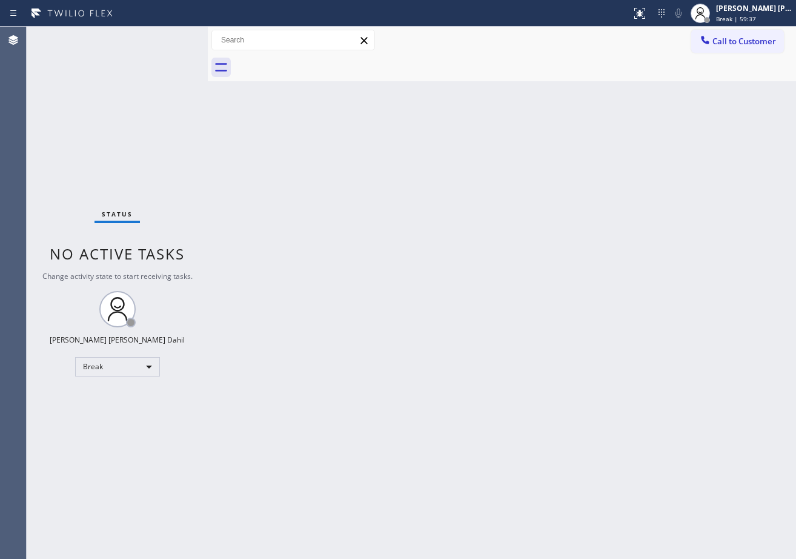
drag, startPoint x: 0, startPoint y: 0, endPoint x: 639, endPoint y: 55, distance: 640.9
click at [639, 55] on div at bounding box center [515, 67] width 562 height 27
drag, startPoint x: 736, startPoint y: 11, endPoint x: 736, endPoint y: 19, distance: 7.9
click at [736, 11] on div "[PERSON_NAME] [PERSON_NAME] Dahil" at bounding box center [754, 8] width 76 height 10
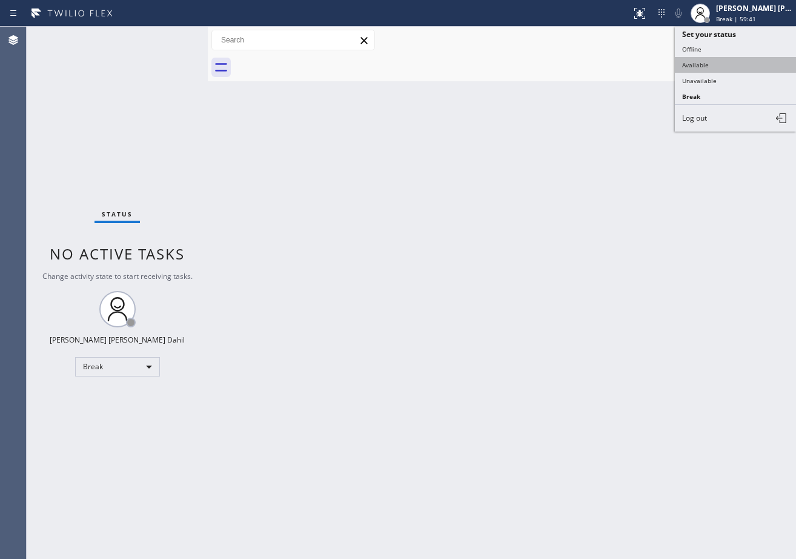
click at [716, 61] on button "Available" at bounding box center [735, 65] width 121 height 16
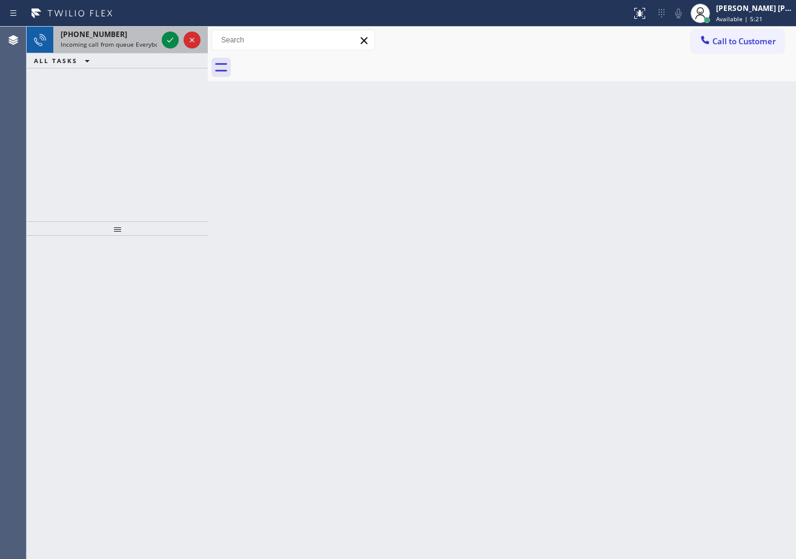
click at [145, 42] on span "Incoming call from queue Everybody" at bounding box center [113, 44] width 105 height 8
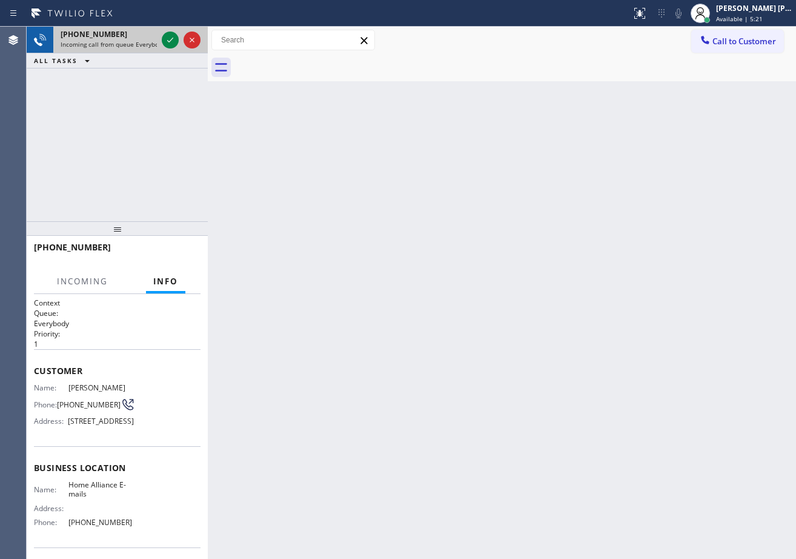
click at [145, 42] on span "Incoming call from queue Everybody" at bounding box center [113, 44] width 105 height 8
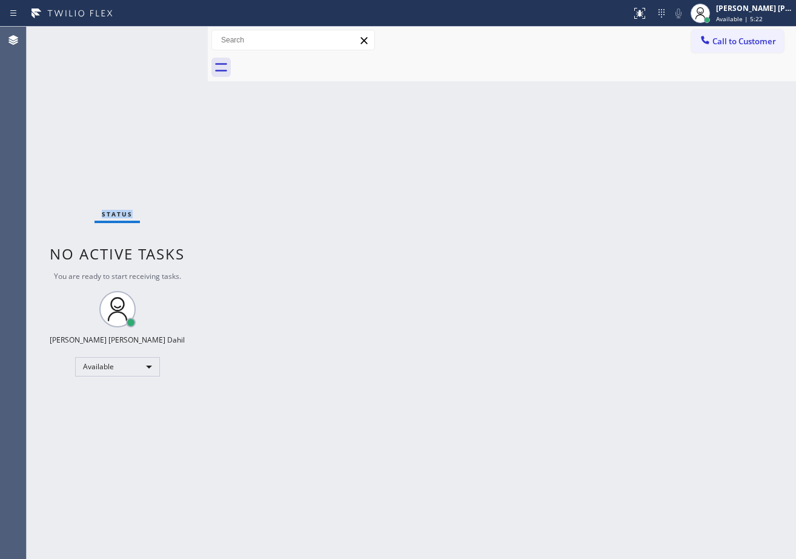
click at [145, 42] on div "Status No active tasks You are ready to start receiving tasks. [PERSON_NAME] [P…" at bounding box center [117, 293] width 181 height 532
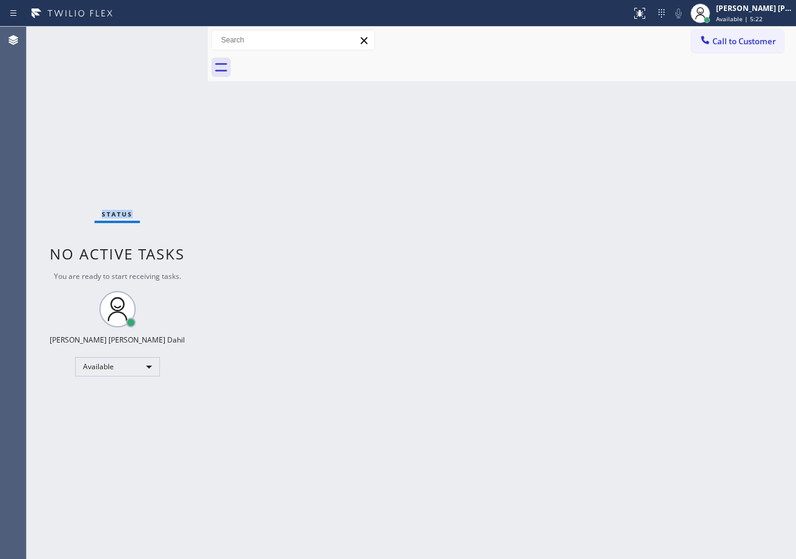
click at [145, 42] on div "Status No active tasks You are ready to start receiving tasks. [PERSON_NAME] [P…" at bounding box center [117, 293] width 181 height 532
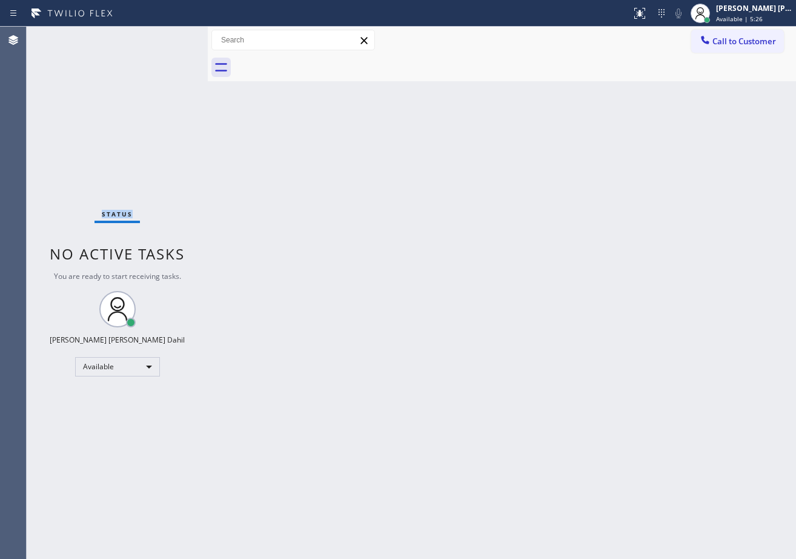
click at [590, 385] on div "Back to Dashboard Change Sender ID Customers Technicians Select a contact Outbo…" at bounding box center [502, 293] width 588 height 532
click at [316, 110] on div "Back to Dashboard Change Sender ID Customers Technicians Select a contact Outbo…" at bounding box center [502, 293] width 588 height 532
click at [122, 35] on div "Status No active tasks You are ready to start receiving tasks. [PERSON_NAME] [P…" at bounding box center [117, 293] width 181 height 532
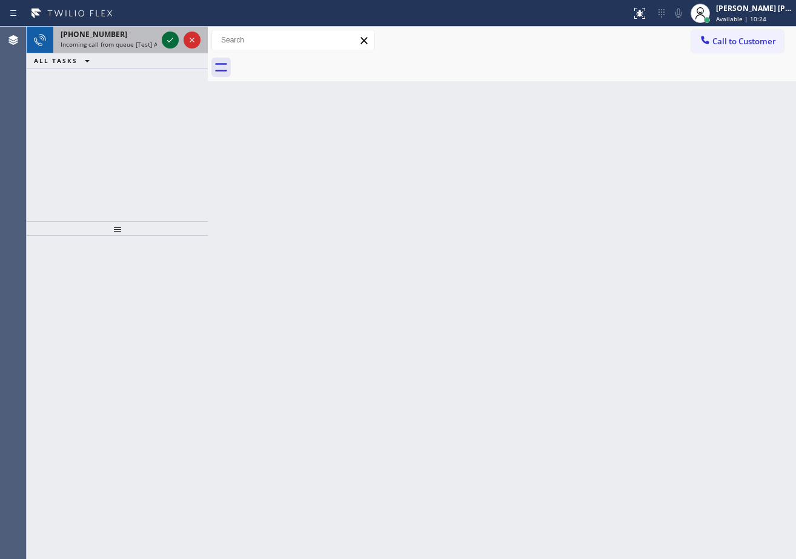
click at [167, 41] on icon at bounding box center [170, 40] width 15 height 15
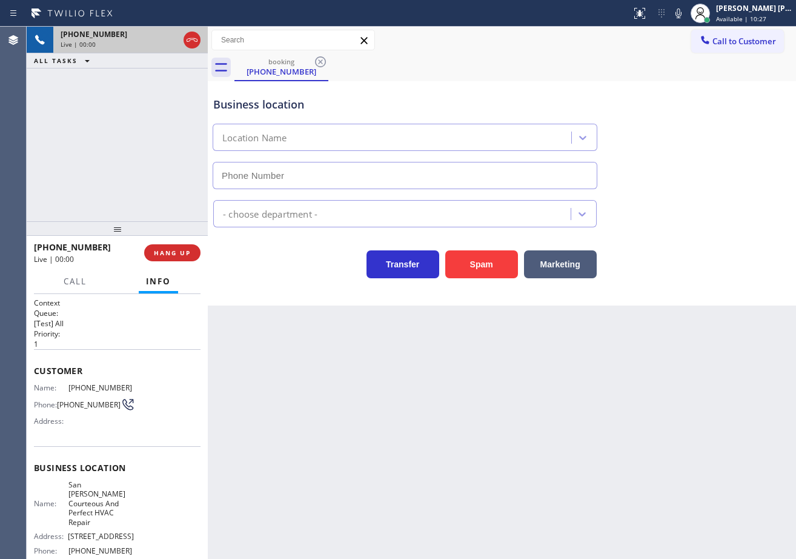
type input "[PHONE_NUMBER]"
click at [405, 412] on div "Back to Dashboard Change Sender ID Customers Technicians Select a contact Outbo…" at bounding box center [502, 293] width 588 height 532
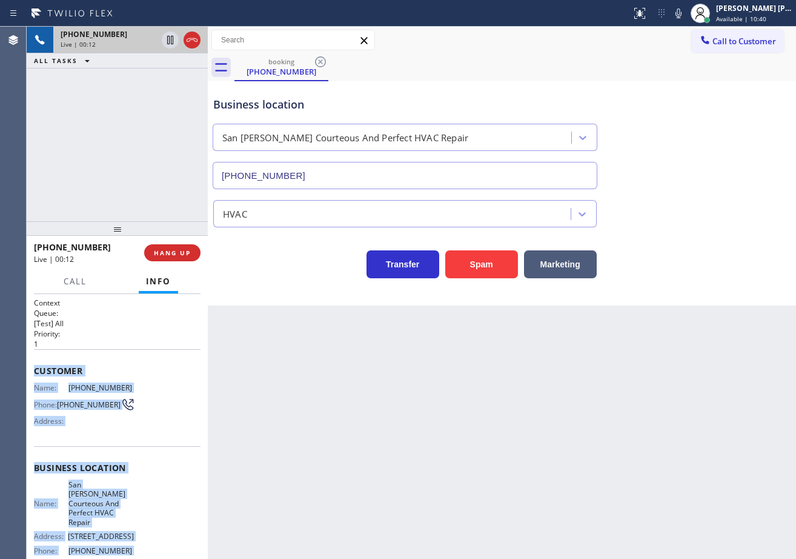
scroll to position [112, 0]
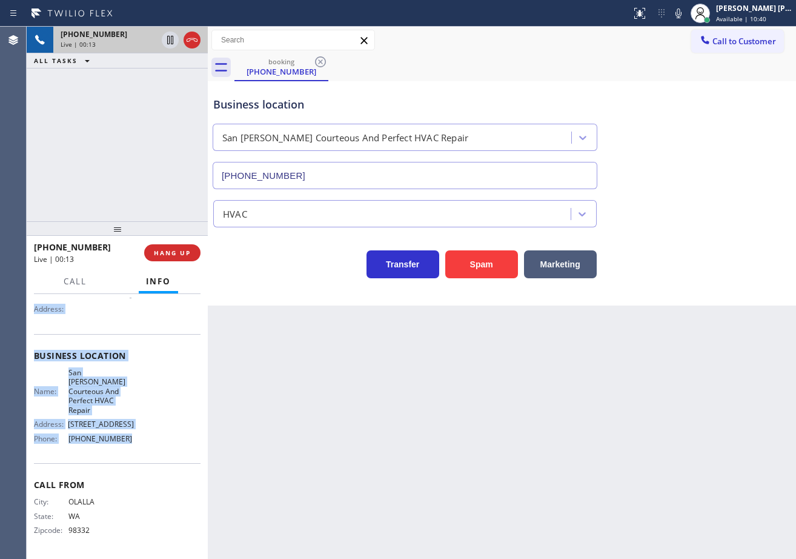
drag, startPoint x: 32, startPoint y: 366, endPoint x: 133, endPoint y: 452, distance: 133.3
click at [133, 452] on div "Context Queue: [Test] All Priority: 1 Customer Name: [PHONE_NUMBER] Phone: [PHO…" at bounding box center [117, 426] width 181 height 265
copy div "Customer Name: [PHONE_NUMBER] Phone: [PHONE_NUMBER] Address: Business location …"
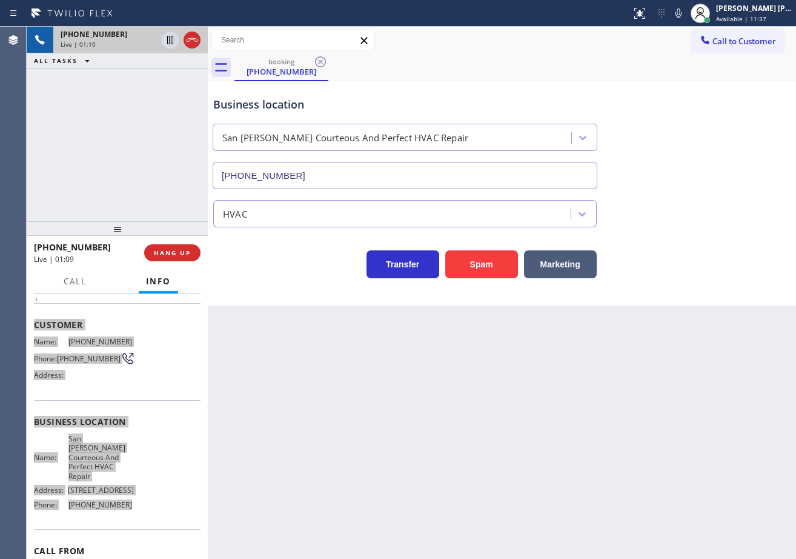
scroll to position [0, 0]
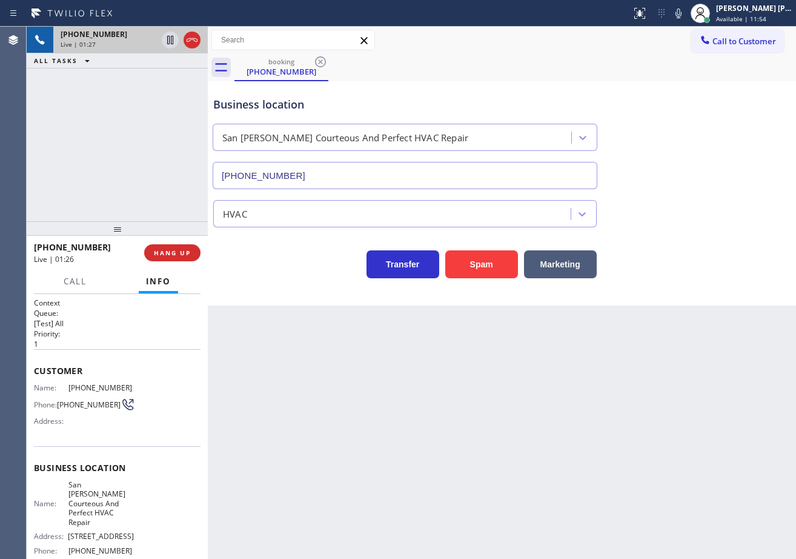
click at [592, 422] on div "Back to Dashboard Change Sender ID Customers Technicians Select a contact Outbo…" at bounding box center [502, 293] width 588 height 532
click at [682, 16] on icon at bounding box center [679, 13] width 6 height 10
click at [682, 15] on icon at bounding box center [679, 13] width 6 height 10
click at [120, 99] on div "[PHONE_NUMBER] Live | 03:49 ALL TASKS ALL TASKS ACTIVE TASKS TASKS IN WRAP UP" at bounding box center [117, 124] width 181 height 194
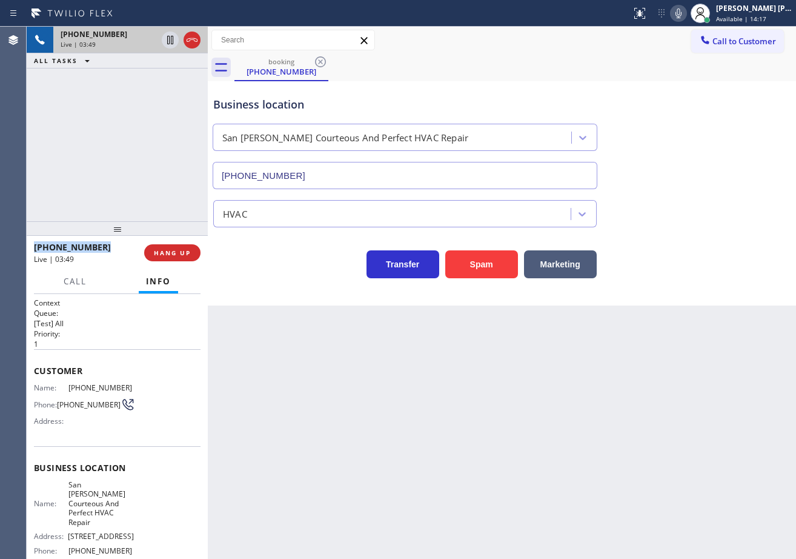
click at [120, 99] on div "[PHONE_NUMBER] Live | 03:49 ALL TASKS ALL TASKS ACTIVE TASKS TASKS IN WRAP UP" at bounding box center [117, 124] width 181 height 194
click at [120, 99] on div "[PHONE_NUMBER] Live | 03:50 ALL TASKS ALL TASKS ACTIVE TASKS TASKS IN WRAP UP" at bounding box center [117, 124] width 181 height 194
click at [121, 41] on div "Live | 03:50" at bounding box center [109, 44] width 96 height 8
click at [166, 41] on icon at bounding box center [170, 40] width 15 height 15
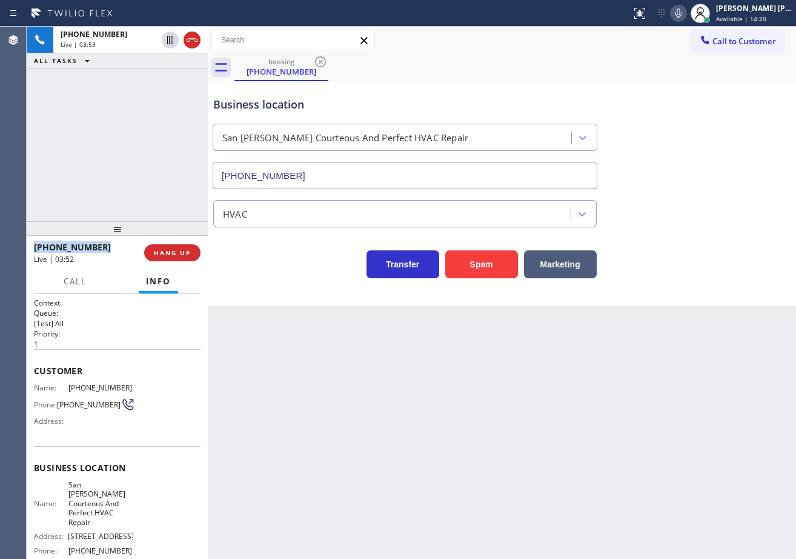
click at [686, 17] on icon at bounding box center [678, 13] width 15 height 15
drag, startPoint x: 689, startPoint y: 86, endPoint x: 689, endPoint y: 105, distance: 18.8
click at [689, 103] on div "Business location [GEOGRAPHIC_DATA][PERSON_NAME] And Perfect HVAC Repair [PHONE…" at bounding box center [502, 134] width 582 height 110
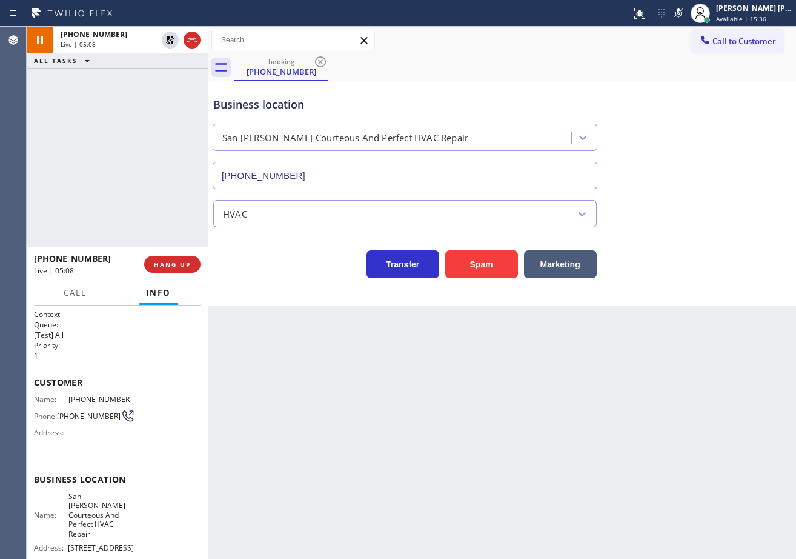
click at [126, 242] on div at bounding box center [117, 240] width 181 height 15
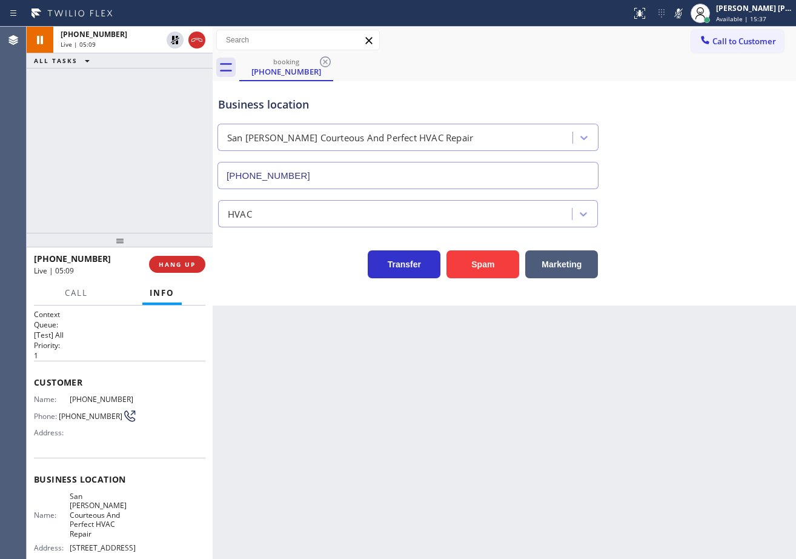
drag, startPoint x: 210, startPoint y: 79, endPoint x: 216, endPoint y: 82, distance: 6.2
click at [213, 82] on div at bounding box center [213, 293] width 0 height 532
click at [202, 93] on div "[PHONE_NUMBER] Live | 05:10 ALL TASKS ALL TASKS ACTIVE TASKS TASKS IN WRAP UP" at bounding box center [120, 130] width 187 height 206
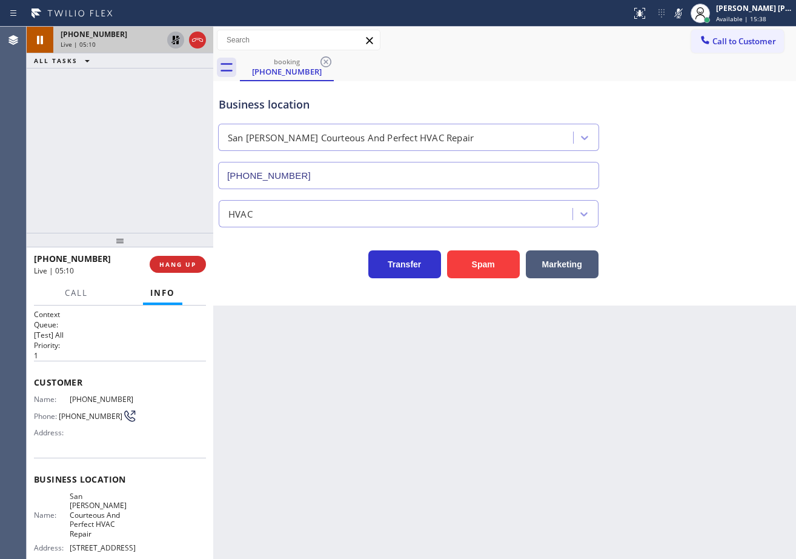
click at [179, 44] on icon at bounding box center [175, 40] width 15 height 15
drag, startPoint x: 170, startPoint y: 87, endPoint x: 216, endPoint y: 80, distance: 46.0
click at [181, 87] on div "[PHONE_NUMBER] Live | 05:11 ALL TASKS ALL TASKS ACTIVE TASKS TASKS IN WRAP UP" at bounding box center [120, 130] width 187 height 206
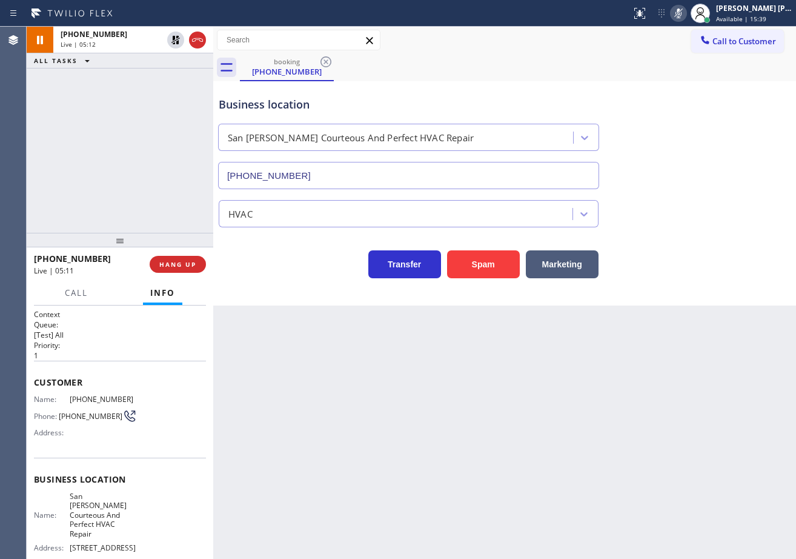
click at [686, 13] on icon at bounding box center [678, 13] width 15 height 15
click at [705, 115] on div "Business location [GEOGRAPHIC_DATA][PERSON_NAME] And Perfect HVAC Repair [PHONE…" at bounding box center [504, 134] width 577 height 110
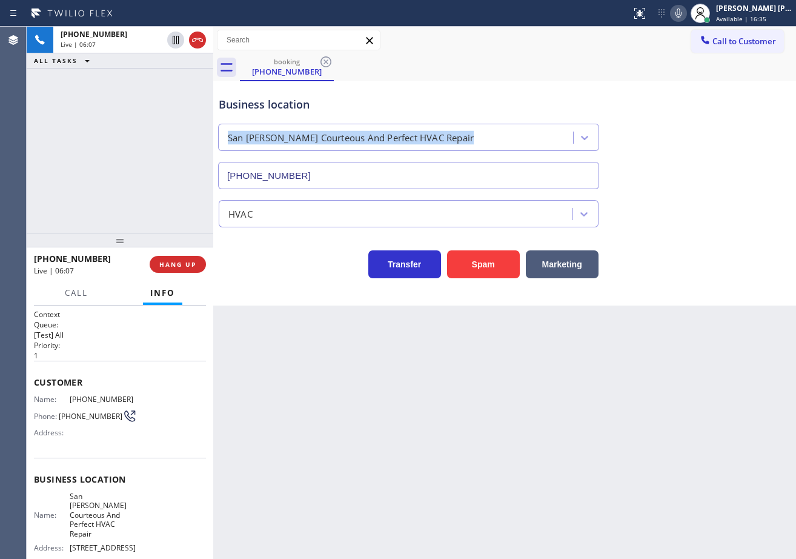
click at [686, 16] on icon at bounding box center [678, 13] width 15 height 15
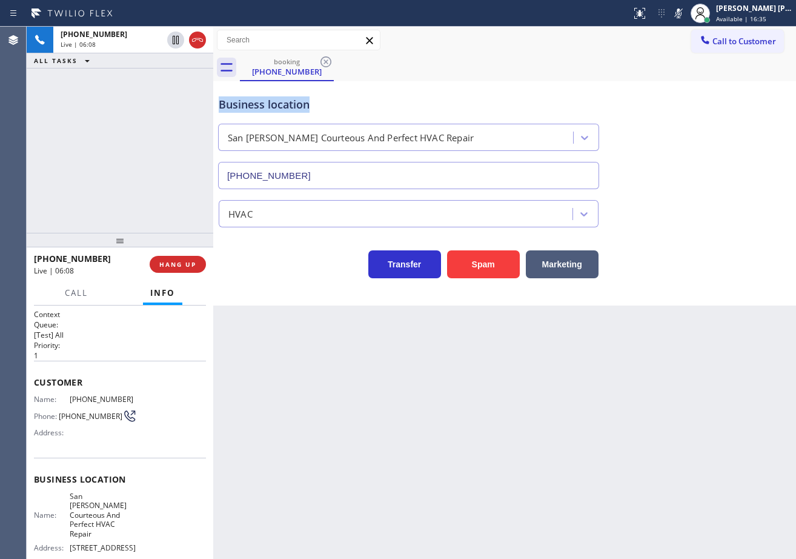
click at [699, 85] on div "booking [PHONE_NUMBER] Call to Customer Outbound call Location Gear Electrical …" at bounding box center [504, 166] width 583 height 279
click at [682, 13] on icon at bounding box center [679, 13] width 6 height 10
click at [682, 12] on icon at bounding box center [679, 13] width 6 height 10
click at [686, 15] on icon at bounding box center [678, 13] width 15 height 15
drag, startPoint x: 690, startPoint y: 165, endPoint x: 678, endPoint y: 227, distance: 63.6
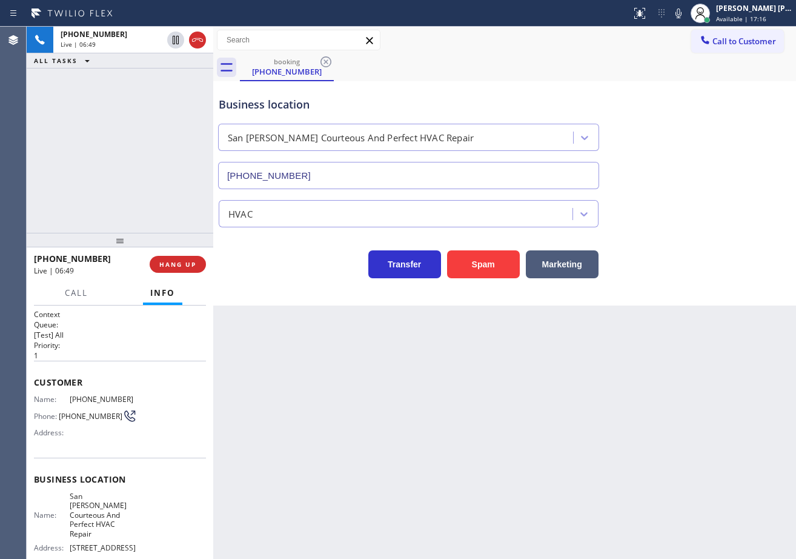
click at [692, 176] on div "Business location [GEOGRAPHIC_DATA][PERSON_NAME] And Perfect HVAC Repair [PHONE…" at bounding box center [504, 134] width 577 height 110
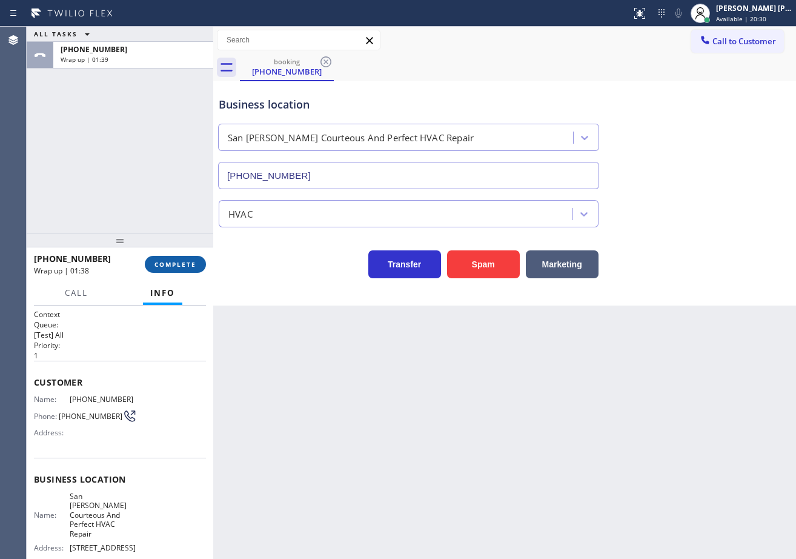
click at [170, 264] on span "COMPLETE" at bounding box center [175, 264] width 42 height 8
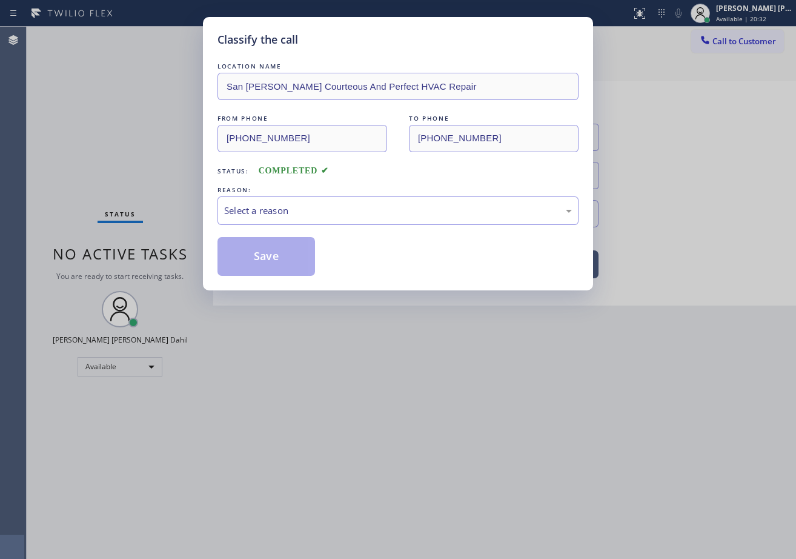
click at [279, 213] on div "Select a reason" at bounding box center [398, 211] width 348 height 14
click at [271, 253] on button "Save" at bounding box center [267, 256] width 98 height 39
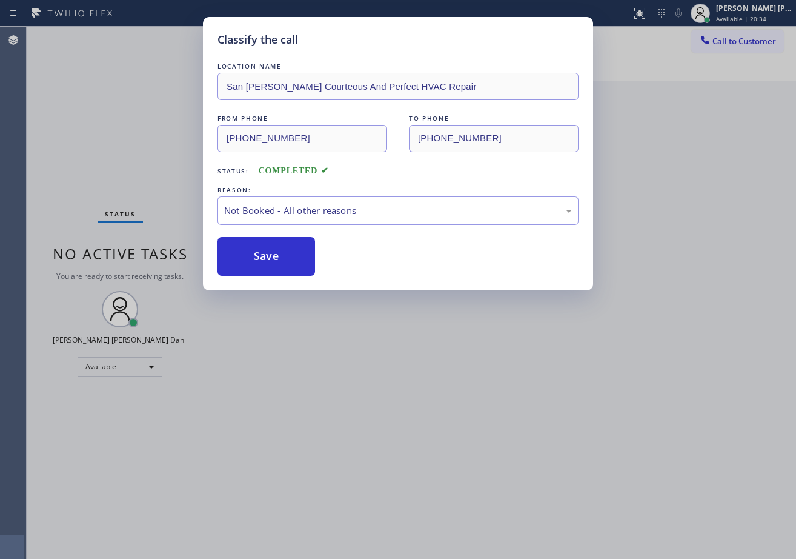
click at [271, 253] on button "Save" at bounding box center [267, 256] width 98 height 39
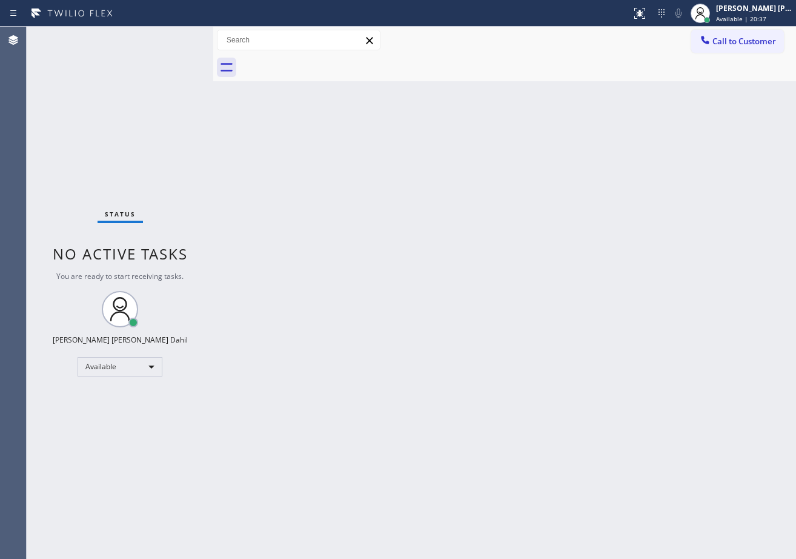
click at [600, 444] on div "Back to Dashboard Change Sender ID Customers Technicians Select a contact Outbo…" at bounding box center [504, 293] width 583 height 532
drag, startPoint x: 522, startPoint y: 73, endPoint x: 528, endPoint y: 78, distance: 7.3
click at [522, 73] on div at bounding box center [518, 67] width 556 height 27
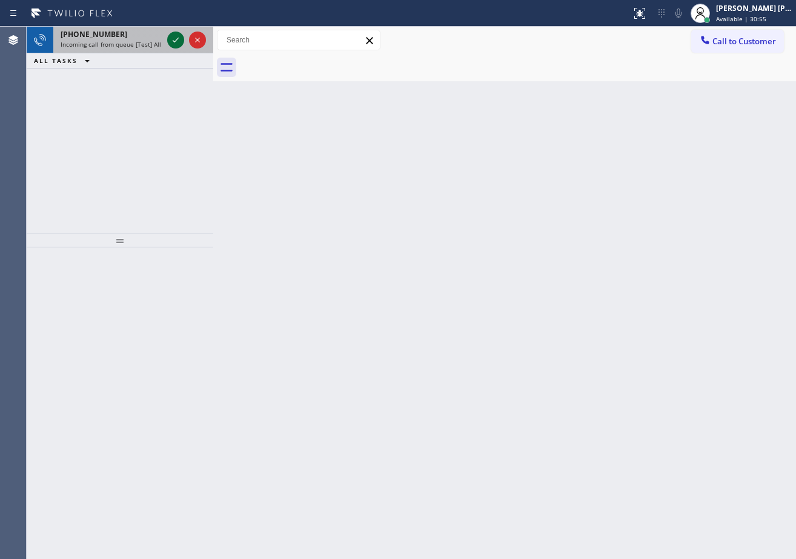
click at [174, 35] on icon at bounding box center [175, 40] width 15 height 15
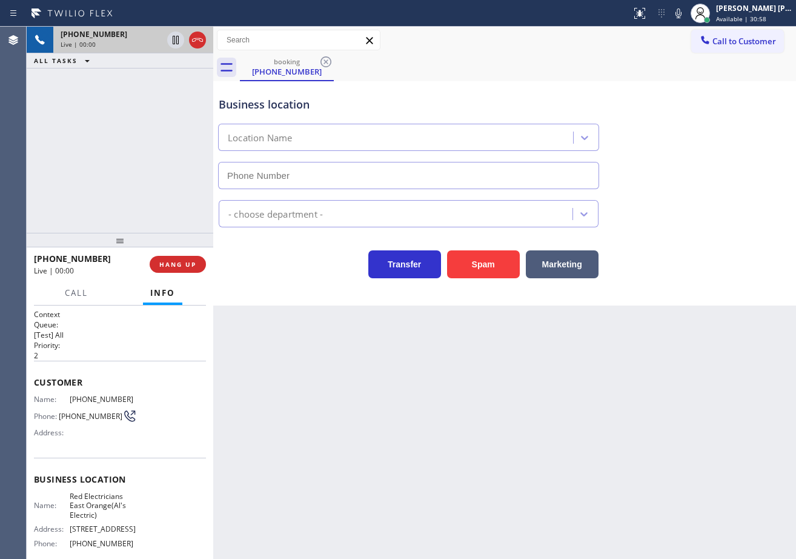
type input "[PHONE_NUMBER]"
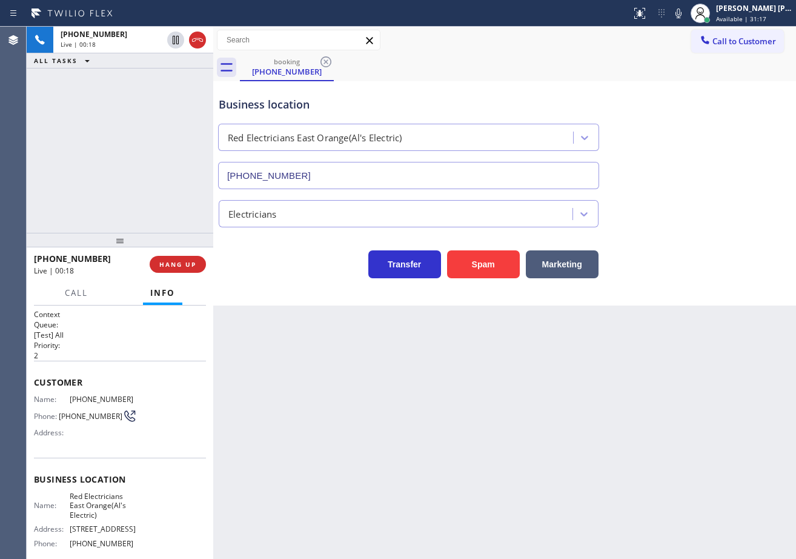
click at [102, 193] on div "[PHONE_NUMBER] Live | 00:18 ALL TASKS ALL TASKS ACTIVE TASKS TASKS IN WRAP UP" at bounding box center [120, 130] width 187 height 206
click at [493, 391] on div "Back to Dashboard Change Sender ID Customers Technicians Select a contact Outbo…" at bounding box center [504, 293] width 583 height 532
click at [159, 139] on div "[PHONE_NUMBER] Live | 00:31 ALL TASKS ALL TASKS ACTIVE TASKS TASKS IN WRAP UP" at bounding box center [120, 130] width 187 height 206
click at [159, 139] on div "[PHONE_NUMBER] Live | 00:32 ALL TASKS ALL TASKS ACTIVE TASKS TASKS IN WRAP UP" at bounding box center [120, 130] width 187 height 206
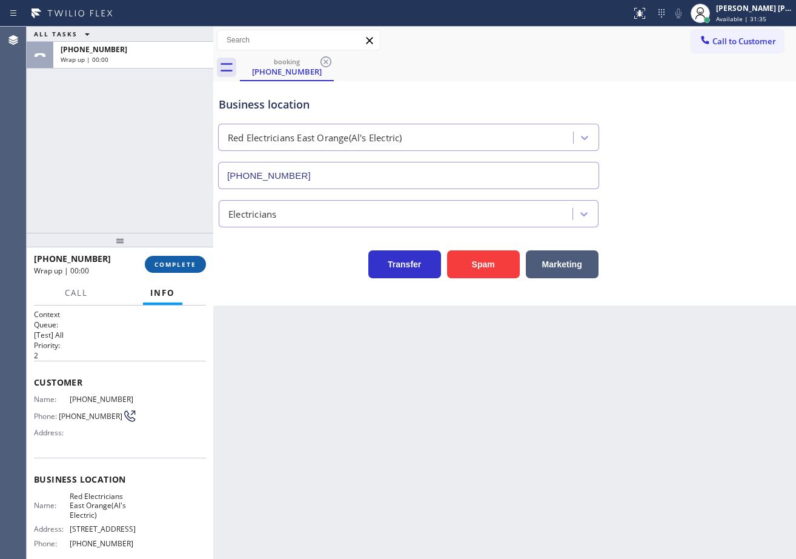
click at [184, 270] on button "COMPLETE" at bounding box center [175, 264] width 61 height 17
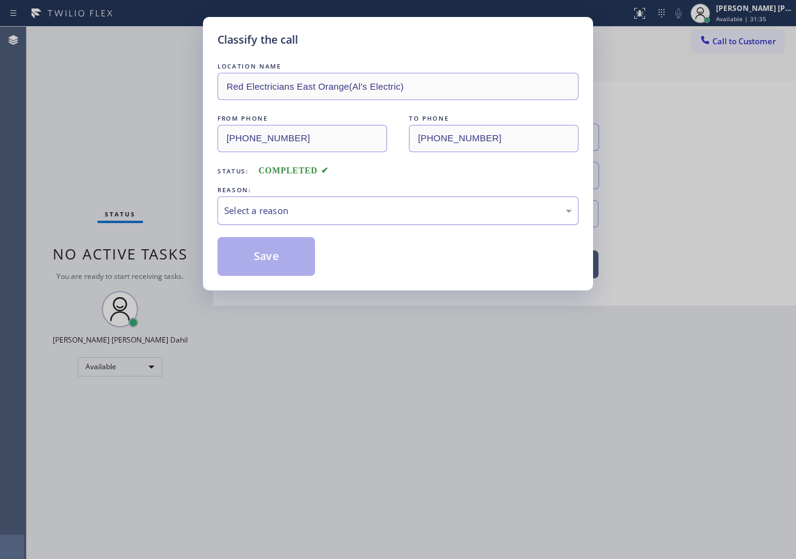
click at [268, 221] on div "LOCATION NAME Red Electricians East Orange(Al's Electric) FROM PHONE [PHONE_NUM…" at bounding box center [398, 168] width 361 height 216
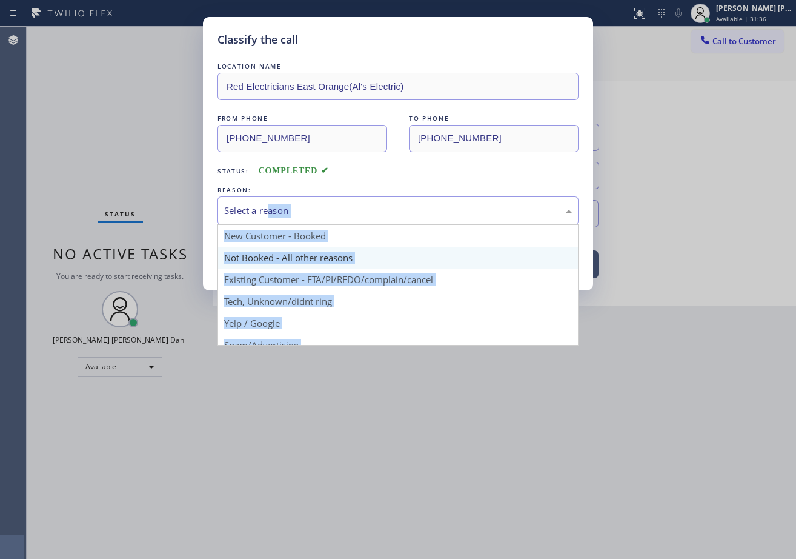
drag, startPoint x: 276, startPoint y: 201, endPoint x: 274, endPoint y: 248, distance: 46.7
click at [277, 201] on div "Select a reason" at bounding box center [398, 210] width 361 height 28
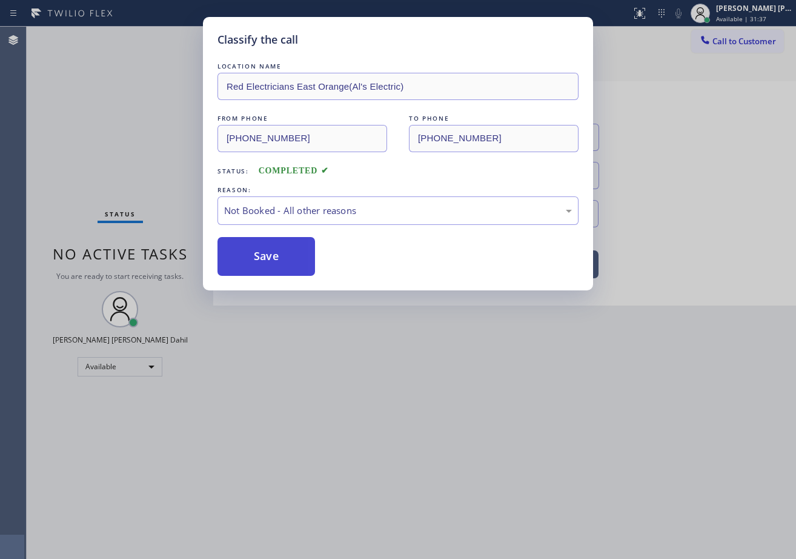
click at [263, 257] on button "Save" at bounding box center [267, 256] width 98 height 39
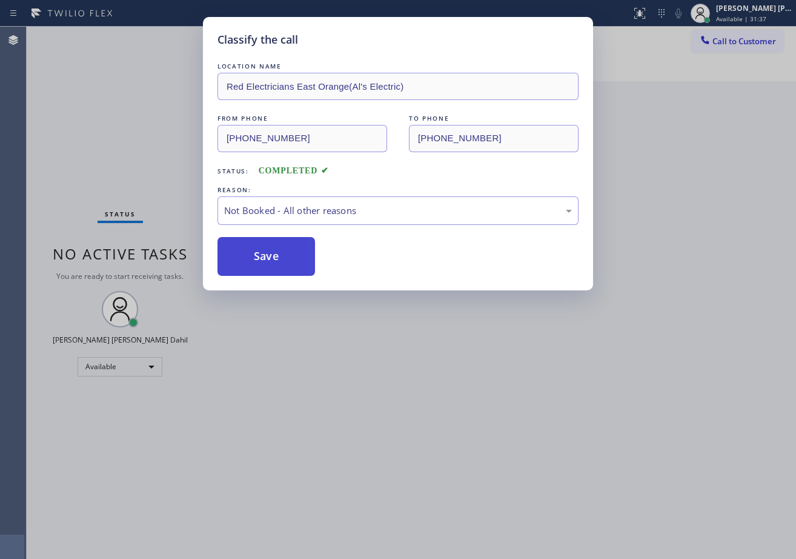
click at [263, 257] on button "Save" at bounding box center [267, 256] width 98 height 39
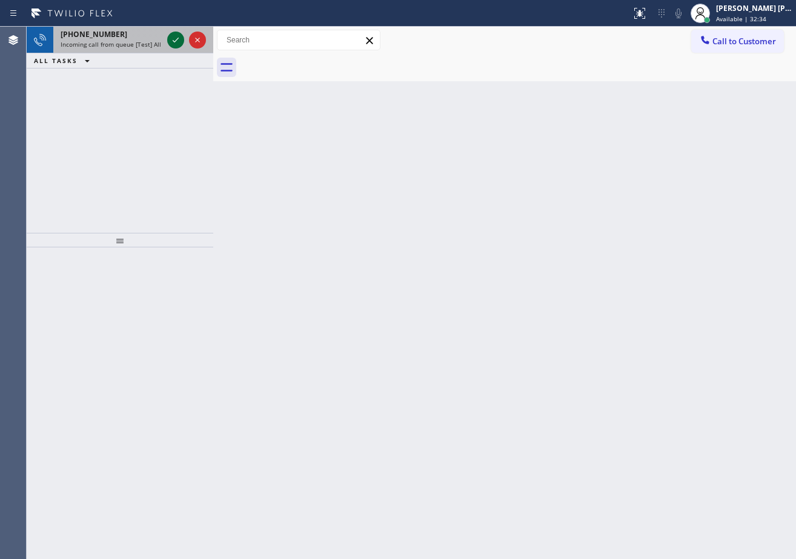
click at [176, 38] on icon at bounding box center [175, 40] width 15 height 15
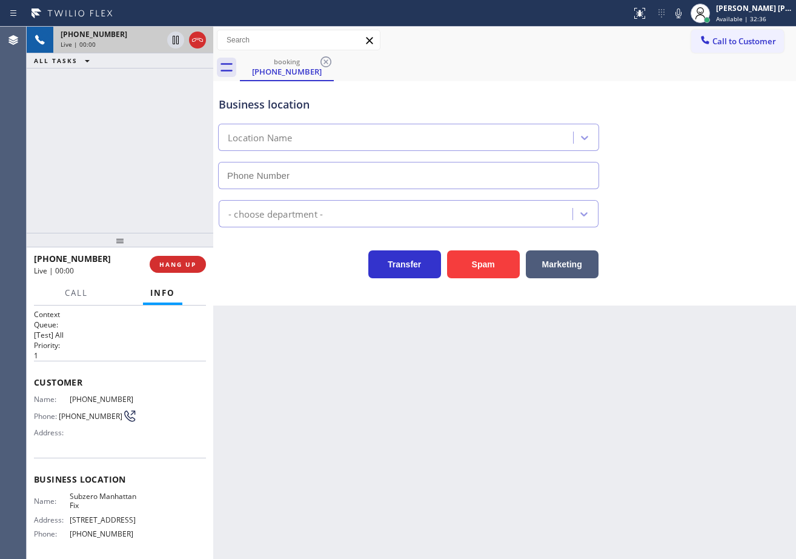
type input "[PHONE_NUMBER]"
click at [686, 8] on icon at bounding box center [678, 13] width 15 height 15
click at [686, 10] on icon at bounding box center [678, 13] width 15 height 15
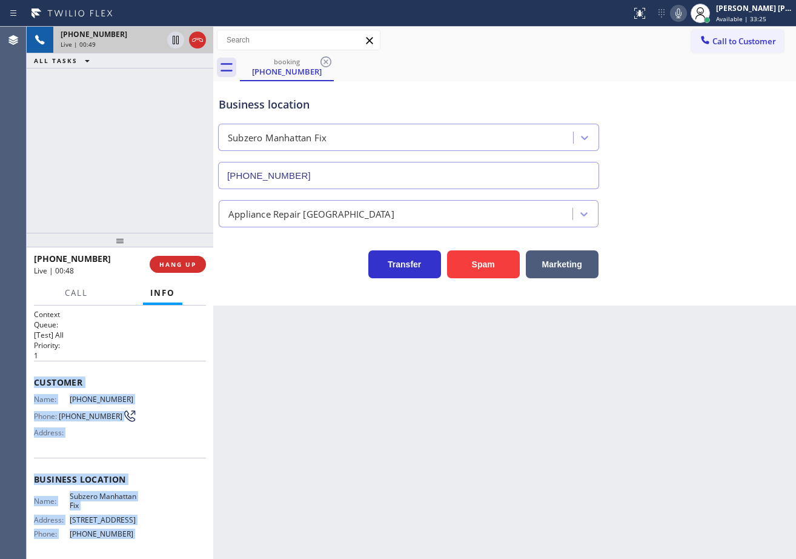
scroll to position [95, 0]
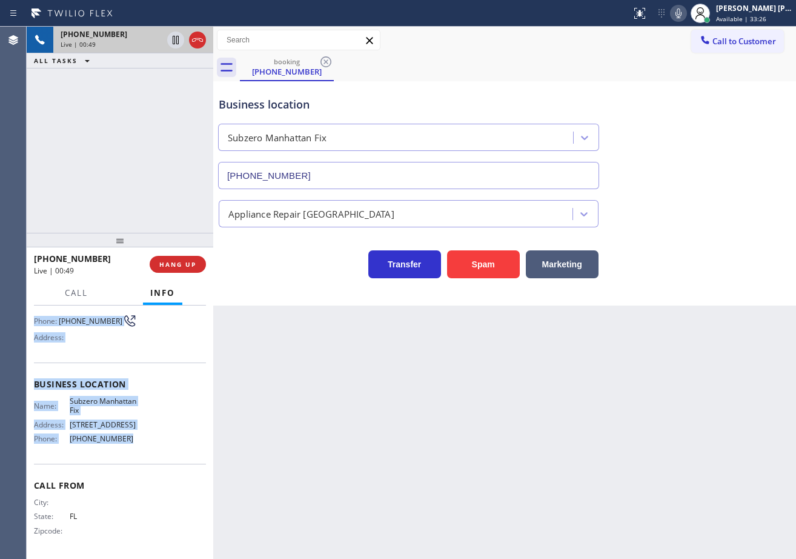
drag, startPoint x: 30, startPoint y: 379, endPoint x: 153, endPoint y: 449, distance: 141.4
click at [153, 449] on div "Context Queue: [Test] All Priority: 1 Customer Name: [PHONE_NUMBER] Phone: [PHO…" at bounding box center [120, 431] width 187 height 253
copy div "Customer Name: [PHONE_NUMBER] Phone: [PHONE_NUMBER] Address: Business location …"
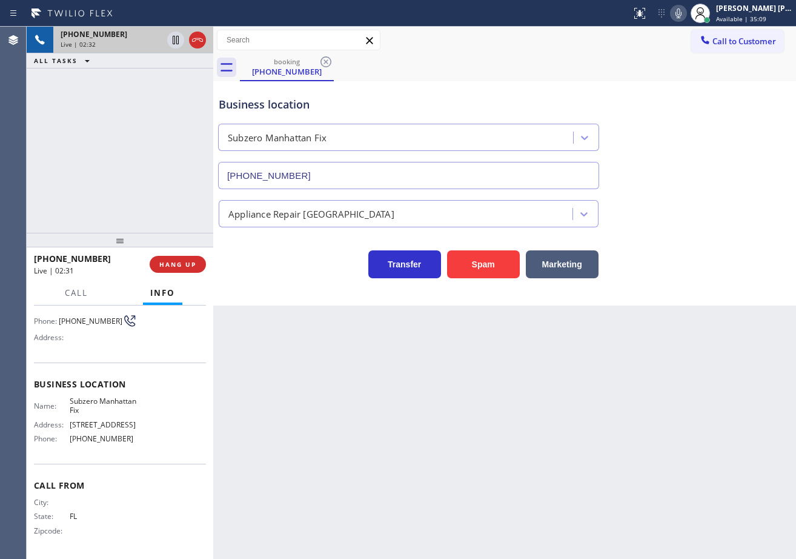
drag, startPoint x: 768, startPoint y: 203, endPoint x: 745, endPoint y: 201, distance: 23.1
click at [748, 202] on div "Appliance Repair [GEOGRAPHIC_DATA]" at bounding box center [504, 211] width 577 height 32
click at [736, 198] on div "Appliance Repair [GEOGRAPHIC_DATA]" at bounding box center [504, 211] width 577 height 32
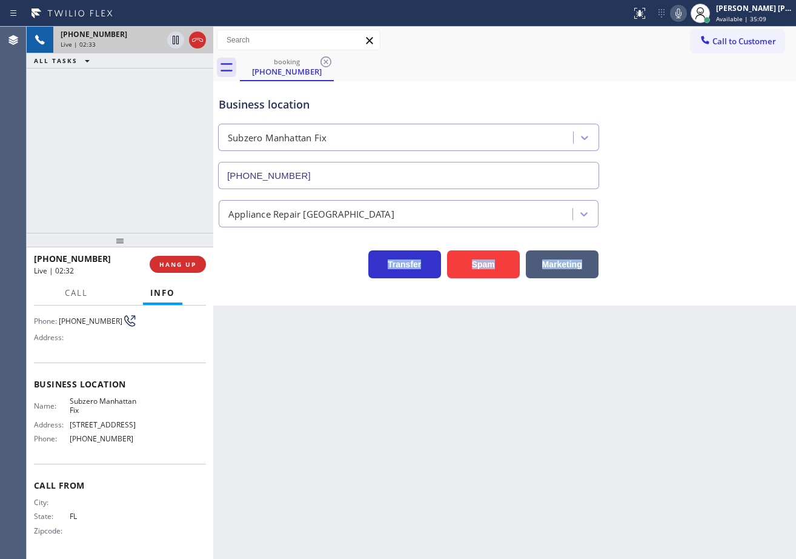
click at [736, 198] on div "Appliance Repair [GEOGRAPHIC_DATA]" at bounding box center [504, 211] width 577 height 32
drag, startPoint x: 696, startPoint y: 7, endPoint x: 695, endPoint y: 25, distance: 18.8
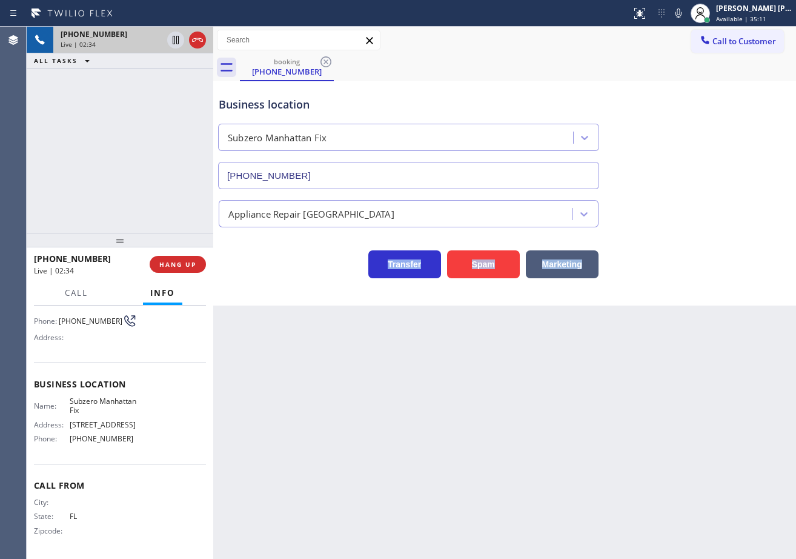
click at [686, 9] on icon at bounding box center [678, 13] width 15 height 15
drag, startPoint x: 705, startPoint y: 104, endPoint x: 654, endPoint y: 107, distance: 51.6
click at [705, 105] on div "Business location Subzero [GEOGRAPHIC_DATA] Fix [PHONE_NUMBER]" at bounding box center [504, 134] width 577 height 110
click at [177, 41] on icon at bounding box center [176, 40] width 6 height 8
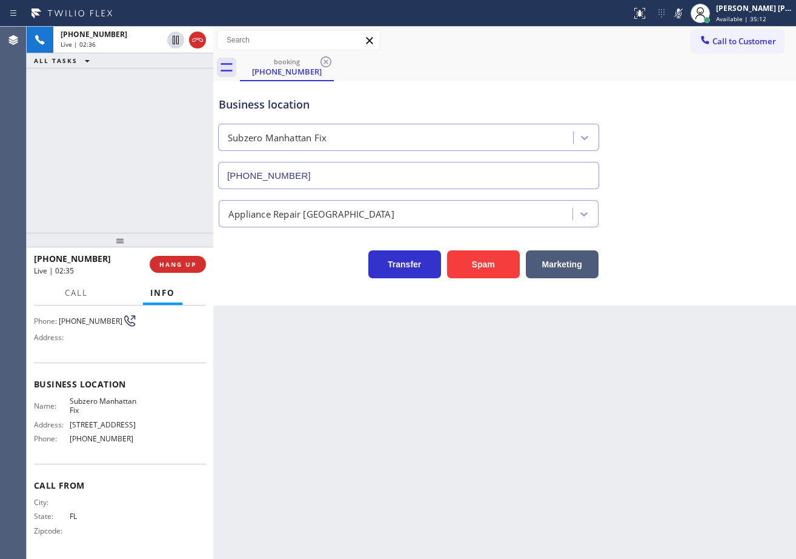
drag, startPoint x: 165, startPoint y: 85, endPoint x: 287, endPoint y: 119, distance: 126.4
click at [176, 88] on div "[PHONE_NUMBER] Live | 02:36 ALL TASKS ALL TASKS ACTIVE TASKS TASKS IN WRAP UP" at bounding box center [120, 130] width 187 height 206
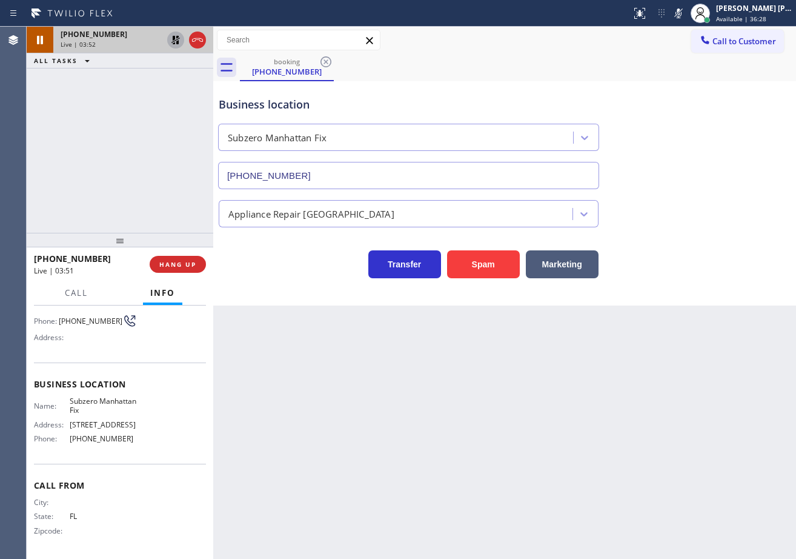
click at [167, 39] on div at bounding box center [175, 40] width 17 height 15
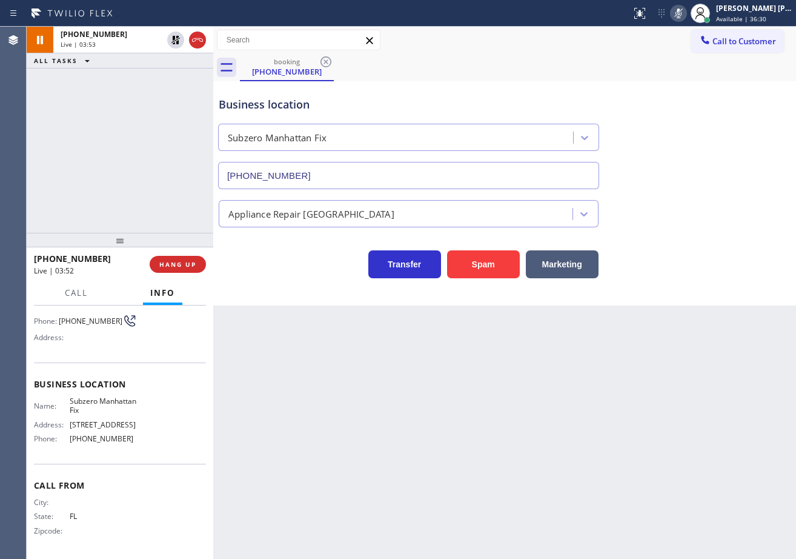
click at [686, 18] on icon at bounding box center [678, 13] width 15 height 15
click at [144, 132] on div "[PHONE_NUMBER] Live | 03:58 ALL TASKS ALL TASKS ACTIVE TASKS TASKS IN WRAP UP" at bounding box center [120, 130] width 187 height 206
click at [560, 379] on div "Back to Dashboard Change Sender ID Customers Technicians Select a contact Outbo…" at bounding box center [504, 293] width 583 height 532
click at [559, 368] on div "Back to Dashboard Change Sender ID Customers Technicians Select a contact Outbo…" at bounding box center [504, 293] width 583 height 532
click at [109, 150] on div "[PHONE_NUMBER] Live | 04:20 ALL TASKS ALL TASKS ACTIVE TASKS TASKS IN WRAP UP" at bounding box center [120, 130] width 187 height 206
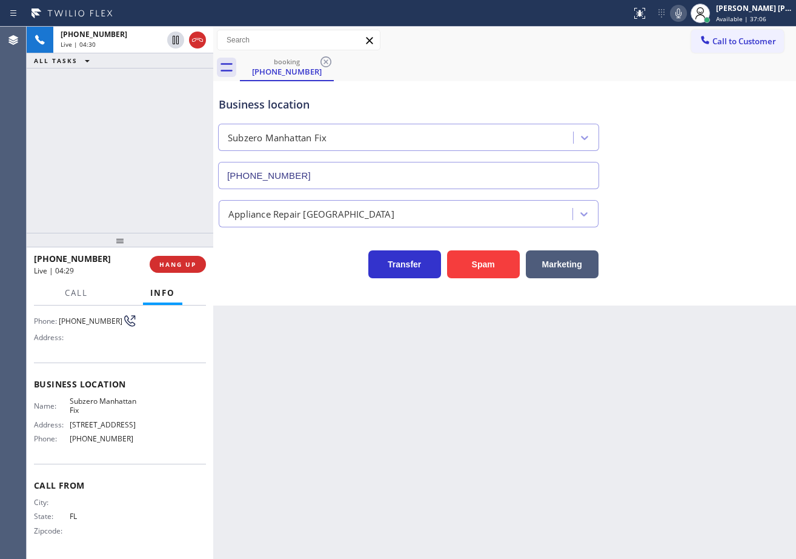
drag, startPoint x: 668, startPoint y: 101, endPoint x: 668, endPoint y: 120, distance: 18.8
click at [669, 101] on div "Business location Subzero [GEOGRAPHIC_DATA] Fix [PHONE_NUMBER]" at bounding box center [504, 134] width 577 height 110
click at [665, 68] on div "booking [PHONE_NUMBER]" at bounding box center [518, 67] width 556 height 27
click at [686, 15] on icon at bounding box center [678, 13] width 15 height 15
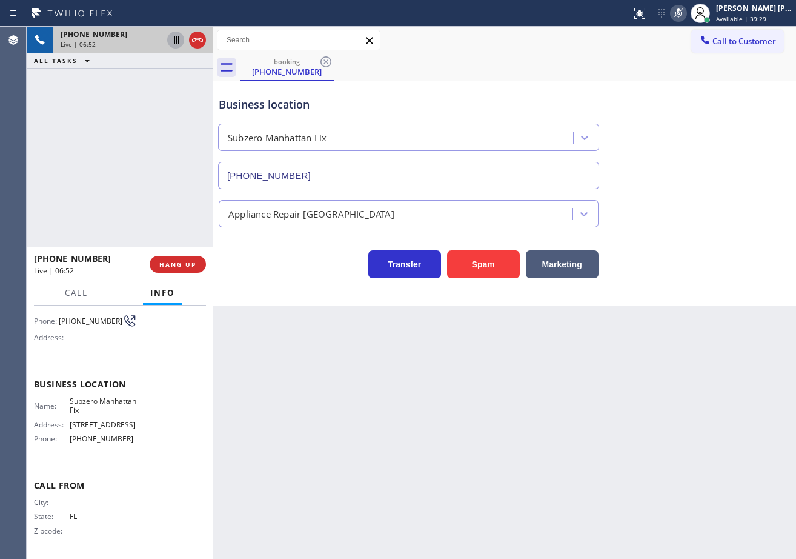
click at [176, 42] on icon at bounding box center [175, 40] width 15 height 15
click at [166, 91] on div "[PHONE_NUMBER] Live | 06:53 ALL TASKS ALL TASKS ACTIVE TASKS TASKS IN WRAP UP" at bounding box center [120, 130] width 187 height 206
click at [168, 42] on div at bounding box center [175, 40] width 17 height 15
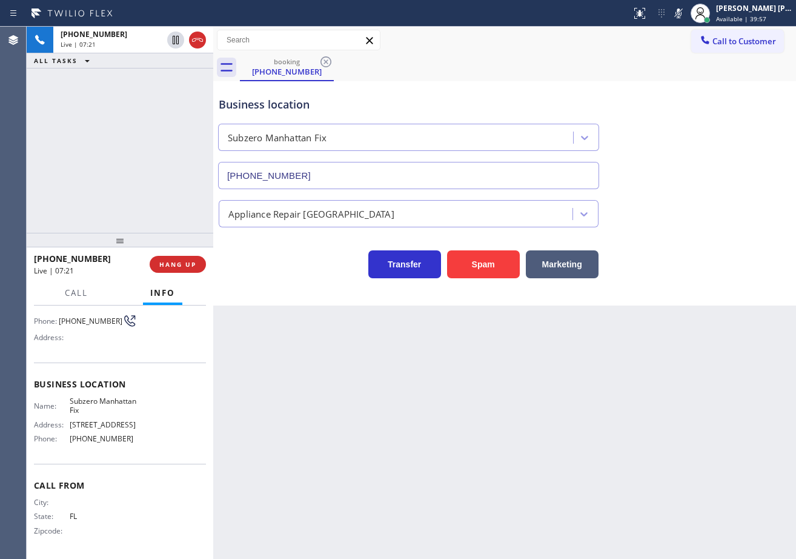
drag, startPoint x: 692, startPoint y: 15, endPoint x: 686, endPoint y: 108, distance: 93.5
click at [686, 17] on icon at bounding box center [678, 13] width 15 height 15
click at [686, 109] on div "Business location Subzero [GEOGRAPHIC_DATA] Fix [PHONE_NUMBER]" at bounding box center [504, 134] width 577 height 110
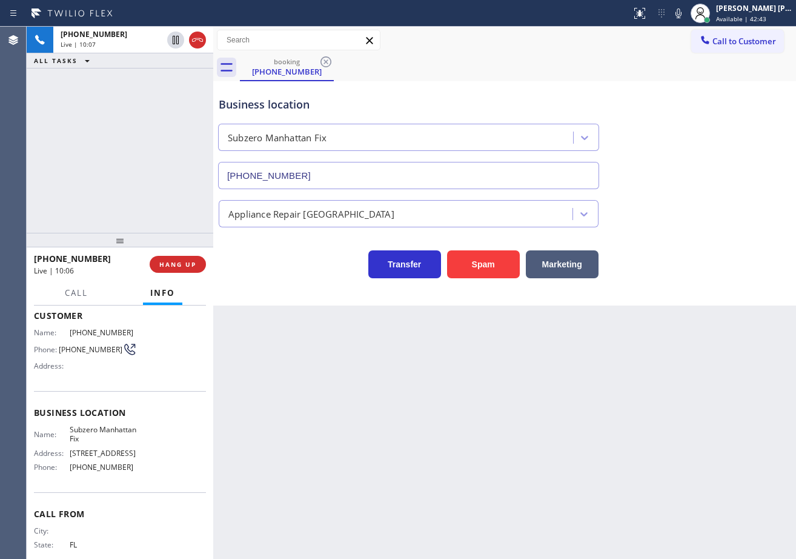
scroll to position [0, 0]
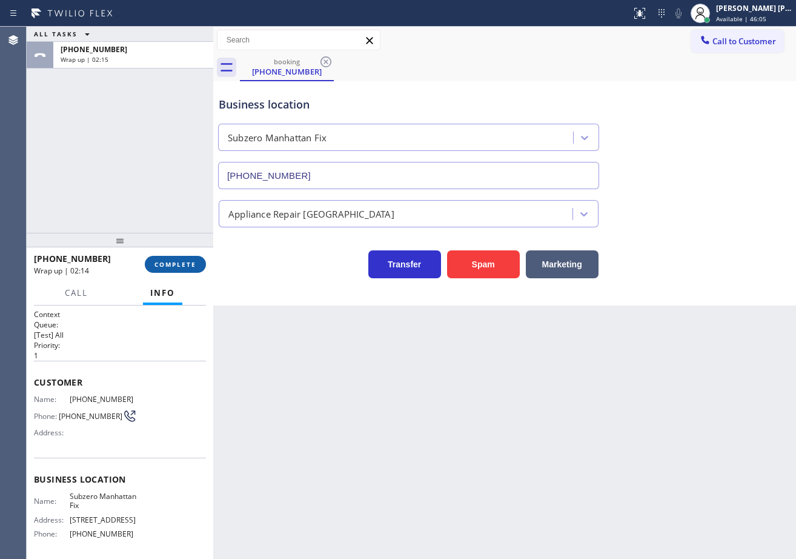
click at [181, 273] on div "[PHONE_NUMBER] Wrap up | 02:14 COMPLETE" at bounding box center [120, 264] width 172 height 32
click at [183, 266] on span "COMPLETE" at bounding box center [175, 264] width 42 height 8
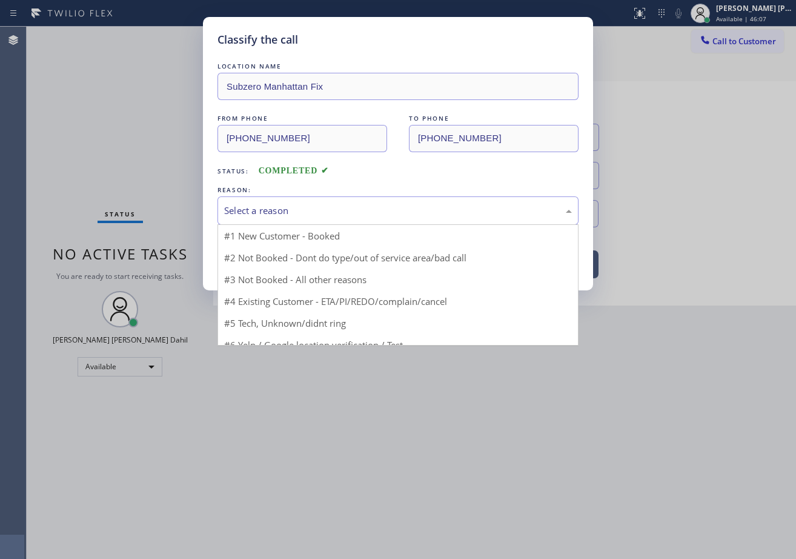
click at [281, 214] on div "Select a reason" at bounding box center [398, 211] width 348 height 14
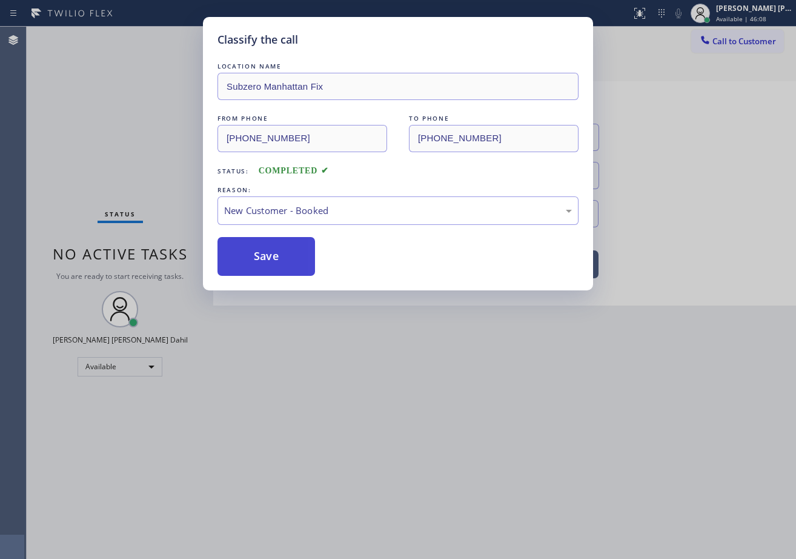
click at [267, 241] on button "Save" at bounding box center [267, 256] width 98 height 39
click at [267, 242] on button "Save" at bounding box center [267, 256] width 98 height 39
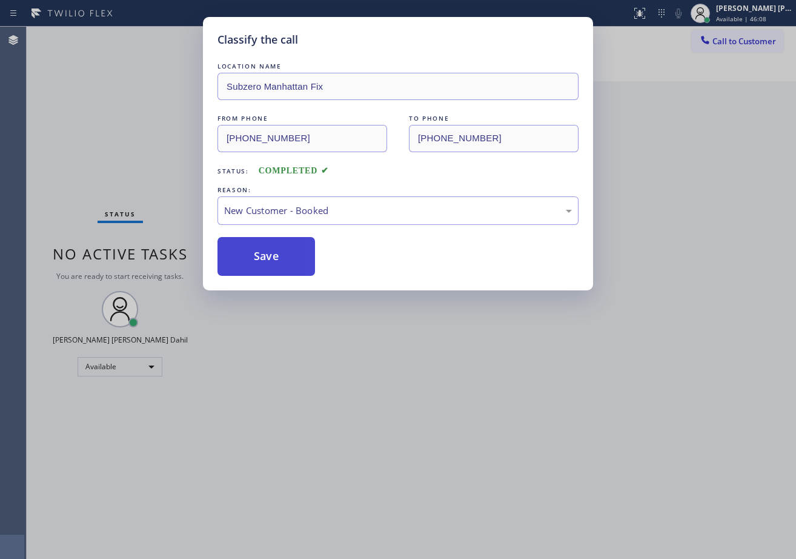
click at [267, 242] on button "Save" at bounding box center [267, 256] width 98 height 39
click at [268, 251] on button "Save" at bounding box center [267, 256] width 98 height 39
drag, startPoint x: 268, startPoint y: 251, endPoint x: 413, endPoint y: 327, distance: 163.1
click at [269, 251] on button "Save" at bounding box center [267, 256] width 98 height 39
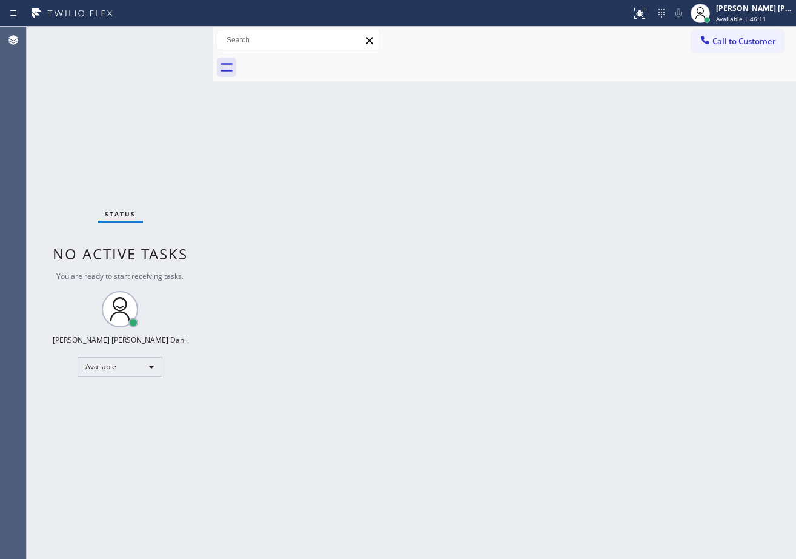
drag, startPoint x: 618, startPoint y: 479, endPoint x: 646, endPoint y: 490, distance: 29.7
click at [636, 484] on div "Back to Dashboard Change Sender ID Customers Technicians Select a contact Outbo…" at bounding box center [504, 293] width 583 height 532
click at [540, 480] on div "Back to Dashboard Change Sender ID Customers Technicians Select a contact Outbo…" at bounding box center [504, 293] width 583 height 532
click at [193, 61] on div "Status No active tasks You are ready to start receiving tasks. [PERSON_NAME] [P…" at bounding box center [120, 293] width 187 height 532
click at [178, 38] on div "Status No active tasks You are ready to start receiving tasks. [PERSON_NAME] [P…" at bounding box center [120, 293] width 187 height 532
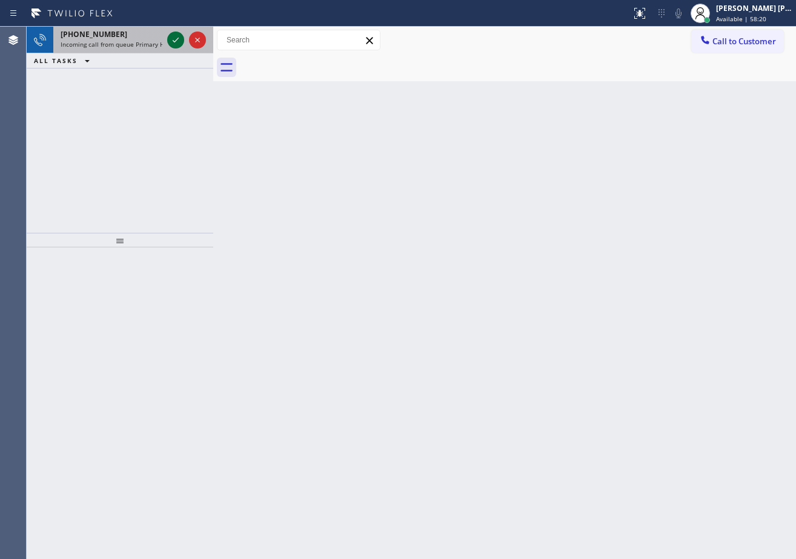
click at [166, 37] on div at bounding box center [187, 40] width 44 height 27
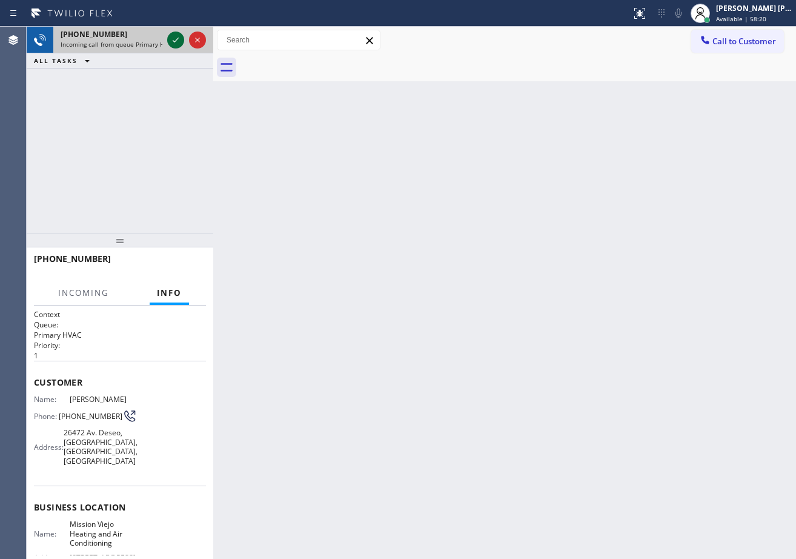
click at [170, 38] on div at bounding box center [175, 40] width 17 height 15
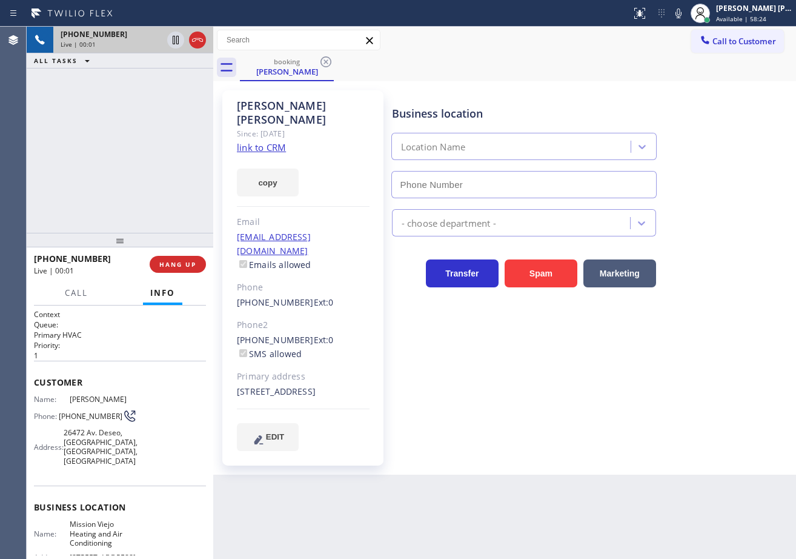
type input "[PHONE_NUMBER]"
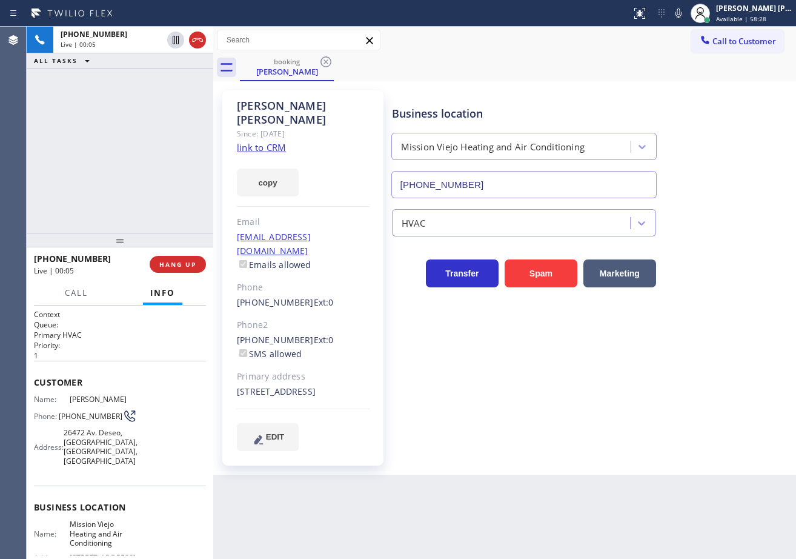
click at [276, 141] on link "link to CRM" at bounding box center [261, 147] width 49 height 12
click at [156, 110] on div "[PHONE_NUMBER] Live | 01:03 ALL TASKS ALL TASKS ACTIVE TASKS TASKS IN WRAP UP" at bounding box center [120, 130] width 187 height 206
click at [175, 39] on icon at bounding box center [176, 40] width 6 height 8
click at [170, 101] on div "[PHONE_NUMBER] Live | 01:05 ALL TASKS ALL TASKS ACTIVE TASKS TASKS IN WRAP UP" at bounding box center [120, 130] width 187 height 206
click at [686, 16] on icon at bounding box center [678, 13] width 15 height 15
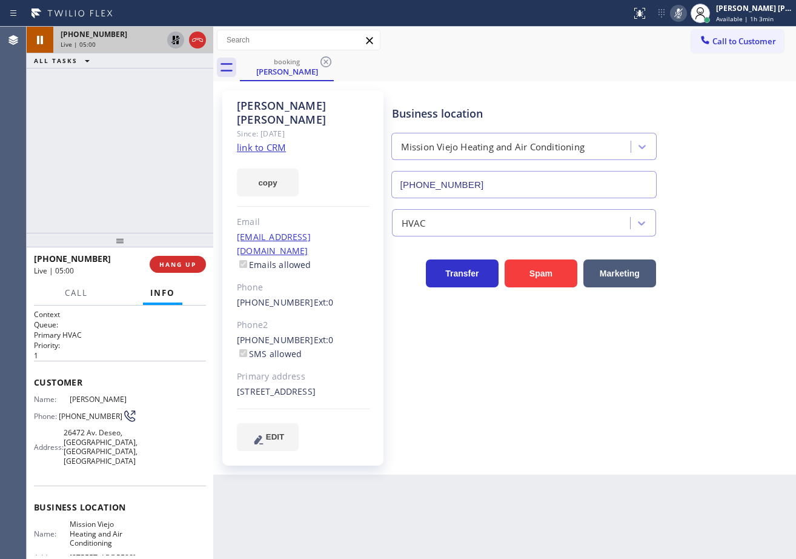
click at [177, 40] on icon at bounding box center [175, 40] width 15 height 15
click at [686, 13] on icon at bounding box center [678, 13] width 15 height 15
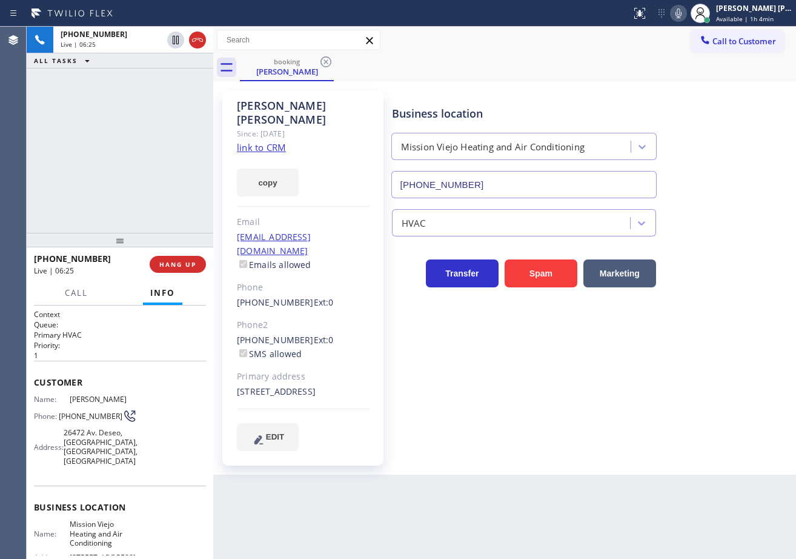
click at [150, 101] on div "[PHONE_NUMBER] Live | 06:25 ALL TASKS ALL TASKS ACTIVE TASKS TASKS IN WRAP UP" at bounding box center [120, 130] width 187 height 206
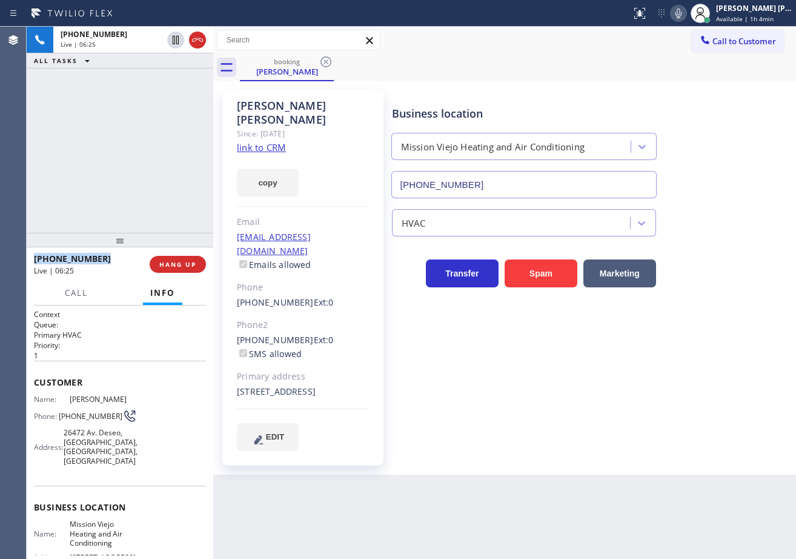
click at [150, 101] on div "[PHONE_NUMBER] Live | 06:25 ALL TASKS ALL TASKS ACTIVE TASKS TASKS IN WRAP UP" at bounding box center [120, 130] width 187 height 206
click at [150, 101] on div "[PHONE_NUMBER] Live | 06:26 ALL TASKS ALL TASKS ACTIVE TASKS TASKS IN WRAP UP" at bounding box center [120, 130] width 187 height 206
click at [150, 101] on div "[PHONE_NUMBER] Live | 06:27 ALL TASKS ALL TASKS ACTIVE TASKS TASKS IN WRAP UP" at bounding box center [120, 130] width 187 height 206
click at [150, 101] on div "[PHONE_NUMBER] Live | 06:28 ALL TASKS ALL TASKS ACTIVE TASKS TASKS IN WRAP UP" at bounding box center [120, 130] width 187 height 206
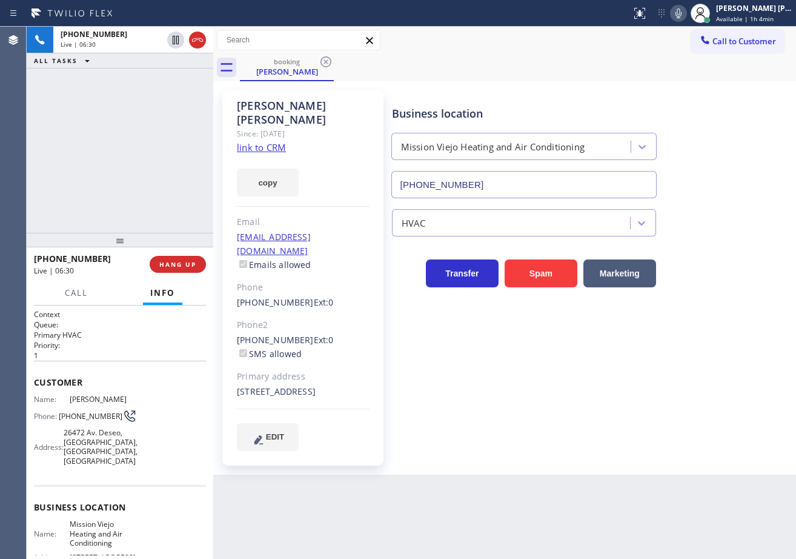
click at [150, 101] on div "[PHONE_NUMBER] Live | 06:30 ALL TASKS ALL TASKS ACTIVE TASKS TASKS IN WRAP UP" at bounding box center [120, 130] width 187 height 206
click at [141, 101] on div "[PHONE_NUMBER] Live | 06:33 ALL TASKS ALL TASKS ACTIVE TASKS TASKS IN WRAP UP" at bounding box center [120, 130] width 187 height 206
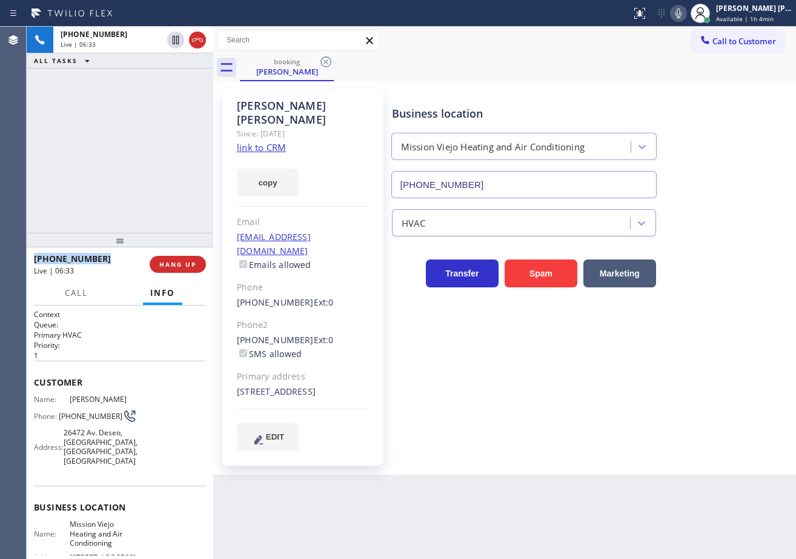
click at [147, 100] on div "[PHONE_NUMBER] Live | 06:33 ALL TASKS ALL TASKS ACTIVE TASKS TASKS IN WRAP UP" at bounding box center [120, 130] width 187 height 206
click at [141, 96] on div "[PHONE_NUMBER] Live | 06:34 ALL TASKS ALL TASKS ACTIVE TASKS TASKS IN WRAP UP" at bounding box center [120, 130] width 187 height 206
click at [141, 90] on div "[PHONE_NUMBER] Live | 06:34 ALL TASKS ALL TASKS ACTIVE TASKS TASKS IN WRAP UP" at bounding box center [120, 130] width 187 height 206
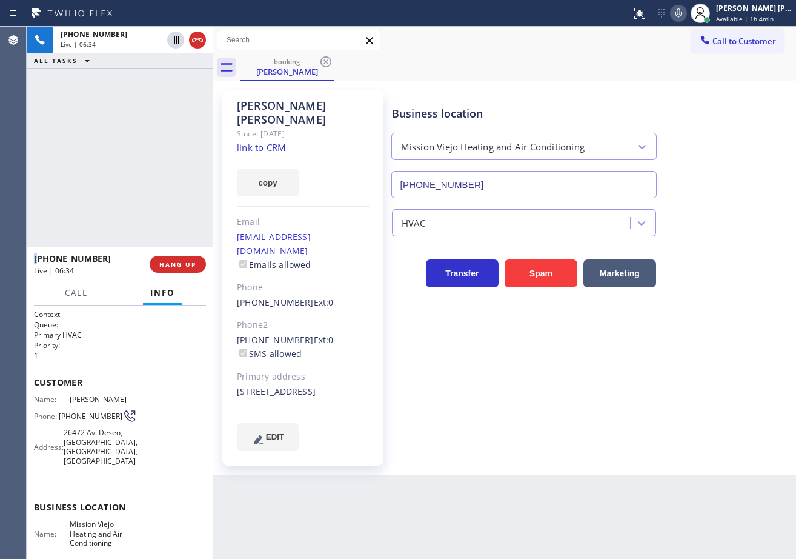
click at [141, 90] on div "[PHONE_NUMBER] Live | 06:34 ALL TASKS ALL TASKS ACTIVE TASKS TASKS IN WRAP UP" at bounding box center [120, 130] width 187 height 206
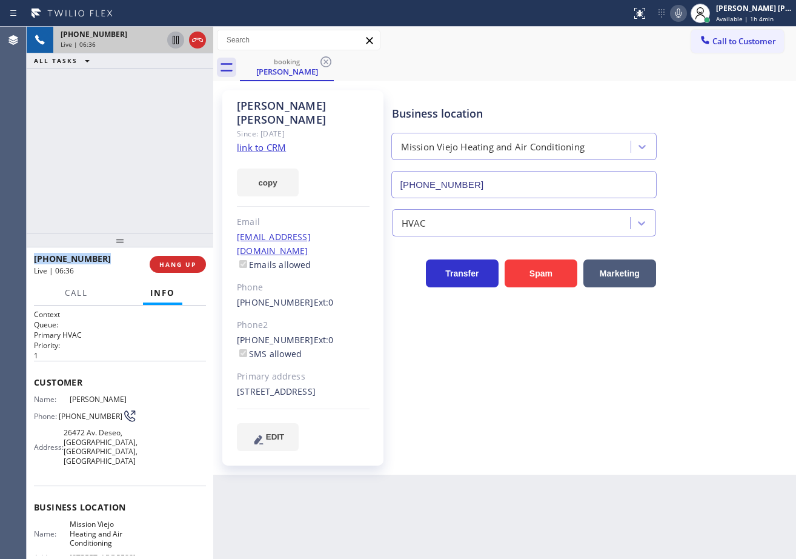
click at [176, 42] on icon at bounding box center [176, 40] width 6 height 8
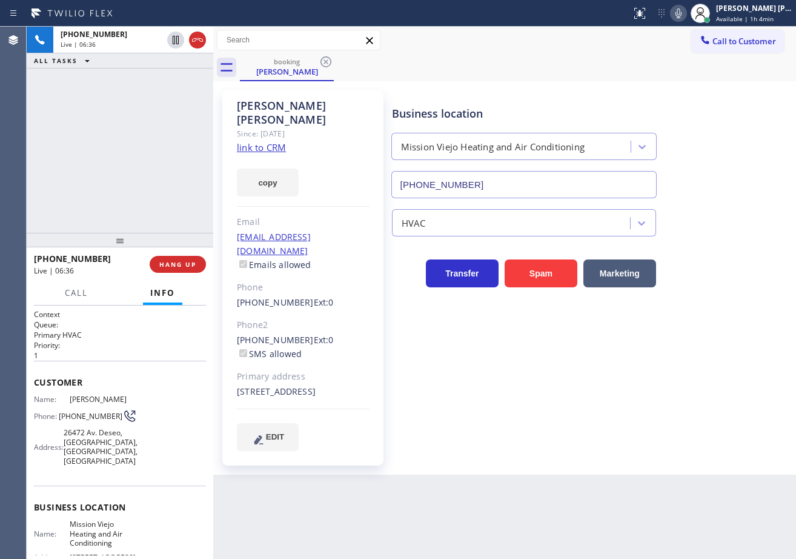
click at [165, 113] on div "[PHONE_NUMBER] Live | 06:36 ALL TASKS ALL TASKS ACTIVE TASKS TASKS IN WRAP UP" at bounding box center [120, 130] width 187 height 206
click at [686, 16] on icon at bounding box center [678, 13] width 15 height 15
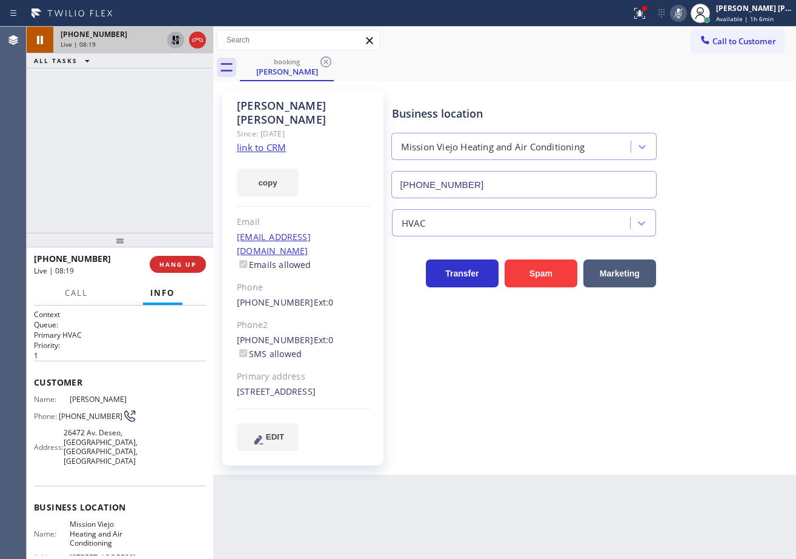
click at [176, 41] on icon at bounding box center [175, 40] width 15 height 15
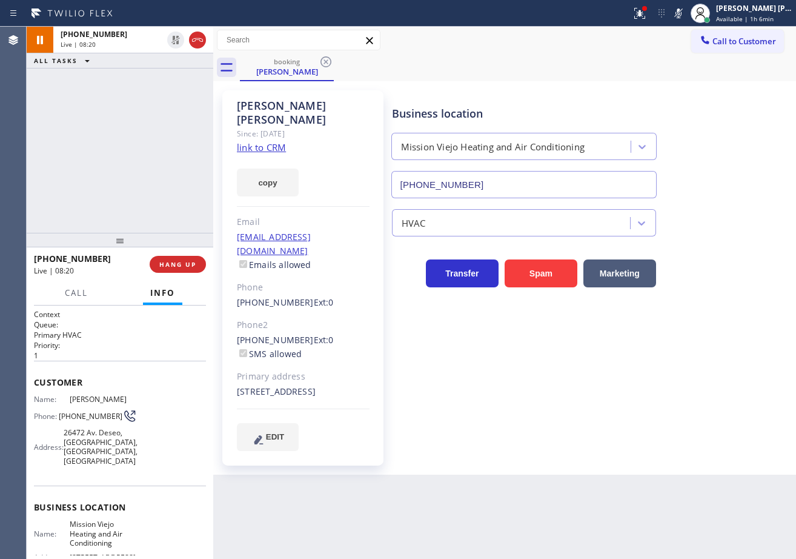
drag, startPoint x: 692, startPoint y: 12, endPoint x: 666, endPoint y: 32, distance: 32.8
click at [686, 13] on icon at bounding box center [678, 13] width 15 height 15
click at [111, 168] on div "[PHONE_NUMBER] Live | 10:23 ALL TASKS ALL TASKS ACTIVE TASKS TASKS IN WRAP UP […" at bounding box center [120, 130] width 187 height 206
click at [113, 169] on div "[PHONE_NUMBER] Live | 10:24 ALL TASKS ALL TASKS ACTIVE TASKS TASKS IN WRAP UP […" at bounding box center [120, 130] width 187 height 206
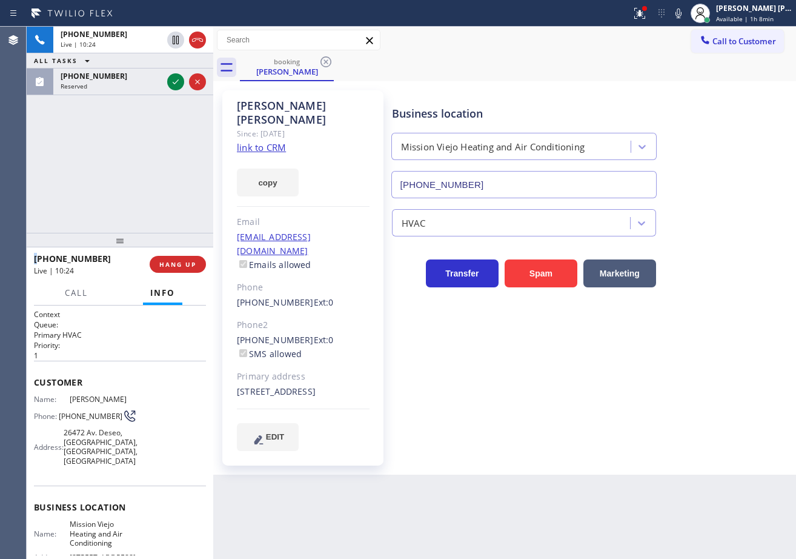
click at [113, 169] on div "[PHONE_NUMBER] Live | 10:24 ALL TASKS ALL TASKS ACTIVE TASKS TASKS IN WRAP UP […" at bounding box center [120, 130] width 187 height 206
click at [114, 169] on div "[PHONE_NUMBER] Live | 10:24 ALL TASKS ALL TASKS ACTIVE TASKS TASKS IN WRAP UP […" at bounding box center [120, 130] width 187 height 206
click at [114, 169] on div "[PHONE_NUMBER] Live | 10:25 ALL TASKS ALL TASKS ACTIVE TASKS TASKS IN WRAP UP […" at bounding box center [120, 130] width 187 height 206
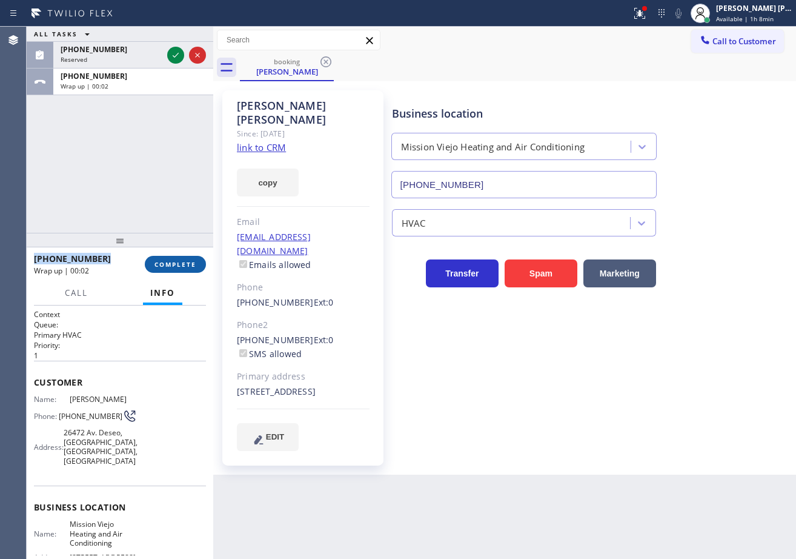
click at [187, 264] on span "COMPLETE" at bounding box center [175, 264] width 42 height 8
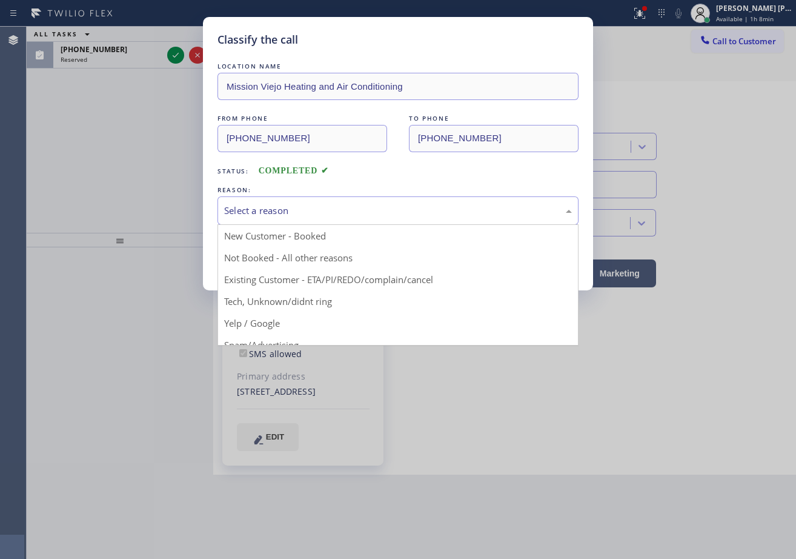
drag, startPoint x: 301, startPoint y: 277, endPoint x: 254, endPoint y: 264, distance: 49.1
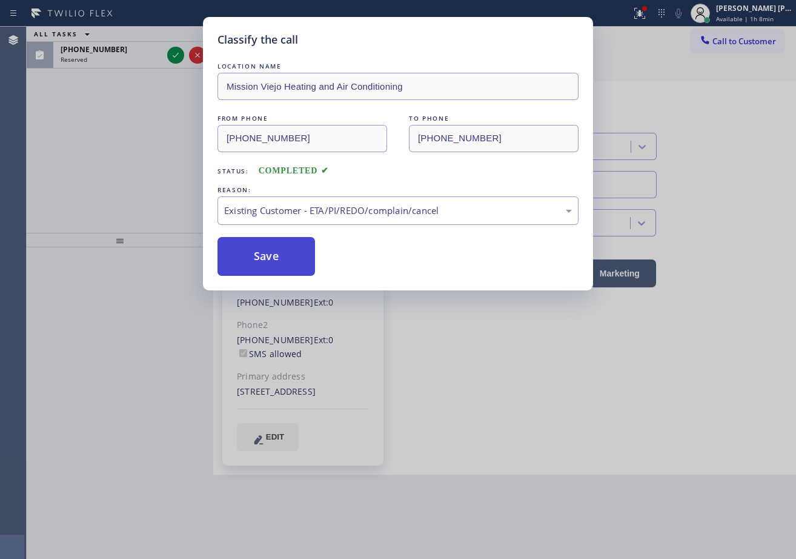
click at [251, 262] on button "Save" at bounding box center [267, 256] width 98 height 39
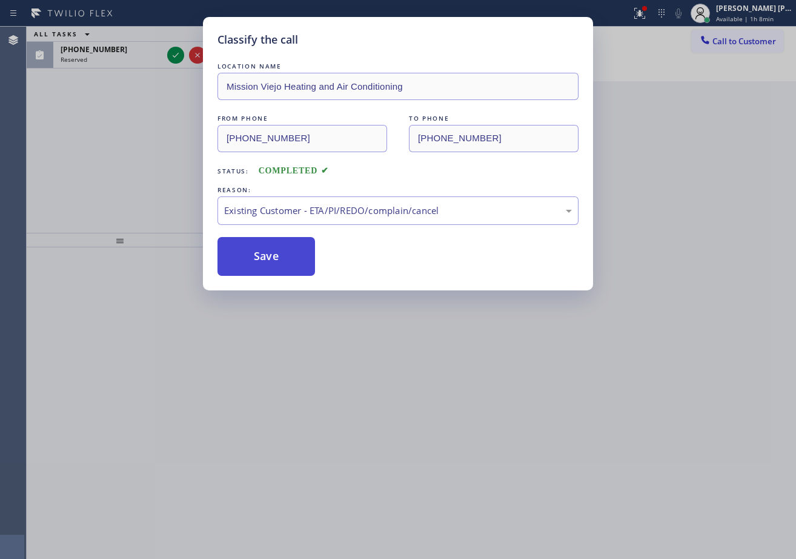
click at [251, 262] on button "Save" at bounding box center [267, 256] width 98 height 39
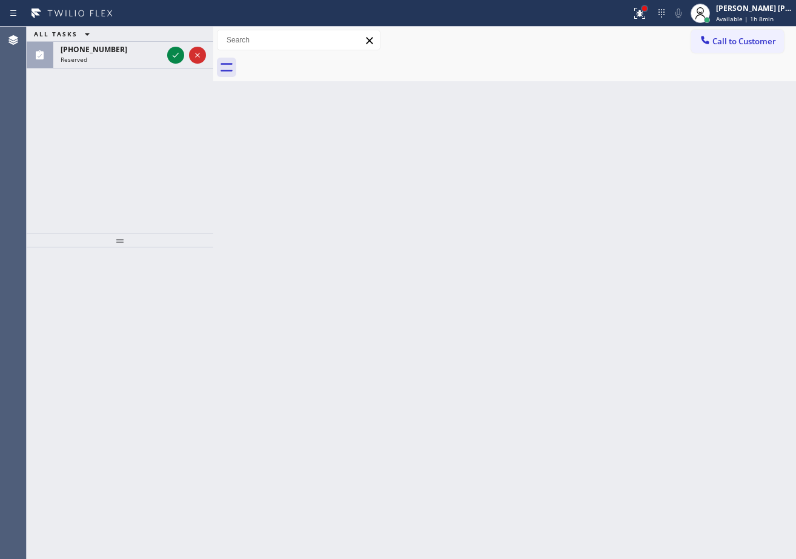
click at [647, 10] on div at bounding box center [644, 8] width 5 height 5
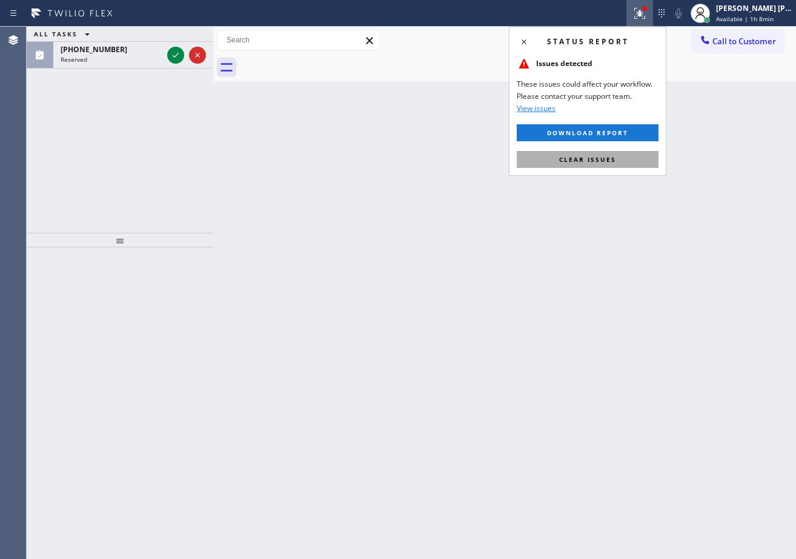
click at [633, 154] on button "Clear issues" at bounding box center [588, 159] width 142 height 17
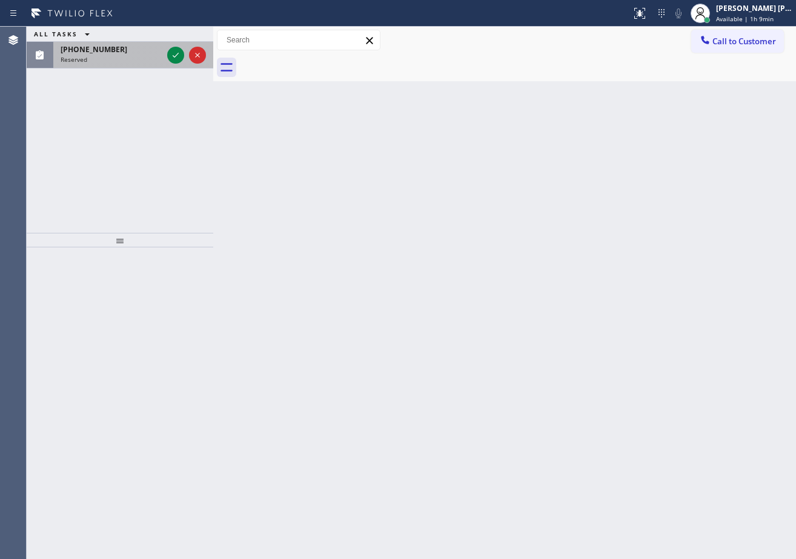
click at [136, 62] on div "Reserved" at bounding box center [112, 59] width 102 height 8
drag, startPoint x: 136, startPoint y: 62, endPoint x: 165, endPoint y: 53, distance: 30.5
click at [137, 62] on div "Reserved" at bounding box center [112, 59] width 102 height 8
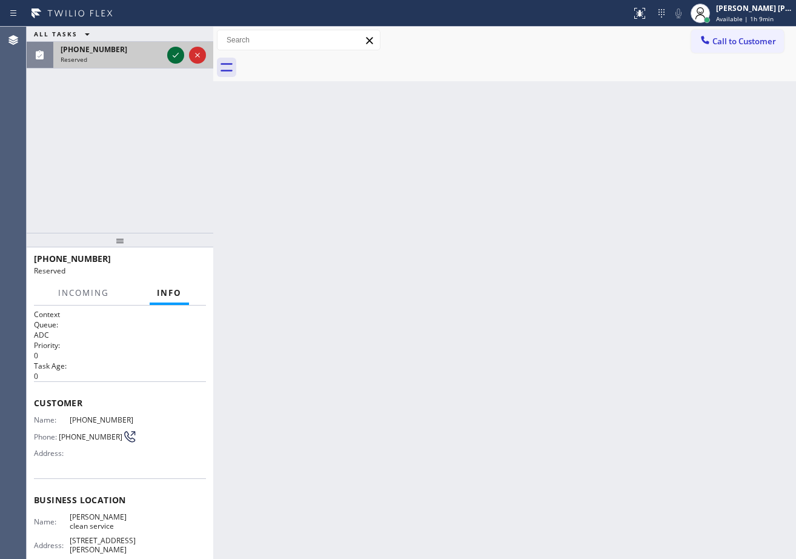
click at [171, 54] on icon at bounding box center [175, 55] width 15 height 15
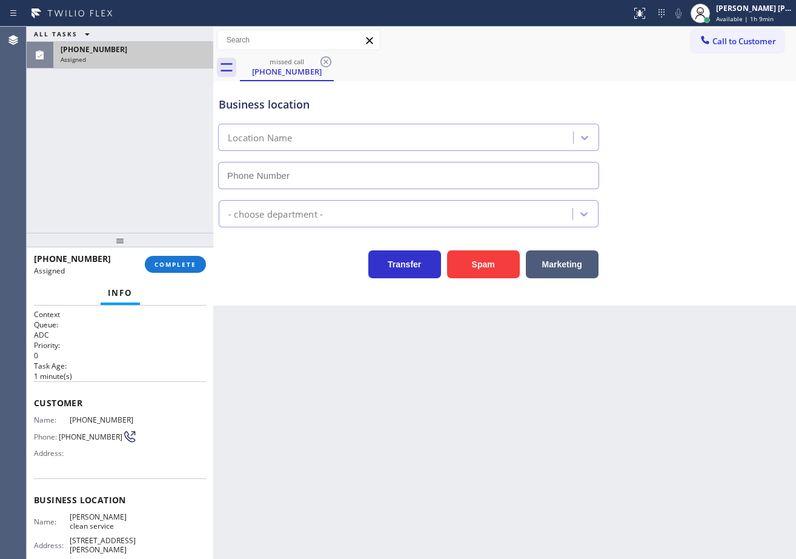
type input "[PHONE_NUMBER]"
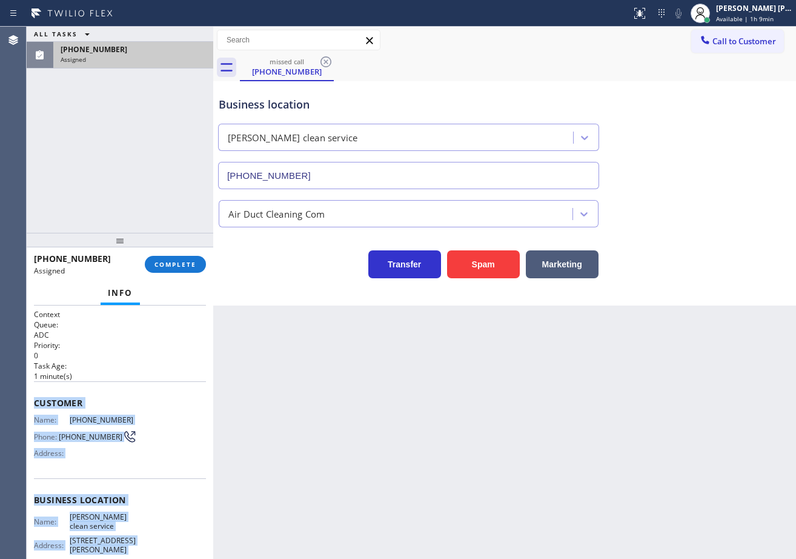
scroll to position [116, 0]
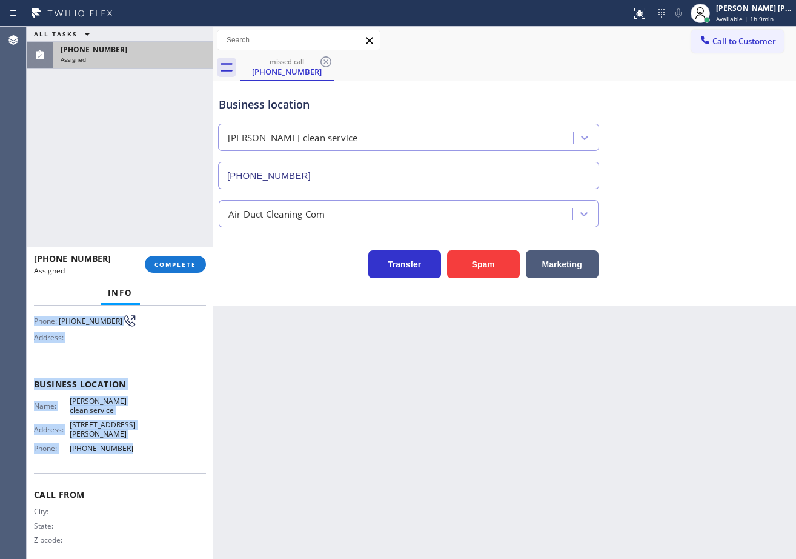
drag, startPoint x: 45, startPoint y: 407, endPoint x: 144, endPoint y: 356, distance: 110.8
click at [128, 445] on div "Context Queue: ADC Priority: 0 Task Age: [DEMOGRAPHIC_DATA] minute(s) Customer …" at bounding box center [120, 431] width 187 height 253
copy div "Customer Name: [PHONE_NUMBER] Phone: [PHONE_NUMBER] Address: Business location …"
click at [171, 257] on button "COMPLETE" at bounding box center [175, 264] width 61 height 17
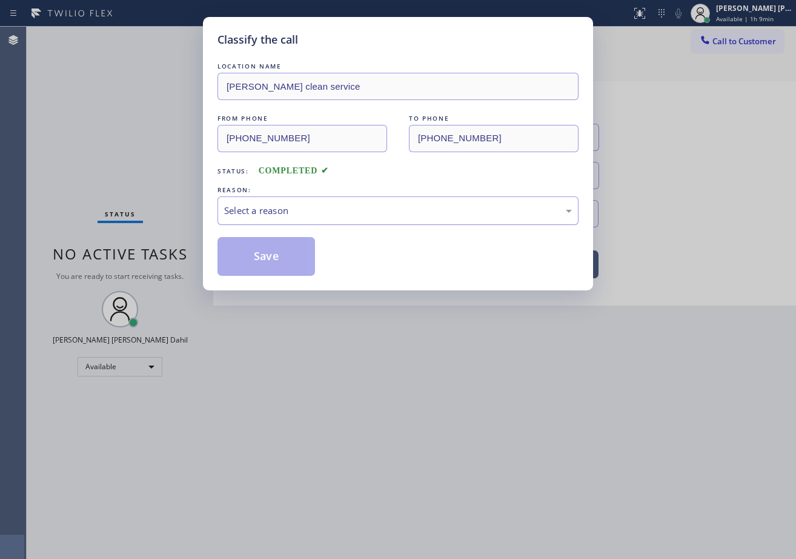
click at [278, 209] on div "Select a reason" at bounding box center [398, 211] width 348 height 14
click at [266, 247] on button "Save" at bounding box center [267, 256] width 98 height 39
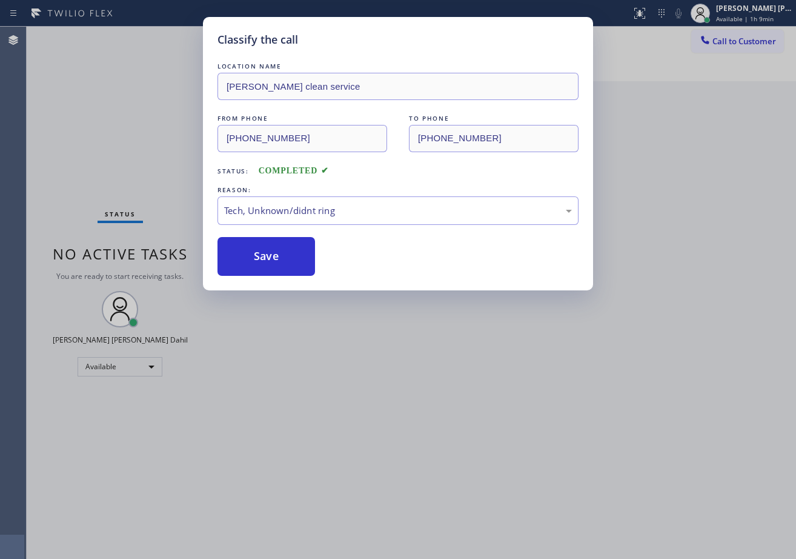
drag, startPoint x: 266, startPoint y: 247, endPoint x: 752, endPoint y: 202, distance: 488.6
click at [266, 247] on button "Save" at bounding box center [267, 256] width 98 height 39
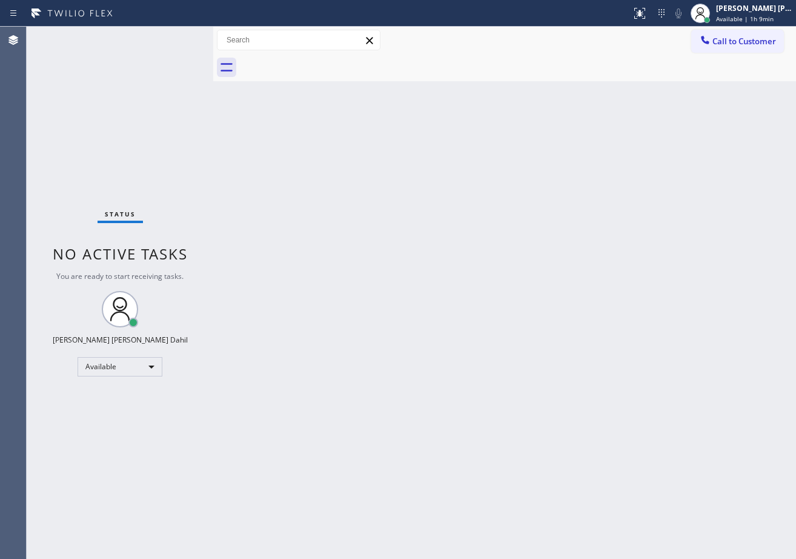
drag, startPoint x: 726, startPoint y: 40, endPoint x: 763, endPoint y: 63, distance: 43.0
click at [727, 41] on span "Call to Customer" at bounding box center [744, 41] width 64 height 11
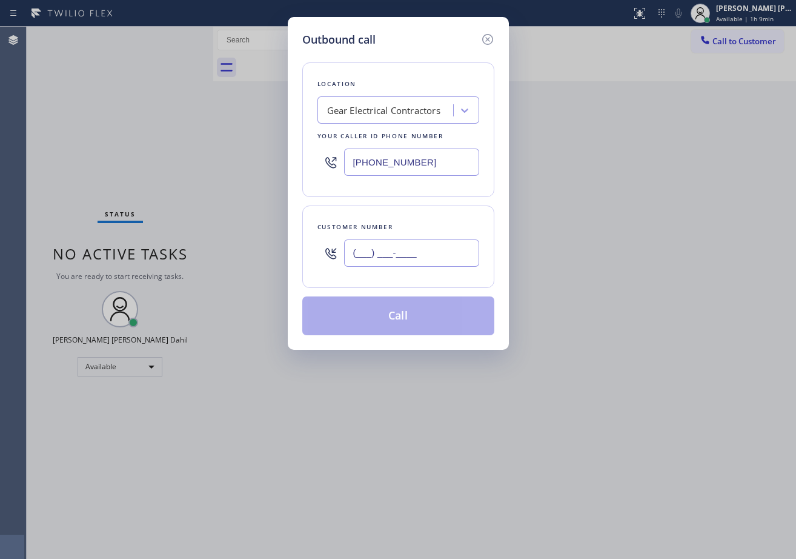
click at [426, 245] on input "(___) ___-____" at bounding box center [411, 252] width 135 height 27
paste input "216) 262-5101"
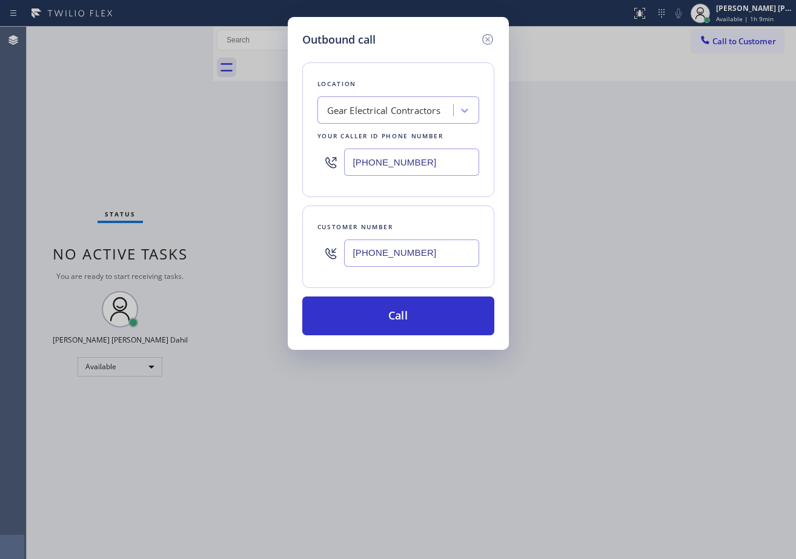
type input "[PHONE_NUMBER]"
click at [428, 164] on input "[PHONE_NUMBER]" at bounding box center [411, 161] width 135 height 27
paste input "760) 507-2816"
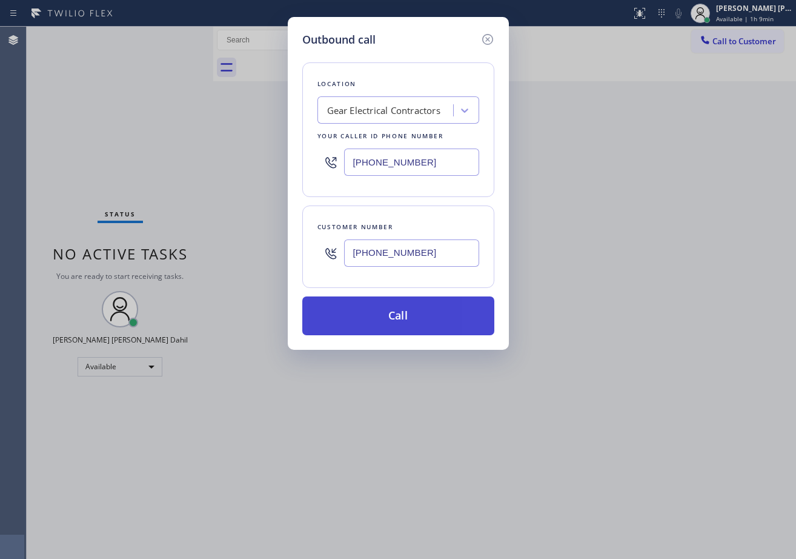
type input "[PHONE_NUMBER]"
click at [418, 313] on button "Call" at bounding box center [398, 315] width 192 height 39
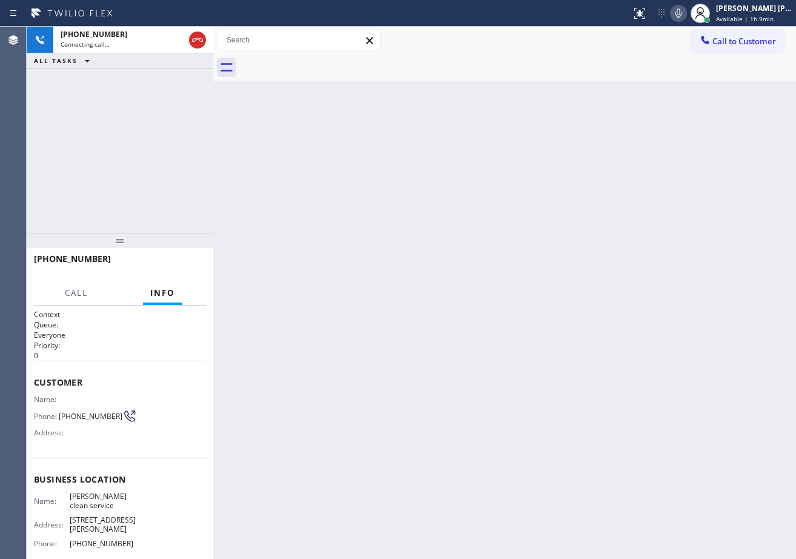
click at [682, 15] on icon at bounding box center [679, 13] width 6 height 10
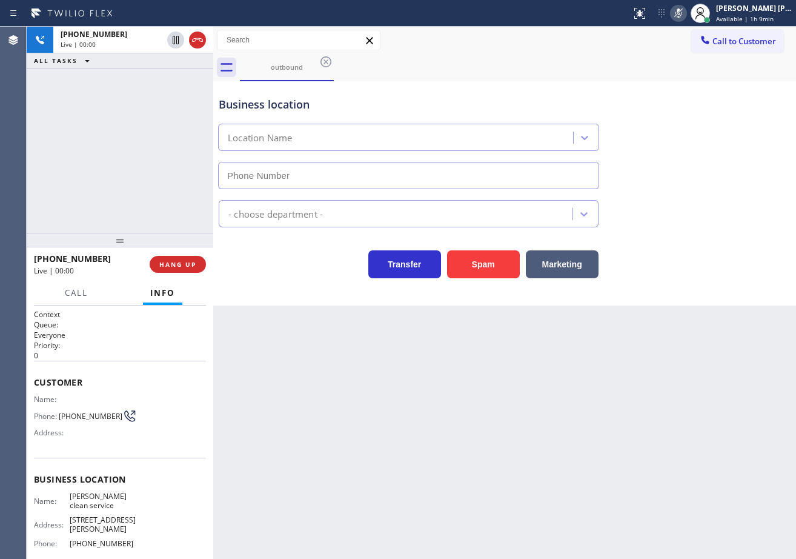
type input "[PHONE_NUMBER]"
click at [686, 14] on icon at bounding box center [678, 13] width 15 height 15
click at [682, 18] on icon at bounding box center [679, 13] width 6 height 10
click at [686, 14] on icon at bounding box center [678, 13] width 15 height 15
click at [483, 440] on div "Back to Dashboard Change Sender ID Customers Technicians Select a contact Outbo…" at bounding box center [504, 293] width 583 height 532
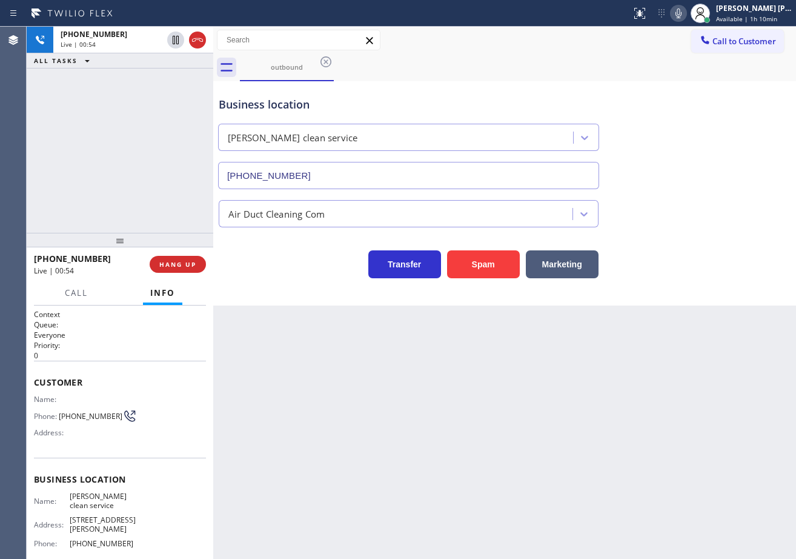
drag, startPoint x: 707, startPoint y: 93, endPoint x: 783, endPoint y: 109, distance: 77.9
click at [707, 93] on div "Business location [PERSON_NAME] clean service [PHONE_NUMBER]" at bounding box center [504, 134] width 577 height 110
click at [688, 185] on div "Business location [PERSON_NAME] clean service [PHONE_NUMBER]" at bounding box center [504, 134] width 577 height 110
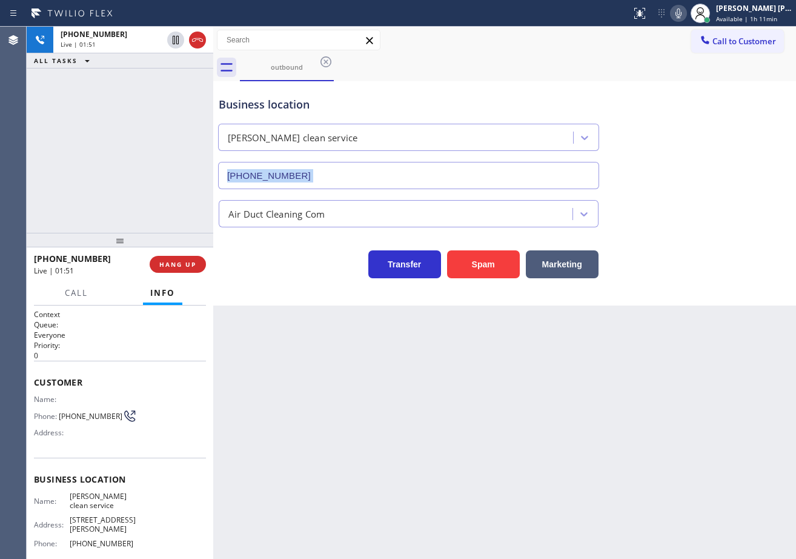
click at [688, 185] on div "Business location [PERSON_NAME] clean service [PHONE_NUMBER]" at bounding box center [504, 134] width 577 height 110
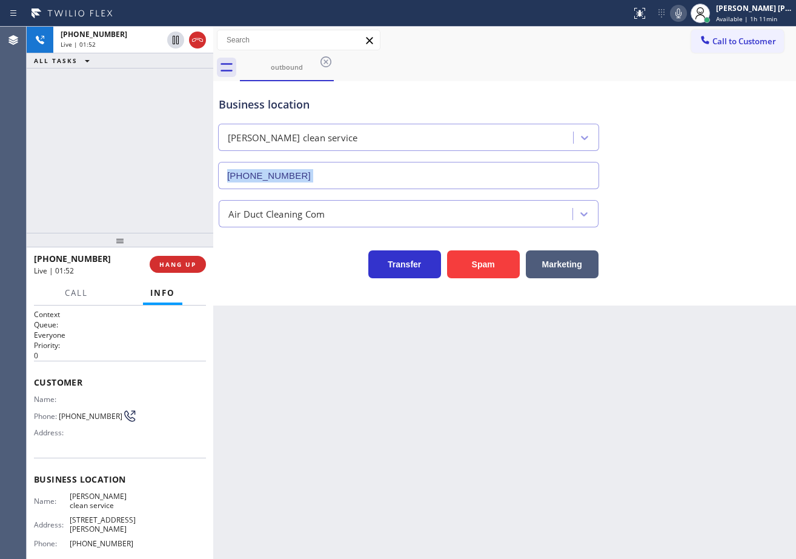
click at [688, 185] on div "Business location [PERSON_NAME] clean service [PHONE_NUMBER]" at bounding box center [504, 134] width 577 height 110
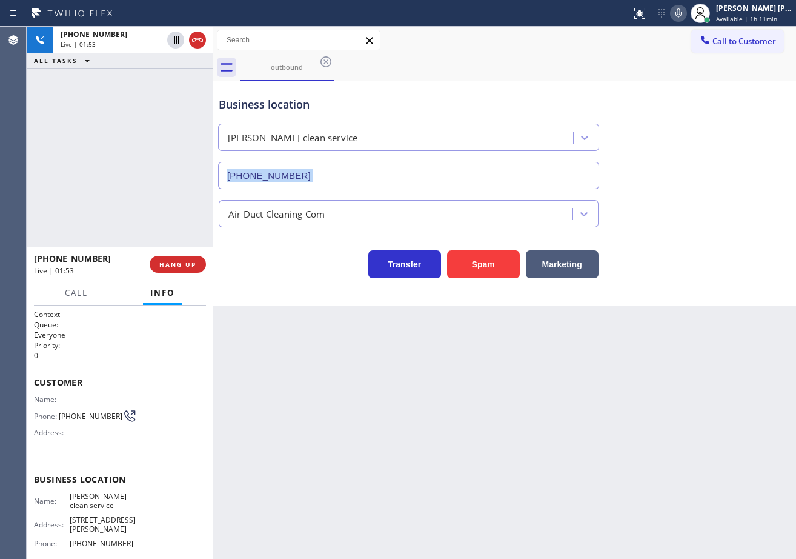
click at [688, 185] on div "Business location [PERSON_NAME] clean service [PHONE_NUMBER]" at bounding box center [504, 134] width 577 height 110
click at [687, 185] on div "Business location [PERSON_NAME] clean service [PHONE_NUMBER]" at bounding box center [504, 134] width 577 height 110
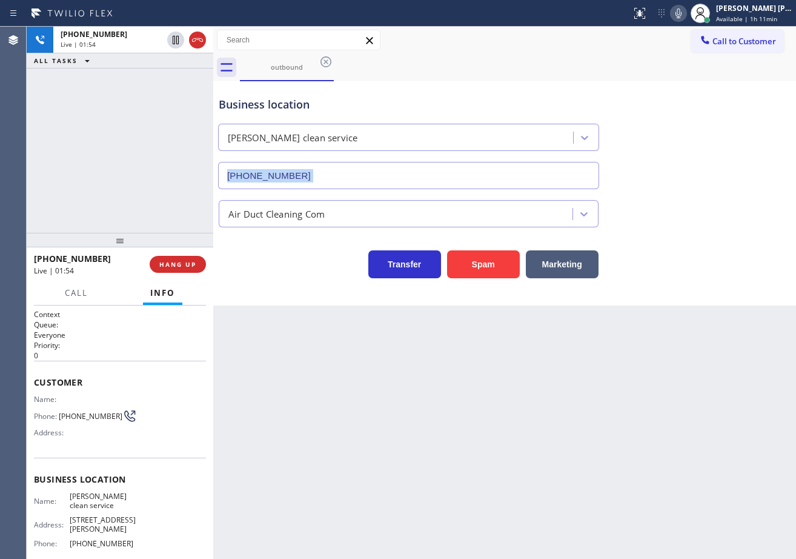
click at [687, 185] on div "Business location [PERSON_NAME] clean service [PHONE_NUMBER]" at bounding box center [504, 134] width 577 height 110
click at [686, 15] on icon at bounding box center [678, 13] width 15 height 15
drag, startPoint x: 707, startPoint y: 111, endPoint x: 534, endPoint y: 83, distance: 175.5
click at [705, 111] on div "Business location [PERSON_NAME] clean service [PHONE_NUMBER]" at bounding box center [504, 134] width 577 height 110
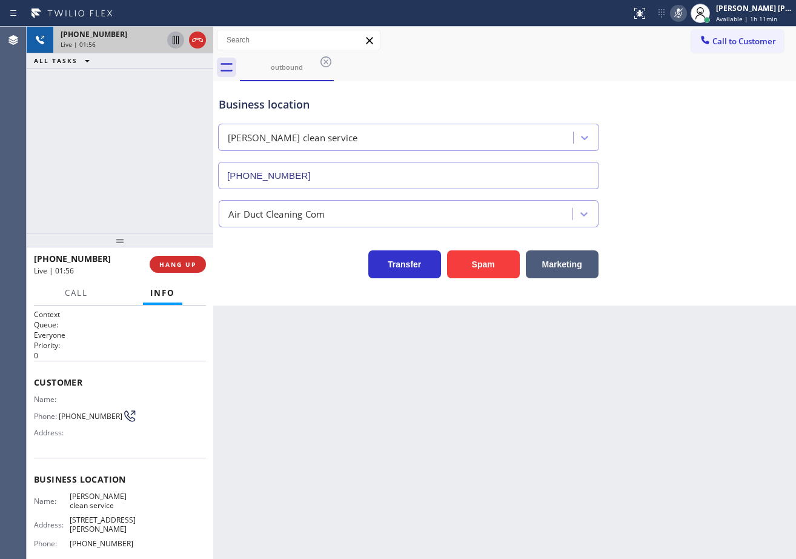
click at [177, 41] on icon at bounding box center [176, 40] width 6 height 8
click at [157, 62] on div "ALL TASKS ALL TASKS ACTIVE TASKS TASKS IN WRAP UP" at bounding box center [120, 60] width 187 height 15
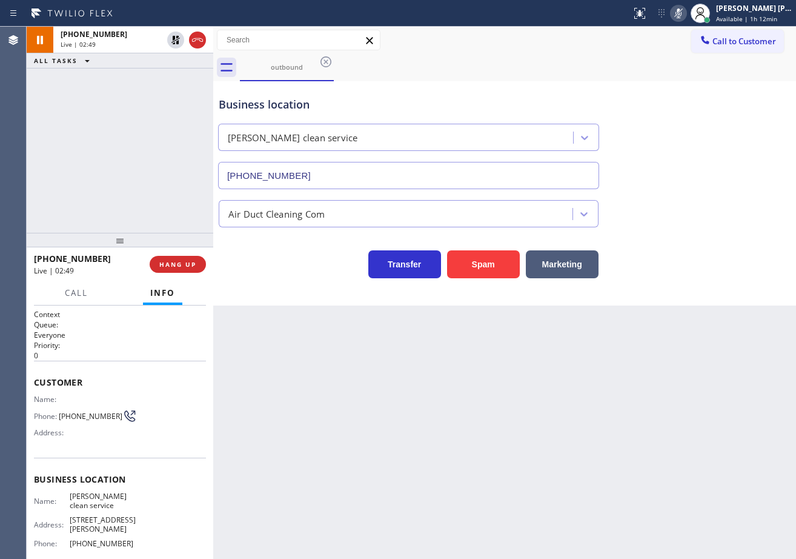
click at [116, 123] on div "[PHONE_NUMBER] Live | 02:49 ALL TASKS ALL TASKS ACTIVE TASKS TASKS IN WRAP UP" at bounding box center [120, 130] width 187 height 206
drag, startPoint x: 689, startPoint y: 14, endPoint x: 699, endPoint y: 73, distance: 59.5
click at [689, 31] on div "Status report No issues detected If you experience an issue, please download th…" at bounding box center [398, 279] width 796 height 559
click at [699, 73] on div "outbound" at bounding box center [518, 67] width 556 height 27
click at [173, 43] on icon at bounding box center [175, 40] width 15 height 15
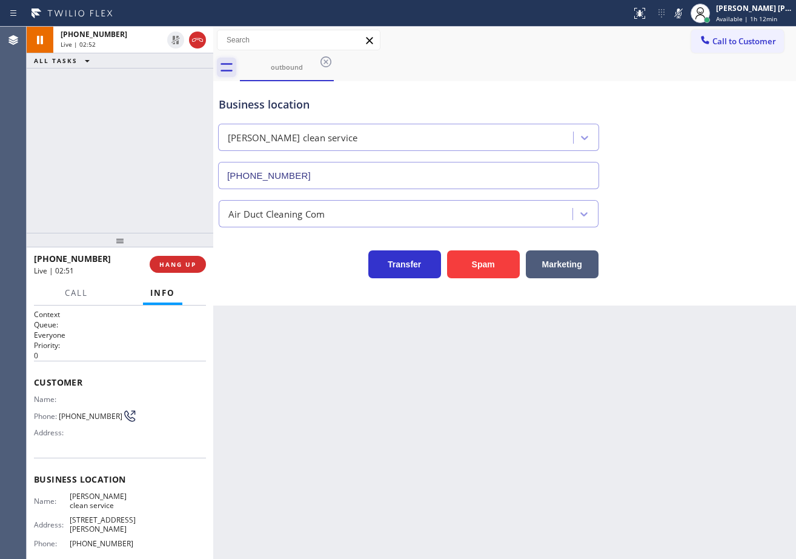
click at [164, 86] on div "[PHONE_NUMBER] Live | 02:52 ALL TASKS ALL TASKS ACTIVE TASKS TASKS IN WRAP UP" at bounding box center [120, 130] width 187 height 206
click at [686, 17] on icon at bounding box center [678, 13] width 15 height 15
click at [709, 85] on div "Business location [PERSON_NAME] clean service [PHONE_NUMBER]" at bounding box center [504, 134] width 577 height 110
click at [78, 90] on div "[PHONE_NUMBER] Live | 04:04 ALL TASKS ALL TASKS ACTIVE TASKS TASKS IN WRAP UP" at bounding box center [120, 130] width 187 height 206
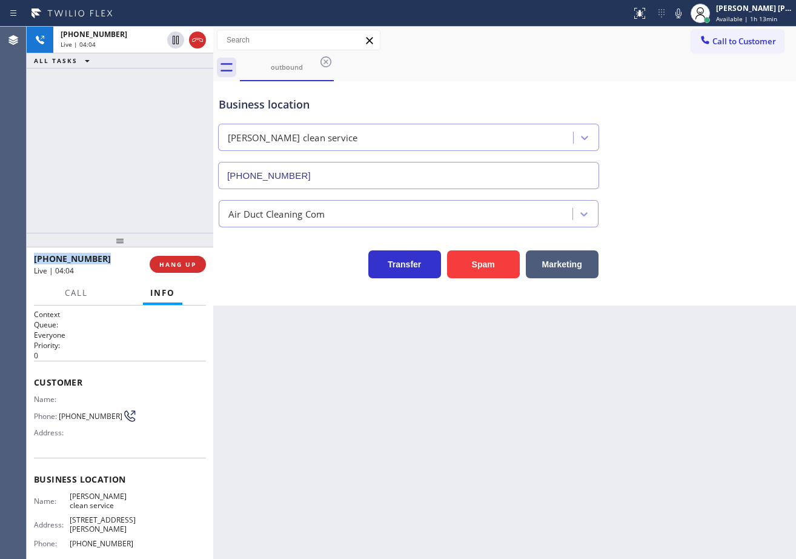
click at [78, 90] on div "[PHONE_NUMBER] Live | 04:04 ALL TASKS ALL TASKS ACTIVE TASKS TASKS IN WRAP UP" at bounding box center [120, 130] width 187 height 206
click at [78, 90] on div "[PHONE_NUMBER] Live | 04:05 ALL TASKS ALL TASKS ACTIVE TASKS TASKS IN WRAP UP" at bounding box center [120, 130] width 187 height 206
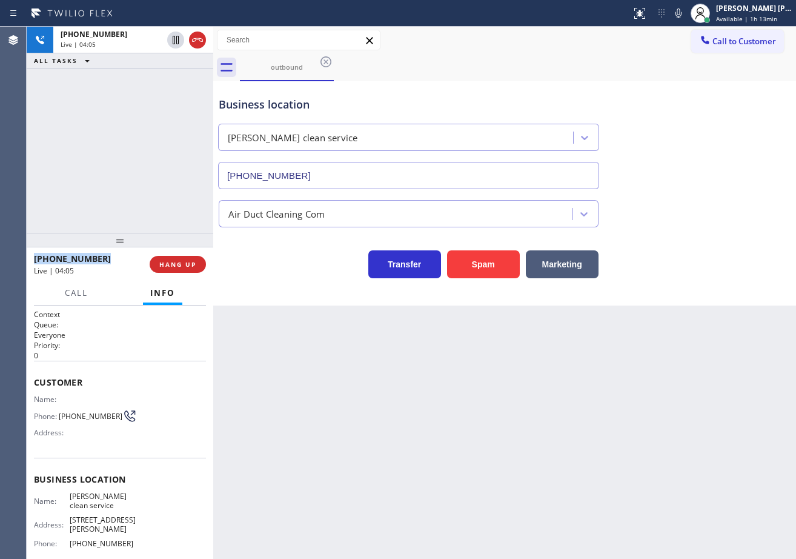
click at [78, 90] on div "[PHONE_NUMBER] Live | 04:05 ALL TASKS ALL TASKS ACTIVE TASKS TASKS IN WRAP UP" at bounding box center [120, 130] width 187 height 206
click at [79, 90] on div "[PHONE_NUMBER] Live | 04:05 ALL TASKS ALL TASKS ACTIVE TASKS TASKS IN WRAP UP" at bounding box center [120, 130] width 187 height 206
click at [81, 95] on div "[PHONE_NUMBER] Live | 04:05 ALL TASKS ALL TASKS ACTIVE TASKS TASKS IN WRAP UP" at bounding box center [120, 130] width 187 height 206
click at [496, 440] on div "Back to Dashboard Change Sender ID Customers Technicians Select a contact Outbo…" at bounding box center [504, 293] width 583 height 532
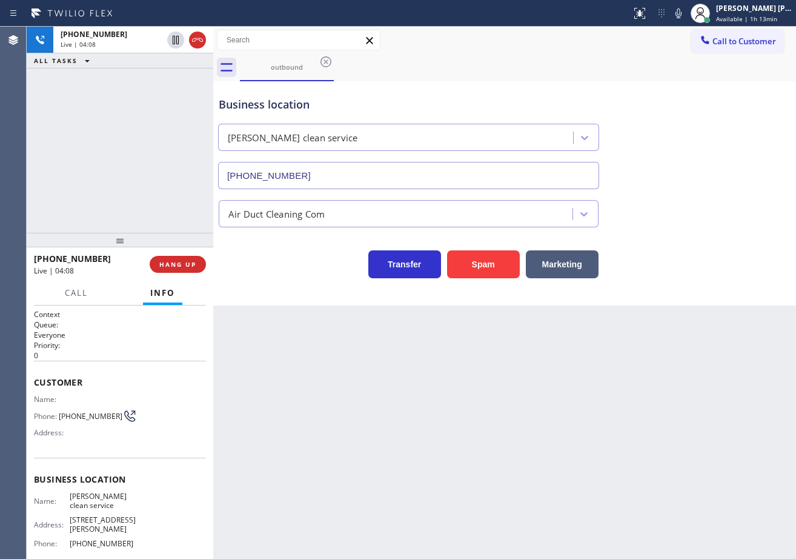
click at [499, 445] on div "Back to Dashboard Change Sender ID Customers Technicians Select a contact Outbo…" at bounding box center [504, 293] width 583 height 532
drag, startPoint x: 134, startPoint y: 175, endPoint x: 161, endPoint y: 191, distance: 31.5
click at [135, 171] on div "[PHONE_NUMBER] Live | 04:09 ALL TASKS ALL TASKS ACTIVE TASKS TASKS IN WRAP UP" at bounding box center [120, 130] width 187 height 206
click at [179, 265] on span "HANG UP" at bounding box center [177, 264] width 37 height 8
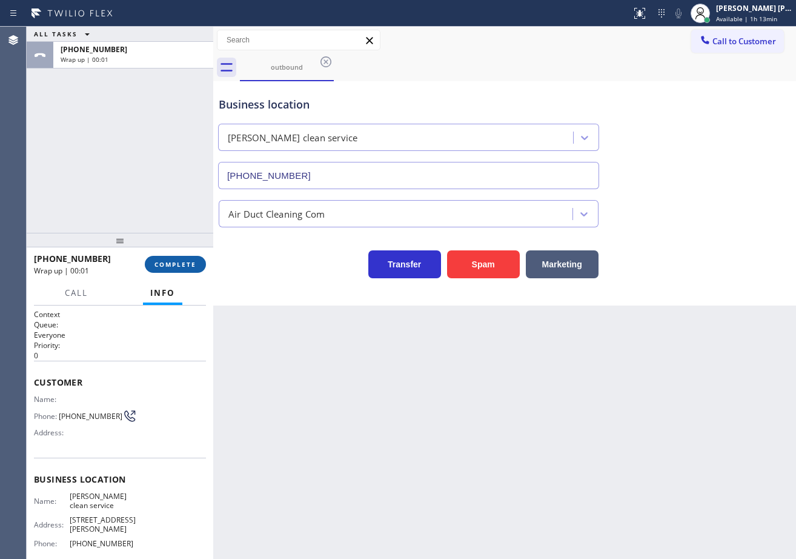
click at [179, 265] on span "COMPLETE" at bounding box center [175, 264] width 42 height 8
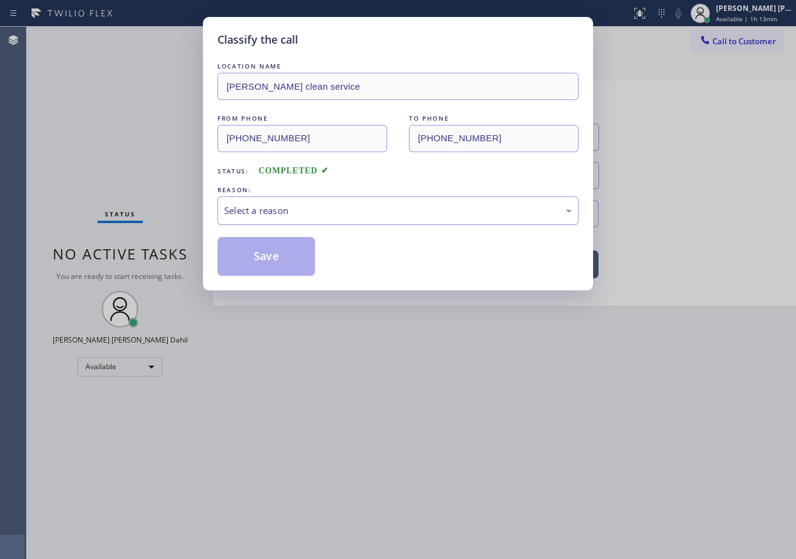
click at [262, 218] on div "Select a reason" at bounding box center [398, 210] width 361 height 28
click at [278, 258] on button "Save" at bounding box center [267, 256] width 98 height 39
click at [279, 257] on button "Save" at bounding box center [267, 256] width 98 height 39
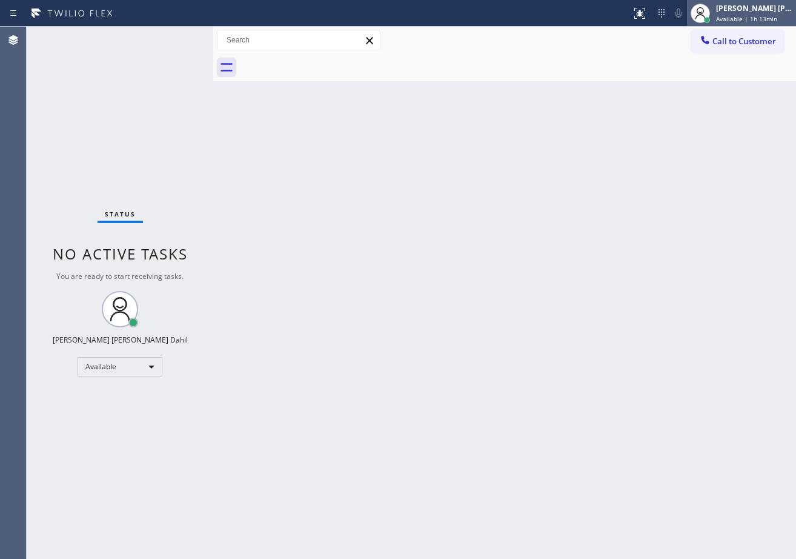
click at [736, 12] on div "[PERSON_NAME] [PERSON_NAME] Dahil" at bounding box center [754, 8] width 76 height 10
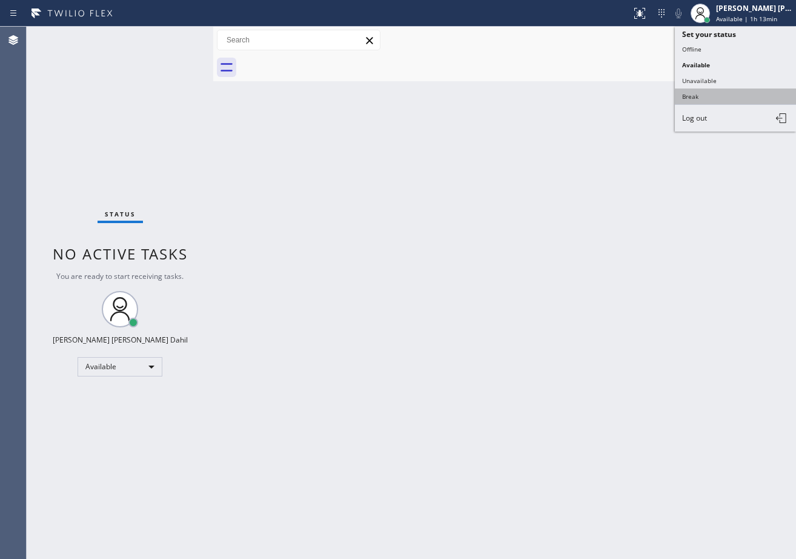
click at [705, 95] on button "Break" at bounding box center [735, 96] width 121 height 16
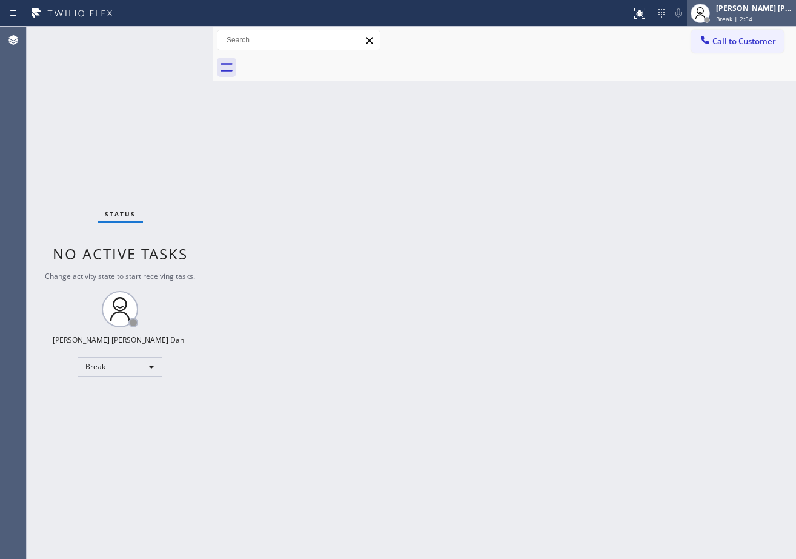
drag, startPoint x: 759, startPoint y: 16, endPoint x: 746, endPoint y: 26, distance: 16.0
click at [752, 16] on span "Break | 2:54" at bounding box center [734, 19] width 36 height 8
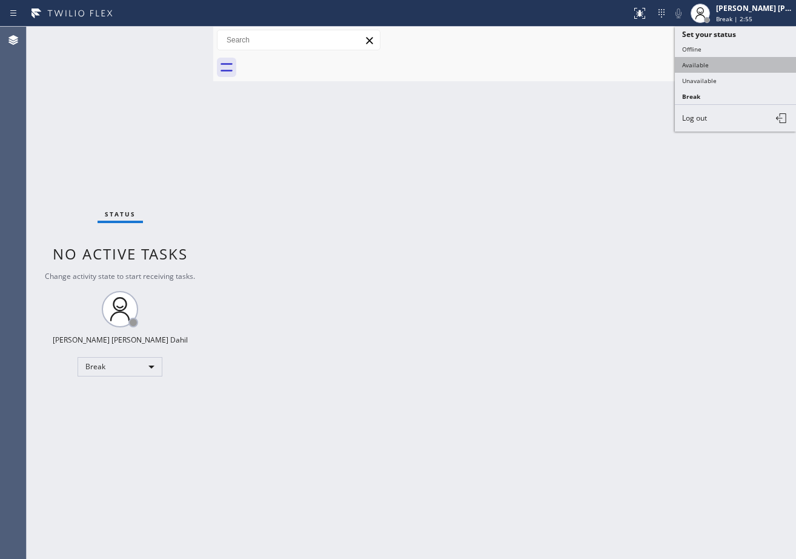
click at [697, 65] on button "Available" at bounding box center [735, 65] width 121 height 16
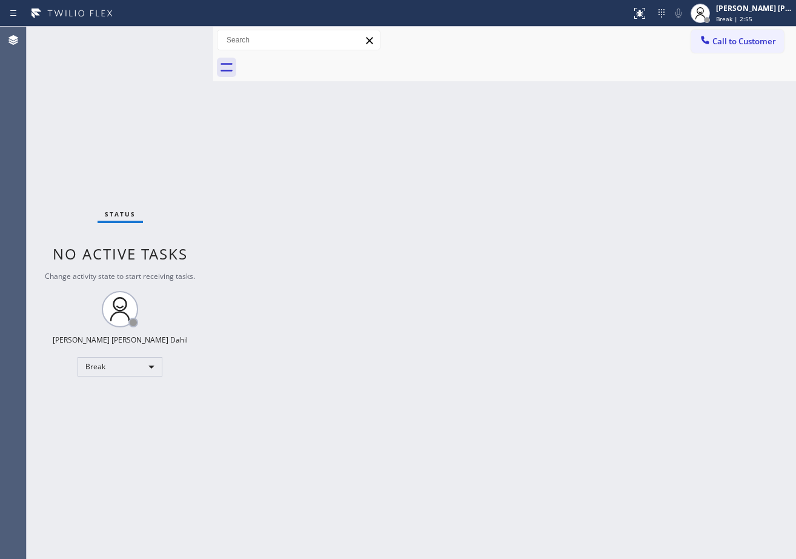
click at [648, 120] on div "Back to Dashboard Change Sender ID Customers Technicians Select a contact Outbo…" at bounding box center [504, 293] width 583 height 532
click at [431, 293] on div "Back to Dashboard Change Sender ID Customers Technicians Select a contact Outbo…" at bounding box center [504, 293] width 583 height 532
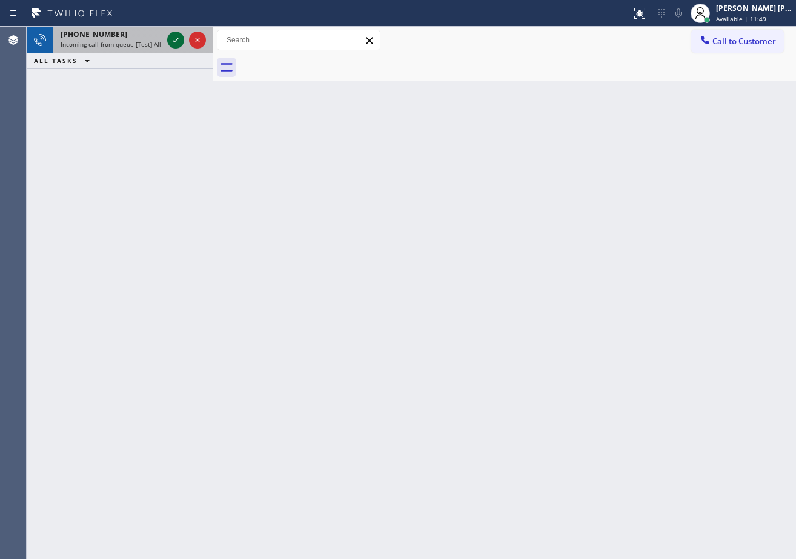
click at [174, 35] on icon at bounding box center [175, 40] width 15 height 15
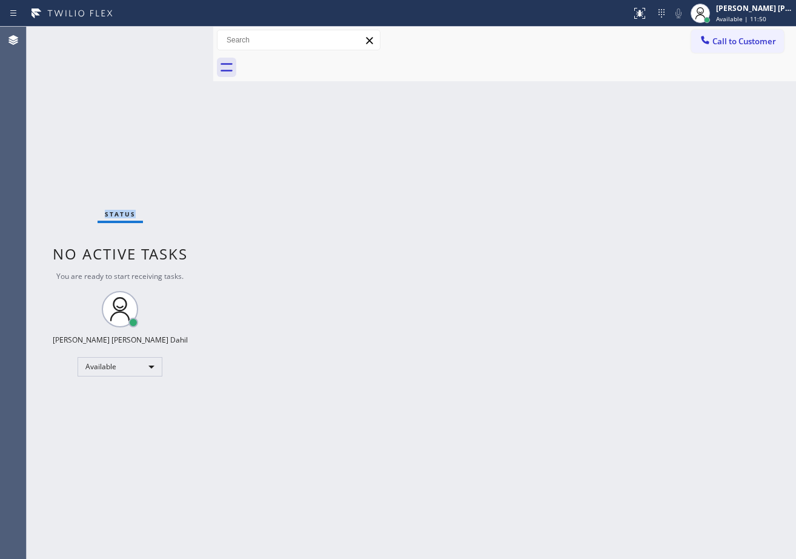
click at [174, 35] on div "Status No active tasks You are ready to start receiving tasks. [PERSON_NAME] [P…" at bounding box center [120, 293] width 187 height 532
click at [174, 34] on div "Status No active tasks You are ready to start receiving tasks. [PERSON_NAME] [P…" at bounding box center [120, 293] width 187 height 532
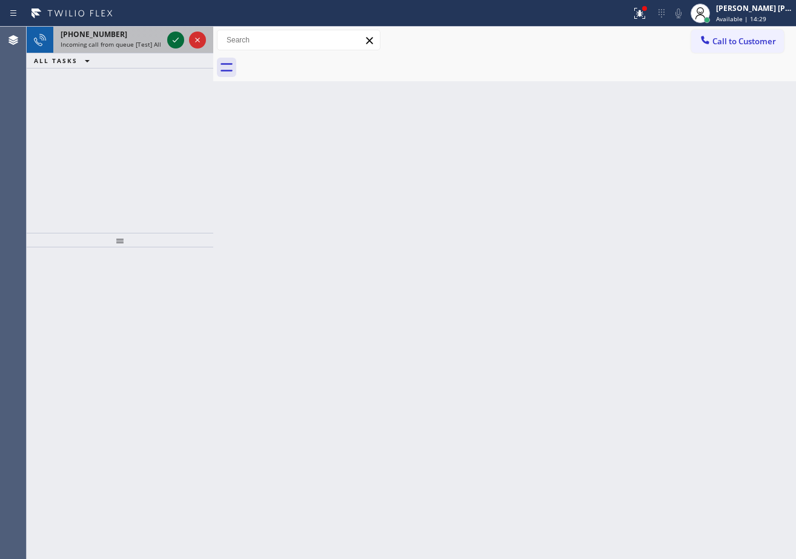
click at [174, 34] on icon at bounding box center [175, 40] width 15 height 15
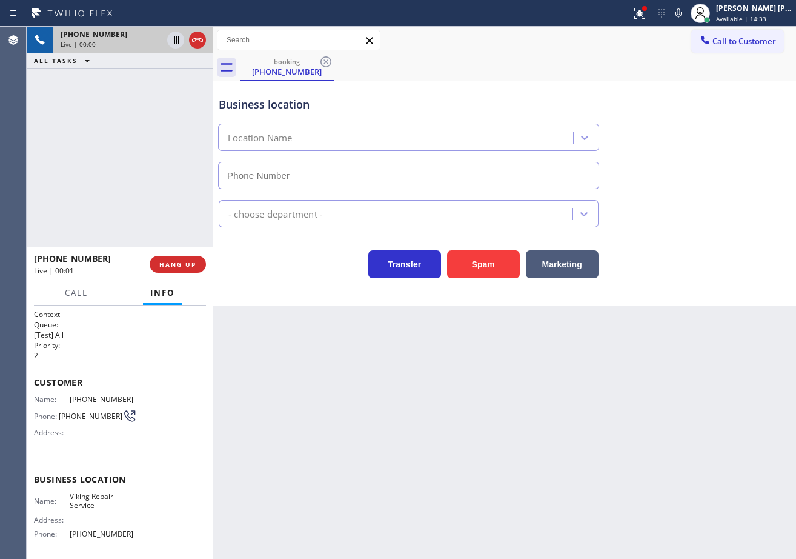
type input "[PHONE_NUMBER]"
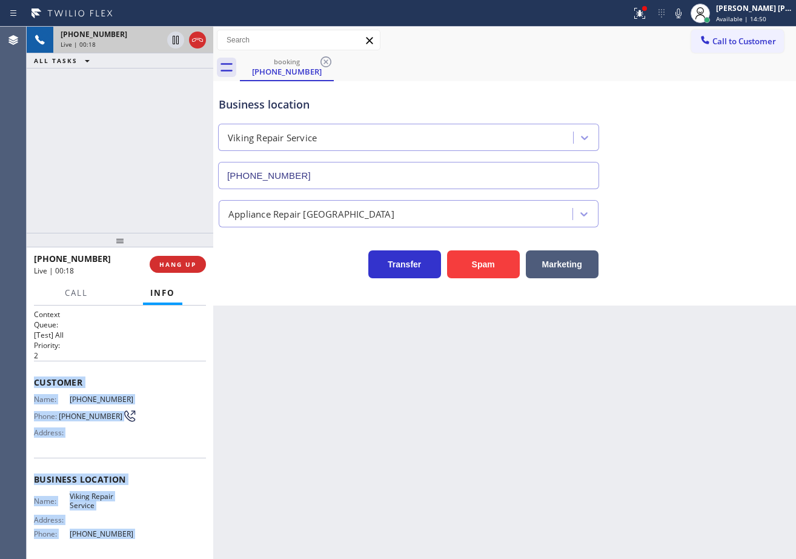
scroll to position [95, 0]
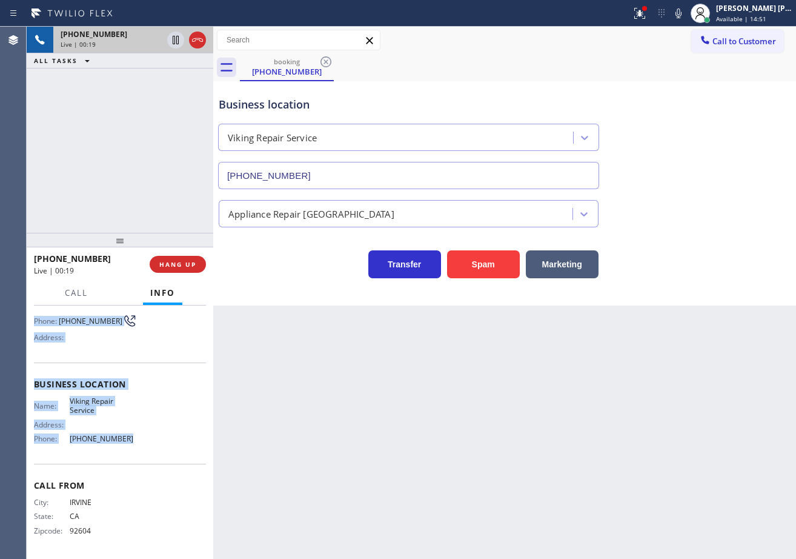
drag, startPoint x: 34, startPoint y: 378, endPoint x: 131, endPoint y: 451, distance: 121.7
click at [131, 451] on div "Context Queue: [Test] All Priority: 2 Customer Name: [PHONE_NUMBER] Phone: [PHO…" at bounding box center [120, 384] width 172 height 341
copy div "Customer Name: [PHONE_NUMBER] Phone: [PHONE_NUMBER] Address: Business location …"
click at [686, 18] on icon at bounding box center [678, 13] width 15 height 15
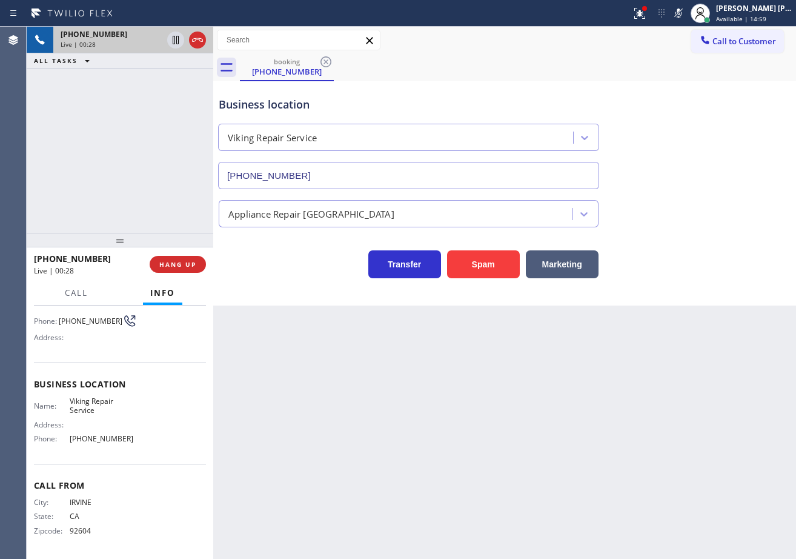
click at [717, 188] on div "Business location Viking Repair Service [PHONE_NUMBER]" at bounding box center [504, 134] width 577 height 110
click at [686, 13] on icon at bounding box center [678, 13] width 15 height 15
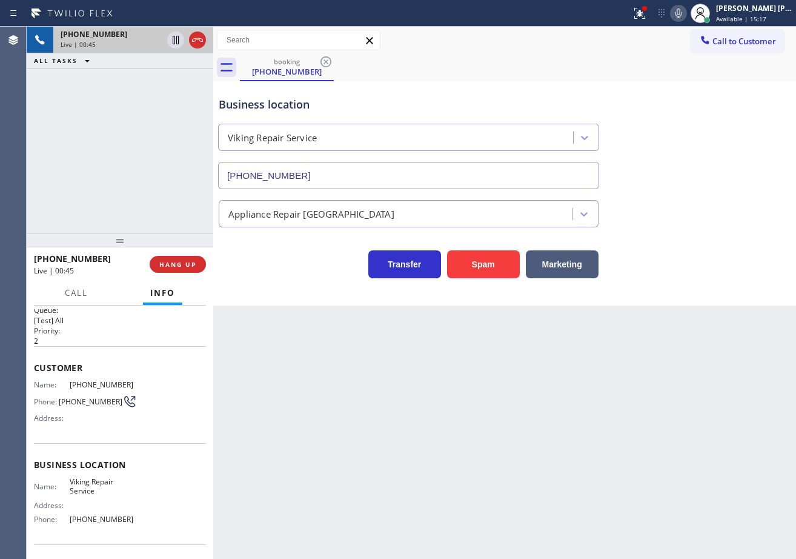
scroll to position [0, 0]
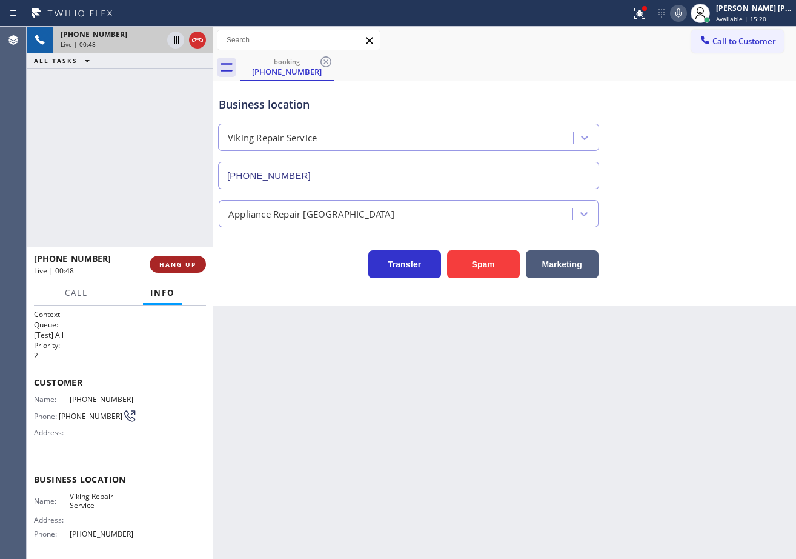
click at [175, 266] on span "HANG UP" at bounding box center [177, 264] width 37 height 8
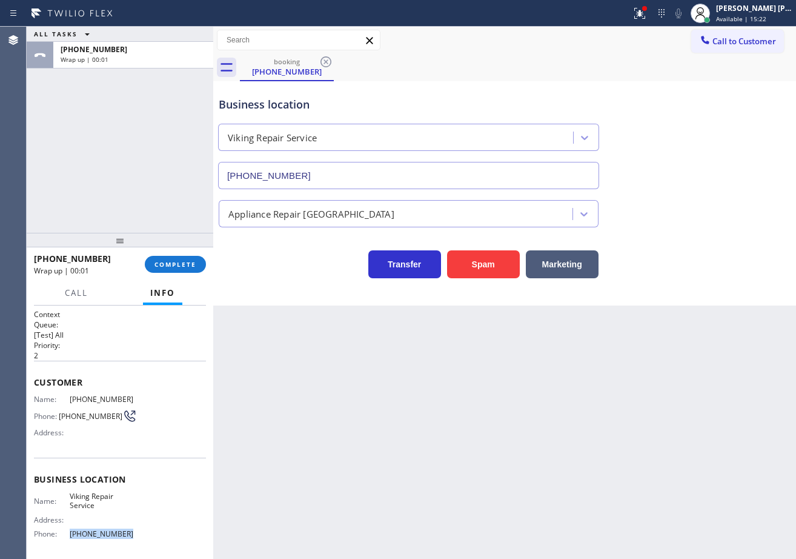
drag, startPoint x: 136, startPoint y: 534, endPoint x: 67, endPoint y: 533, distance: 69.1
click at [67, 533] on div "Name: Viking Repair Service Address: Phone: [PHONE_NUMBER]" at bounding box center [120, 517] width 172 height 52
copy div "[PHONE_NUMBER]"
click at [182, 262] on span "COMPLETE" at bounding box center [175, 264] width 42 height 8
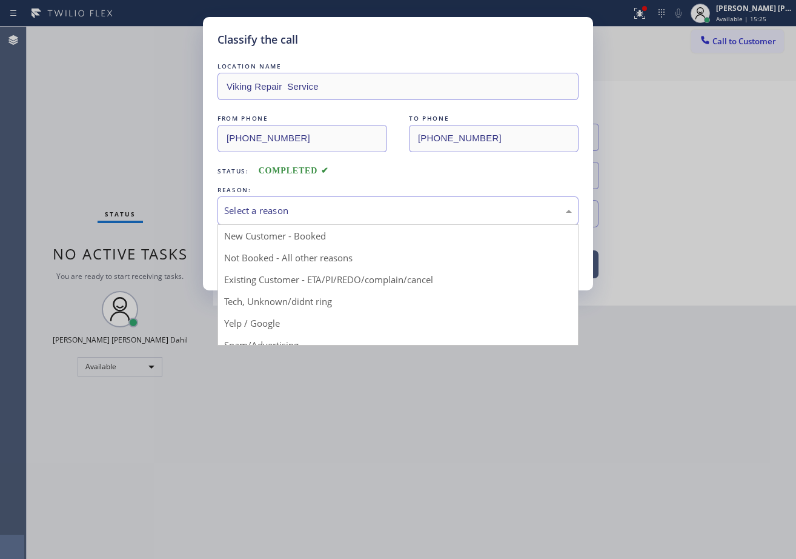
click at [281, 205] on div "Select a reason" at bounding box center [398, 211] width 348 height 14
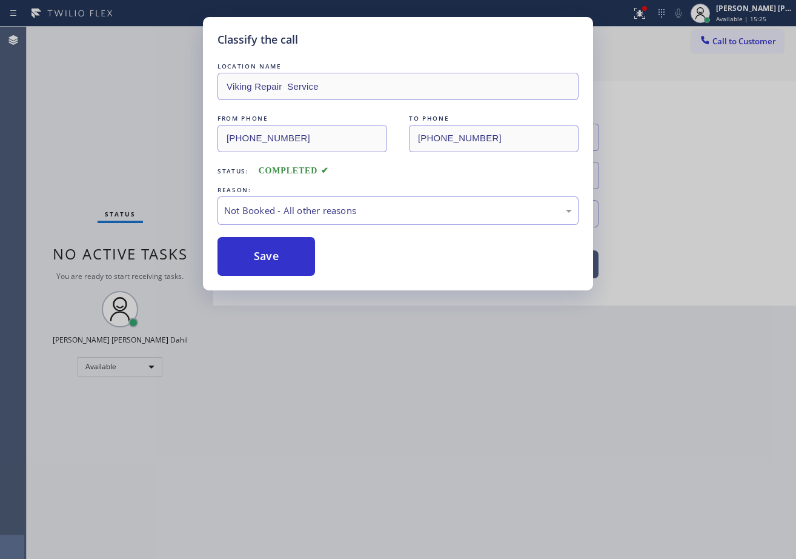
click at [276, 252] on button "Save" at bounding box center [267, 256] width 98 height 39
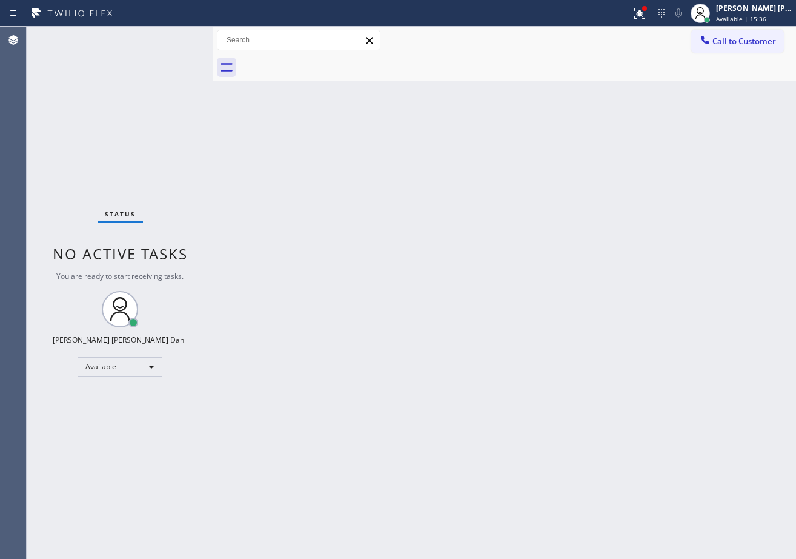
drag, startPoint x: 512, startPoint y: 368, endPoint x: 534, endPoint y: 333, distance: 41.4
click at [517, 360] on div "Back to Dashboard Change Sender ID Customers Technicians Select a contact Outbo…" at bounding box center [504, 293] width 583 height 532
click at [647, 13] on icon at bounding box center [640, 13] width 15 height 15
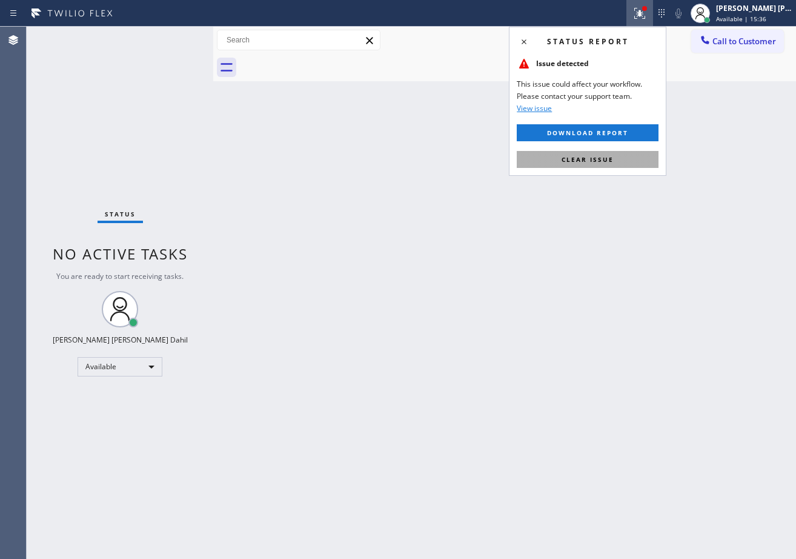
click at [617, 167] on button "Clear issue" at bounding box center [588, 159] width 142 height 17
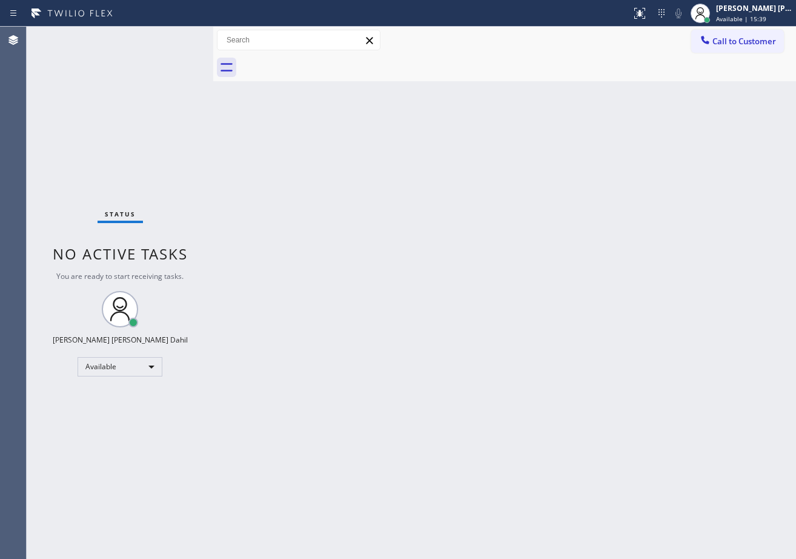
click at [188, 40] on div "Status No active tasks You are ready to start receiving tasks. [PERSON_NAME] [P…" at bounding box center [120, 293] width 187 height 532
click at [178, 40] on div "Status No active tasks You are ready to start receiving tasks. [PERSON_NAME] [P…" at bounding box center [120, 293] width 187 height 532
click at [572, 462] on div "Back to Dashboard Change Sender ID Customers Technicians Select a contact Outbo…" at bounding box center [504, 293] width 583 height 532
click at [299, 274] on div "Back to Dashboard Change Sender ID Customers Technicians Select a contact Outbo…" at bounding box center [504, 293] width 583 height 532
click at [167, 35] on div "Status No active tasks You are ready to start receiving tasks. [PERSON_NAME] [P…" at bounding box center [120, 293] width 187 height 532
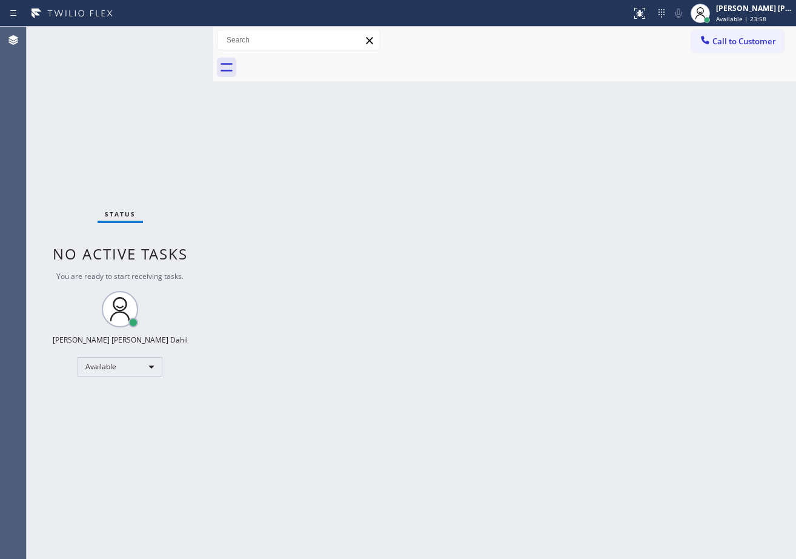
click at [170, 35] on div "Status No active tasks You are ready to start receiving tasks. [PERSON_NAME] [P…" at bounding box center [120, 293] width 187 height 532
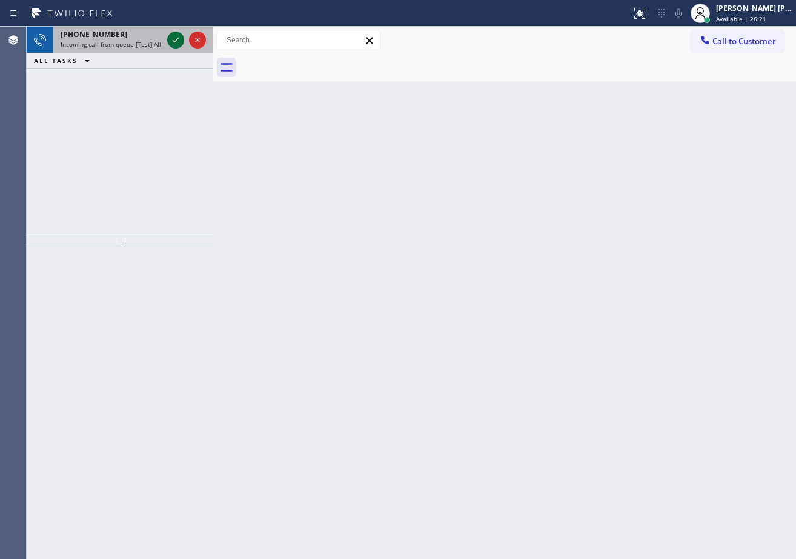
click at [170, 35] on icon at bounding box center [175, 40] width 15 height 15
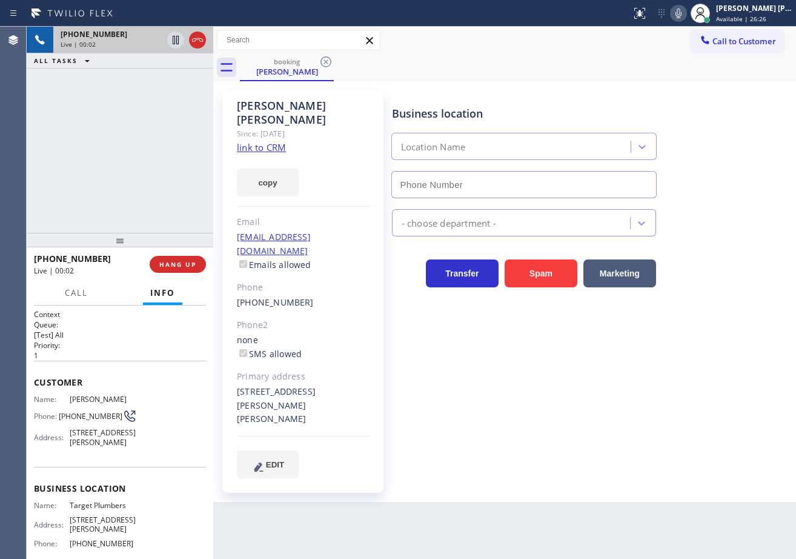
type input "[PHONE_NUMBER]"
click at [251, 141] on link "link to CRM" at bounding box center [261, 147] width 49 height 12
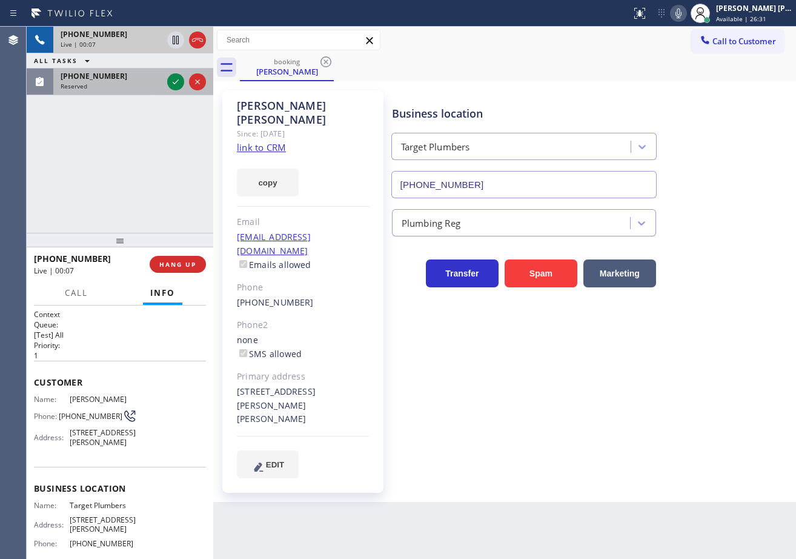
click at [137, 74] on div "[PHONE_NUMBER]" at bounding box center [112, 76] width 102 height 10
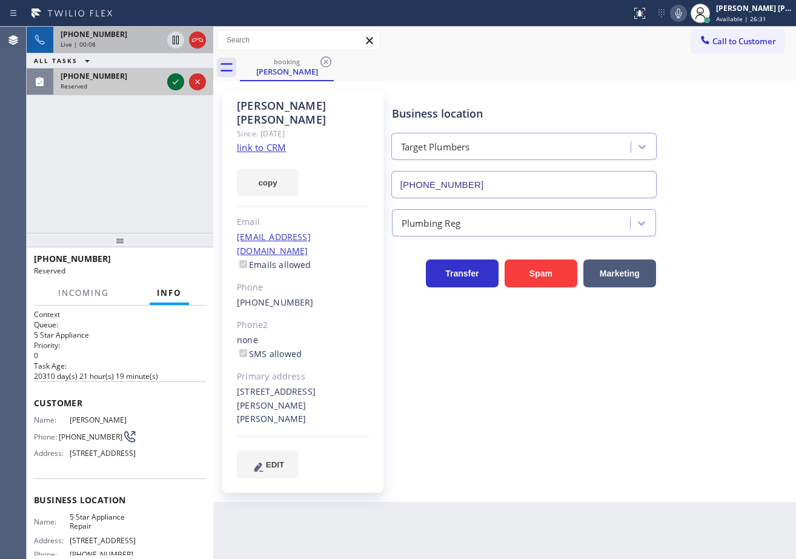
click at [167, 80] on div at bounding box center [175, 82] width 17 height 15
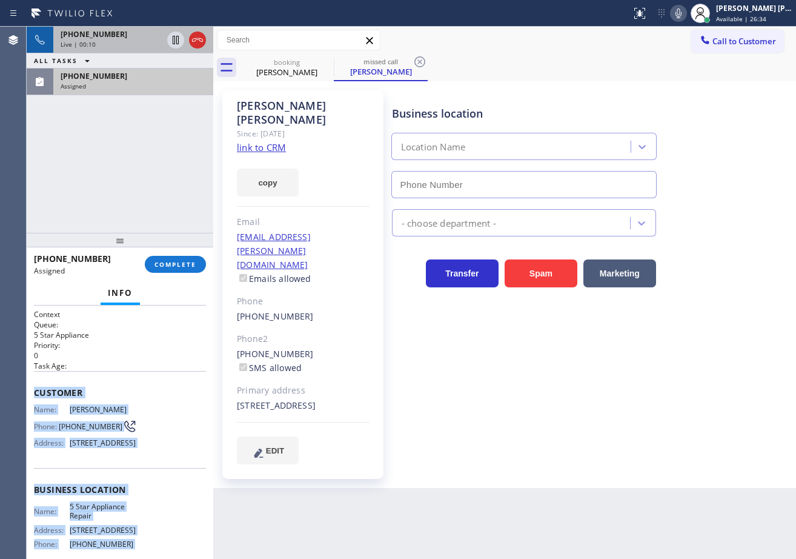
scroll to position [124, 0]
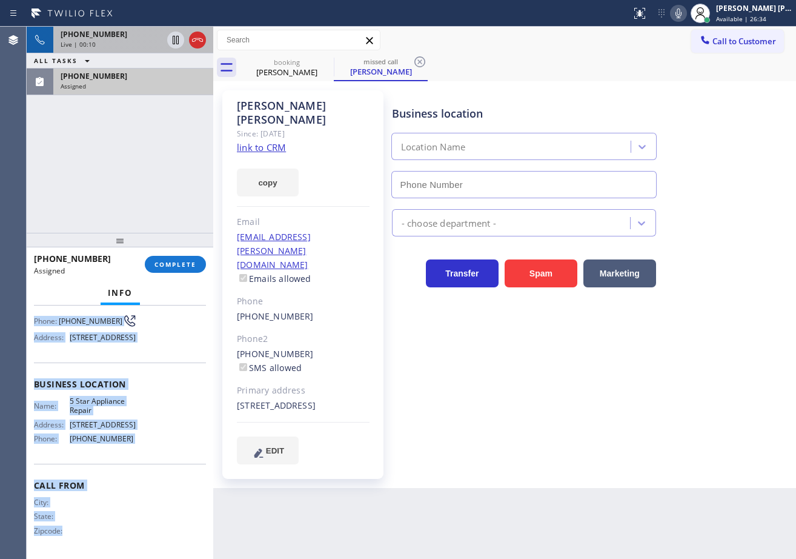
type input "[PHONE_NUMBER]"
drag, startPoint x: 32, startPoint y: 389, endPoint x: 134, endPoint y: 456, distance: 122.5
click at [134, 456] on div "Context Queue: 5 Star Appliance Priority: 0 Task Age: Customer Name: [PERSON_NA…" at bounding box center [120, 431] width 187 height 253
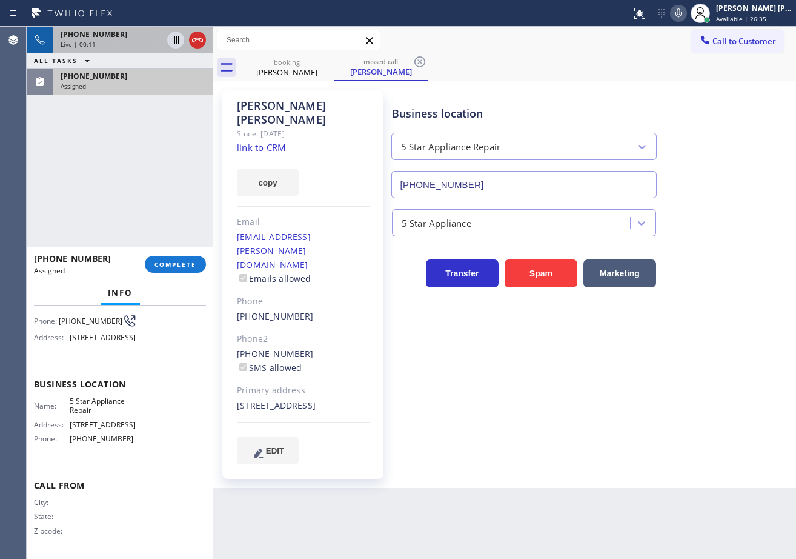
click at [182, 254] on div "[PHONE_NUMBER] Assigned COMPLETE" at bounding box center [120, 264] width 172 height 32
click at [184, 264] on span "COMPLETE" at bounding box center [175, 264] width 42 height 8
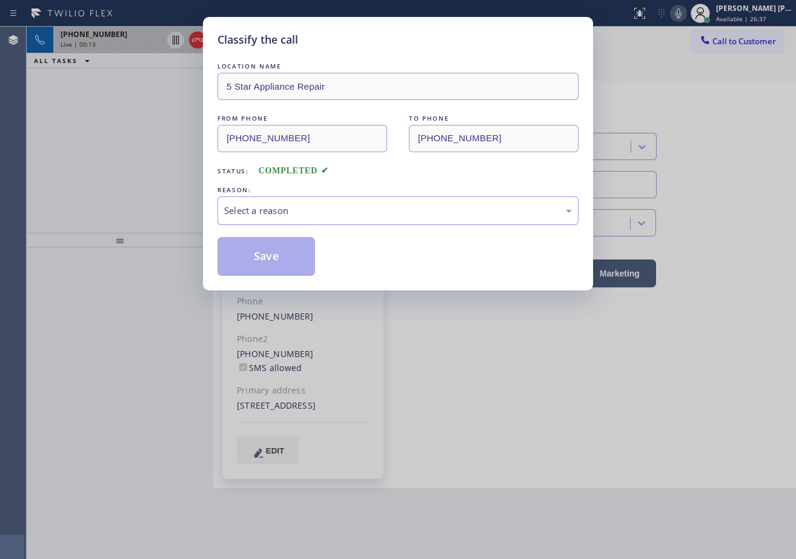
click at [294, 204] on div "Select a reason" at bounding box center [398, 211] width 348 height 14
click at [262, 244] on button "Save" at bounding box center [267, 256] width 98 height 39
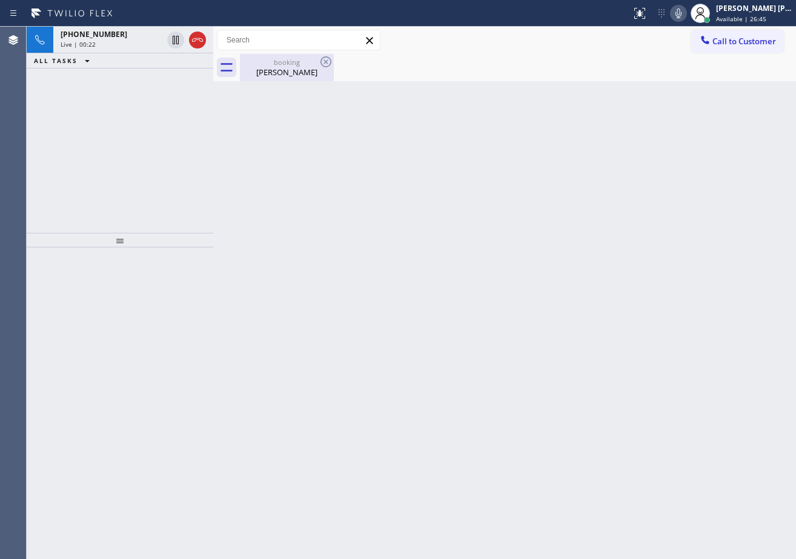
drag, startPoint x: 120, startPoint y: 40, endPoint x: 265, endPoint y: 65, distance: 147.0
click at [120, 40] on div "Live | 00:22" at bounding box center [112, 44] width 102 height 8
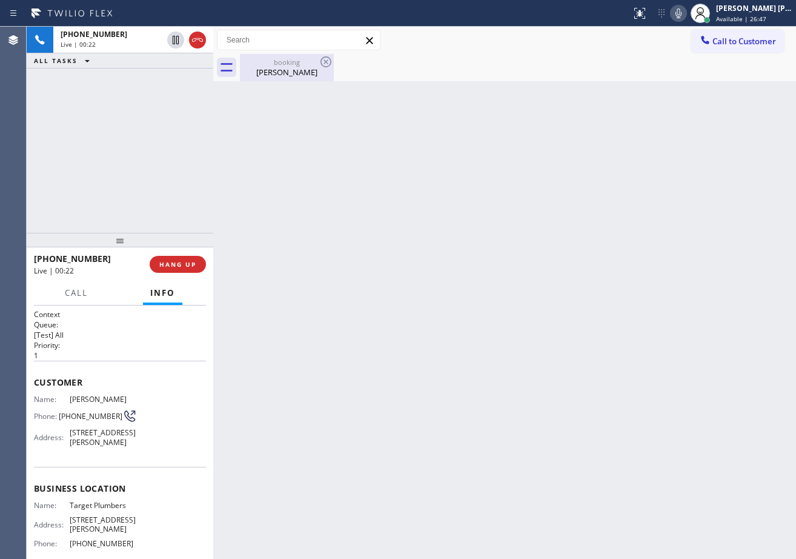
click at [271, 66] on div "booking" at bounding box center [286, 62] width 91 height 9
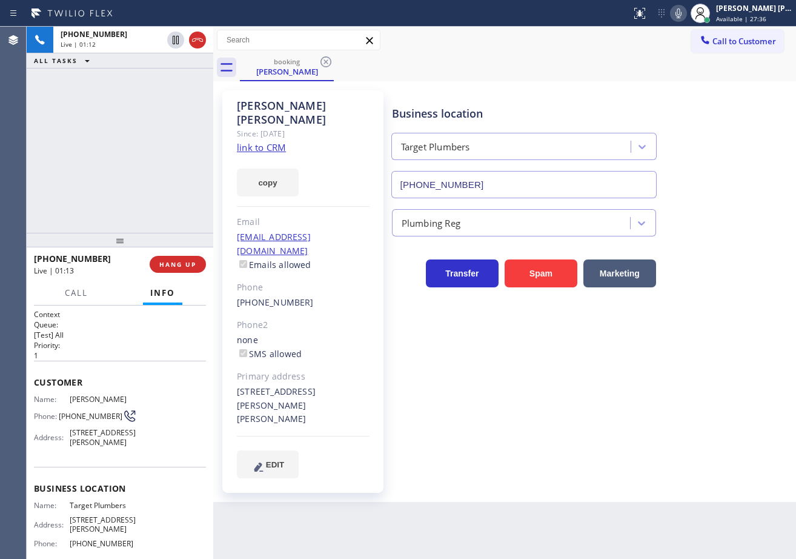
click at [156, 151] on div "[PHONE_NUMBER] Live | 01:12 ALL TASKS ALL TASKS ACTIVE TASKS TASKS IN WRAP UP" at bounding box center [120, 130] width 187 height 206
drag, startPoint x: 691, startPoint y: 15, endPoint x: 662, endPoint y: 58, distance: 52.8
click at [682, 16] on icon at bounding box center [679, 13] width 6 height 10
click at [662, 59] on div "booking [PERSON_NAME]" at bounding box center [518, 67] width 556 height 27
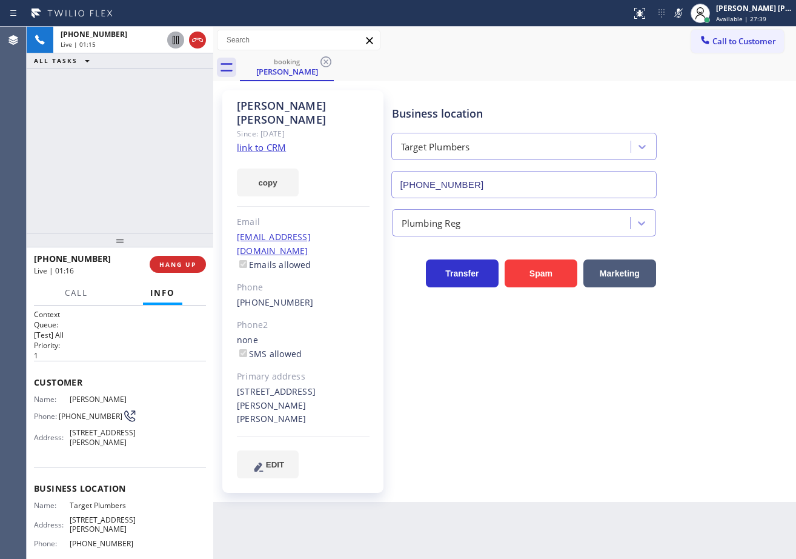
click at [172, 39] on icon at bounding box center [175, 40] width 15 height 15
drag, startPoint x: 144, startPoint y: 105, endPoint x: 164, endPoint y: 56, distance: 52.2
click at [145, 101] on div "[PHONE_NUMBER] Live | 03:22 ALL TASKS ALL TASKS ACTIVE TASKS TASKS IN WRAP UP" at bounding box center [120, 130] width 187 height 206
click at [174, 41] on icon at bounding box center [175, 40] width 15 height 15
click at [686, 13] on icon at bounding box center [678, 13] width 15 height 15
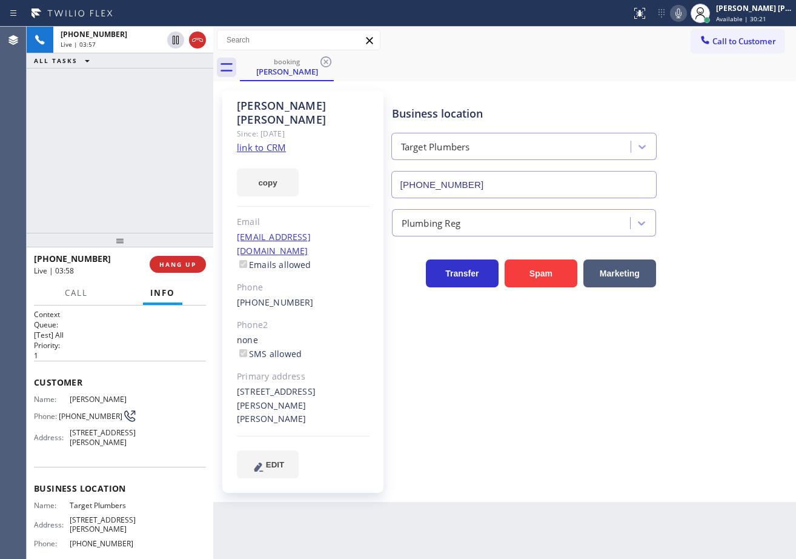
click at [91, 175] on div "[PHONE_NUMBER] Live | 03:57 ALL TASKS ALL TASKS ACTIVE TASKS TASKS IN WRAP UP" at bounding box center [120, 130] width 187 height 206
click at [96, 171] on div "[PHONE_NUMBER] Live | 03:57 ALL TASKS ALL TASKS ACTIVE TASKS TASKS IN WRAP UP" at bounding box center [120, 130] width 187 height 206
click at [84, 175] on div "[PHONE_NUMBER] Live | 04:13 ALL TASKS ALL TASKS ACTIVE TASKS TASKS IN WRAP UP" at bounding box center [120, 130] width 187 height 206
drag, startPoint x: 161, startPoint y: 261, endPoint x: 181, endPoint y: 264, distance: 20.1
click at [161, 261] on span "HANG UP" at bounding box center [177, 264] width 37 height 8
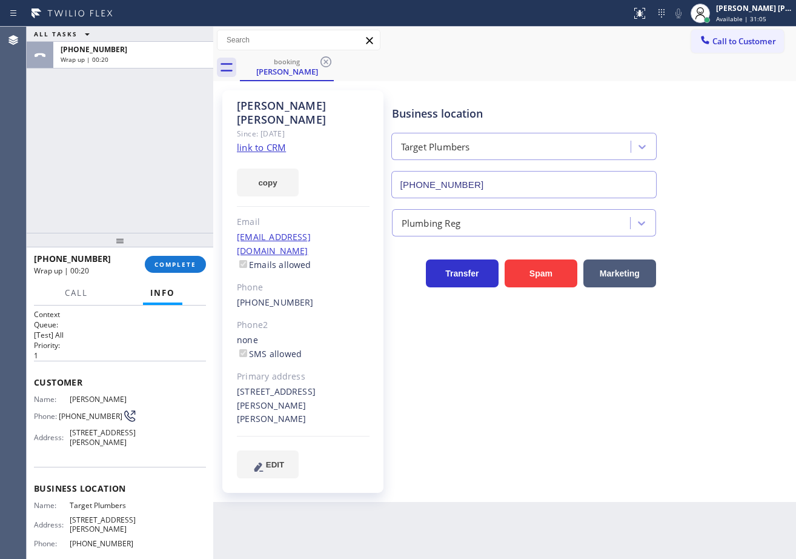
click at [148, 128] on div "ALL TASKS ALL TASKS ACTIVE TASKS TASKS IN WRAP UP [PHONE_NUMBER] Wrap up | 00:20" at bounding box center [120, 130] width 187 height 206
click at [174, 261] on span "COMPLETE" at bounding box center [175, 264] width 42 height 8
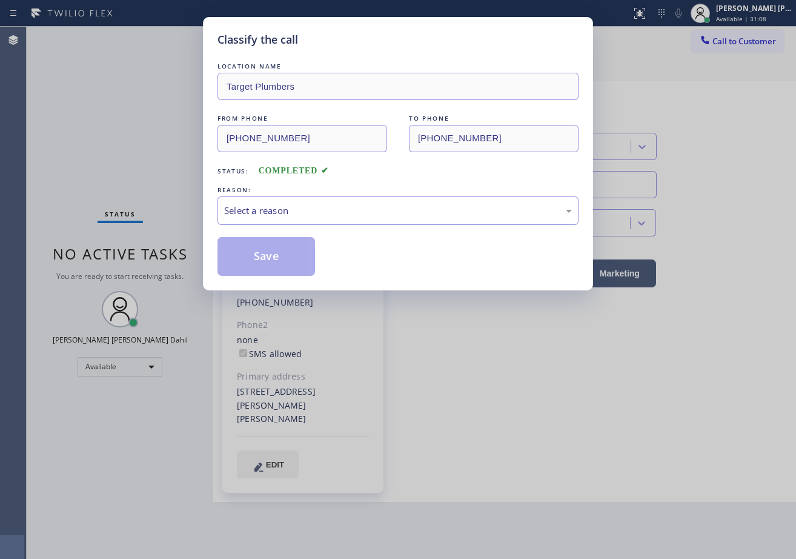
click at [268, 224] on div "Select a reason" at bounding box center [398, 210] width 361 height 28
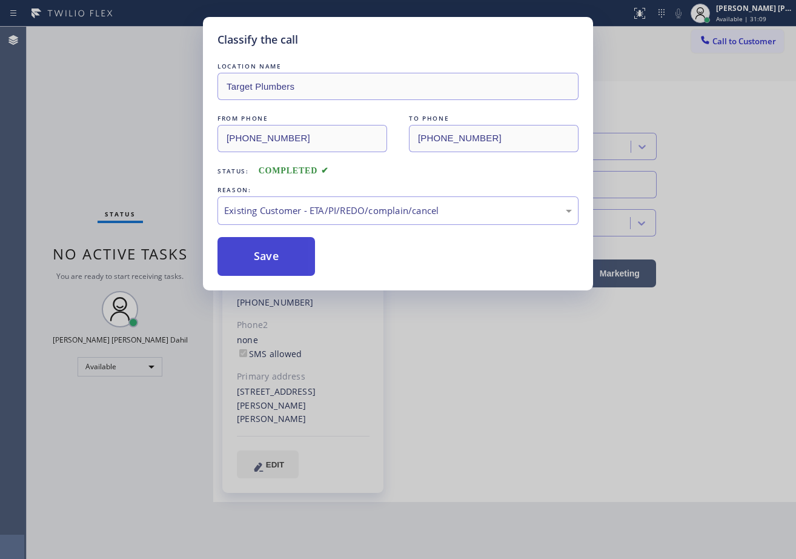
click at [268, 271] on button "Save" at bounding box center [267, 256] width 98 height 39
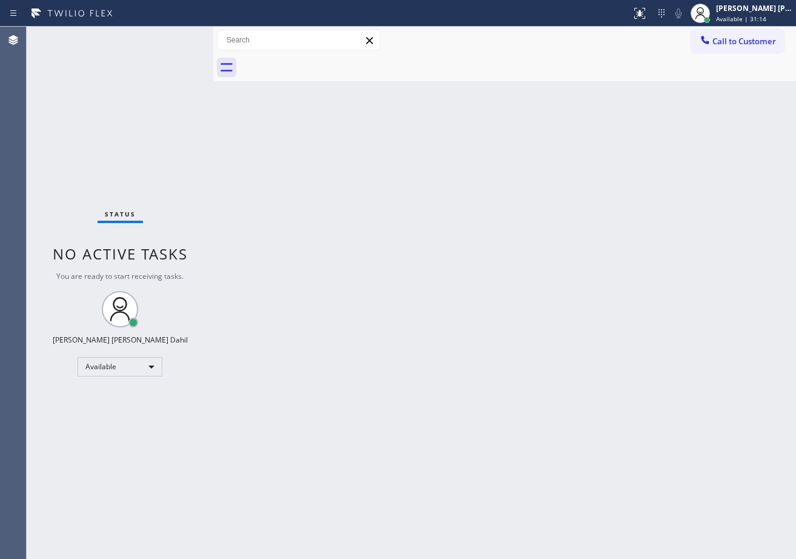
click at [181, 39] on div "Status No active tasks You are ready to start receiving tasks. [PERSON_NAME] [P…" at bounding box center [120, 293] width 187 height 532
click at [177, 36] on div "Status No active tasks You are ready to start receiving tasks. [PERSON_NAME] [P…" at bounding box center [120, 293] width 187 height 532
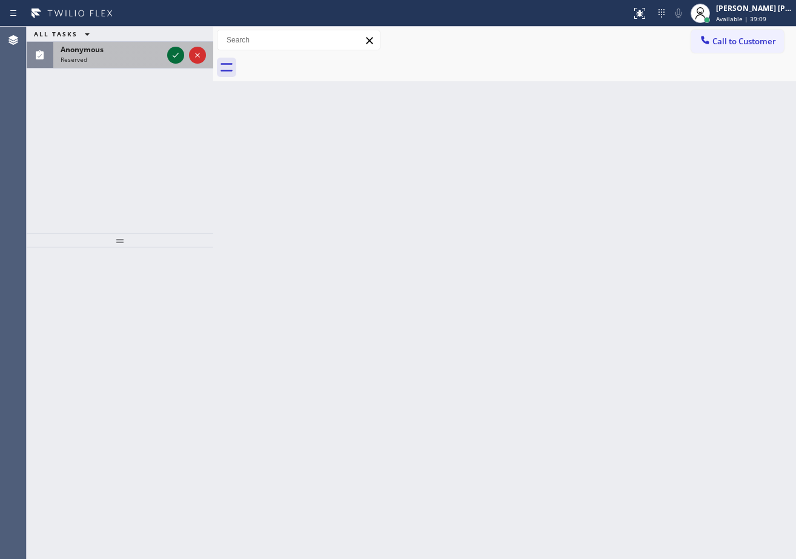
click at [176, 48] on icon at bounding box center [175, 55] width 15 height 15
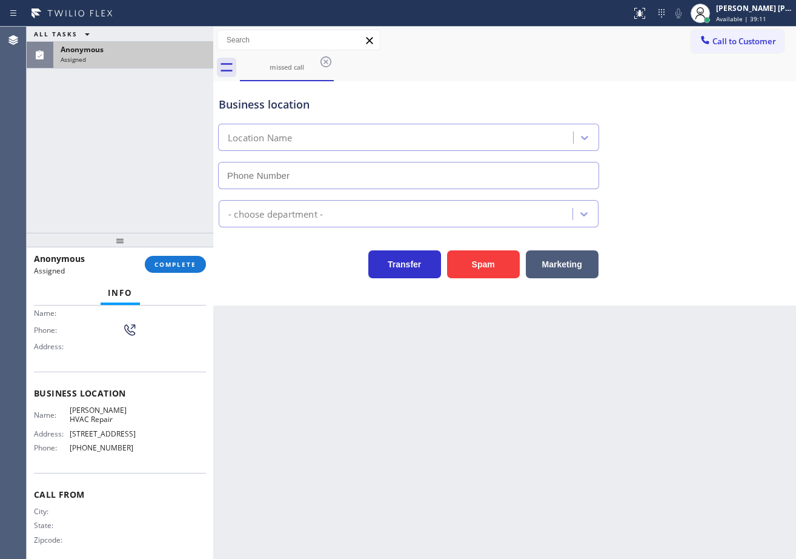
type input "[PHONE_NUMBER]"
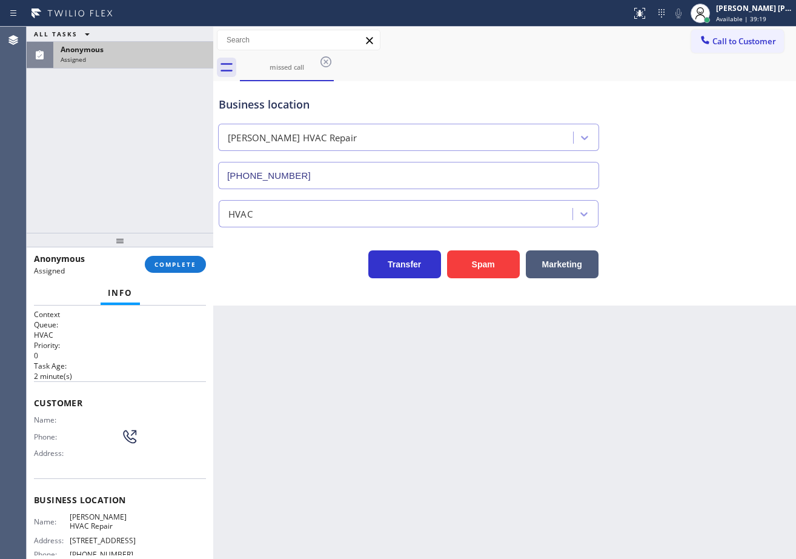
click at [123, 439] on icon at bounding box center [130, 437] width 16 height 16
click at [124, 435] on icon at bounding box center [130, 437] width 12 height 12
click at [125, 435] on icon at bounding box center [130, 436] width 11 height 11
click at [122, 435] on icon at bounding box center [129, 436] width 15 height 15
click at [122, 435] on icon at bounding box center [130, 436] width 17 height 17
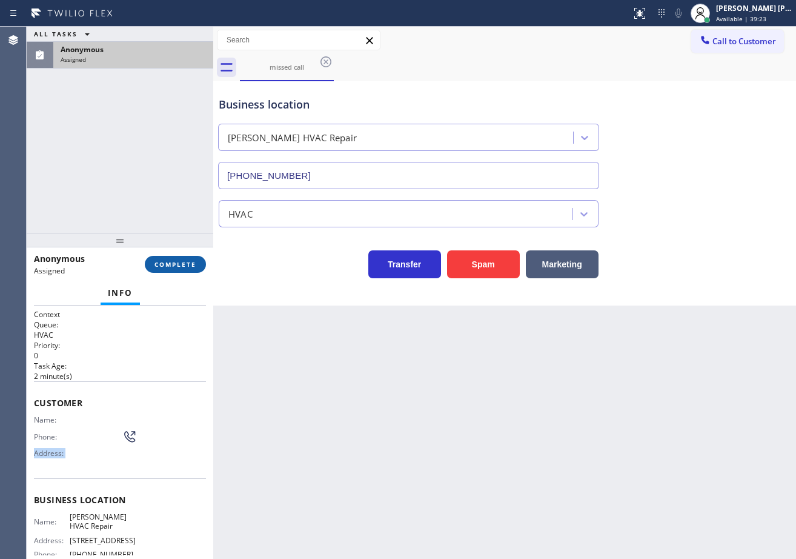
click at [164, 265] on span "COMPLETE" at bounding box center [175, 264] width 42 height 8
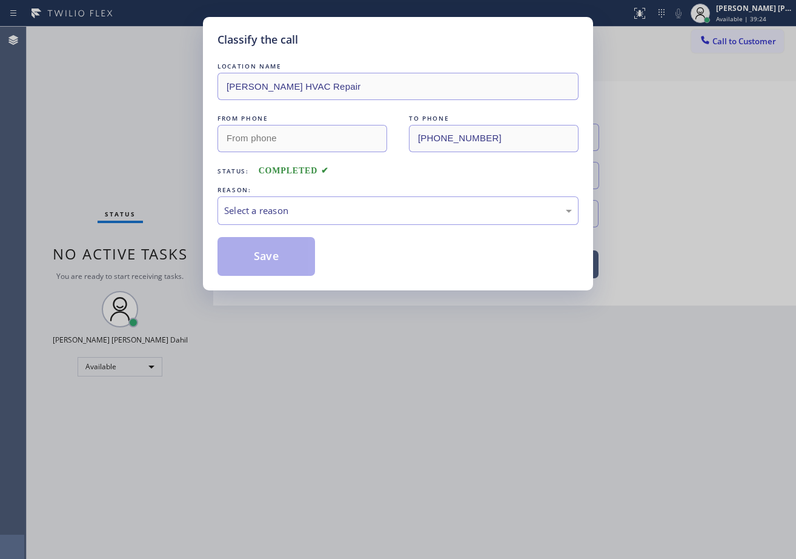
click at [288, 230] on div "LOCATION NAME [PERSON_NAME] HVAC Repair FROM PHONE TO PHONE [PHONE_NUMBER] Stat…" at bounding box center [398, 168] width 361 height 216
click at [294, 221] on div "Select a reason" at bounding box center [398, 210] width 361 height 28
click at [286, 259] on button "Save" at bounding box center [267, 256] width 98 height 39
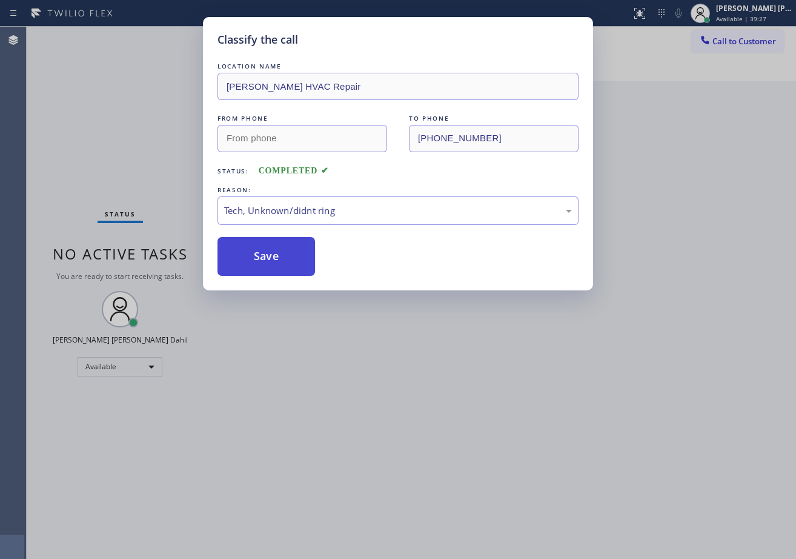
click at [286, 259] on button "Save" at bounding box center [267, 256] width 98 height 39
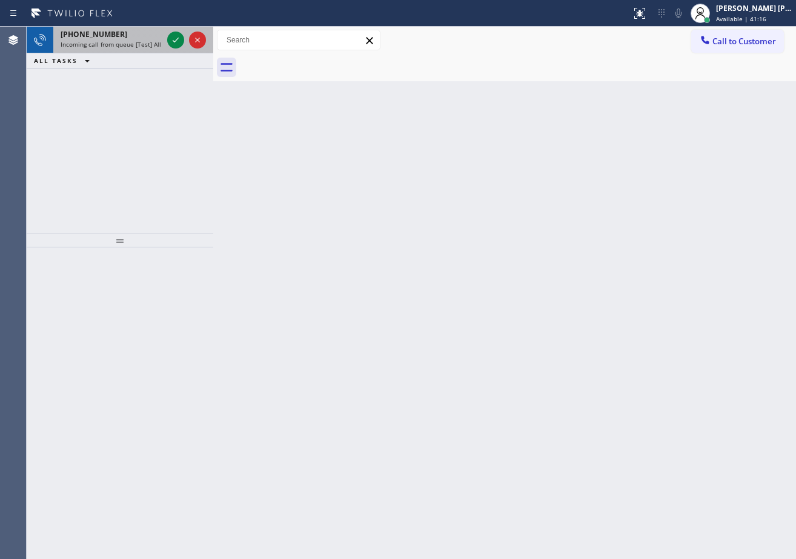
click at [131, 36] on div "[PHONE_NUMBER]" at bounding box center [112, 34] width 102 height 10
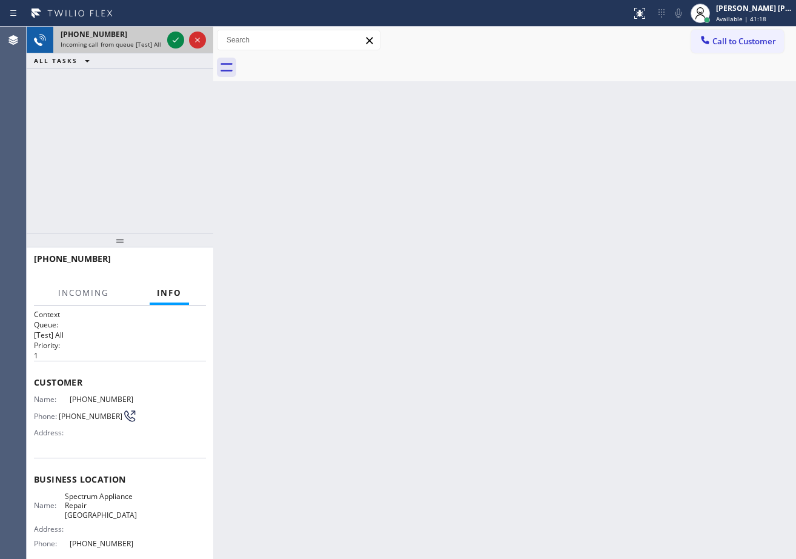
click at [131, 36] on div "[PHONE_NUMBER]" at bounding box center [112, 34] width 102 height 10
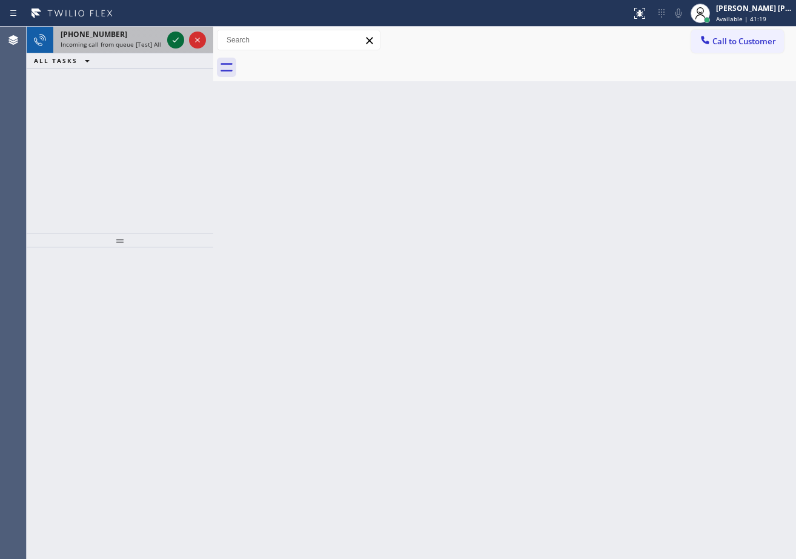
click at [174, 39] on icon at bounding box center [175, 40] width 15 height 15
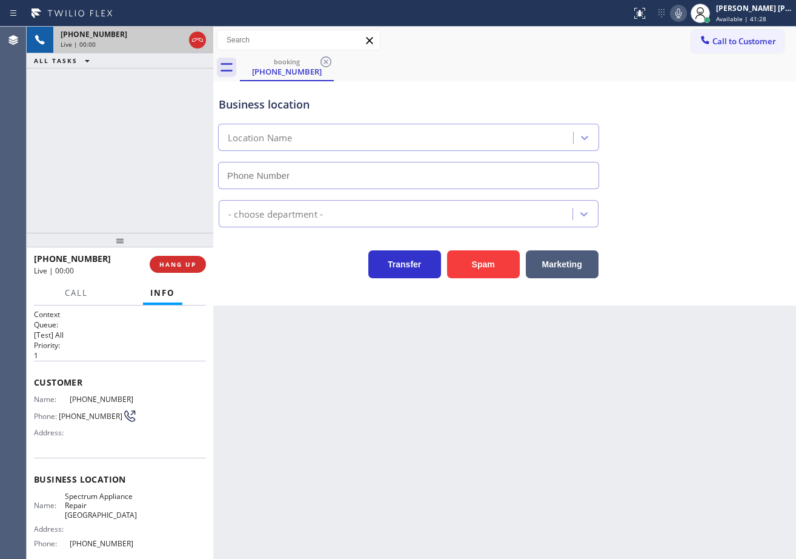
type input "[PHONE_NUMBER]"
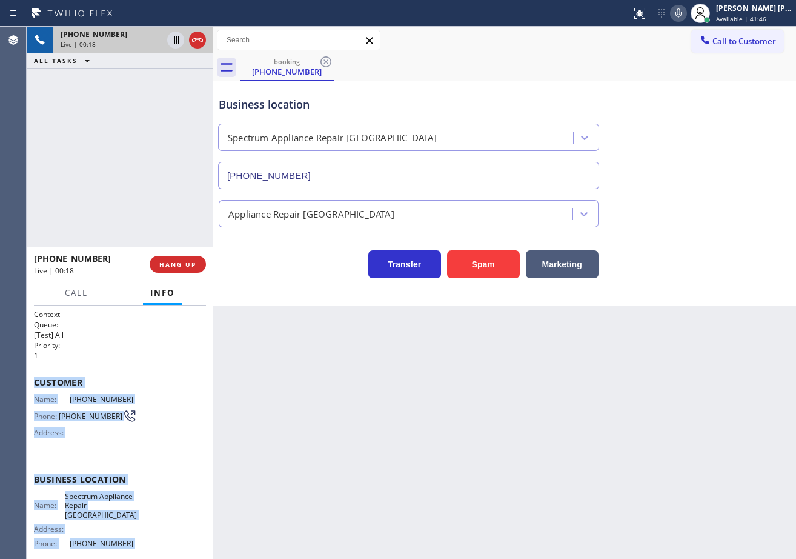
scroll to position [105, 0]
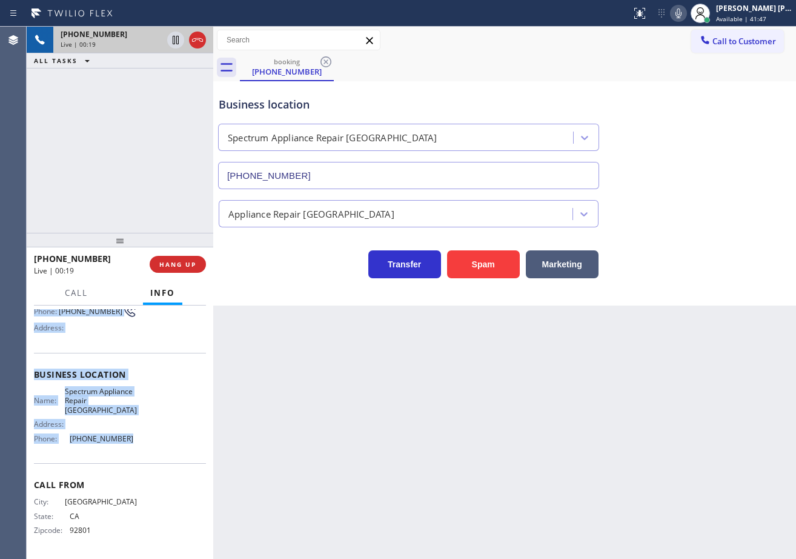
drag, startPoint x: 32, startPoint y: 378, endPoint x: 546, endPoint y: 299, distance: 521.0
click at [139, 449] on div "Context Queue: [Test] All Priority: 1 Customer Name: [PHONE_NUMBER] Phone: [PHO…" at bounding box center [120, 431] width 187 height 253
copy div "Customer Name: [PHONE_NUMBER] Phone: [PHONE_NUMBER] Address: Business location …"
click at [686, 17] on icon at bounding box center [678, 13] width 15 height 15
click at [686, 15] on icon at bounding box center [678, 13] width 15 height 15
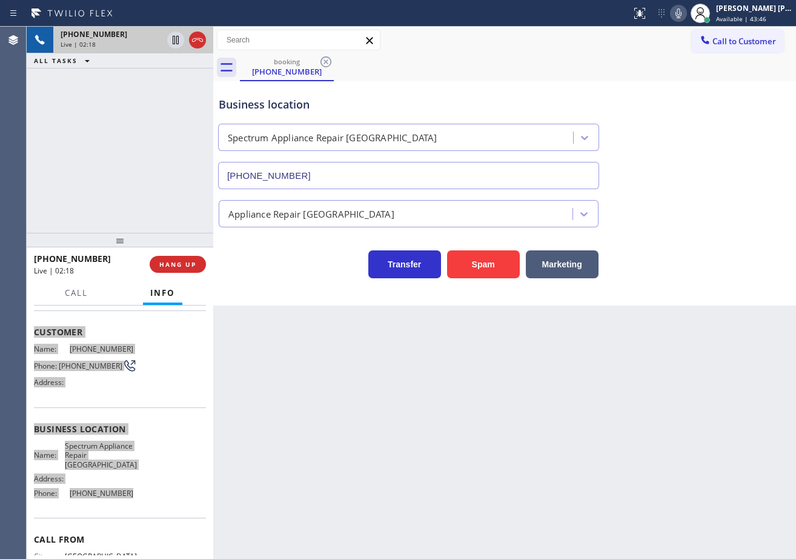
scroll to position [0, 0]
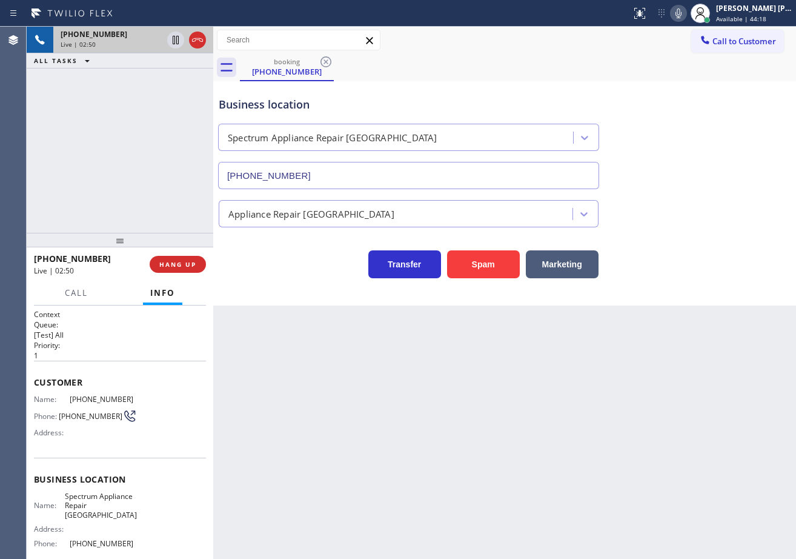
click at [696, 210] on div "Appliance Repair [GEOGRAPHIC_DATA]" at bounding box center [504, 211] width 577 height 32
click at [683, 207] on div "Appliance Repair [GEOGRAPHIC_DATA]" at bounding box center [504, 211] width 577 height 32
click at [688, 212] on div "Appliance Repair [GEOGRAPHIC_DATA]" at bounding box center [504, 211] width 577 height 32
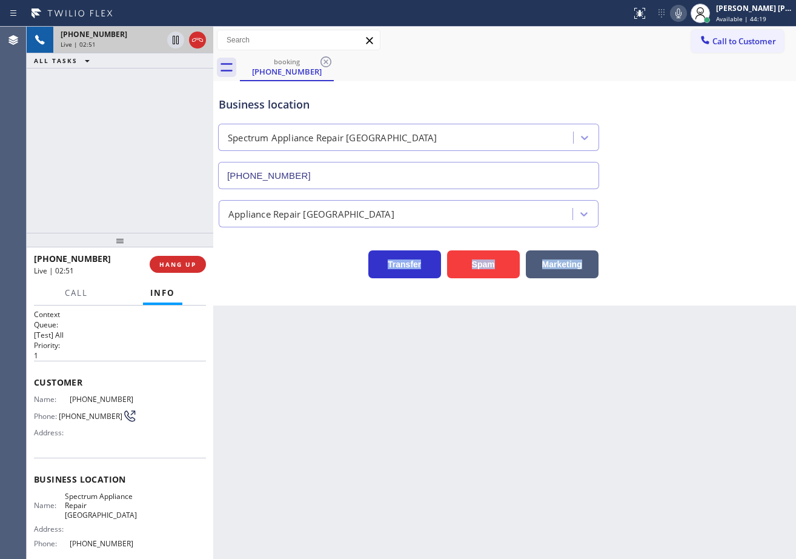
click at [688, 212] on div "Appliance Repair [GEOGRAPHIC_DATA]" at bounding box center [504, 211] width 577 height 32
click at [682, 17] on icon at bounding box center [679, 13] width 6 height 10
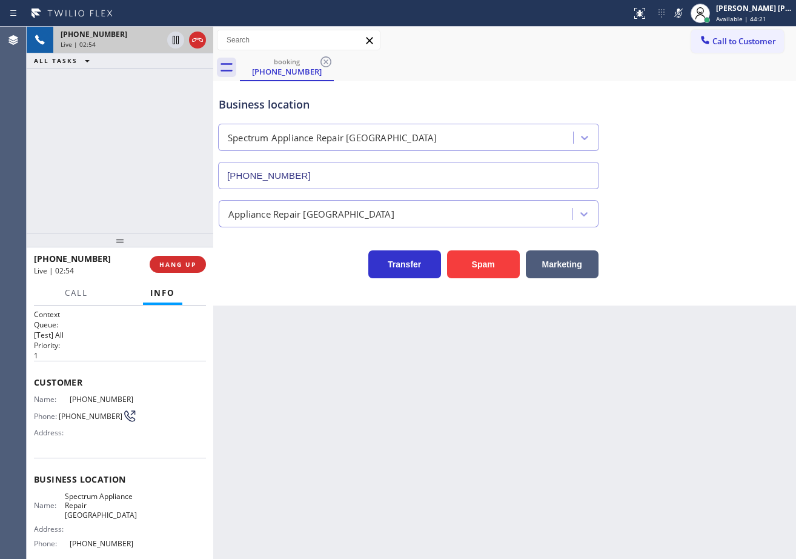
drag, startPoint x: 716, startPoint y: 130, endPoint x: 659, endPoint y: 111, distance: 59.4
click at [714, 130] on div "Business location Spectrum Appliance Repair [GEOGRAPHIC_DATA] [PHONE_NUMBER]" at bounding box center [504, 134] width 577 height 110
click at [171, 39] on icon at bounding box center [175, 40] width 15 height 15
click at [174, 38] on icon at bounding box center [175, 40] width 8 height 8
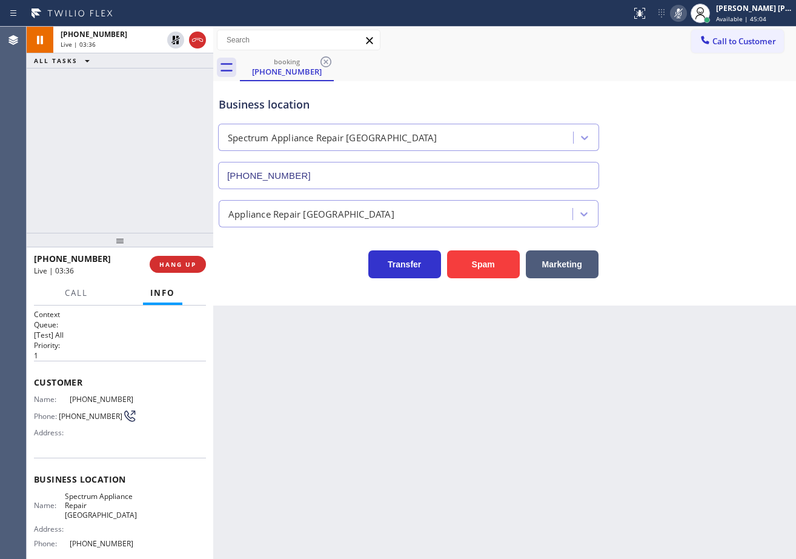
click at [686, 11] on icon at bounding box center [678, 13] width 15 height 15
click at [725, 104] on div "Business location Spectrum Appliance Repair [GEOGRAPHIC_DATA] [PHONE_NUMBER]" at bounding box center [504, 134] width 577 height 110
click at [686, 10] on icon at bounding box center [678, 13] width 15 height 15
drag, startPoint x: 692, startPoint y: 11, endPoint x: 682, endPoint y: 34, distance: 25.2
click at [682, 12] on icon at bounding box center [679, 13] width 6 height 10
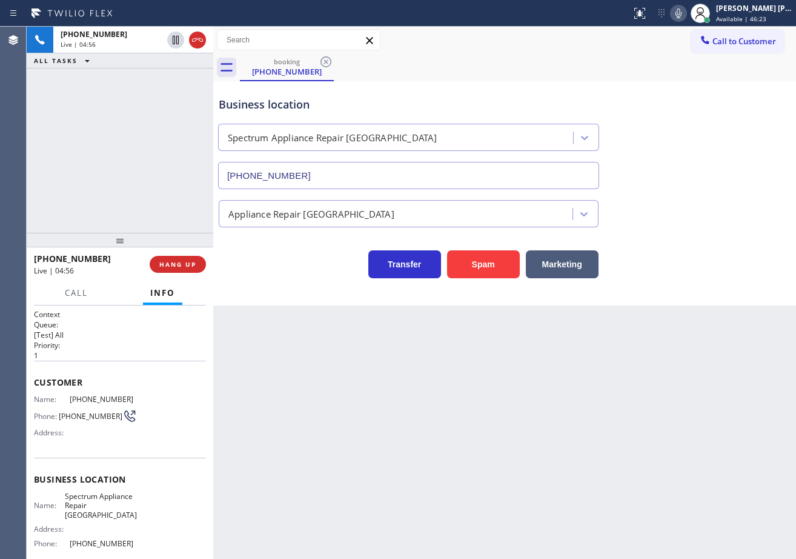
drag, startPoint x: 646, startPoint y: 191, endPoint x: 666, endPoint y: 359, distance: 168.5
click at [646, 204] on div "Appliance Repair [GEOGRAPHIC_DATA]" at bounding box center [504, 208] width 577 height 38
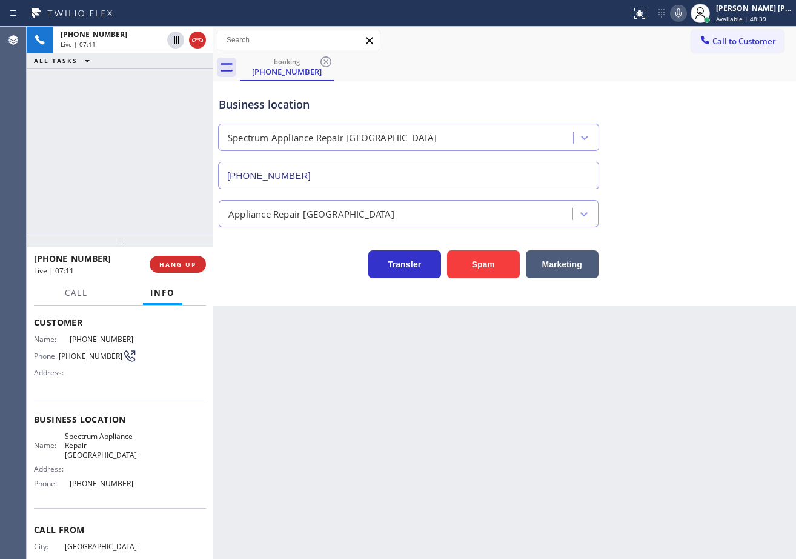
scroll to position [61, 0]
click at [686, 14] on icon at bounding box center [678, 13] width 15 height 15
click at [682, 14] on icon at bounding box center [679, 13] width 6 height 10
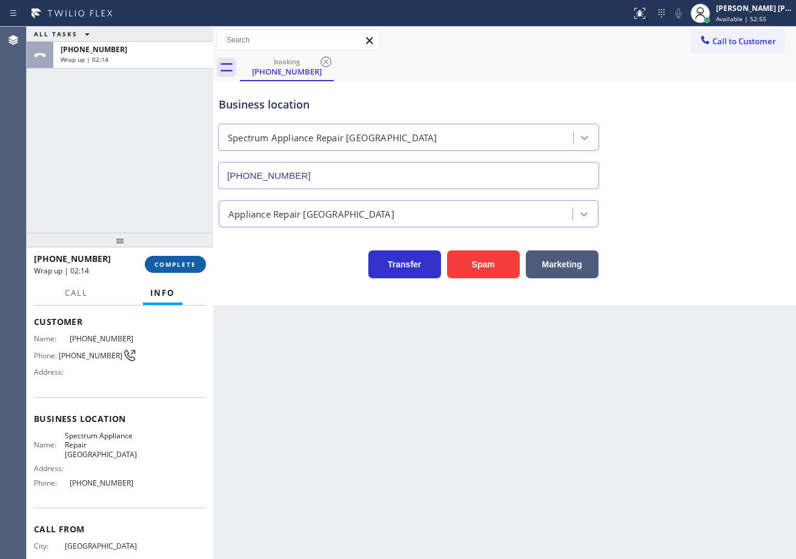
click at [175, 268] on span "COMPLETE" at bounding box center [175, 264] width 42 height 8
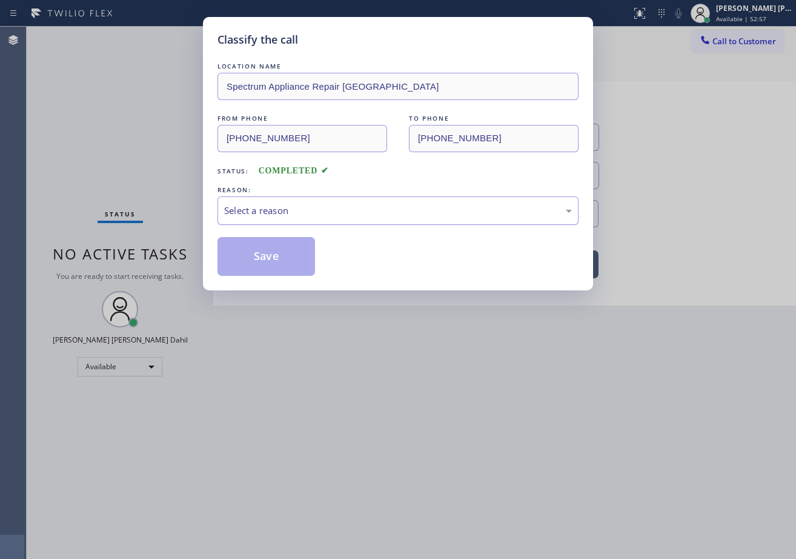
click at [265, 224] on div "LOCATION NAME Spectrum Appliance Repair [GEOGRAPHIC_DATA] FROM PHONE [PHONE_NUM…" at bounding box center [398, 168] width 361 height 216
click at [271, 219] on div "Select a reason" at bounding box center [398, 210] width 361 height 28
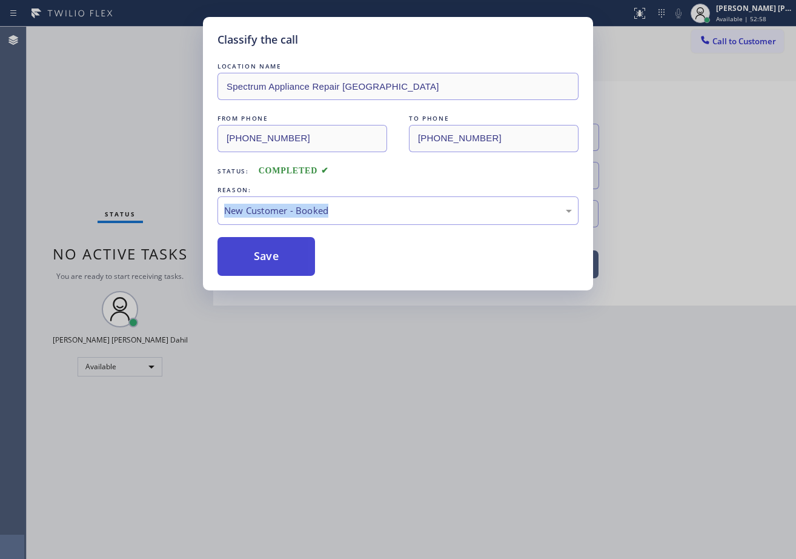
click at [274, 257] on button "Save" at bounding box center [267, 256] width 98 height 39
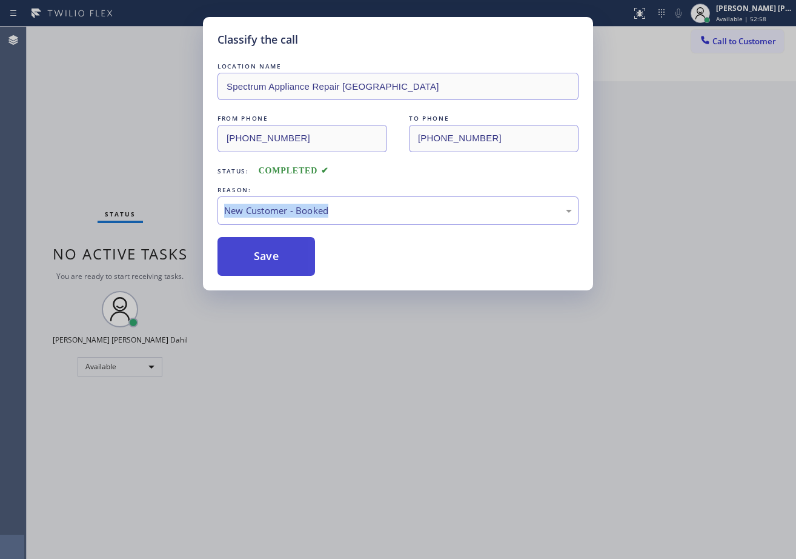
click at [274, 257] on button "Save" at bounding box center [267, 256] width 98 height 39
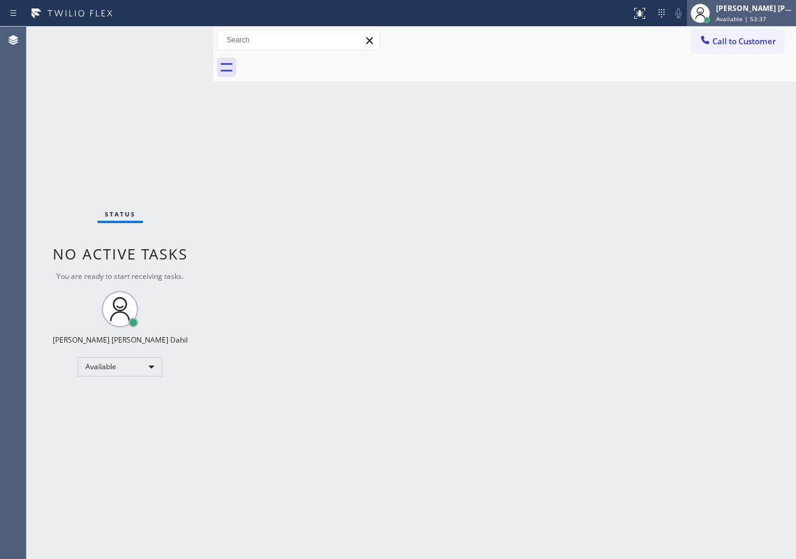
click at [745, 13] on div "[PERSON_NAME] [PERSON_NAME] Dahil" at bounding box center [754, 8] width 76 height 10
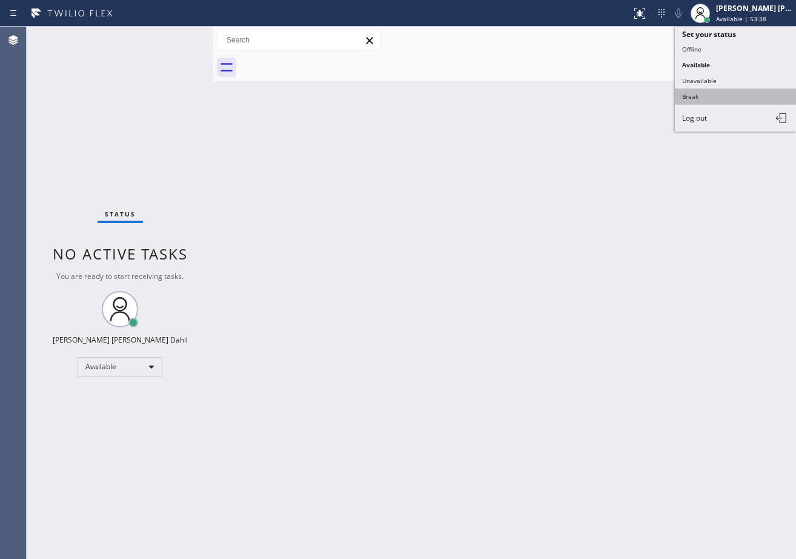
click at [708, 95] on button "Break" at bounding box center [735, 96] width 121 height 16
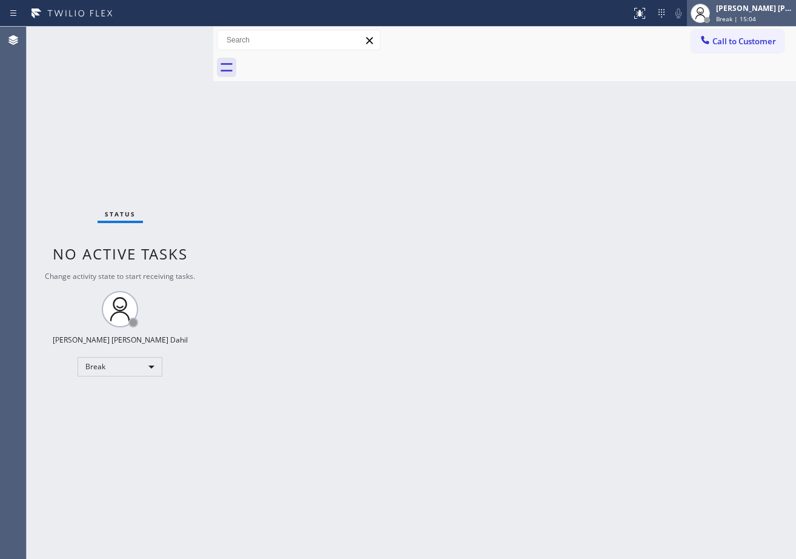
click at [773, 14] on div "[PERSON_NAME] [PERSON_NAME] Dahil Break | 15:04" at bounding box center [755, 12] width 82 height 21
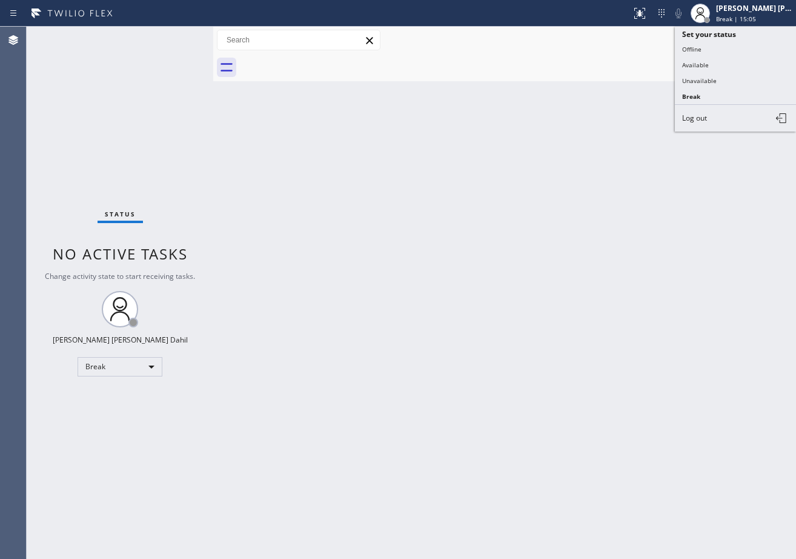
click at [729, 63] on button "Available" at bounding box center [735, 65] width 121 height 16
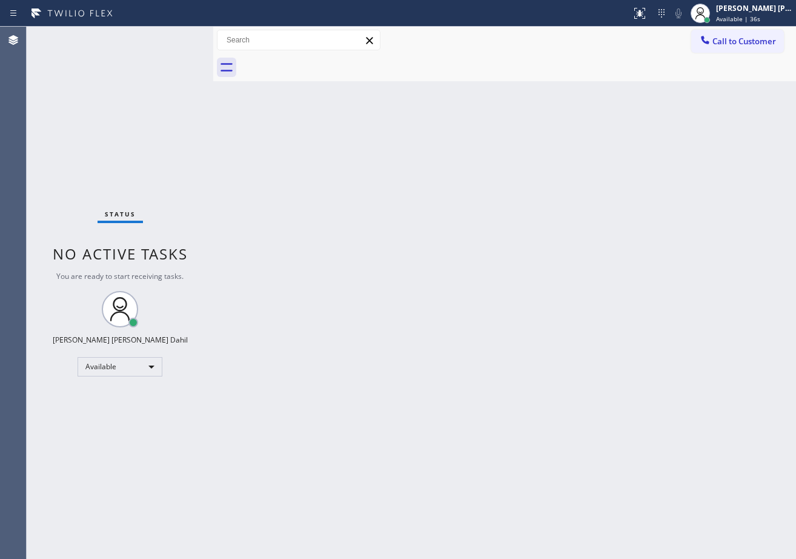
click at [389, 260] on div "Back to Dashboard Change Sender ID Customers Technicians Select a contact Outbo…" at bounding box center [504, 293] width 583 height 532
drag, startPoint x: 389, startPoint y: 260, endPoint x: 331, endPoint y: 7, distance: 259.7
click at [391, 259] on div "Back to Dashboard Change Sender ID Customers Technicians Select a contact Outbo…" at bounding box center [504, 293] width 583 height 532
drag, startPoint x: 250, startPoint y: 162, endPoint x: 216, endPoint y: 91, distance: 78.6
click at [250, 162] on div "Back to Dashboard Change Sender ID Customers Technicians Select a contact Outbo…" at bounding box center [504, 293] width 583 height 532
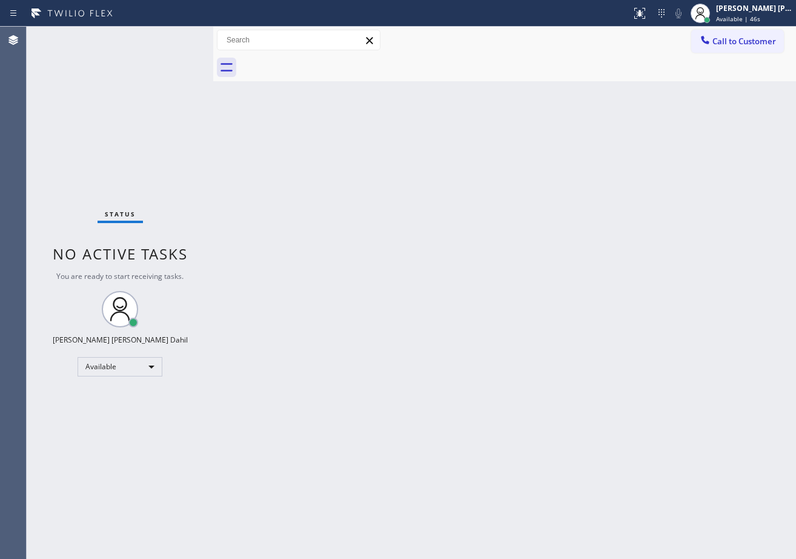
click at [167, 35] on div "Status No active tasks You are ready to start receiving tasks. [PERSON_NAME] [P…" at bounding box center [120, 293] width 187 height 532
click at [165, 42] on div "Status No active tasks You are ready to start receiving tasks. [PERSON_NAME] [P…" at bounding box center [120, 293] width 187 height 532
click at [171, 38] on div "Status No active tasks You are ready to start receiving tasks. [PERSON_NAME] [P…" at bounding box center [120, 293] width 187 height 532
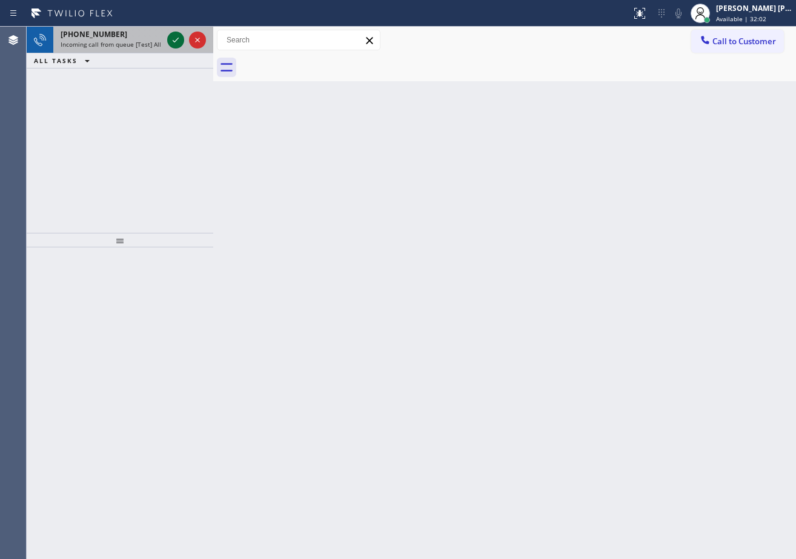
click at [171, 38] on icon at bounding box center [175, 40] width 15 height 15
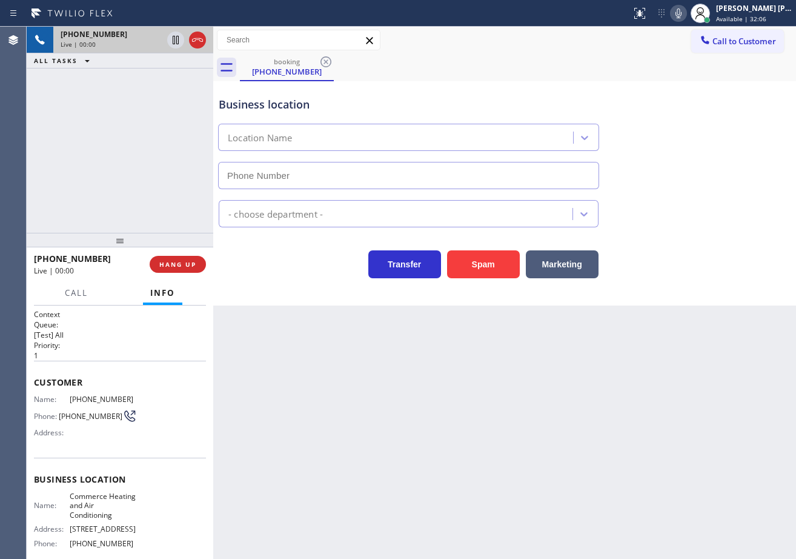
type input "[PHONE_NUMBER]"
click at [392, 391] on div "Back to Dashboard Change Sender ID Customers Technicians Select a contact Outbo…" at bounding box center [504, 293] width 583 height 532
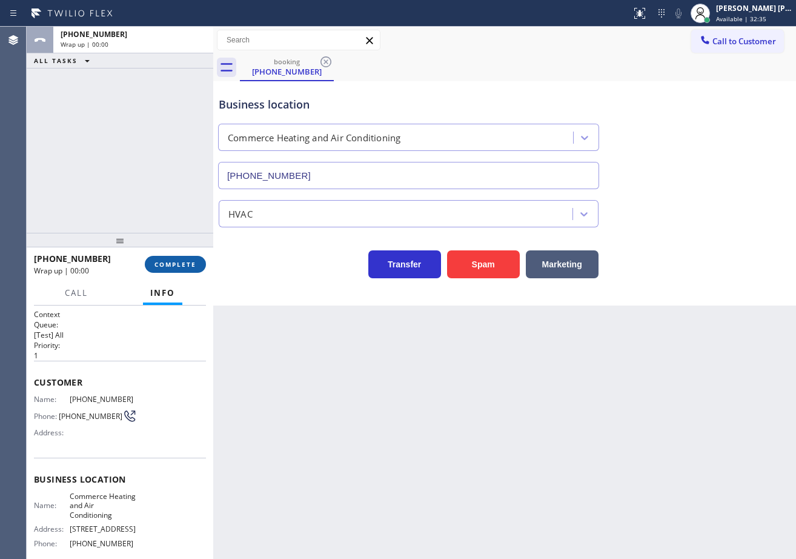
click at [178, 268] on span "COMPLETE" at bounding box center [175, 264] width 42 height 8
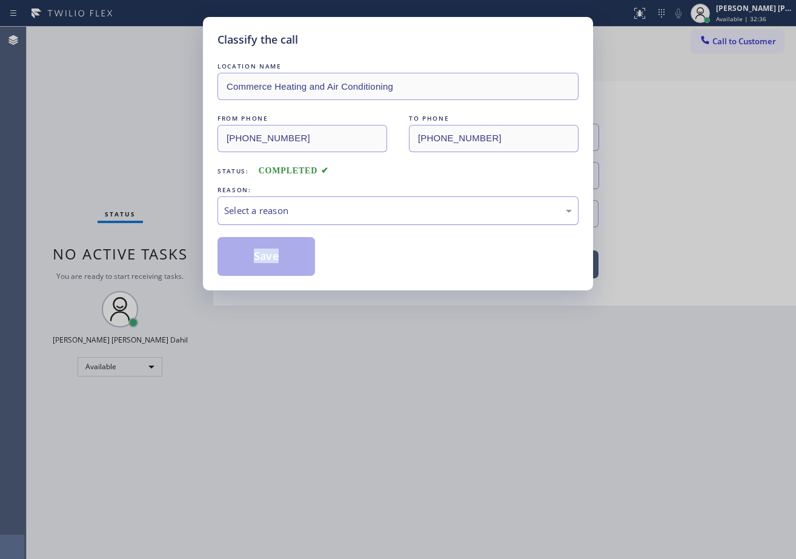
drag, startPoint x: 288, startPoint y: 207, endPoint x: 291, endPoint y: 216, distance: 10.2
click at [289, 208] on div "Select a reason" at bounding box center [398, 211] width 348 height 14
click at [288, 260] on button "Save" at bounding box center [267, 256] width 98 height 39
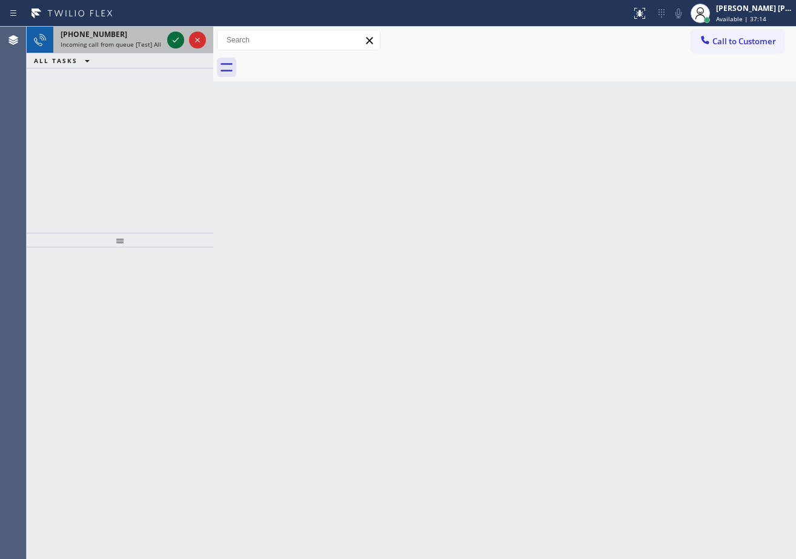
click at [171, 41] on icon at bounding box center [175, 40] width 15 height 15
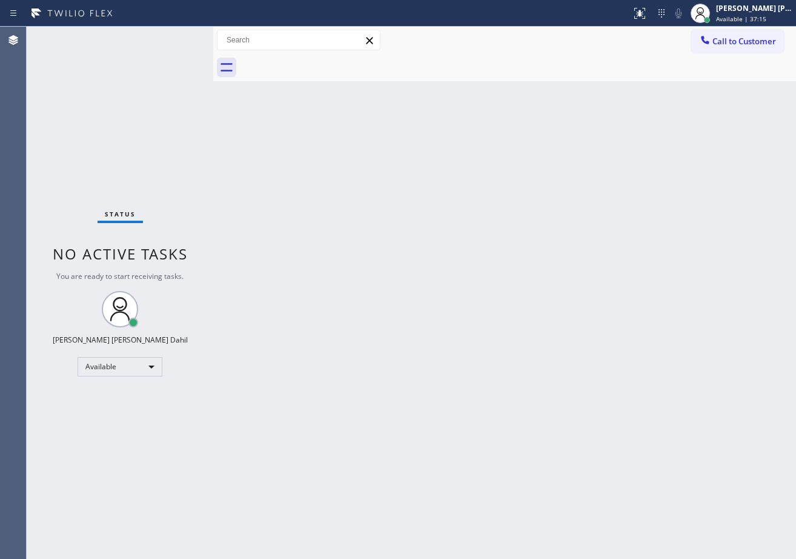
click at [171, 41] on div "Status No active tasks You are ready to start receiving tasks. [PERSON_NAME] [P…" at bounding box center [120, 293] width 187 height 532
click at [573, 282] on div "Back to Dashboard Change Sender ID Customers Technicians Select a contact Outbo…" at bounding box center [504, 293] width 583 height 532
drag, startPoint x: 173, startPoint y: 39, endPoint x: 187, endPoint y: 33, distance: 15.2
click at [174, 38] on div "Status No active tasks You are ready to start receiving tasks. [PERSON_NAME] [P…" at bounding box center [120, 293] width 187 height 532
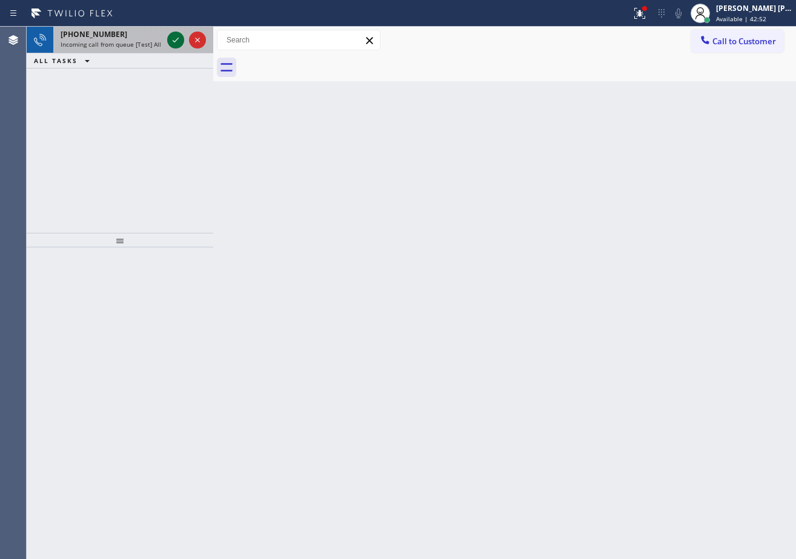
click at [171, 39] on icon at bounding box center [175, 40] width 15 height 15
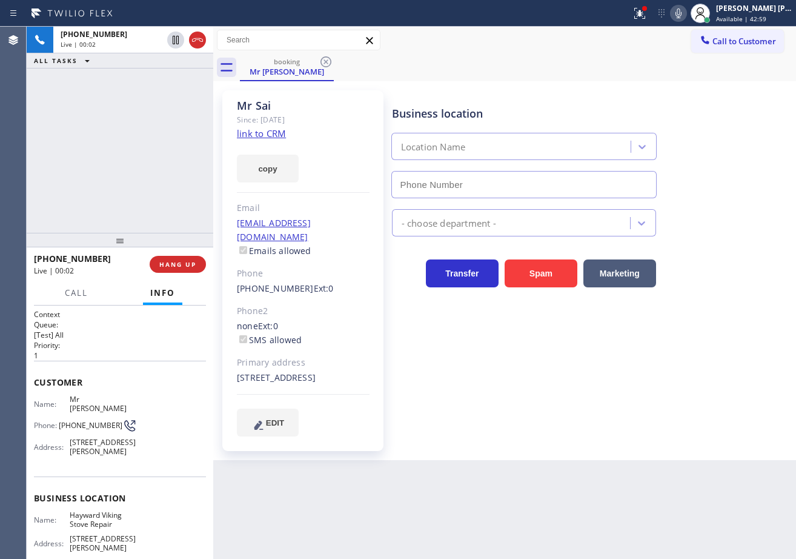
type input "[PHONE_NUMBER]"
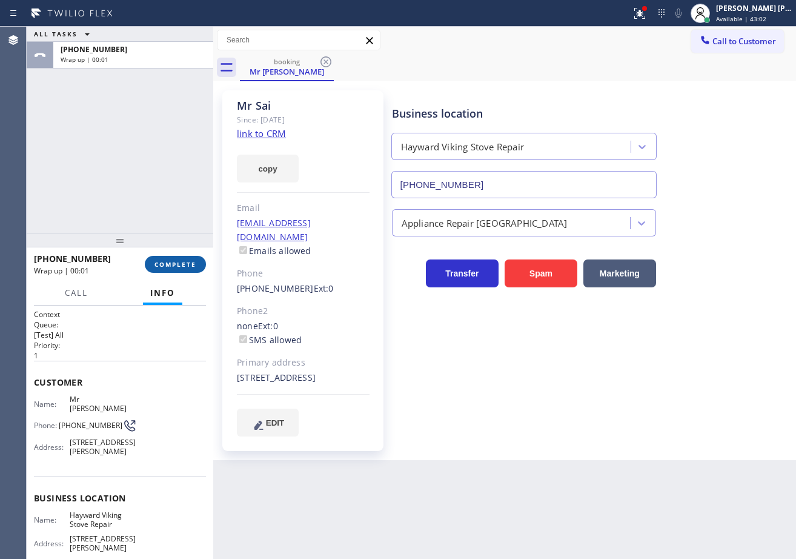
click at [151, 267] on button "COMPLETE" at bounding box center [175, 264] width 61 height 17
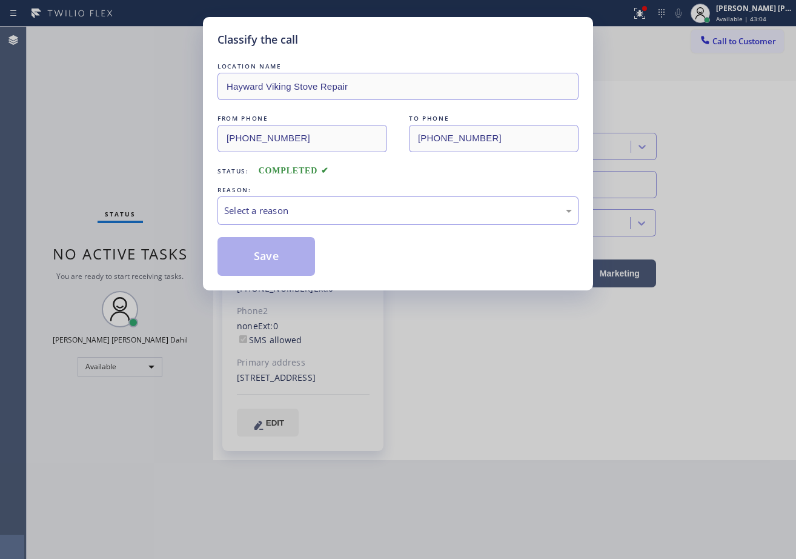
click at [252, 209] on div "Select a reason" at bounding box center [398, 211] width 348 height 14
click at [250, 248] on button "Save" at bounding box center [267, 256] width 98 height 39
click at [250, 249] on button "Save" at bounding box center [267, 256] width 98 height 39
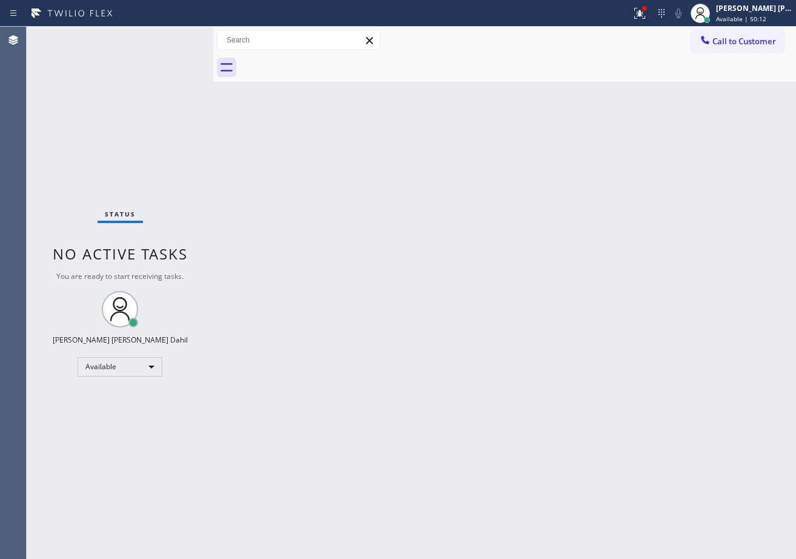
click at [561, 311] on div "Back to Dashboard Change Sender ID Customers Technicians Select a contact Outbo…" at bounding box center [504, 293] width 583 height 532
click at [647, 15] on icon at bounding box center [640, 13] width 15 height 15
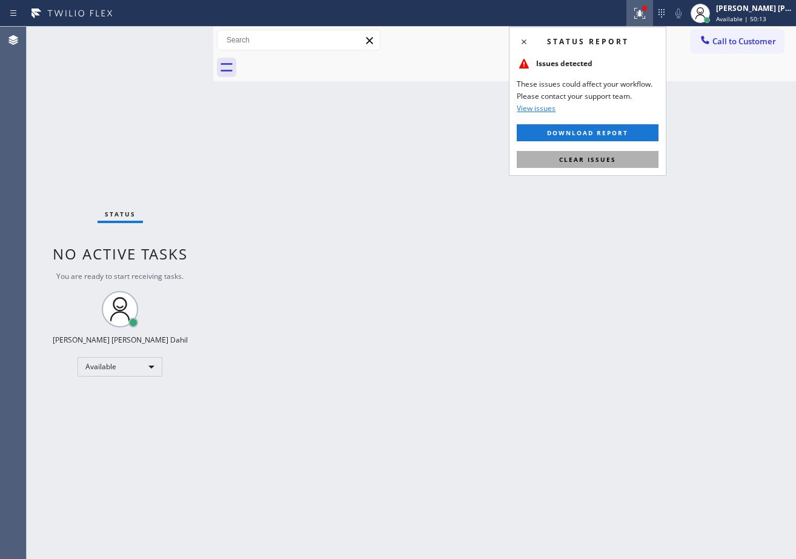
click at [639, 156] on button "Clear issues" at bounding box center [588, 159] width 142 height 17
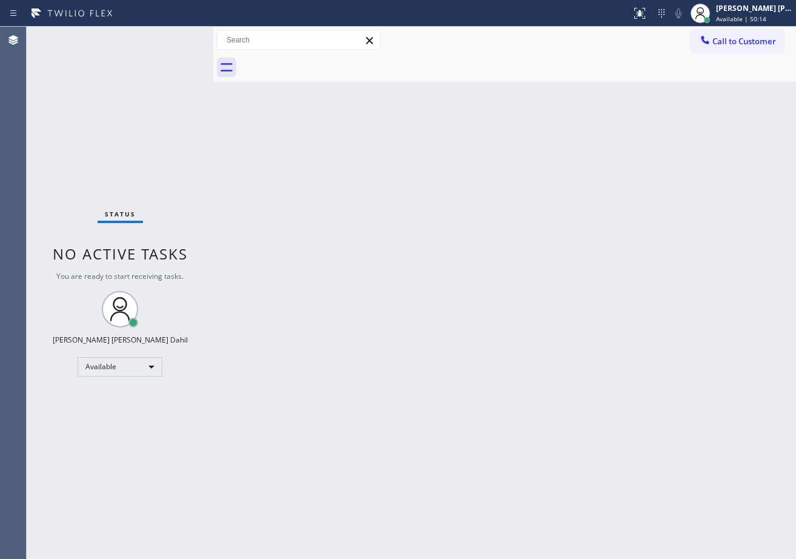
click at [247, 268] on div "Back to Dashboard Change Sender ID Customers Technicians Select a contact Outbo…" at bounding box center [504, 293] width 583 height 532
click at [161, 41] on div "Status No active tasks You are ready to start receiving tasks. [PERSON_NAME] [P…" at bounding box center [120, 293] width 187 height 532
click at [176, 41] on div "Status No active tasks You are ready to start receiving tasks. [PERSON_NAME] [P…" at bounding box center [120, 293] width 187 height 532
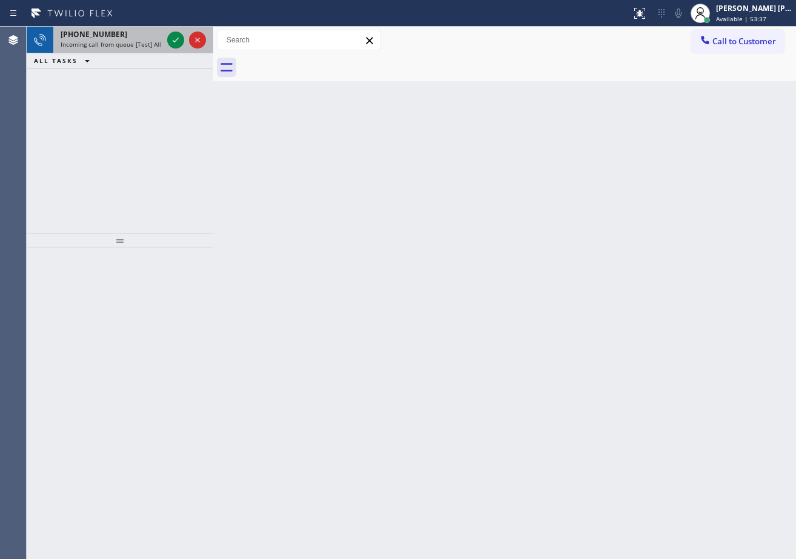
click at [157, 28] on div "[PHONE_NUMBER] Incoming call from queue [Test] All" at bounding box center [108, 40] width 111 height 27
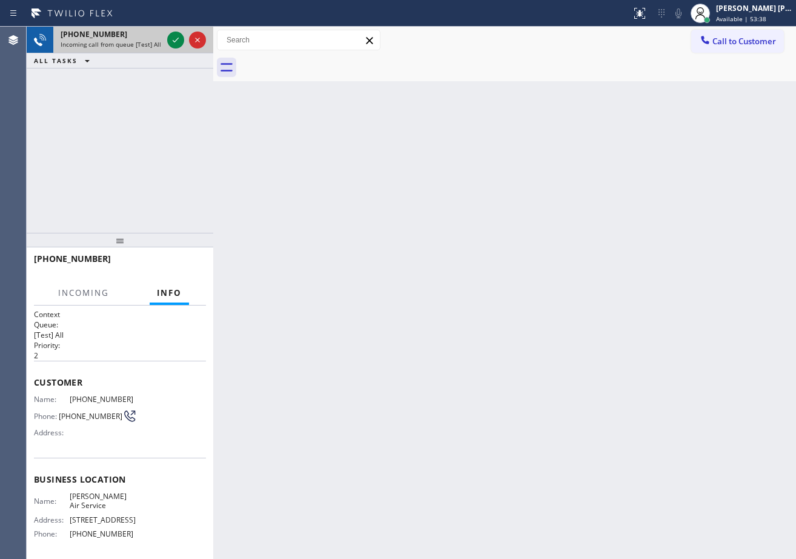
click at [157, 30] on div "[PHONE_NUMBER]" at bounding box center [112, 34] width 102 height 10
click at [179, 35] on icon at bounding box center [175, 40] width 15 height 15
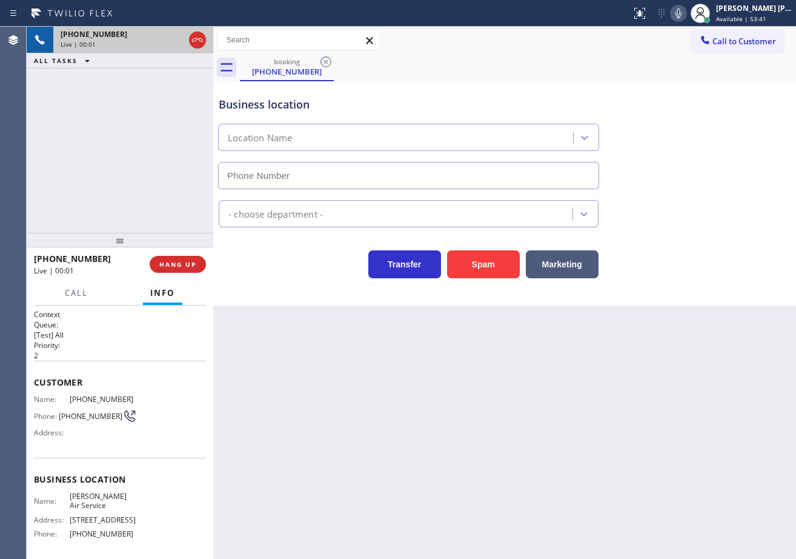
type input "[PHONE_NUMBER]"
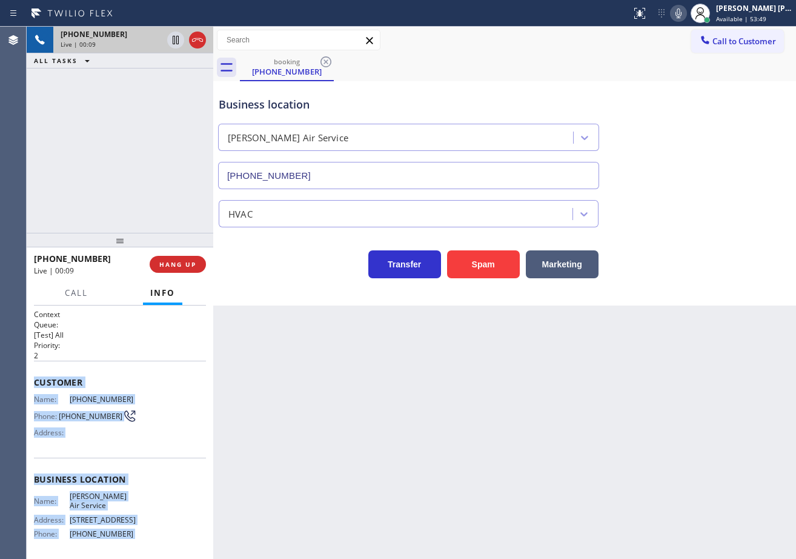
scroll to position [86, 0]
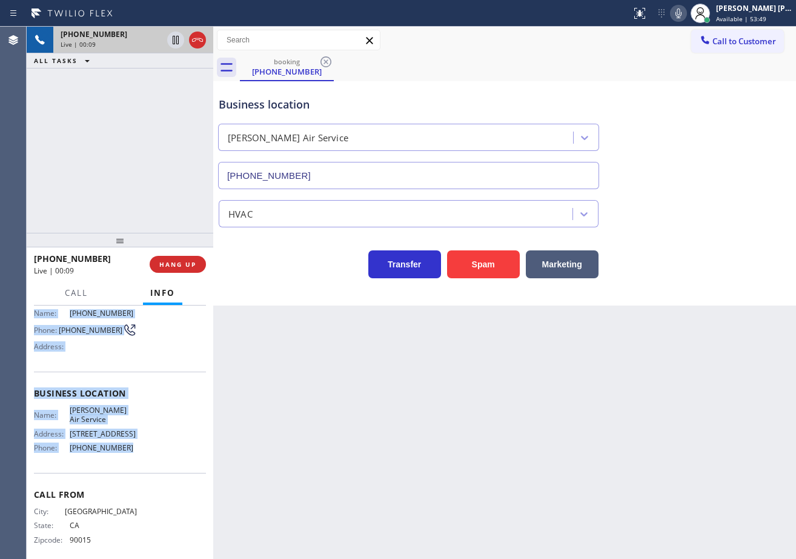
drag, startPoint x: 32, startPoint y: 375, endPoint x: 155, endPoint y: 455, distance: 146.7
click at [155, 455] on div "Context Queue: [Test] All Priority: 2 Customer Name: [PHONE_NUMBER] Phone: [PHO…" at bounding box center [120, 431] width 187 height 253
copy div "Customer Name: [PHONE_NUMBER] Phone: [PHONE_NUMBER] Address: Business location …"
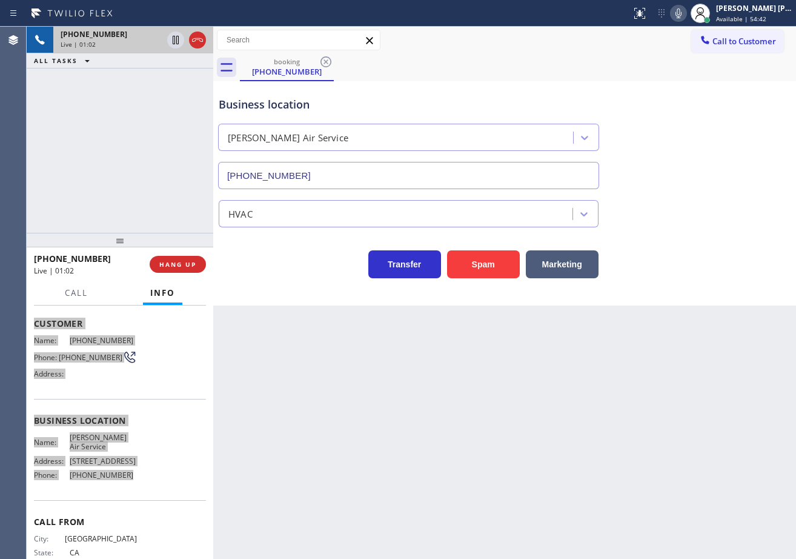
scroll to position [0, 0]
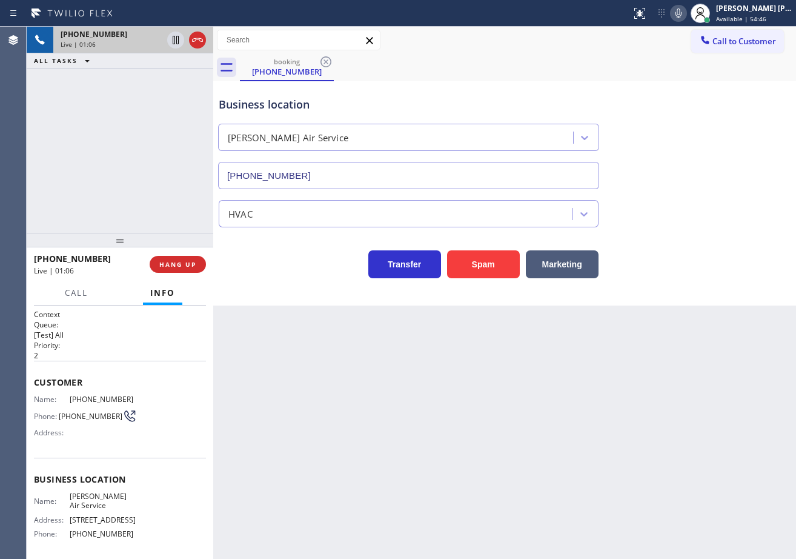
click at [365, 420] on div "Back to Dashboard Change Sender ID Customers Technicians Select a contact Outbo…" at bounding box center [504, 293] width 583 height 532
click at [313, 416] on div "Back to Dashboard Change Sender ID Customers Technicians Select a contact Outbo…" at bounding box center [504, 293] width 583 height 532
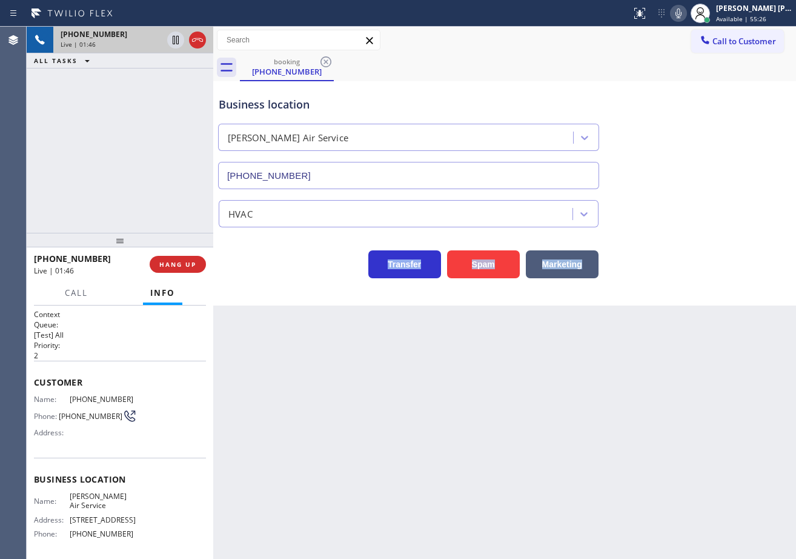
click at [313, 416] on div "Back to Dashboard Change Sender ID Customers Technicians Select a contact Outbo…" at bounding box center [504, 293] width 583 height 532
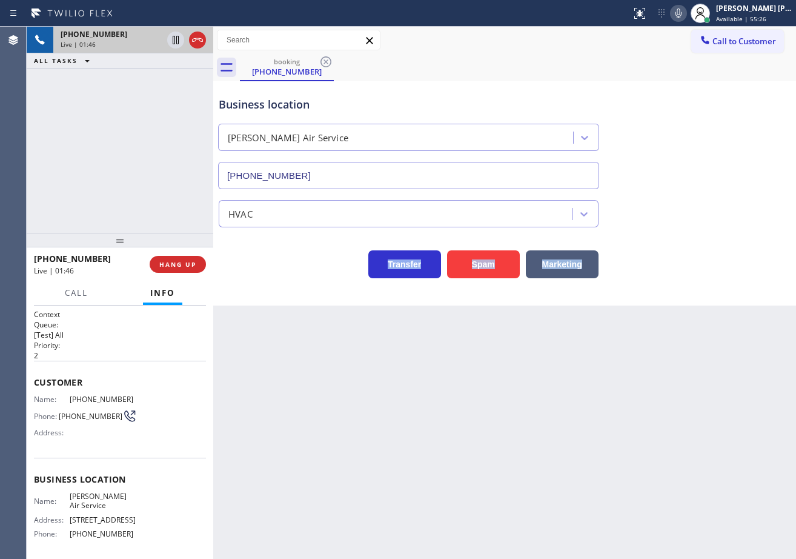
click at [313, 416] on div "Back to Dashboard Change Sender ID Customers Technicians Select a contact Outbo…" at bounding box center [504, 293] width 583 height 532
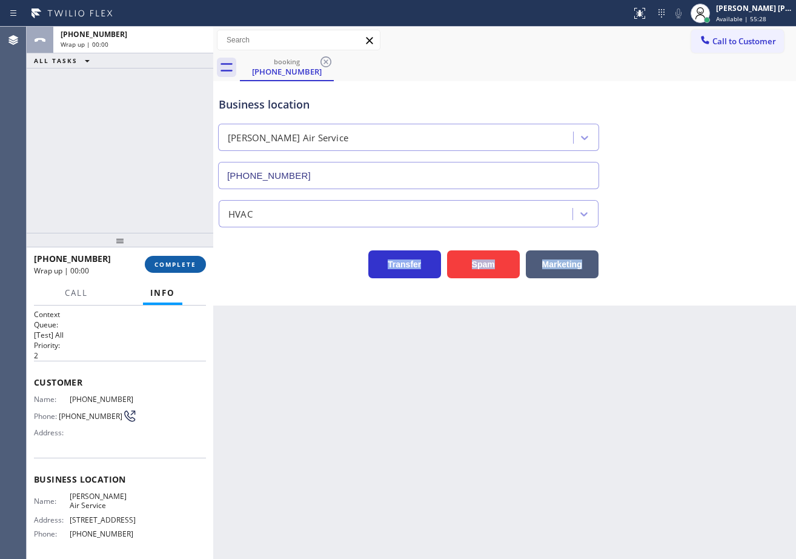
click at [192, 266] on span "COMPLETE" at bounding box center [175, 264] width 42 height 8
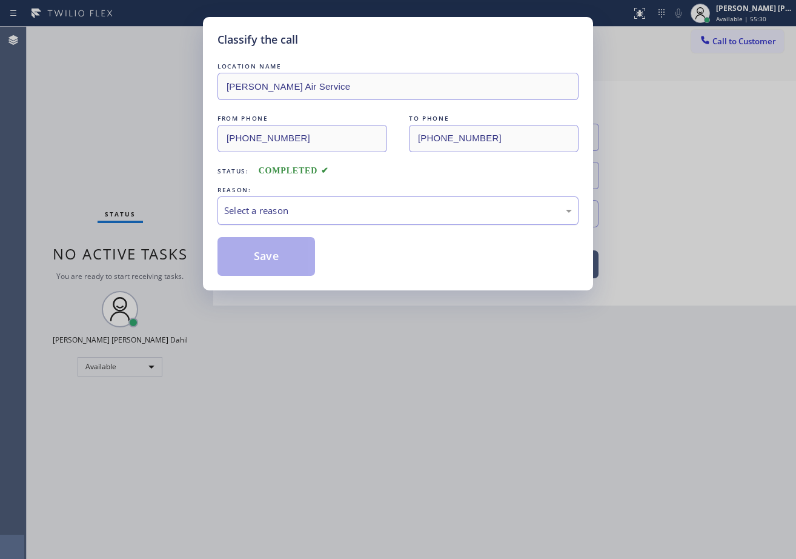
click at [293, 213] on div "Select a reason" at bounding box center [398, 211] width 348 height 14
click at [279, 260] on button "Save" at bounding box center [267, 256] width 98 height 39
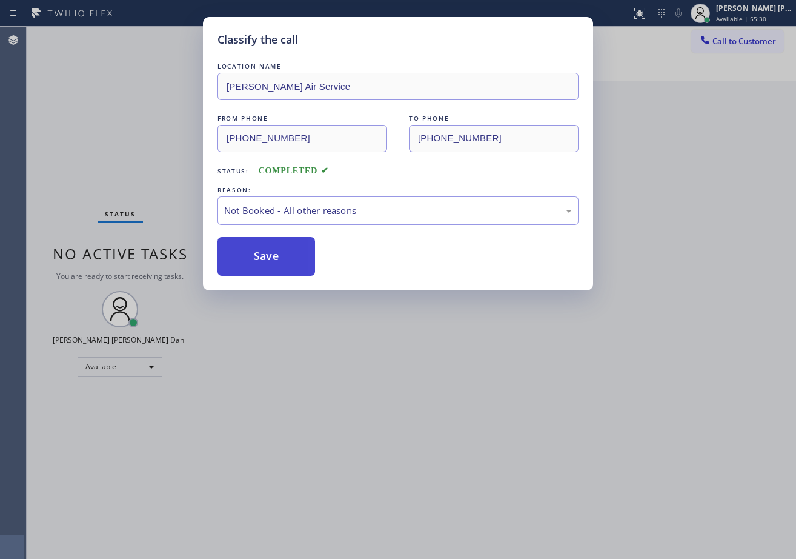
click at [279, 260] on button "Save" at bounding box center [267, 256] width 98 height 39
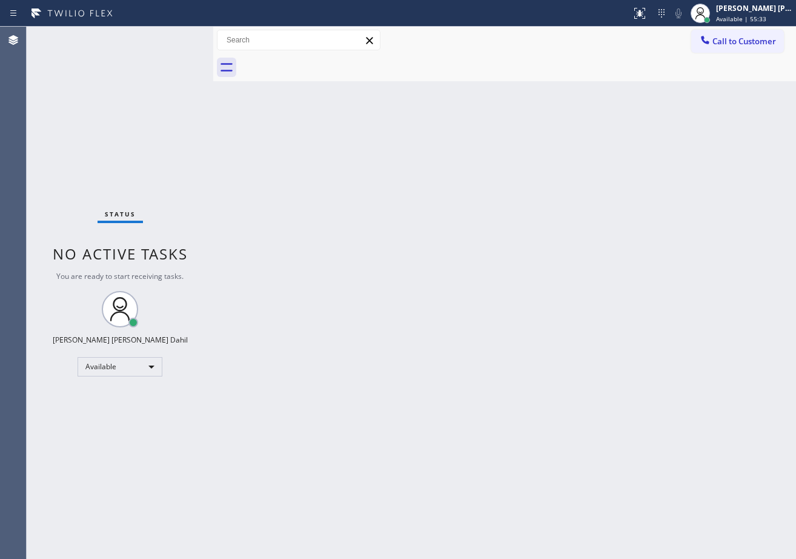
click at [473, 281] on div "Back to Dashboard Change Sender ID Customers Technicians Select a contact Outbo…" at bounding box center [504, 293] width 583 height 532
click at [483, 415] on div "Back to Dashboard Change Sender ID Customers Technicians Select a contact Outbo…" at bounding box center [504, 293] width 583 height 532
click at [176, 55] on div "Status No active tasks You are ready to start receiving tasks. [PERSON_NAME] [P…" at bounding box center [120, 293] width 187 height 532
click at [172, 40] on div "Status No active tasks You are ready to start receiving tasks. [PERSON_NAME] [P…" at bounding box center [120, 293] width 187 height 532
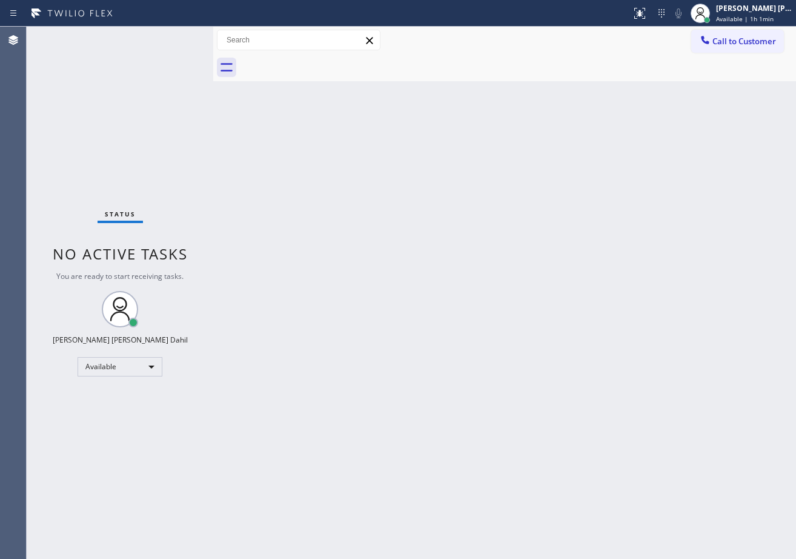
click at [172, 40] on div "Status No active tasks You are ready to start receiving tasks. [PERSON_NAME] [P…" at bounding box center [120, 293] width 187 height 532
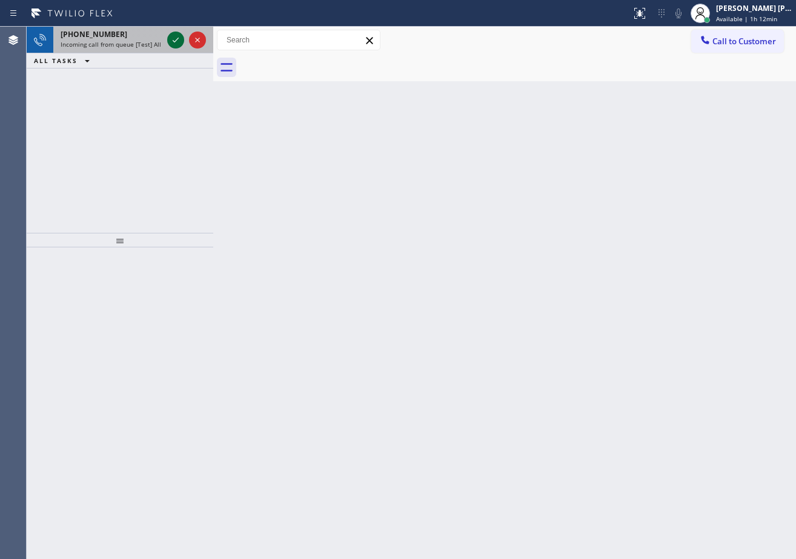
click at [172, 40] on icon at bounding box center [175, 40] width 15 height 15
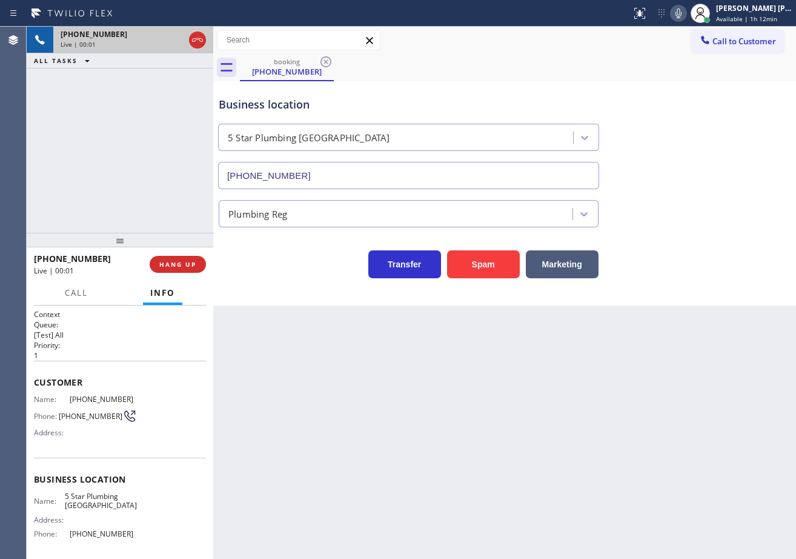
type input "[PHONE_NUMBER]"
click at [682, 14] on icon at bounding box center [679, 13] width 6 height 10
click at [665, 158] on div "Business location [STREET_ADDRESS] [PHONE_NUMBER]" at bounding box center [504, 134] width 577 height 110
click at [686, 13] on icon at bounding box center [678, 13] width 15 height 15
click at [166, 261] on span "HANG UP" at bounding box center [177, 264] width 37 height 8
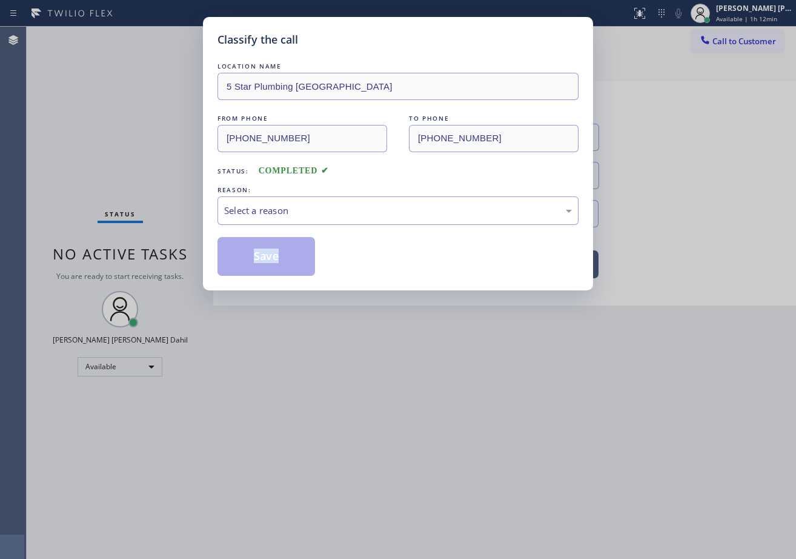
click at [167, 261] on div "Classify the call LOCATION NAME 5 Star Plumbing Westminster FROM PHONE [PHONE_N…" at bounding box center [398, 279] width 796 height 559
click at [271, 213] on div "Select a reason" at bounding box center [398, 211] width 348 height 14
click at [262, 259] on button "Save" at bounding box center [267, 256] width 98 height 39
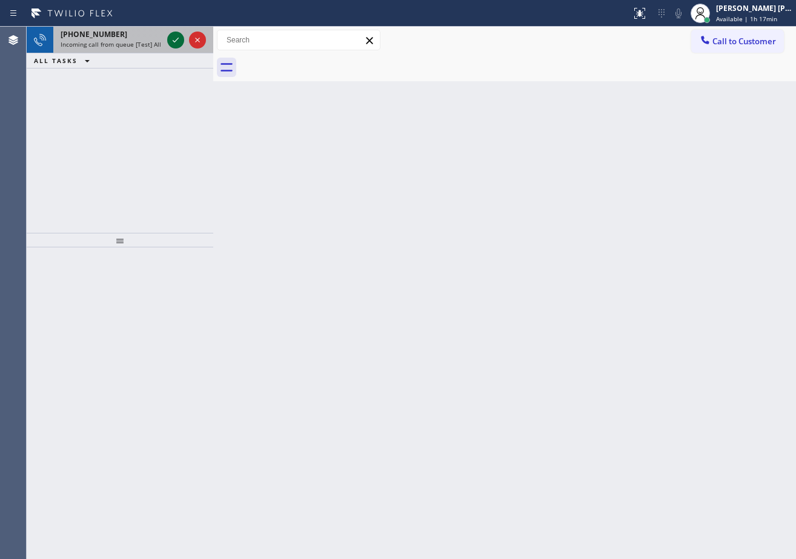
click at [175, 36] on icon at bounding box center [175, 40] width 15 height 15
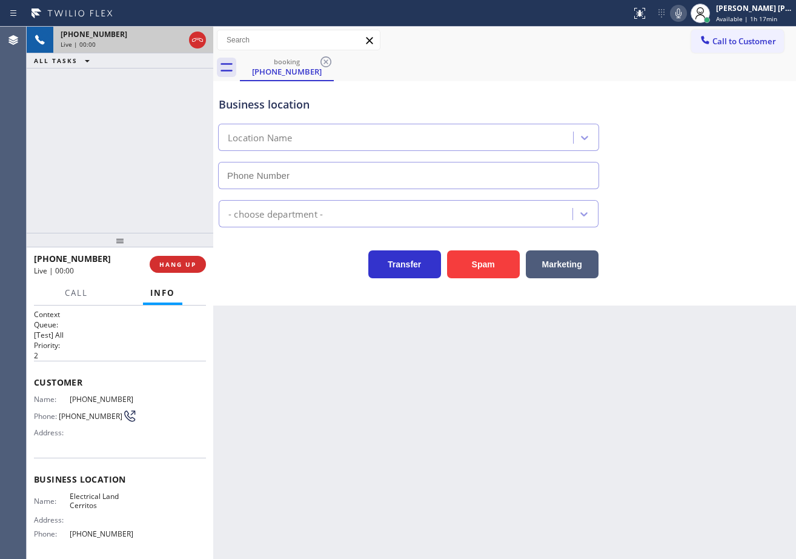
type input "[PHONE_NUMBER]"
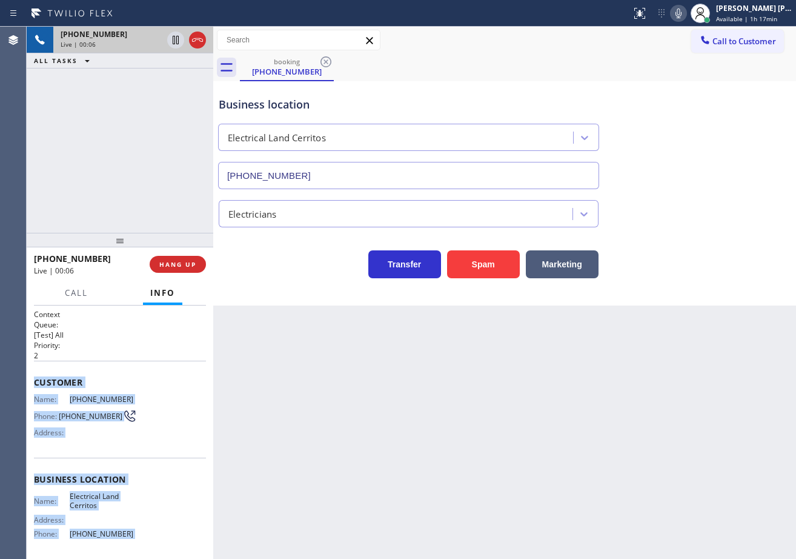
scroll to position [95, 0]
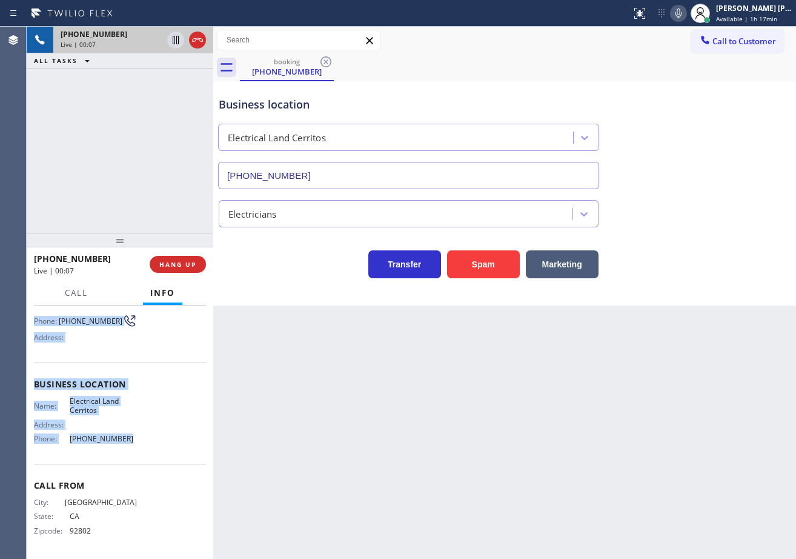
drag, startPoint x: 179, startPoint y: 583, endPoint x: 156, endPoint y: 443, distance: 141.3
click at [156, 443] on div "Context Queue: [Test] All Priority: 2 Customer Name: [PHONE_NUMBER] Phone: [PHO…" at bounding box center [120, 431] width 187 height 253
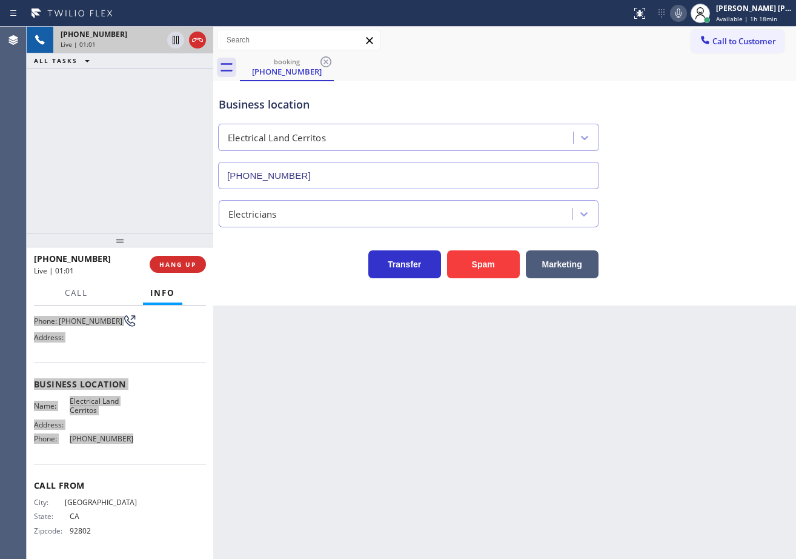
scroll to position [0, 0]
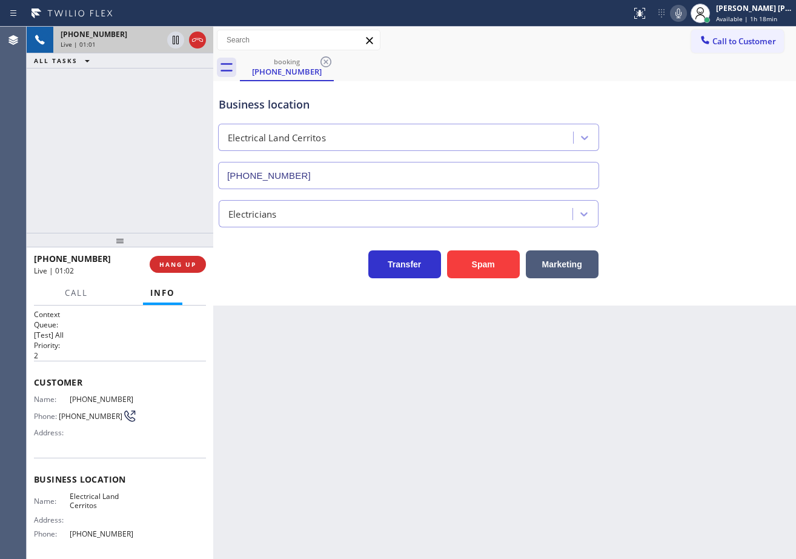
click at [164, 171] on div "[PHONE_NUMBER] Live | 01:01 ALL TASKS ALL TASKS ACTIVE TASKS TASKS IN WRAP UP" at bounding box center [120, 130] width 187 height 206
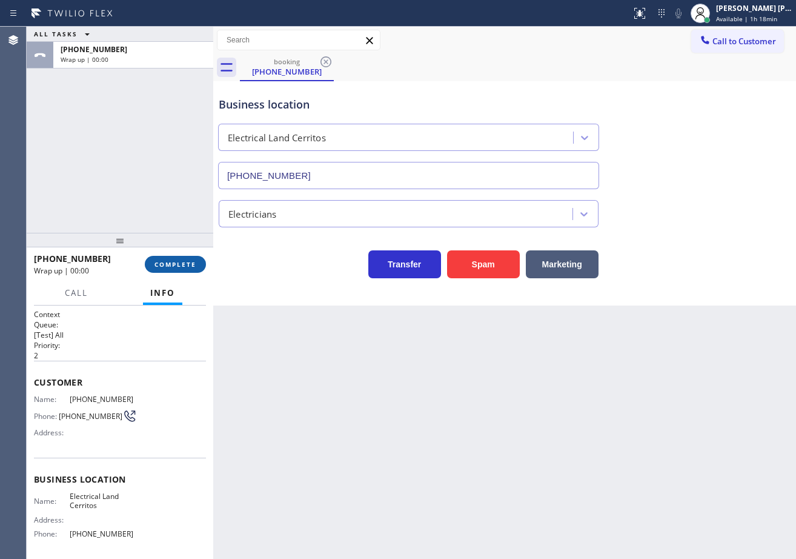
click at [179, 261] on span "COMPLETE" at bounding box center [175, 264] width 42 height 8
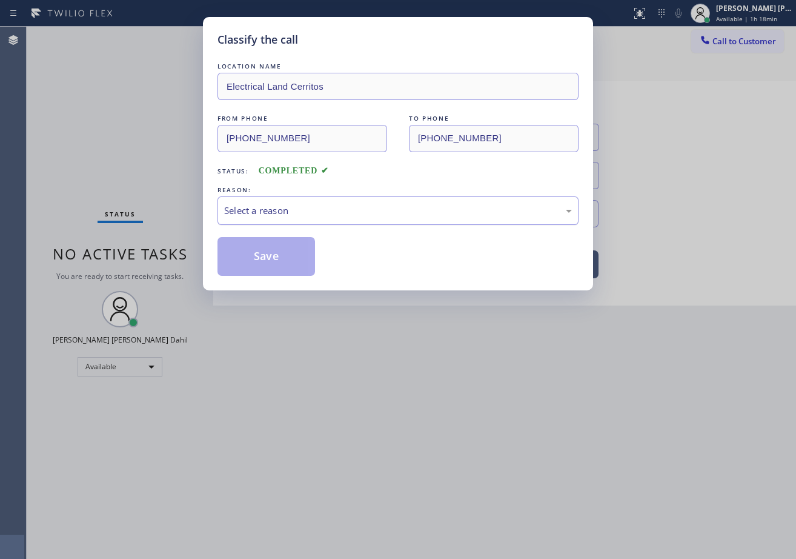
click at [290, 211] on div "Select a reason" at bounding box center [398, 211] width 348 height 14
click at [295, 261] on button "Save" at bounding box center [267, 256] width 98 height 39
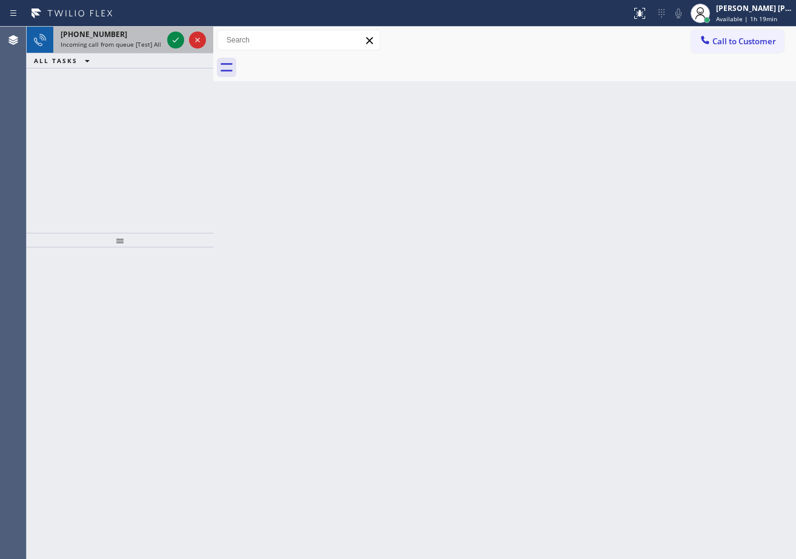
click at [148, 44] on span "Incoming call from queue [Test] All" at bounding box center [111, 44] width 101 height 8
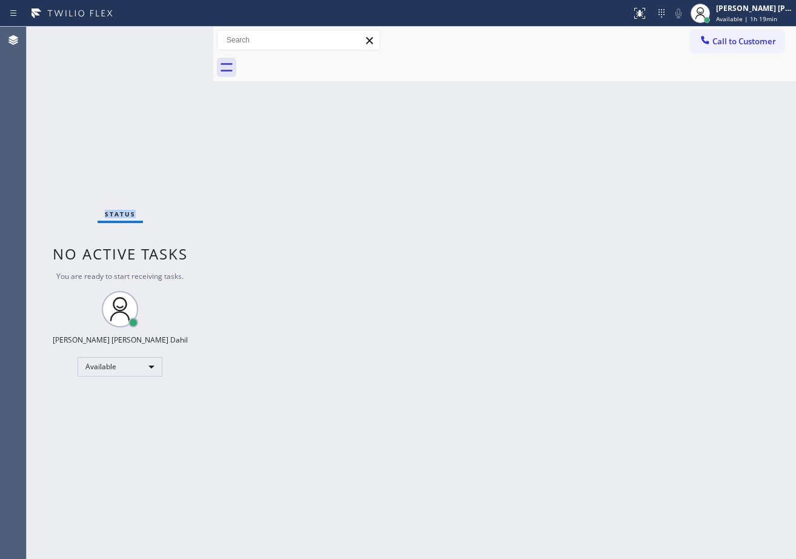
click at [148, 44] on div "Status No active tasks You are ready to start receiving tasks. [PERSON_NAME] [P…" at bounding box center [120, 293] width 187 height 532
click at [176, 39] on div "Status No active tasks You are ready to start receiving tasks. [PERSON_NAME] [P…" at bounding box center [120, 293] width 187 height 532
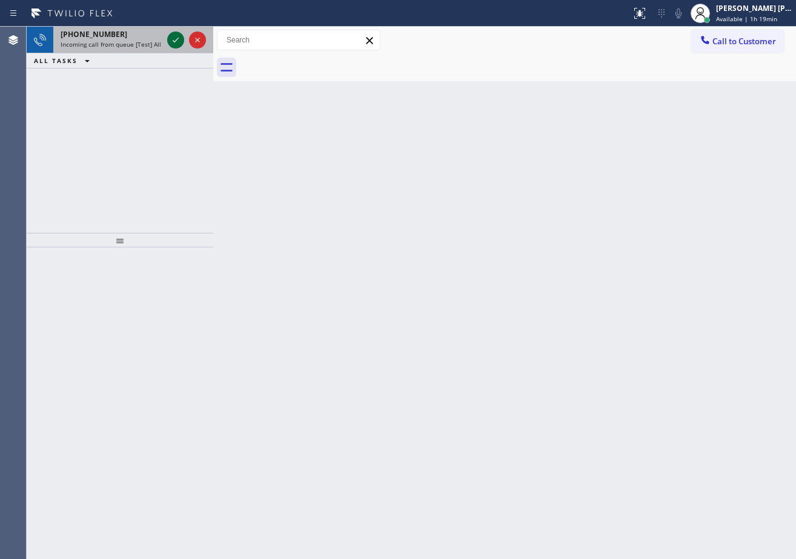
click at [171, 38] on icon at bounding box center [175, 40] width 15 height 15
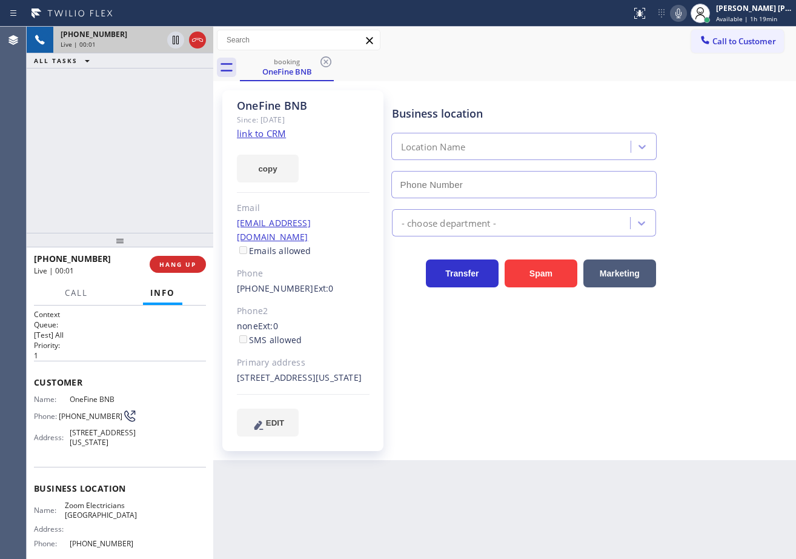
type input "[PHONE_NUMBER]"
click at [139, 170] on div "[PHONE_NUMBER] Live | 00:06 ALL TASKS ALL TASKS ACTIVE TASKS TASKS IN WRAP UP" at bounding box center [120, 130] width 187 height 206
click at [131, 163] on div "[PHONE_NUMBER] Live | 00:09 ALL TASKS ALL TASKS ACTIVE TASKS TASKS IN WRAP UP" at bounding box center [120, 130] width 187 height 206
click at [153, 78] on div "[PHONE_NUMBER] Live | 01:15 ALL TASKS ALL TASKS ACTIVE TASKS TASKS IN WRAP UP" at bounding box center [120, 130] width 187 height 206
click at [110, 117] on div "[PHONE_NUMBER] Live | 01:56 ALL TASKS ALL TASKS ACTIVE TASKS TASKS IN WRAP UP" at bounding box center [120, 130] width 187 height 206
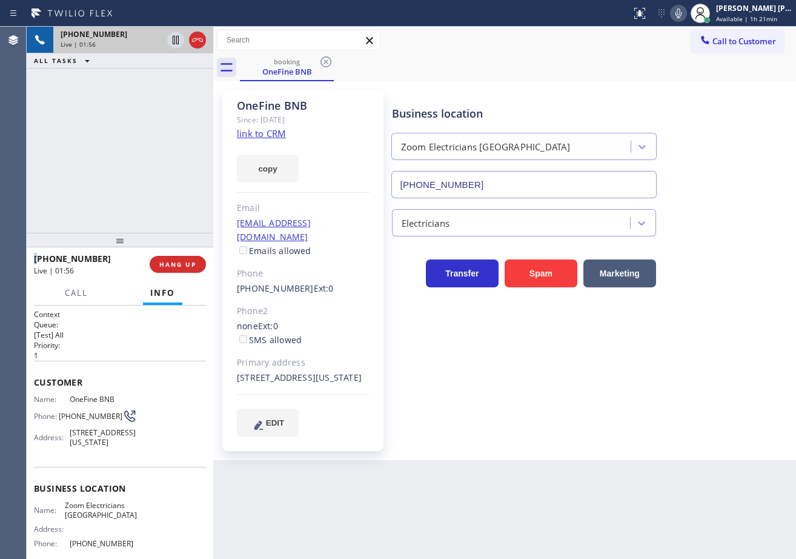
click at [110, 117] on div "[PHONE_NUMBER] Live | 01:56 ALL TASKS ALL TASKS ACTIVE TASKS TASKS IN WRAP UP" at bounding box center [120, 130] width 187 height 206
click at [110, 117] on div "[PHONE_NUMBER] Live | 01:57 ALL TASKS ALL TASKS ACTIVE TASKS TASKS IN WRAP UP" at bounding box center [120, 130] width 187 height 206
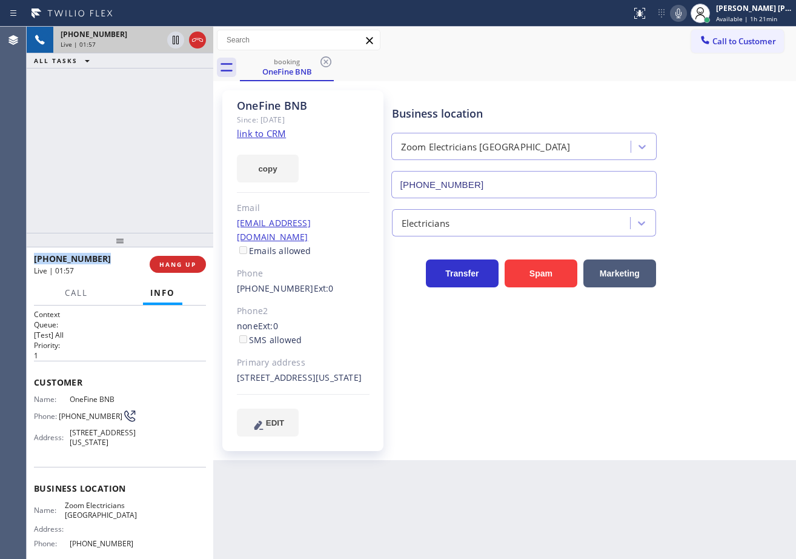
click at [110, 117] on div "[PHONE_NUMBER] Live | 01:57 ALL TASKS ALL TASKS ACTIVE TASKS TASKS IN WRAP UP" at bounding box center [120, 130] width 187 height 206
click at [132, 119] on div "[PHONE_NUMBER] Live | 01:57 ALL TASKS ALL TASKS ACTIVE TASKS TASKS IN WRAP UP" at bounding box center [120, 130] width 187 height 206
click at [173, 42] on icon at bounding box center [176, 40] width 6 height 8
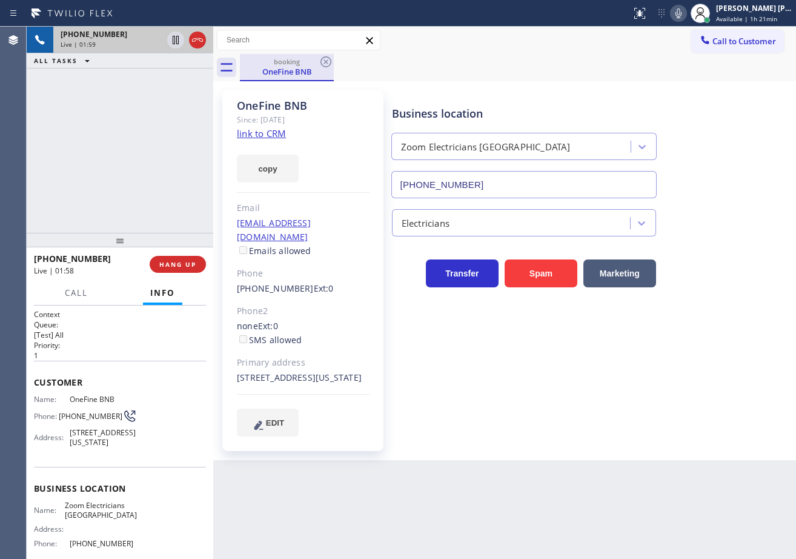
drag, startPoint x: 171, startPoint y: 91, endPoint x: 261, endPoint y: 78, distance: 91.2
click at [204, 88] on div "[PHONE_NUMBER] Live | 01:59 ALL TASKS ALL TASKS ACTIVE TASKS TASKS IN WRAP UP" at bounding box center [120, 130] width 187 height 206
click at [686, 15] on icon at bounding box center [678, 13] width 15 height 15
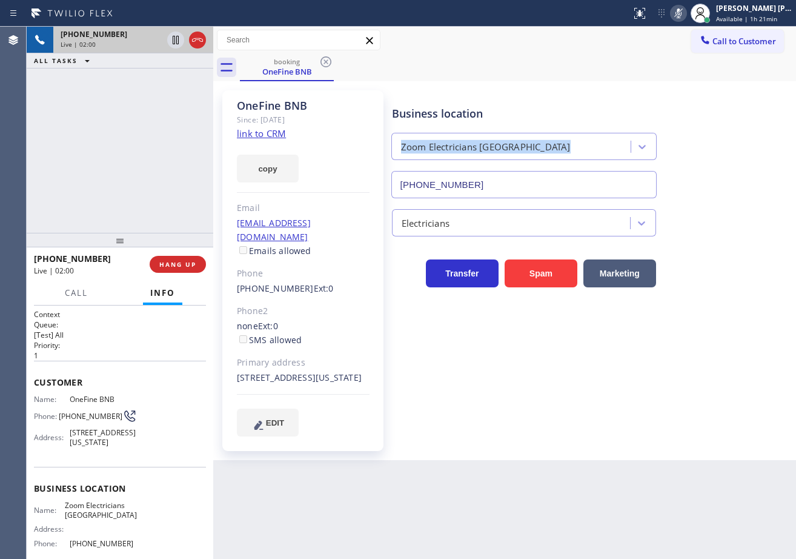
drag, startPoint x: 716, startPoint y: 114, endPoint x: 726, endPoint y: 181, distance: 68.1
click at [725, 146] on div "Business location Zoom Electricians [GEOGRAPHIC_DATA] [PHONE_NUMBER]" at bounding box center [591, 143] width 403 height 110
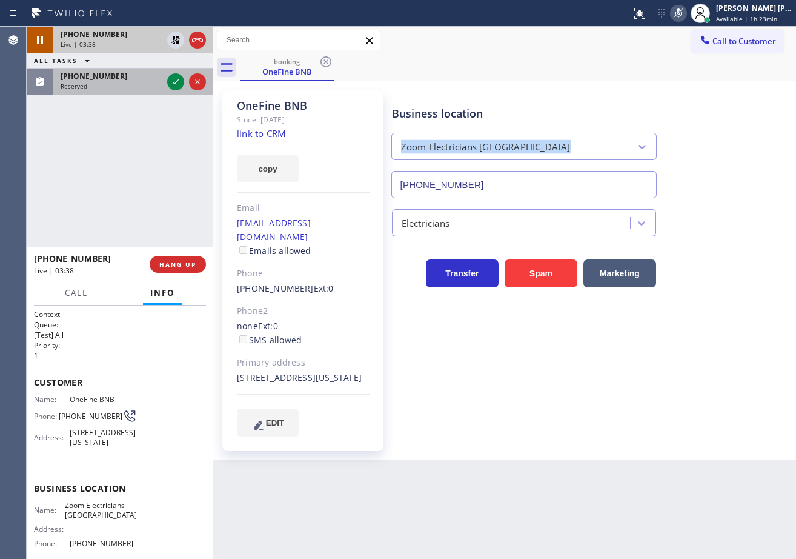
click at [148, 84] on div "Reserved" at bounding box center [112, 86] width 102 height 8
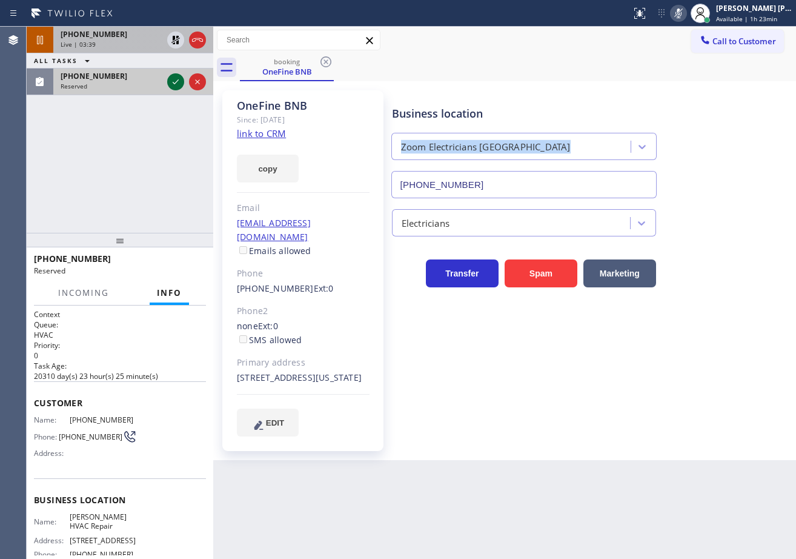
click at [171, 76] on icon at bounding box center [175, 82] width 15 height 15
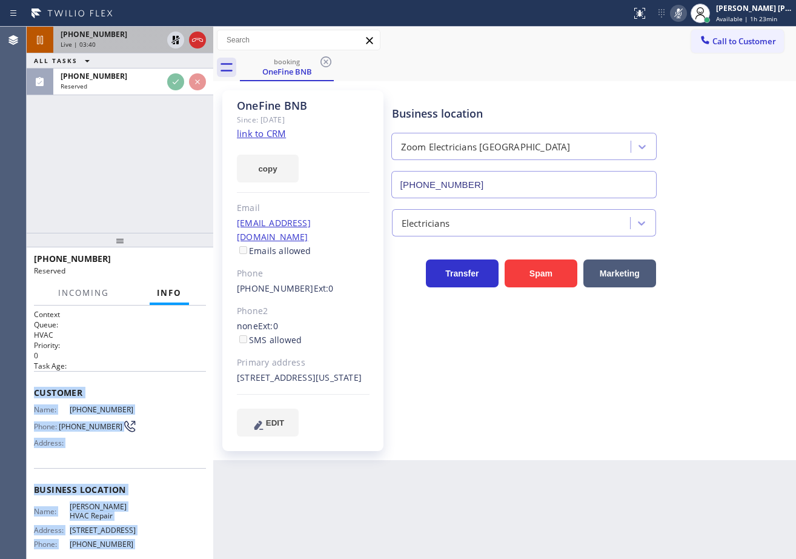
scroll to position [96, 0]
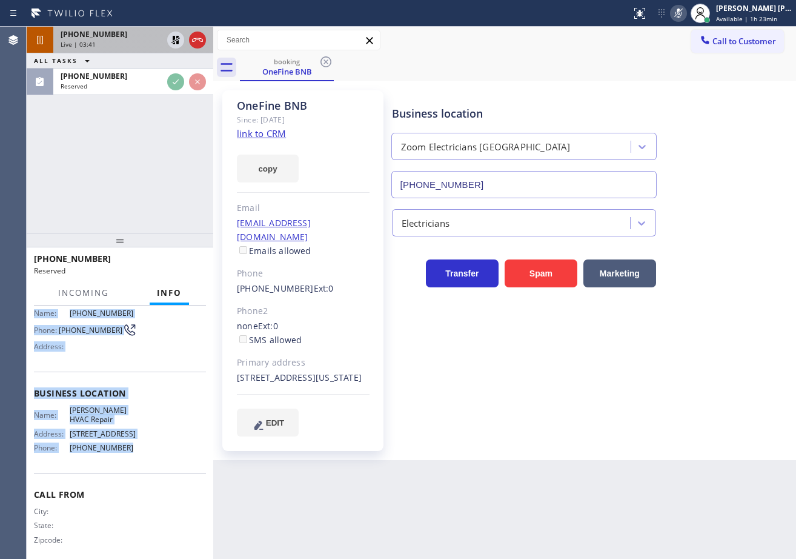
drag, startPoint x: 63, startPoint y: 477, endPoint x: 155, endPoint y: 316, distance: 185.6
click at [138, 442] on div "Context Queue: HVAC Priority: 0 Task Age: Customer Name: [PHONE_NUMBER] Phone: …" at bounding box center [120, 431] width 187 height 253
click at [136, 82] on div "Reserved" at bounding box center [112, 86] width 102 height 8
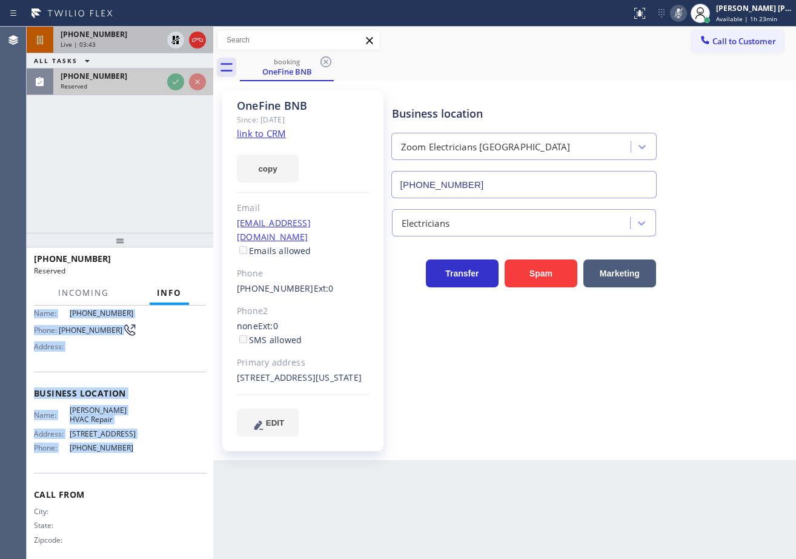
click at [136, 82] on div "Reserved" at bounding box center [112, 86] width 102 height 8
click at [171, 85] on icon at bounding box center [175, 82] width 15 height 15
click at [157, 117] on div "[PHONE_NUMBER] Live | 03:44 ALL TASKS ALL TASKS ACTIVE TASKS TASKS IN WRAP UP […" at bounding box center [120, 130] width 187 height 206
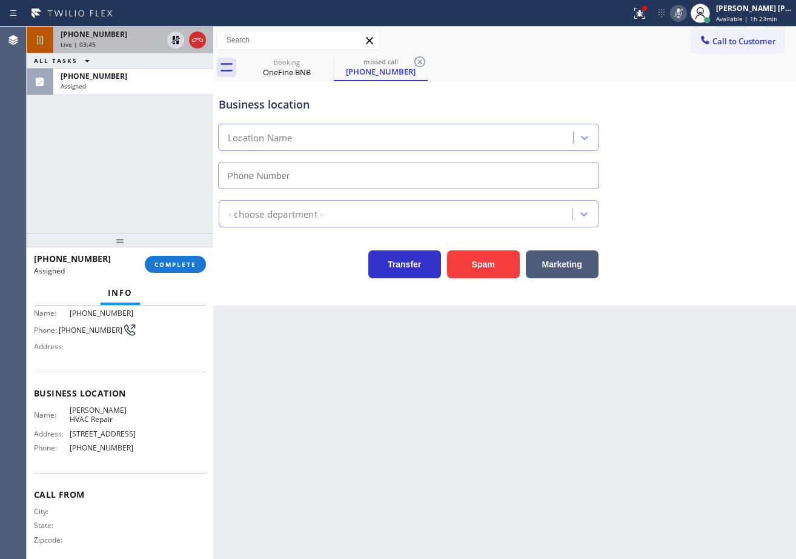
type input "[PHONE_NUMBER]"
click at [178, 36] on icon at bounding box center [175, 40] width 8 height 8
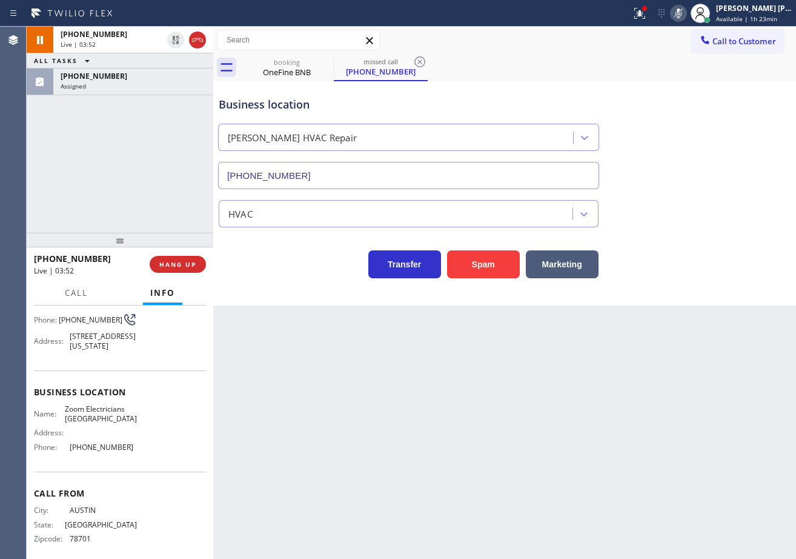
scroll to position [86, 0]
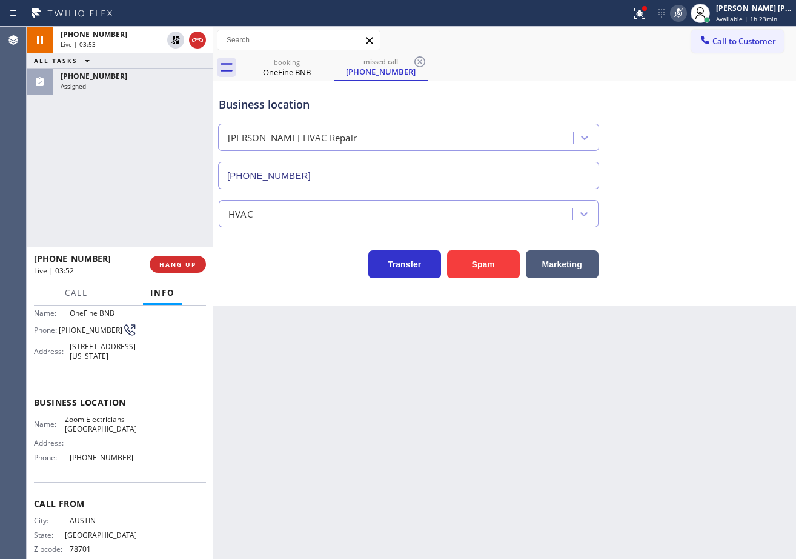
click at [686, 15] on icon at bounding box center [678, 13] width 15 height 15
click at [685, 158] on div "Business location [PERSON_NAME] HVAC Repair [PHONE_NUMBER]" at bounding box center [504, 134] width 577 height 110
click at [647, 19] on icon at bounding box center [640, 13] width 15 height 15
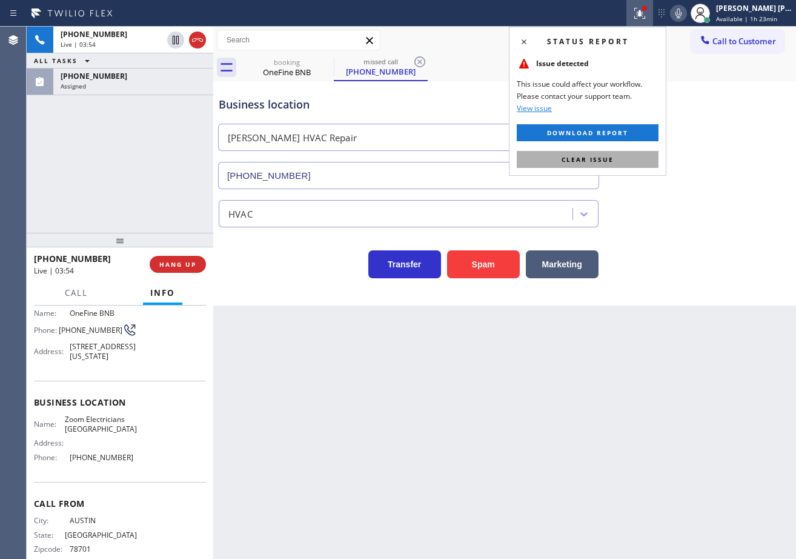
drag, startPoint x: 639, startPoint y: 158, endPoint x: 649, endPoint y: 405, distance: 247.4
click at [639, 159] on button "Clear issue" at bounding box center [588, 159] width 142 height 17
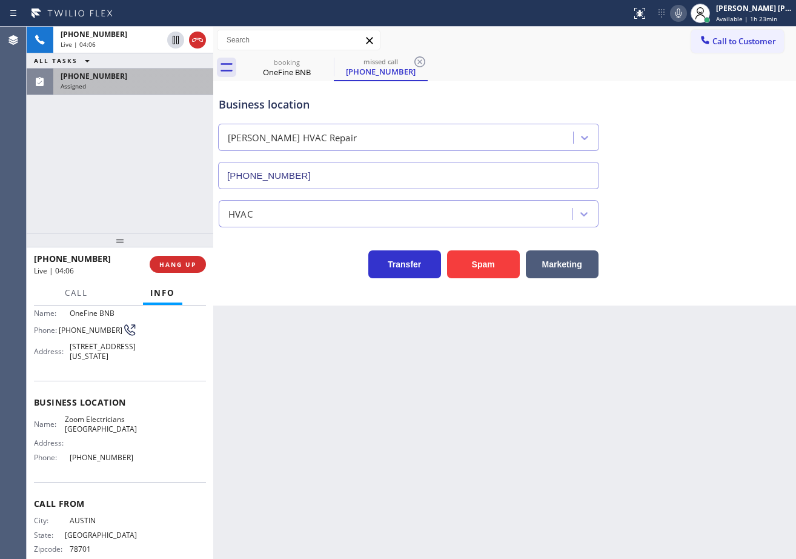
click at [117, 82] on div "Assigned" at bounding box center [133, 86] width 145 height 8
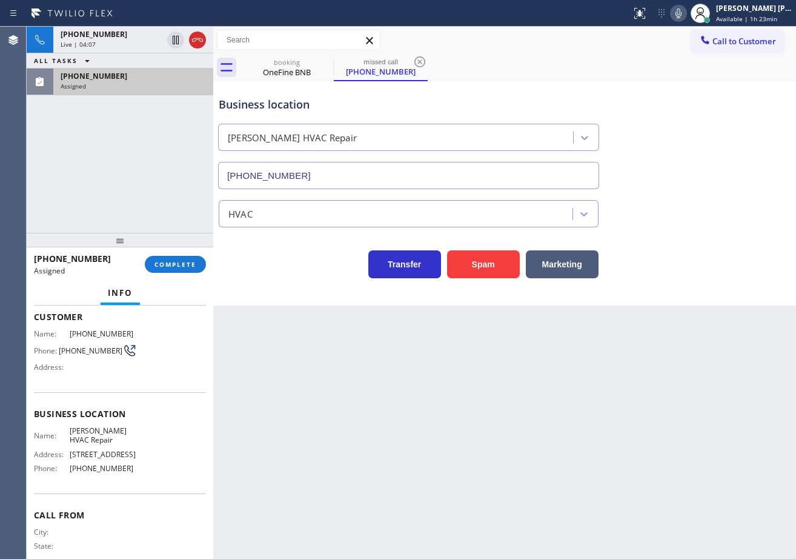
scroll to position [96, 0]
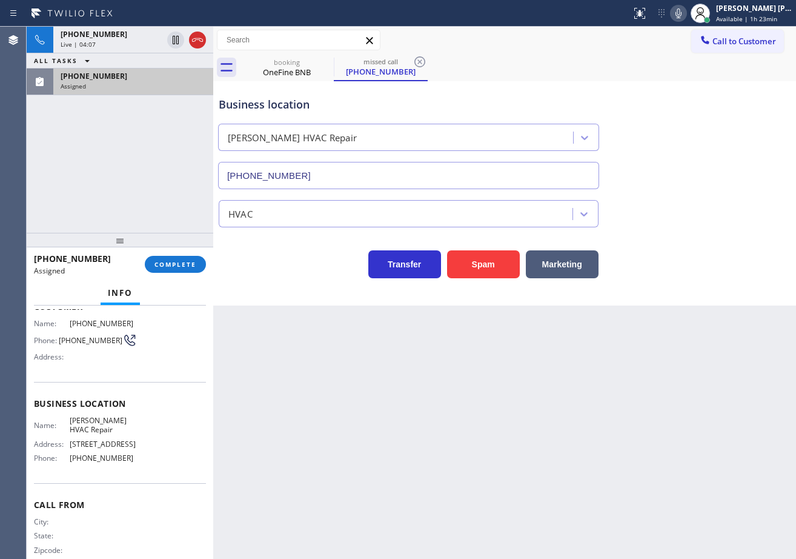
click at [118, 82] on div "Assigned" at bounding box center [133, 86] width 145 height 8
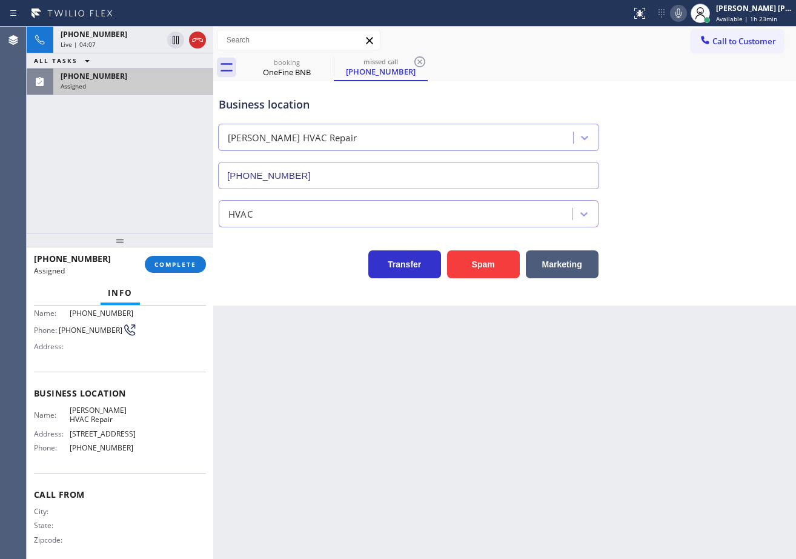
click at [118, 82] on div "Assigned" at bounding box center [133, 86] width 145 height 8
click at [133, 88] on div "Assigned" at bounding box center [133, 86] width 145 height 8
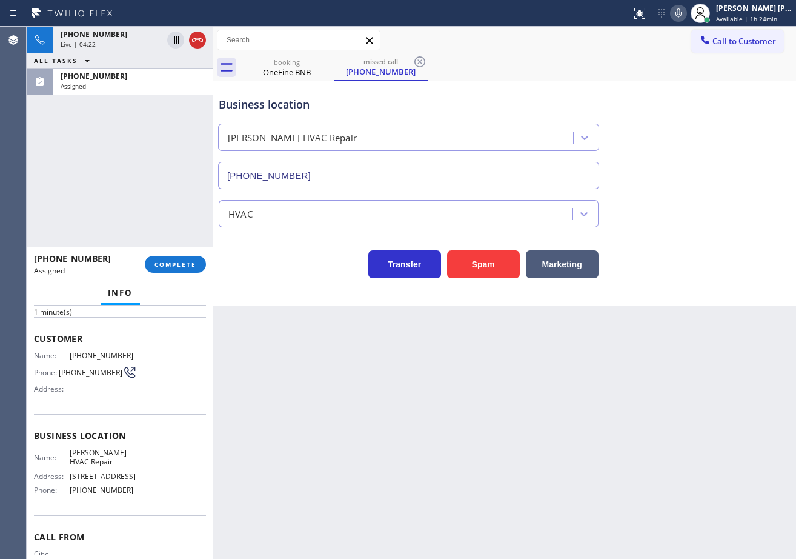
scroll to position [0, 0]
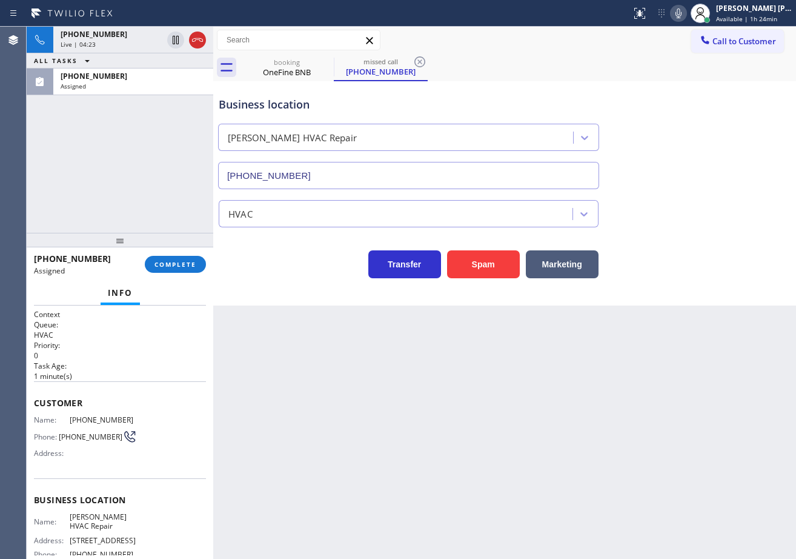
click at [328, 436] on div "Back to Dashboard Change Sender ID Customers Technicians Select a contact Outbo…" at bounding box center [504, 293] width 583 height 532
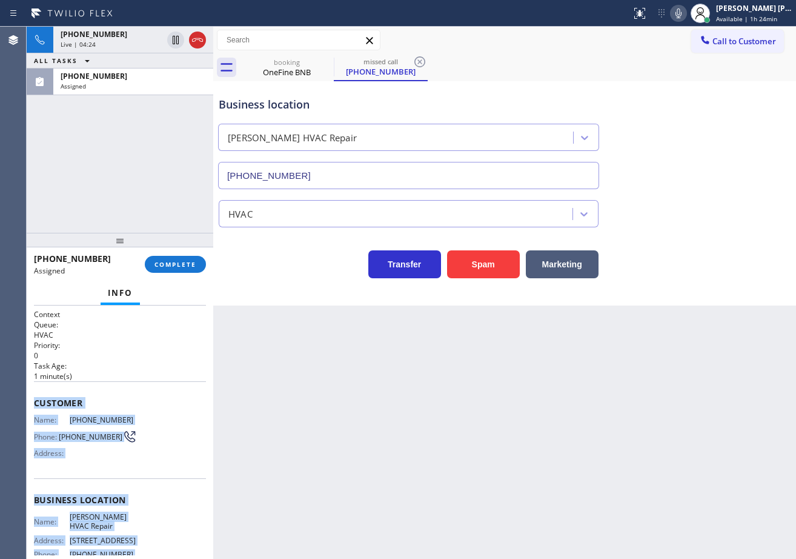
scroll to position [107, 0]
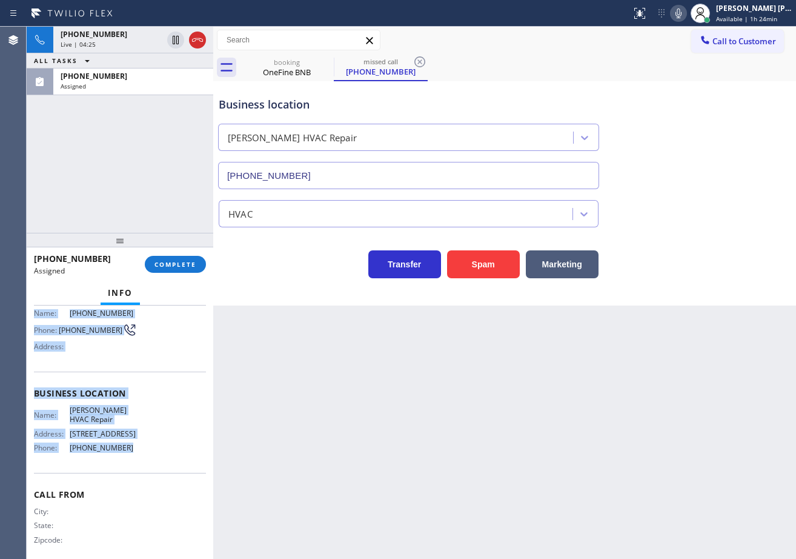
drag, startPoint x: 32, startPoint y: 402, endPoint x: 141, endPoint y: 435, distance: 113.3
click at [141, 439] on div "Context Queue: HVAC Priority: 0 Task Age: [DEMOGRAPHIC_DATA] minute(s) Customer…" at bounding box center [120, 431] width 187 height 253
copy div "Customer Name: [PHONE_NUMBER] Phone: [PHONE_NUMBER] Address: Business location …"
click at [157, 268] on span "COMPLETE" at bounding box center [175, 264] width 42 height 8
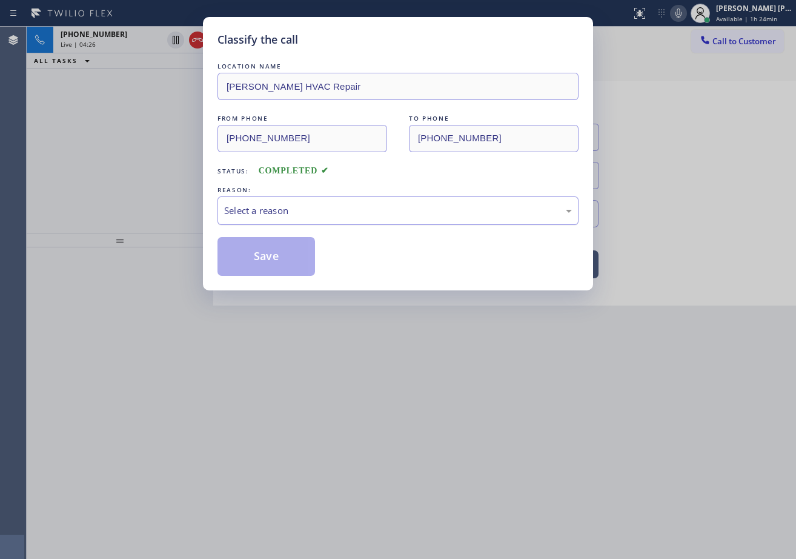
click at [300, 213] on div "Select a reason" at bounding box center [398, 211] width 348 height 14
click at [292, 261] on button "Save" at bounding box center [267, 256] width 98 height 39
click at [293, 260] on button "Save" at bounding box center [267, 256] width 98 height 39
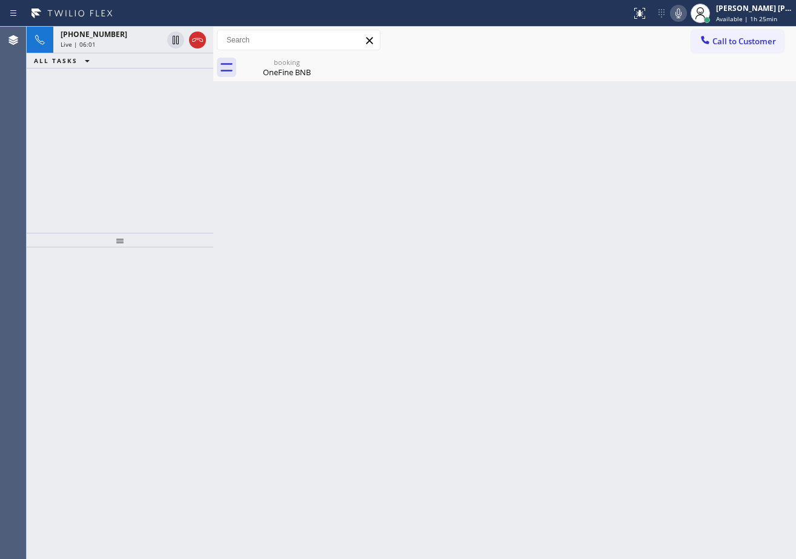
drag, startPoint x: 268, startPoint y: 68, endPoint x: 183, endPoint y: 55, distance: 85.8
click at [268, 68] on div "OneFine BNB" at bounding box center [286, 72] width 91 height 11
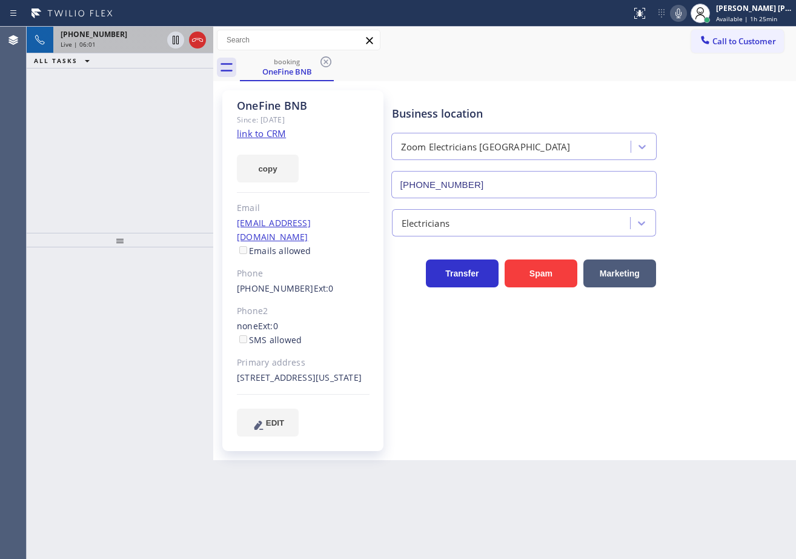
click at [150, 47] on div "Live | 06:01" at bounding box center [112, 44] width 102 height 8
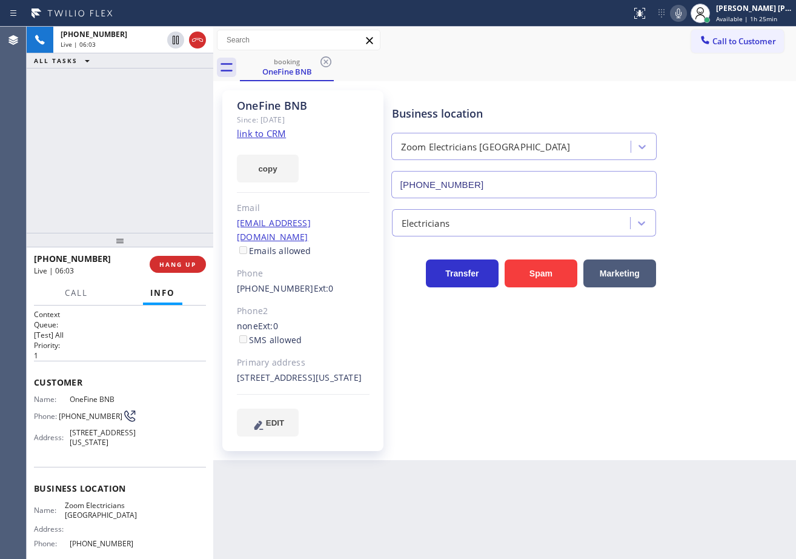
click at [686, 7] on icon at bounding box center [678, 13] width 15 height 15
click at [731, 215] on div "Electricians" at bounding box center [591, 220] width 403 height 32
click at [682, 16] on icon at bounding box center [679, 13] width 6 height 10
drag, startPoint x: 679, startPoint y: 271, endPoint x: 680, endPoint y: 287, distance: 15.2
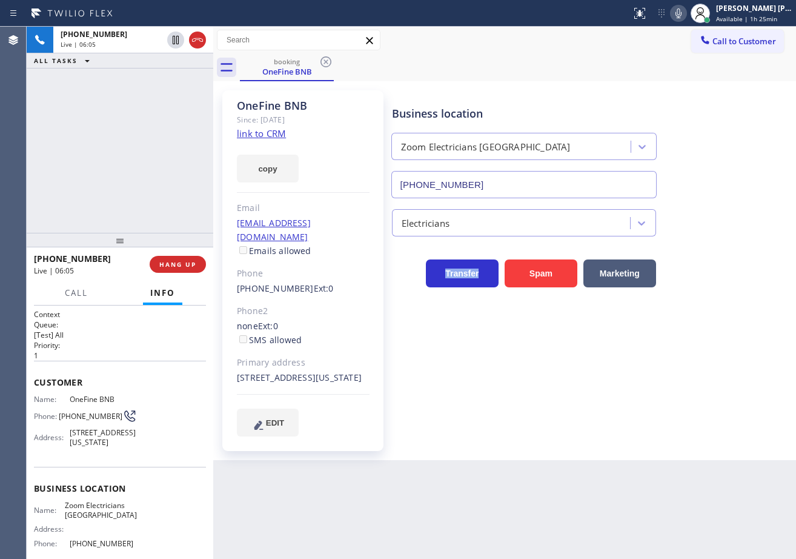
click at [679, 273] on div "Transfer Spam Marketing" at bounding box center [591, 267] width 403 height 39
click at [682, 16] on icon at bounding box center [679, 13] width 6 height 10
click at [110, 144] on div "[PHONE_NUMBER] Live | 06:54 ALL TASKS ALL TASKS ACTIVE TASKS TASKS IN WRAP UP" at bounding box center [120, 130] width 187 height 206
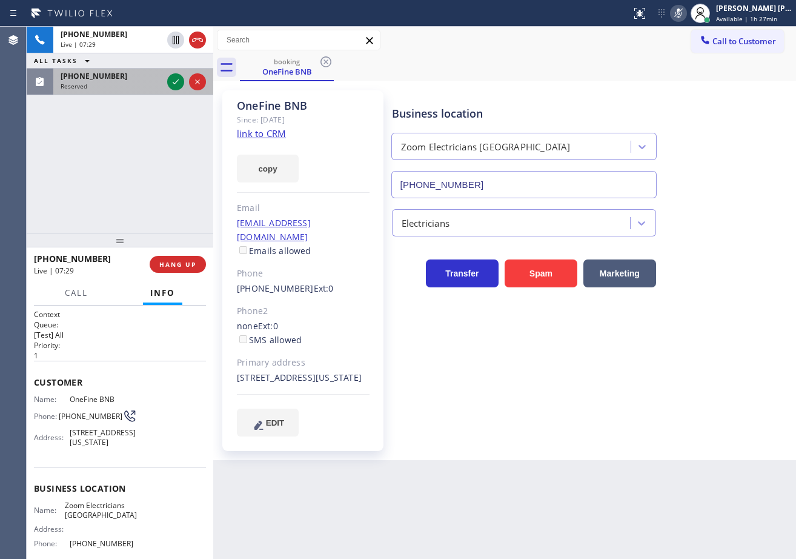
drag, startPoint x: 150, startPoint y: 82, endPoint x: 170, endPoint y: 81, distance: 20.0
click at [150, 82] on div "Reserved" at bounding box center [112, 86] width 102 height 8
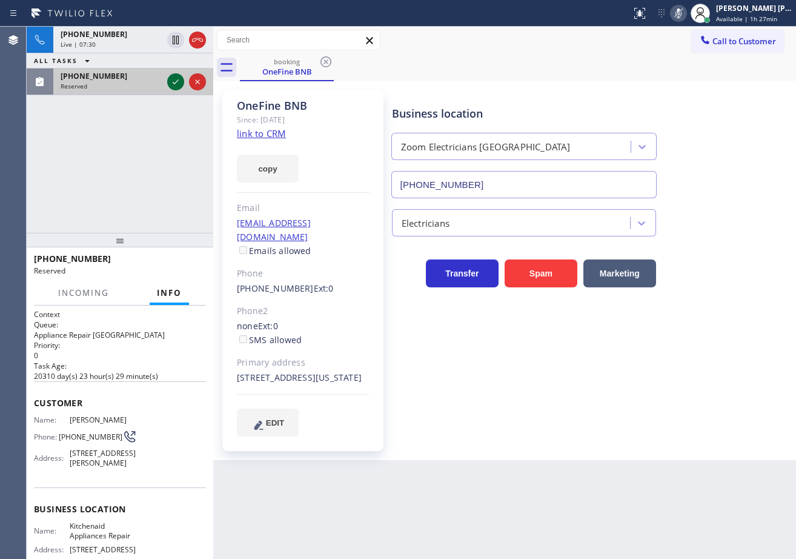
click at [170, 81] on icon at bounding box center [175, 82] width 15 height 15
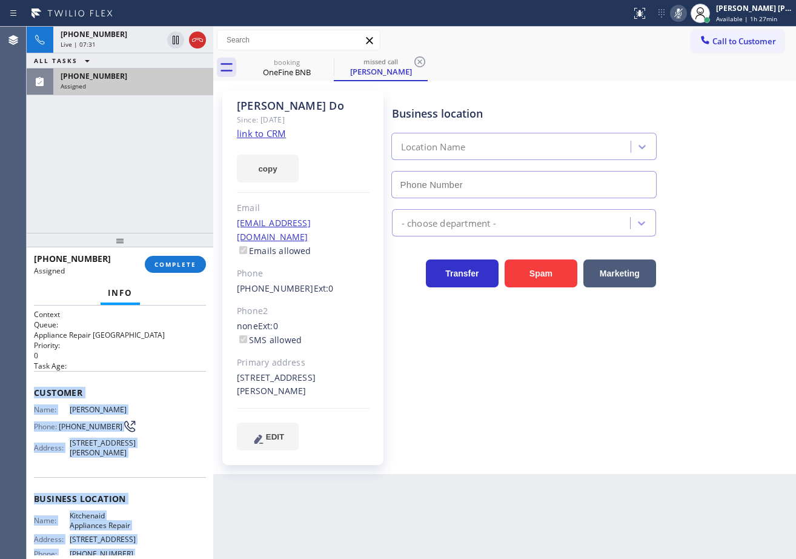
scroll to position [124, 0]
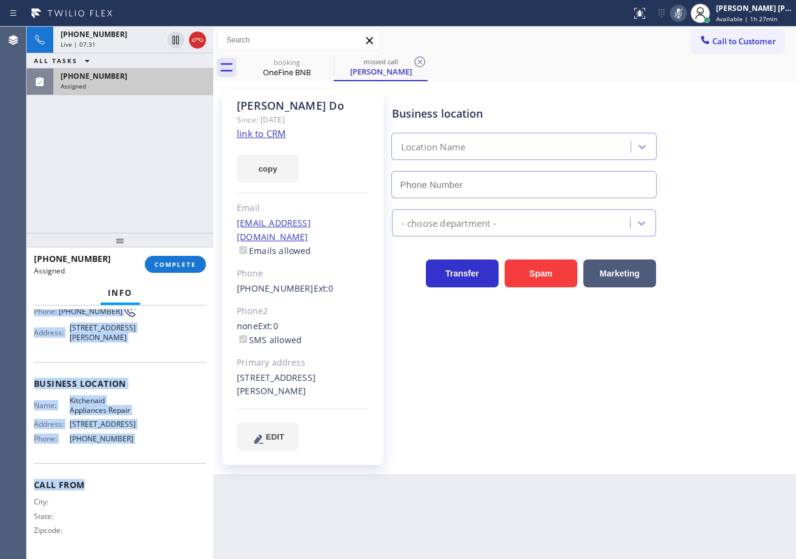
type input "[PHONE_NUMBER]"
drag, startPoint x: 164, startPoint y: 567, endPoint x: 162, endPoint y: 455, distance: 112.1
click at [162, 455] on div "Context Queue: Appliance Repair High End Priority: 0 Task Age: Customer Name: […" at bounding box center [120, 431] width 187 height 253
copy div "Customer Name: [PERSON_NAME] Phone: [PHONE_NUMBER] Address: [STREET_ADDRESS][PE…"
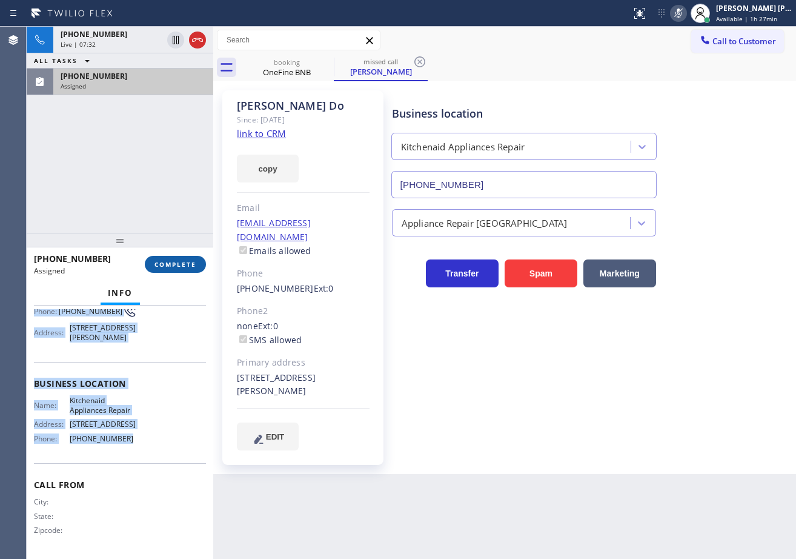
click at [170, 261] on span "COMPLETE" at bounding box center [175, 264] width 42 height 8
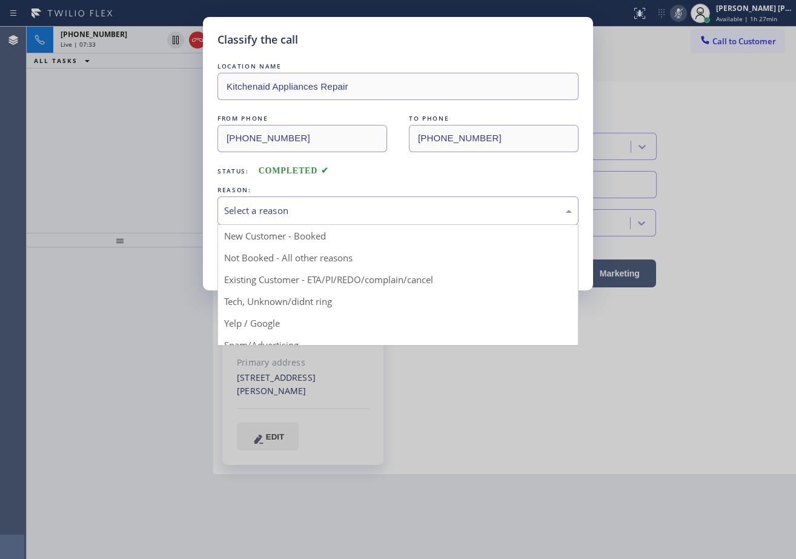
click at [285, 211] on div "Select a reason" at bounding box center [398, 211] width 348 height 14
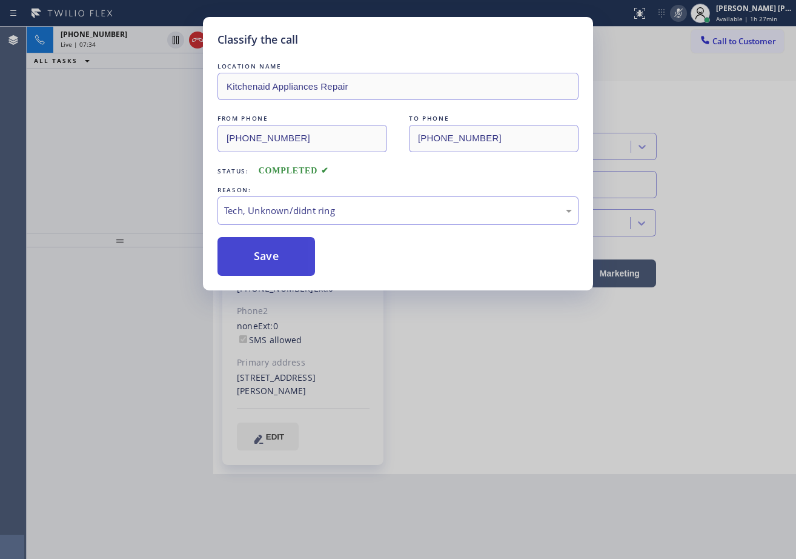
click at [279, 257] on button "Save" at bounding box center [267, 256] width 98 height 39
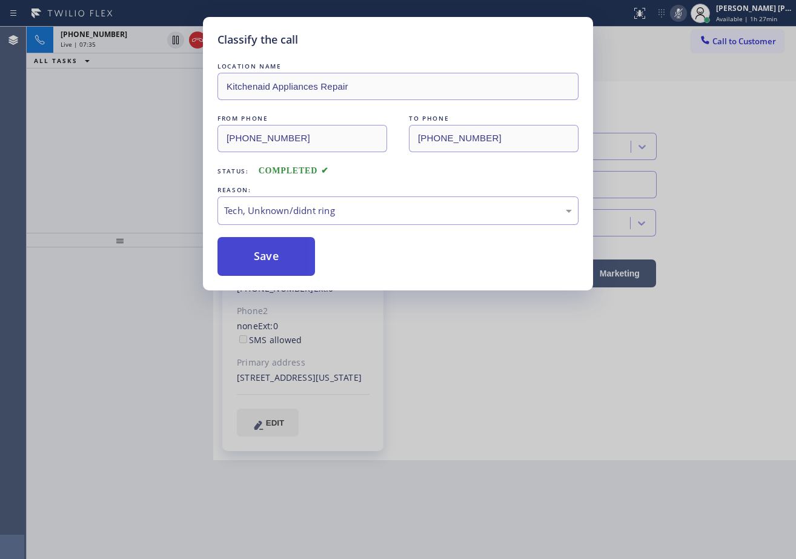
click at [279, 257] on button "Save" at bounding box center [267, 256] width 98 height 39
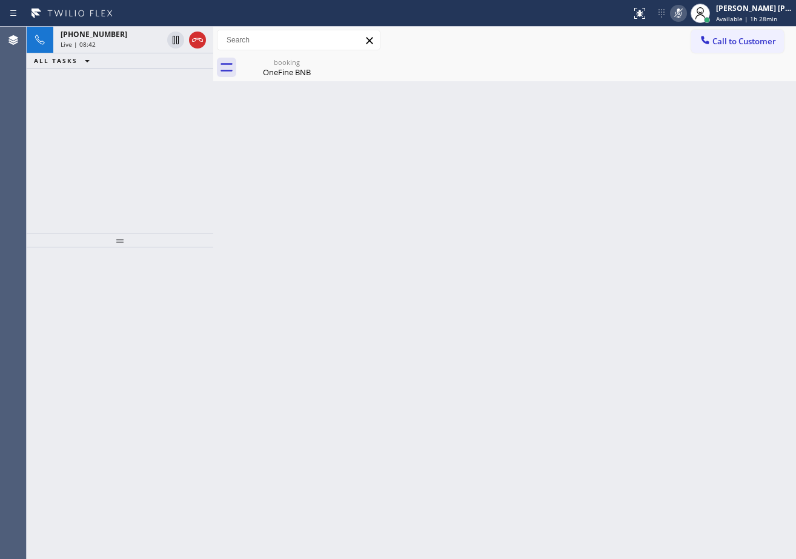
click at [686, 15] on icon at bounding box center [678, 13] width 15 height 15
drag, startPoint x: 268, startPoint y: 70, endPoint x: 277, endPoint y: 85, distance: 17.5
click at [268, 70] on div "OneFine BNB" at bounding box center [286, 72] width 91 height 11
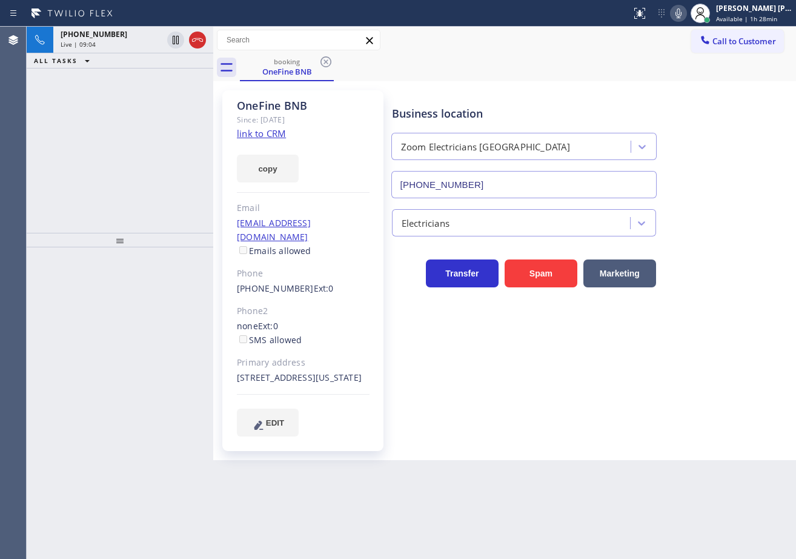
click at [137, 85] on div "[PHONE_NUMBER] Live | 09:04 ALL TASKS ALL TASKS ACTIVE TASKS TASKS IN WRAP UP" at bounding box center [120, 130] width 187 height 206
click at [137, 85] on div "[PHONE_NUMBER] Live | 09:05 ALL TASKS ALL TASKS ACTIVE TASKS TASKS IN WRAP UP" at bounding box center [120, 130] width 187 height 206
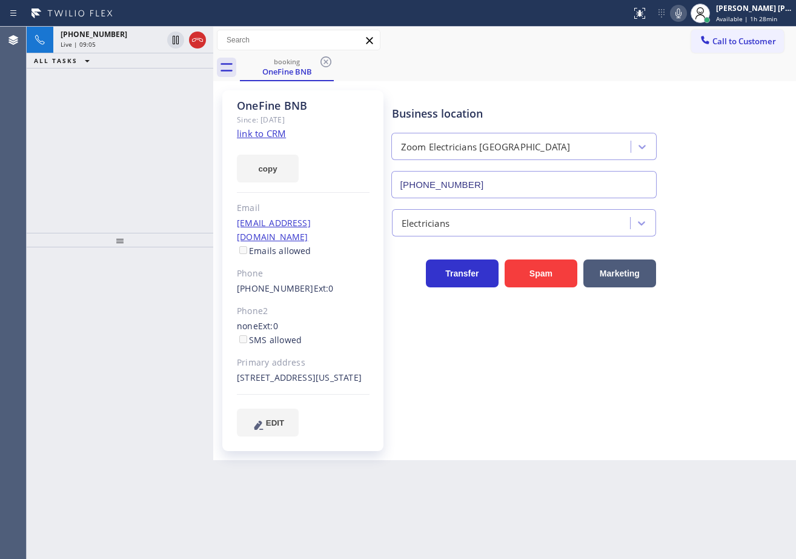
click at [137, 85] on div "[PHONE_NUMBER] Live | 09:05 ALL TASKS ALL TASKS ACTIVE TASKS TASKS IN WRAP UP" at bounding box center [120, 130] width 187 height 206
click at [137, 85] on div "[PHONE_NUMBER] Live | 09:06 ALL TASKS ALL TASKS ACTIVE TASKS TASKS IN WRAP UP" at bounding box center [120, 130] width 187 height 206
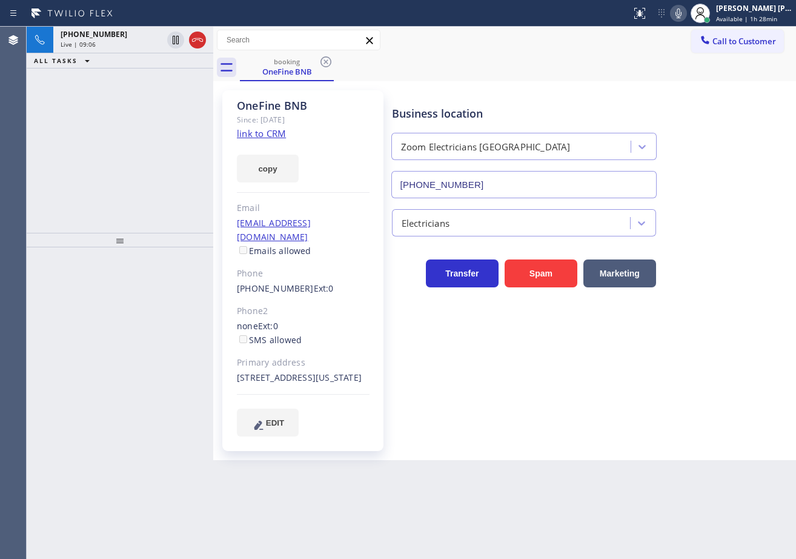
click at [137, 85] on div "[PHONE_NUMBER] Live | 09:06 ALL TASKS ALL TASKS ACTIVE TASKS TASKS IN WRAP UP" at bounding box center [120, 130] width 187 height 206
click at [138, 85] on div "[PHONE_NUMBER] Live | 09:10 ALL TASKS ALL TASKS ACTIVE TASKS TASKS IN WRAP UP" at bounding box center [120, 130] width 187 height 206
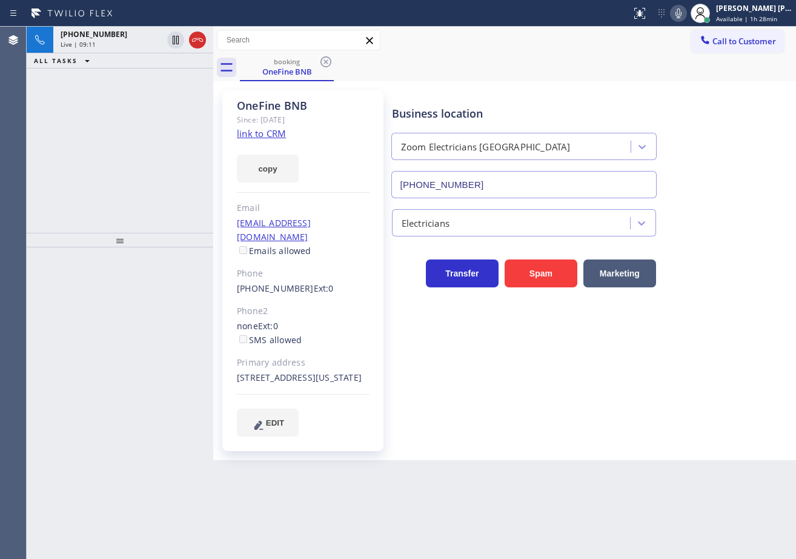
click at [138, 85] on div "[PHONE_NUMBER] Live | 09:11 ALL TASKS ALL TASKS ACTIVE TASKS TASKS IN WRAP UP" at bounding box center [120, 130] width 187 height 206
click at [142, 85] on div "[PHONE_NUMBER] Live | 09:12 ALL TASKS ALL TASKS ACTIVE TASKS TASKS IN WRAP UP" at bounding box center [120, 130] width 187 height 206
click at [142, 85] on div "[PHONE_NUMBER] Live | 09:13 ALL TASKS ALL TASKS ACTIVE TASKS TASKS IN WRAP UP" at bounding box center [120, 130] width 187 height 206
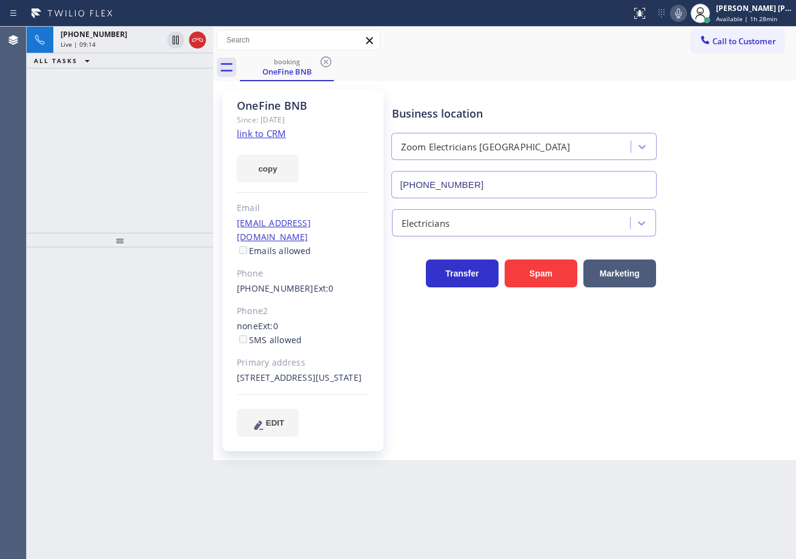
click at [142, 85] on div "[PHONE_NUMBER] Live | 09:14 ALL TASKS ALL TASKS ACTIVE TASKS TASKS IN WRAP UP" at bounding box center [120, 130] width 187 height 206
click at [142, 85] on div "[PHONE_NUMBER] Live | 09:15 ALL TASKS ALL TASKS ACTIVE TASKS TASKS IN WRAP UP" at bounding box center [120, 130] width 187 height 206
drag, startPoint x: 173, startPoint y: 39, endPoint x: 173, endPoint y: 96, distance: 57.0
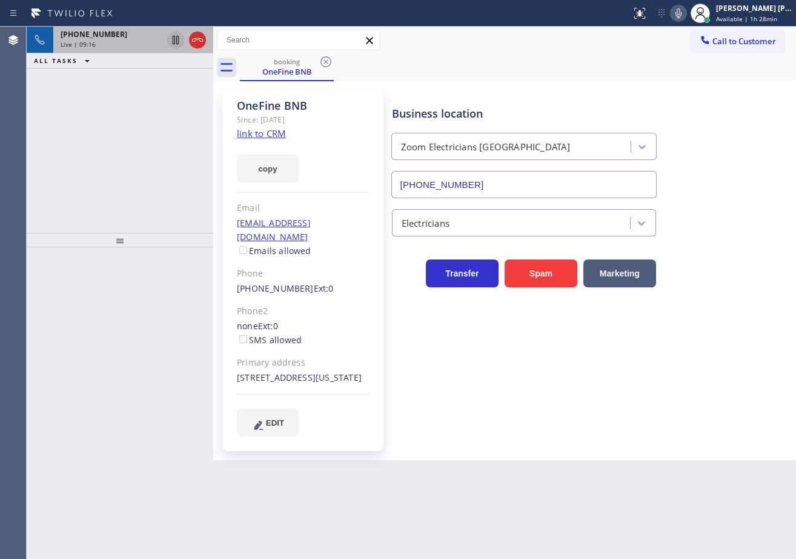
click at [173, 41] on icon at bounding box center [176, 40] width 6 height 8
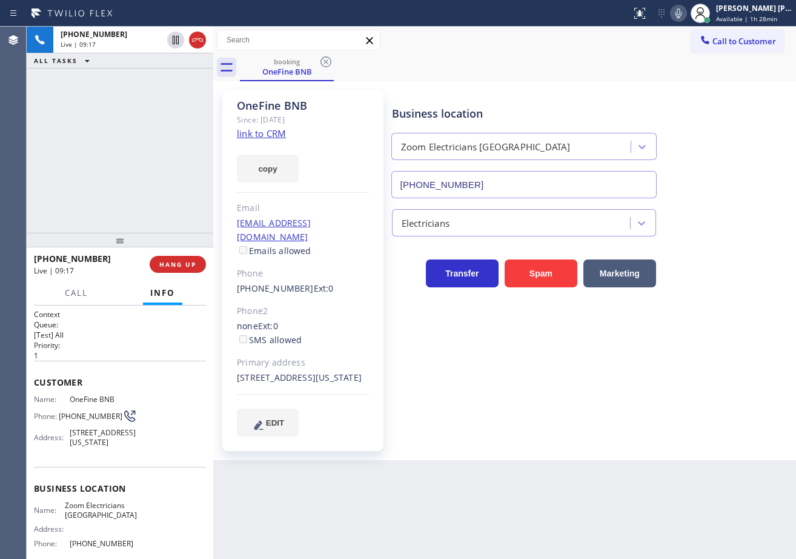
drag, startPoint x: 173, startPoint y: 96, endPoint x: 512, endPoint y: 36, distance: 343.8
click at [175, 96] on div "[PHONE_NUMBER] Live | 09:17 ALL TASKS ALL TASKS ACTIVE TASKS TASKS IN WRAP UP" at bounding box center [120, 130] width 187 height 206
drag, startPoint x: 689, startPoint y: 14, endPoint x: 725, endPoint y: 202, distance: 191.9
click at [686, 15] on icon at bounding box center [678, 13] width 15 height 15
click at [726, 205] on div "Electricians" at bounding box center [591, 217] width 403 height 38
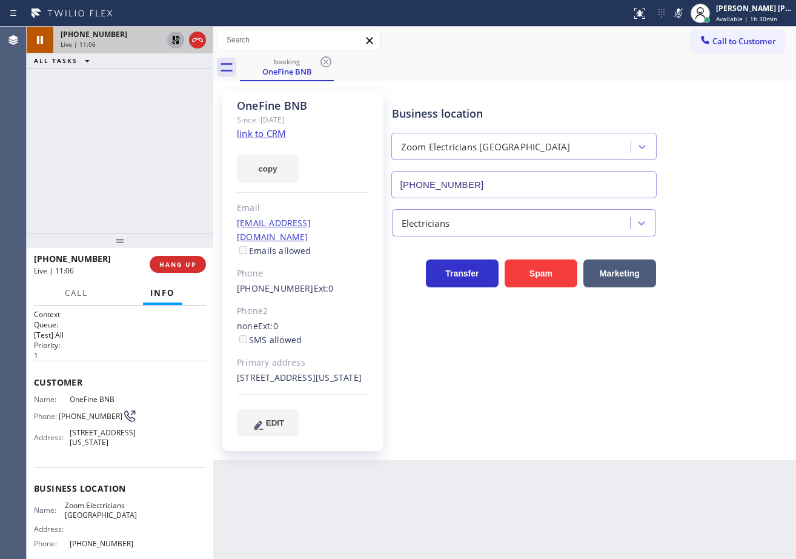
click at [170, 39] on icon at bounding box center [175, 40] width 15 height 15
click at [172, 66] on div "ALL TASKS ALL TASKS ACTIVE TASKS TASKS IN WRAP UP" at bounding box center [120, 60] width 187 height 15
drag, startPoint x: 694, startPoint y: 13, endPoint x: 693, endPoint y: 28, distance: 15.2
click at [686, 14] on icon at bounding box center [678, 13] width 15 height 15
click at [713, 171] on div "Business location Zoom Electricians [GEOGRAPHIC_DATA] [PHONE_NUMBER]" at bounding box center [591, 143] width 403 height 110
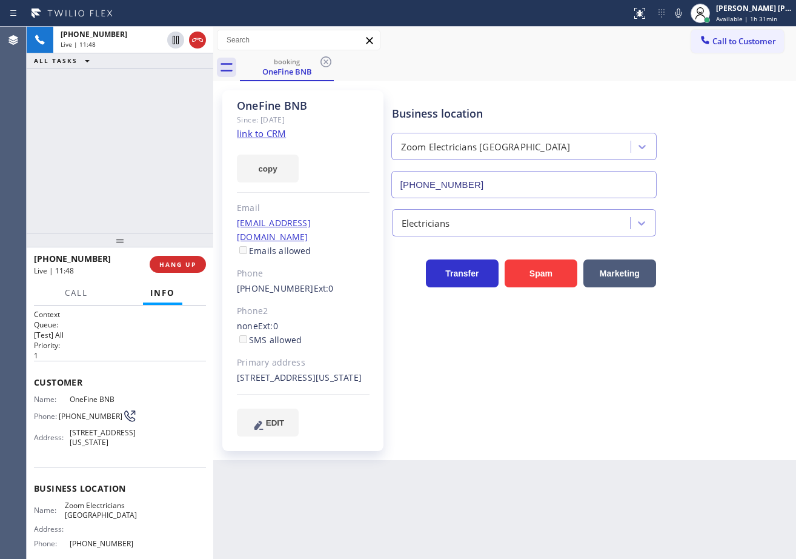
click at [124, 187] on div "[PHONE_NUMBER] Live | 11:48 ALL TASKS ALL TASKS ACTIVE TASKS TASKS IN WRAP UP" at bounding box center [120, 130] width 187 height 206
drag, startPoint x: 146, startPoint y: 154, endPoint x: 141, endPoint y: 100, distance: 54.1
click at [146, 147] on div "[PHONE_NUMBER] Live | 12:57 ALL TASKS ALL TASKS ACTIVE TASKS TASKS IN WRAP UP […" at bounding box center [120, 130] width 187 height 206
click at [139, 85] on div "Reserved" at bounding box center [112, 86] width 102 height 8
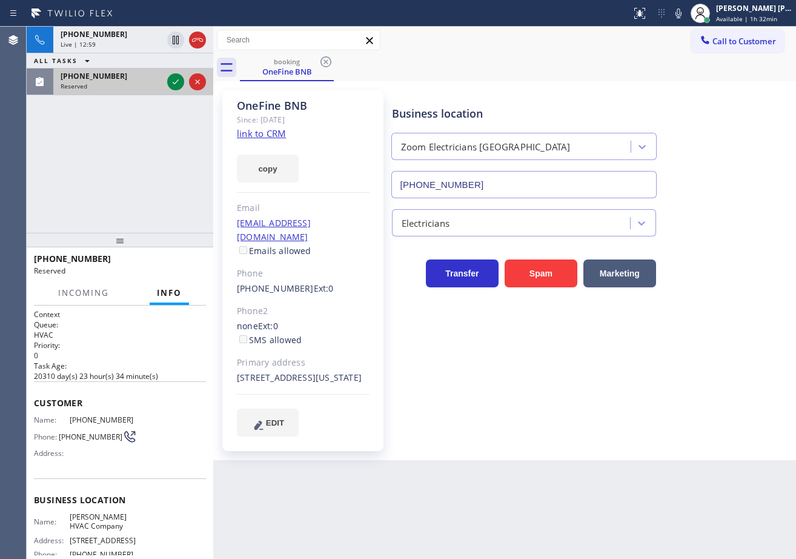
click at [139, 85] on div "Reserved" at bounding box center [112, 86] width 102 height 8
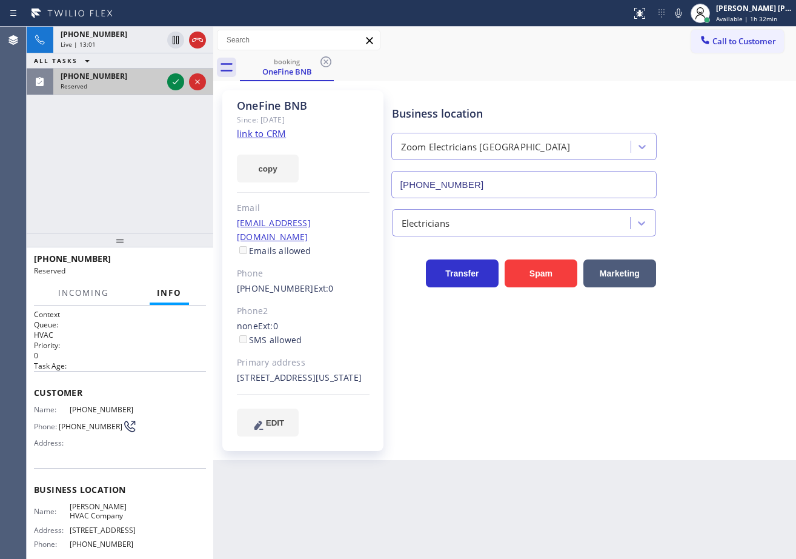
click at [154, 95] on div "[PHONE_NUMBER] Reserved" at bounding box center [120, 81] width 187 height 27
click at [154, 84] on div "Reserved" at bounding box center [112, 86] width 102 height 8
click at [154, 82] on div "Reserved" at bounding box center [112, 86] width 102 height 8
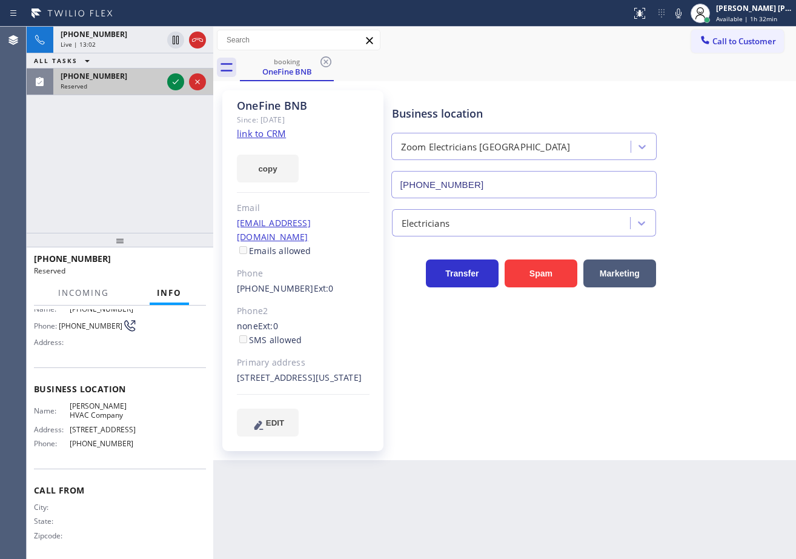
scroll to position [105, 0]
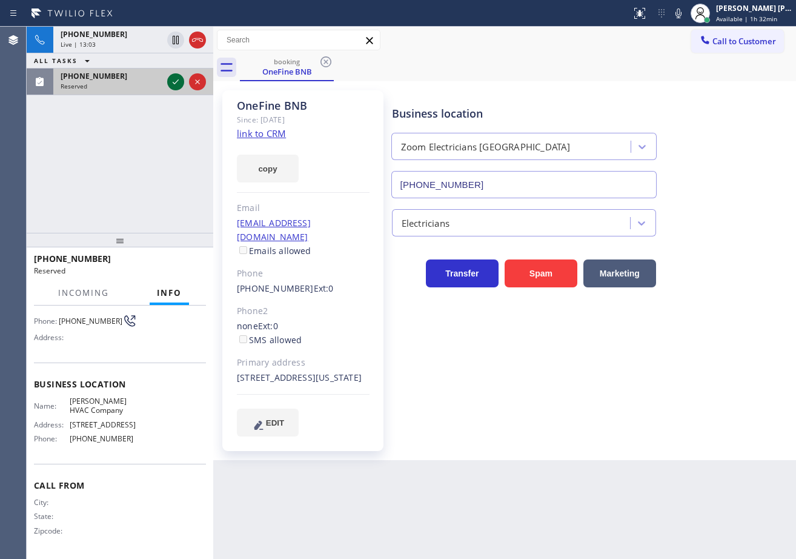
click at [176, 81] on icon at bounding box center [175, 82] width 15 height 15
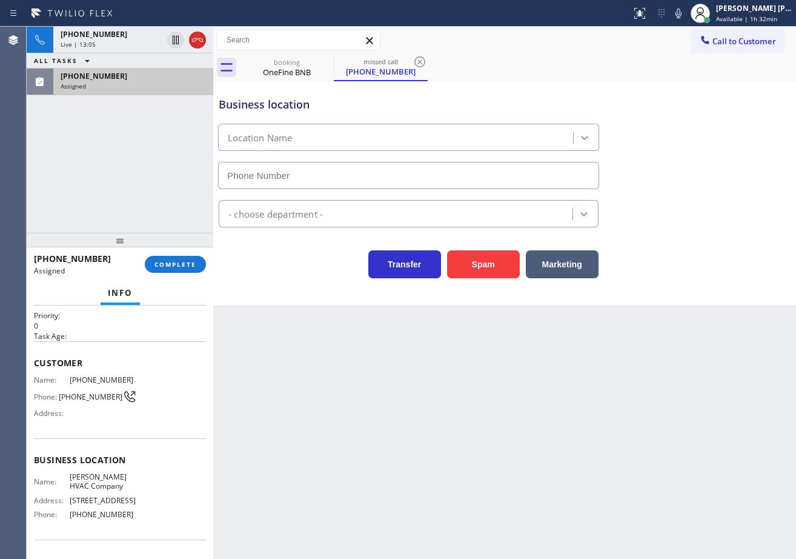
scroll to position [15, 0]
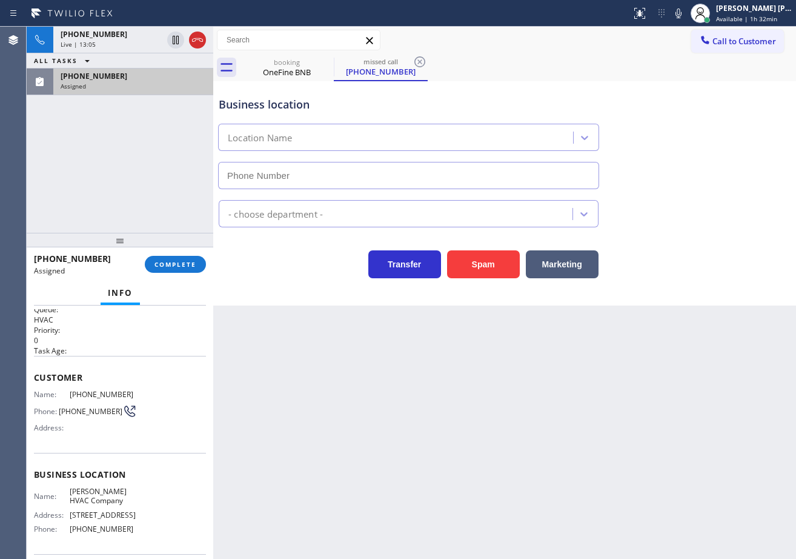
type input "[PHONE_NUMBER]"
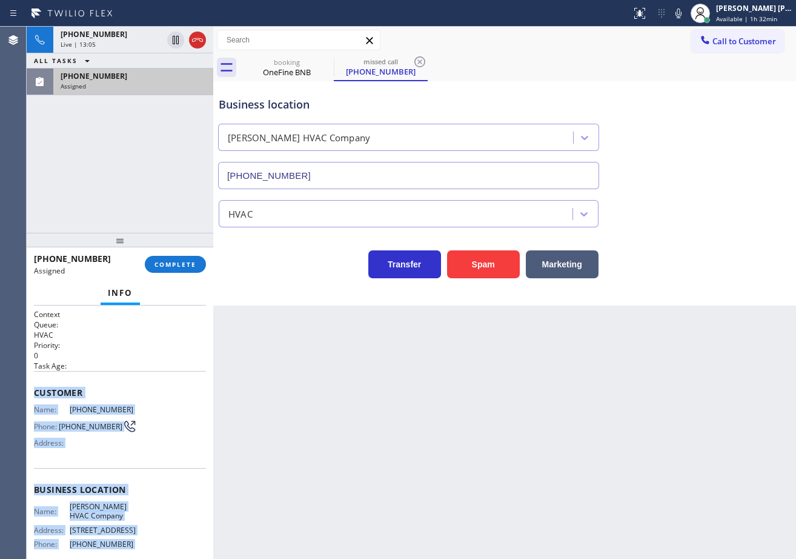
scroll to position [105, 0]
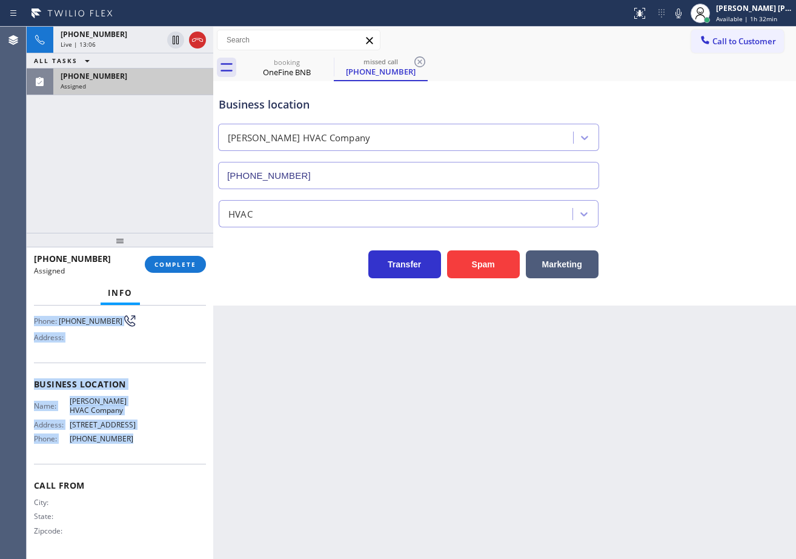
drag, startPoint x: 44, startPoint y: 407, endPoint x: 145, endPoint y: 333, distance: 125.7
click at [138, 451] on div "Context Queue: HVAC Priority: 0 Task Age: Customer Name: [PHONE_NUMBER] Phone: …" at bounding box center [120, 379] width 172 height 351
copy div "Customer Name: [PHONE_NUMBER] Phone: [PHONE_NUMBER] Address: Business location …"
click at [162, 264] on span "COMPLETE" at bounding box center [175, 264] width 42 height 8
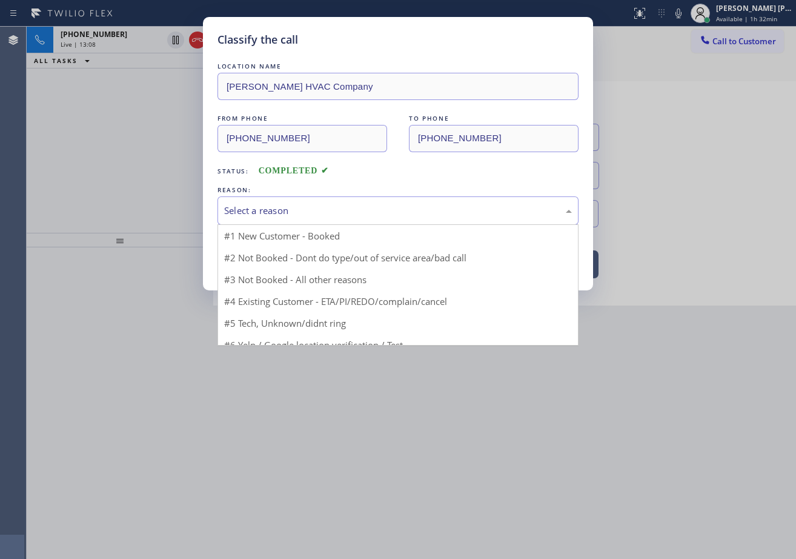
click at [266, 214] on div "Select a reason" at bounding box center [398, 211] width 348 height 14
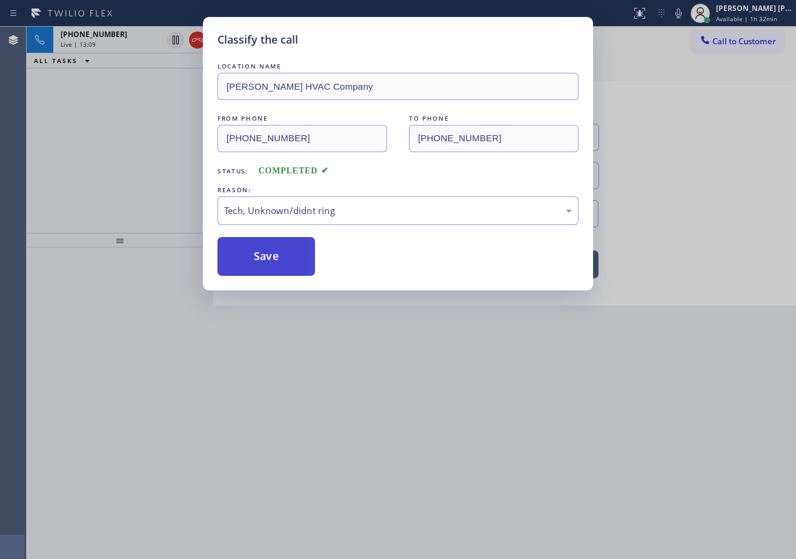
click at [282, 259] on button "Save" at bounding box center [267, 256] width 98 height 39
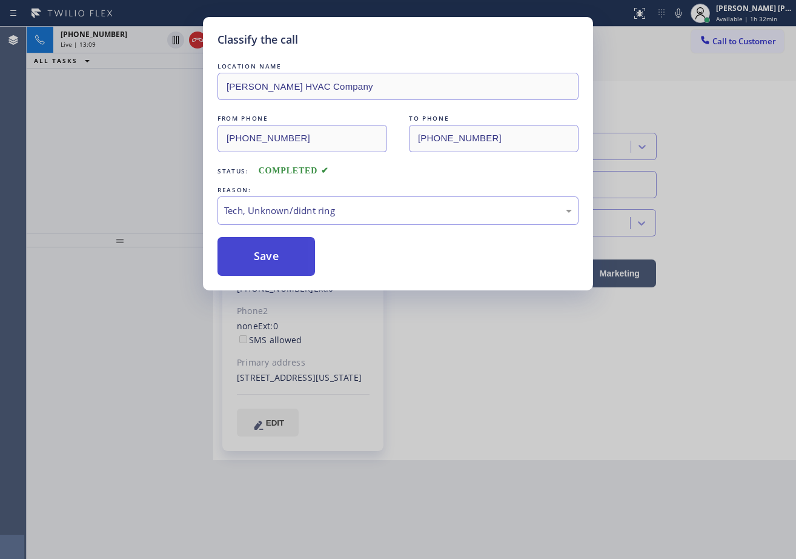
click at [282, 259] on button "Save" at bounding box center [267, 256] width 98 height 39
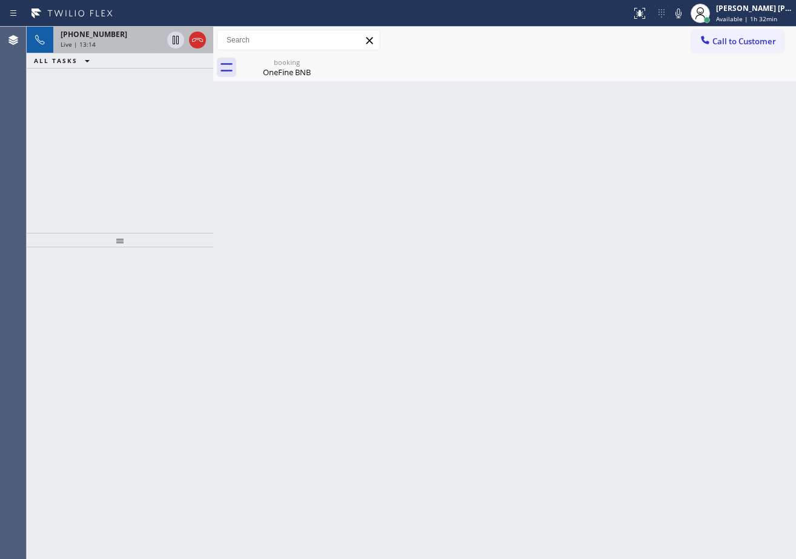
click at [136, 37] on div "[PHONE_NUMBER]" at bounding box center [112, 34] width 102 height 10
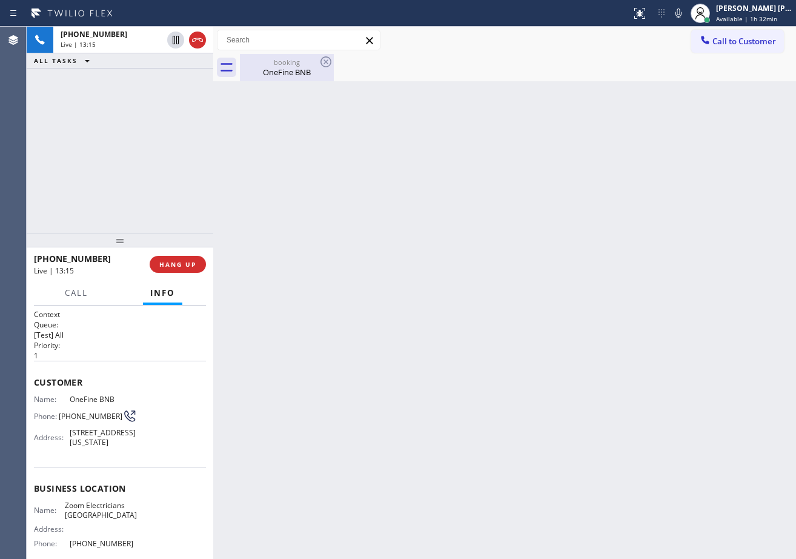
click at [292, 75] on div "OneFine BNB" at bounding box center [286, 72] width 91 height 11
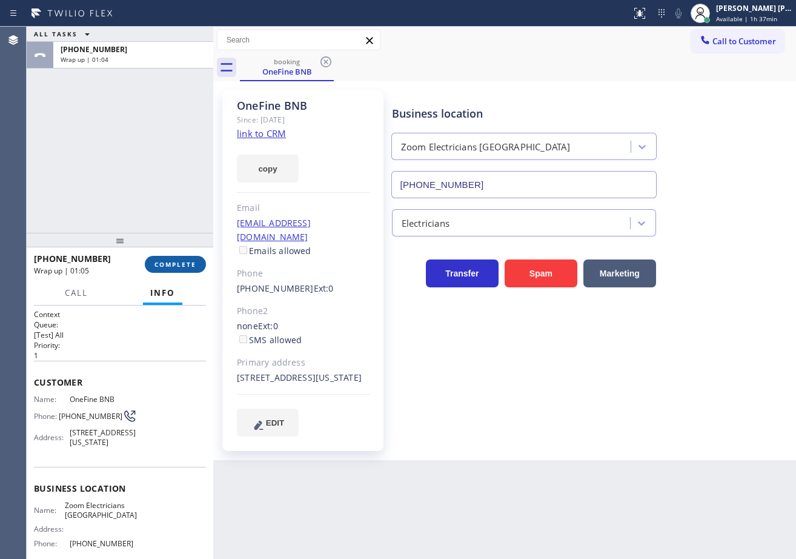
click at [169, 267] on span "COMPLETE" at bounding box center [175, 264] width 42 height 8
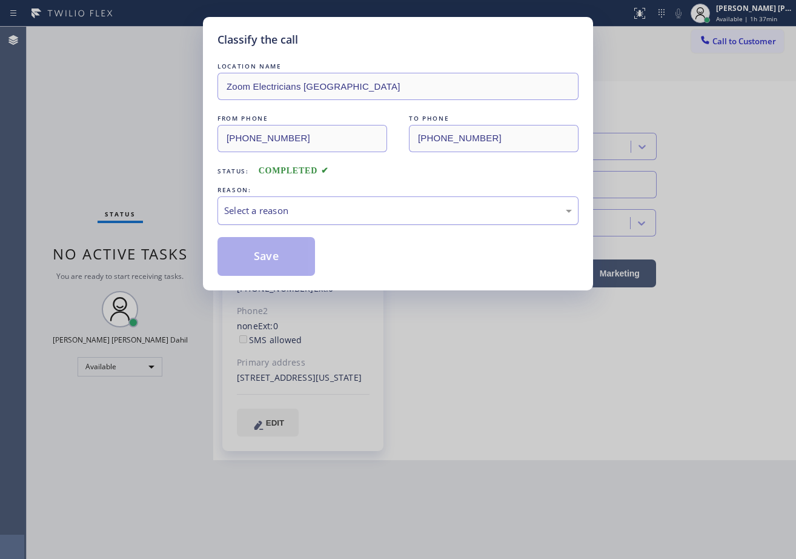
drag, startPoint x: 276, startPoint y: 210, endPoint x: 277, endPoint y: 221, distance: 11.0
click at [276, 210] on div "Select a reason" at bounding box center [398, 211] width 348 height 14
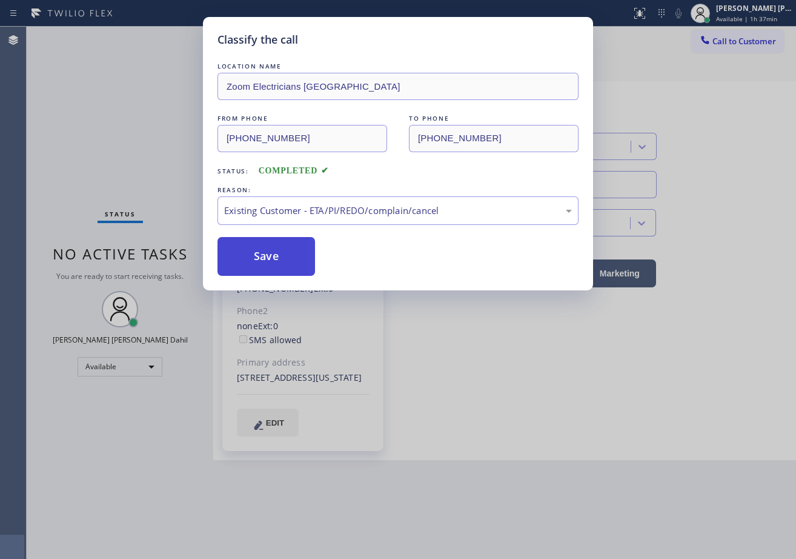
click at [269, 247] on button "Save" at bounding box center [267, 256] width 98 height 39
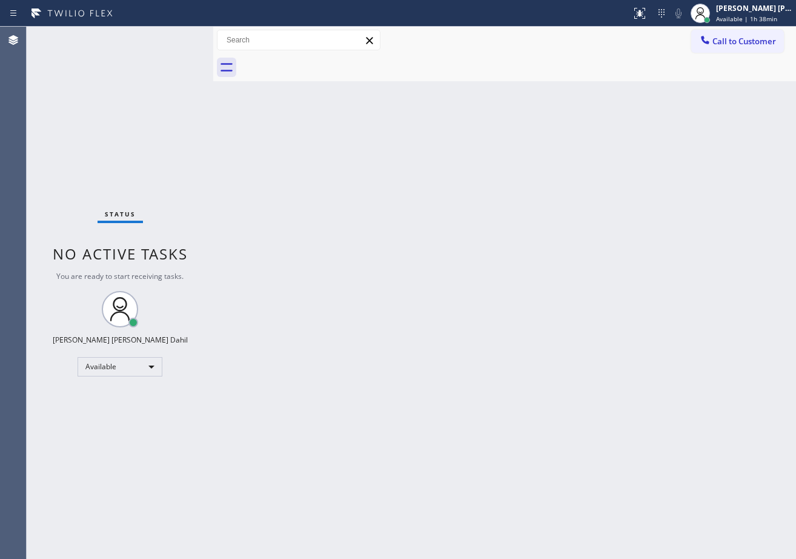
click at [181, 43] on div "Status No active tasks You are ready to start receiving tasks. [PERSON_NAME] [P…" at bounding box center [120, 293] width 187 height 532
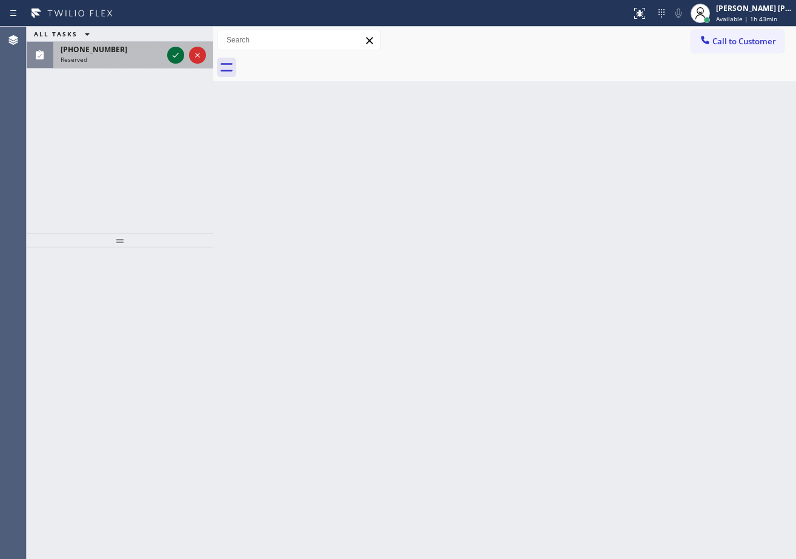
click at [174, 54] on icon at bounding box center [175, 55] width 15 height 15
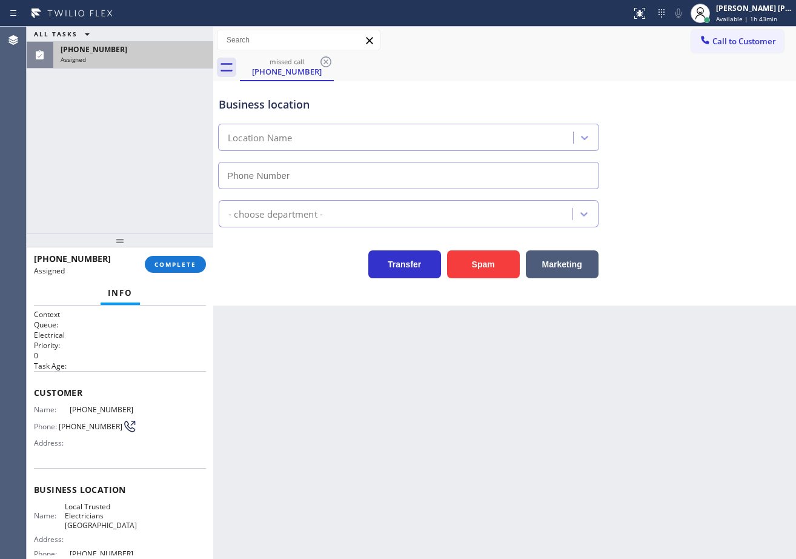
type input "[PHONE_NUMBER]"
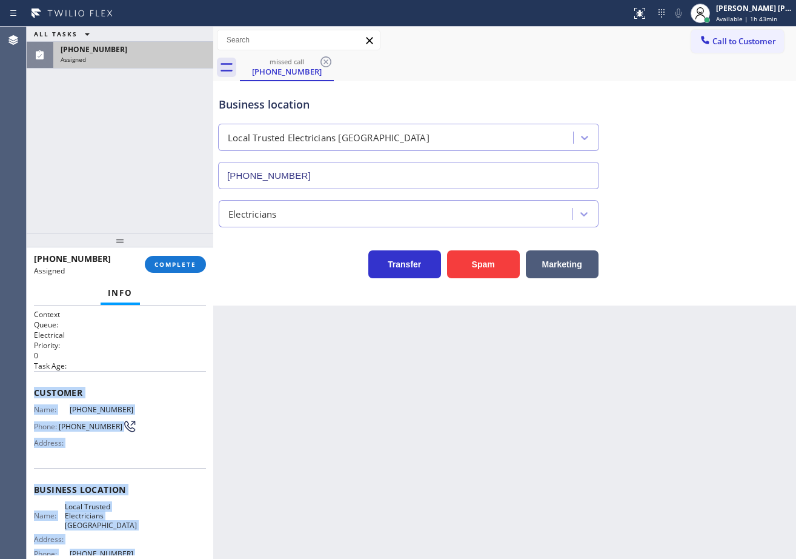
scroll to position [115, 0]
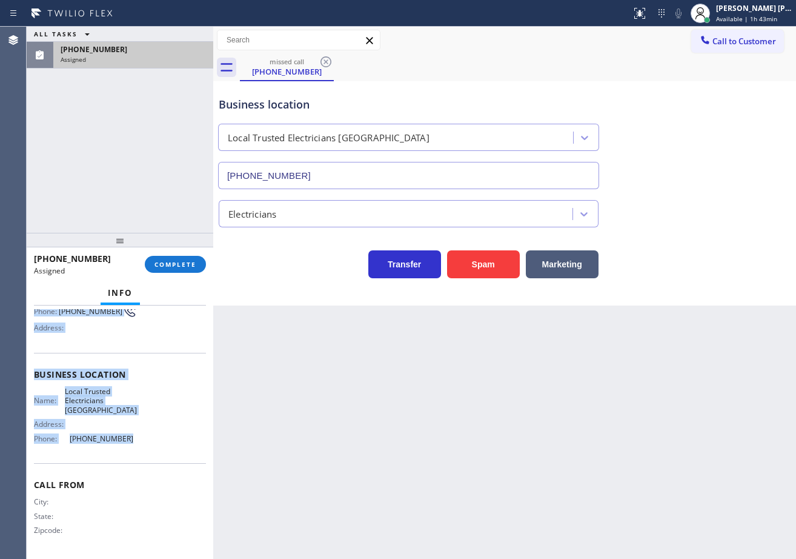
drag, startPoint x: 111, startPoint y: 520, endPoint x: 142, endPoint y: 437, distance: 88.4
click at [142, 443] on div "Context Queue: Electrical Priority: 0 Task Age: Customer Name: [PHONE_NUMBER] P…" at bounding box center [120, 431] width 187 height 253
click at [192, 263] on span "COMPLETE" at bounding box center [175, 264] width 42 height 8
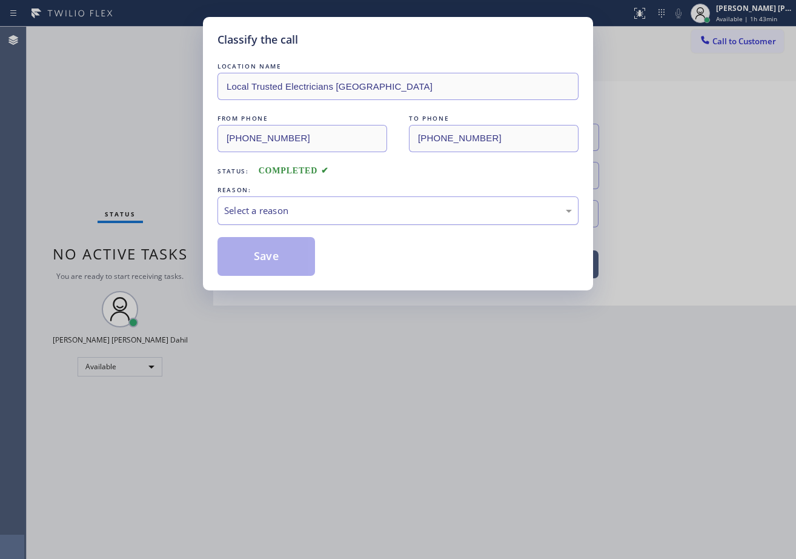
click at [304, 218] on div "Select a reason" at bounding box center [398, 210] width 361 height 28
click at [296, 273] on button "Save" at bounding box center [267, 256] width 98 height 39
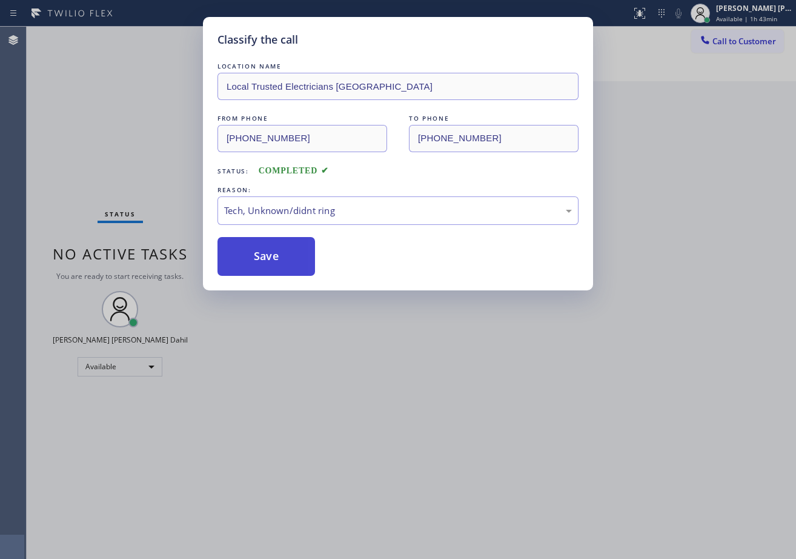
click at [296, 273] on button "Save" at bounding box center [267, 256] width 98 height 39
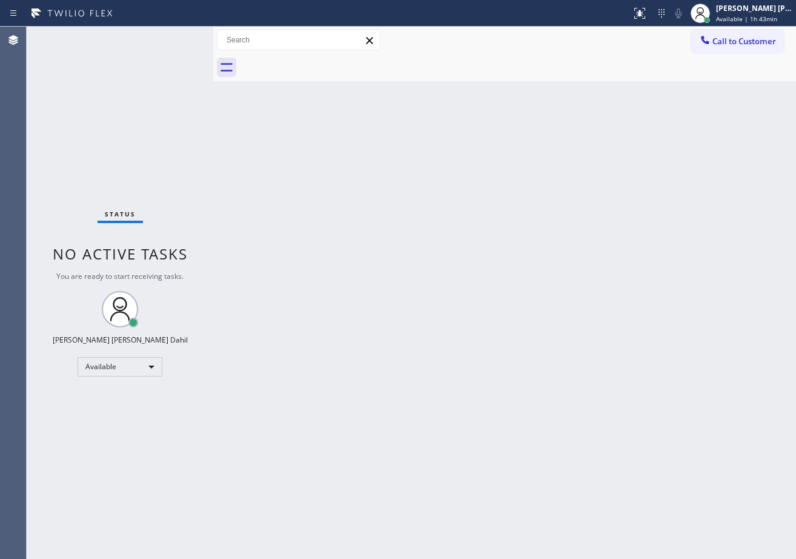
click at [755, 46] on span "Call to Customer" at bounding box center [744, 41] width 64 height 11
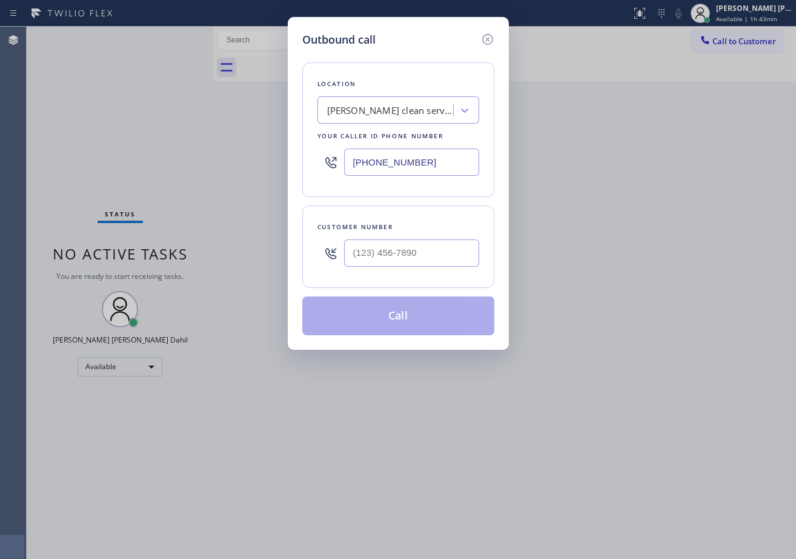
click at [467, 245] on input "text" at bounding box center [411, 252] width 135 height 27
paste input "714) 402-4618"
type input "[PHONE_NUMBER]"
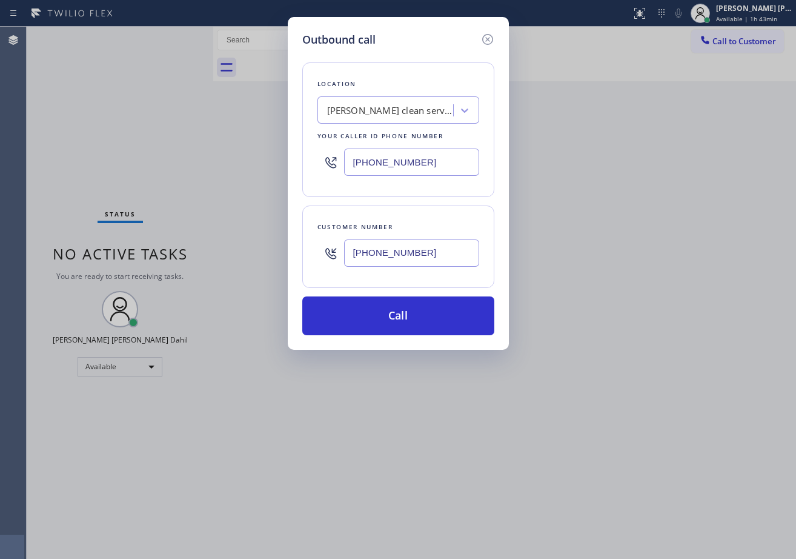
click at [438, 150] on input "[PHONE_NUMBER]" at bounding box center [411, 161] width 135 height 27
click at [437, 152] on input "[PHONE_NUMBER]" at bounding box center [411, 161] width 135 height 27
paste input "562) 376-2472"
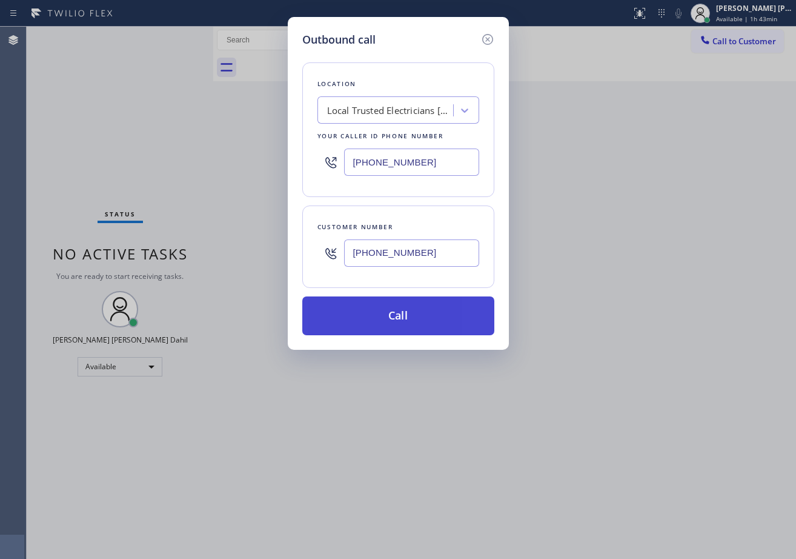
type input "[PHONE_NUMBER]"
click at [447, 320] on button "Call" at bounding box center [398, 315] width 192 height 39
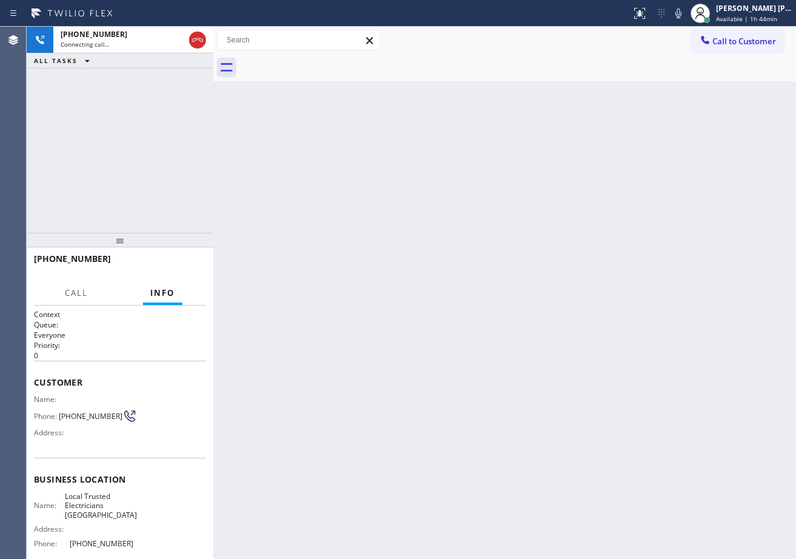
click at [133, 131] on div "[PHONE_NUMBER] Connecting call… ALL TASKS ALL TASKS ACTIVE TASKS TASKS IN WRAP …" at bounding box center [120, 130] width 187 height 206
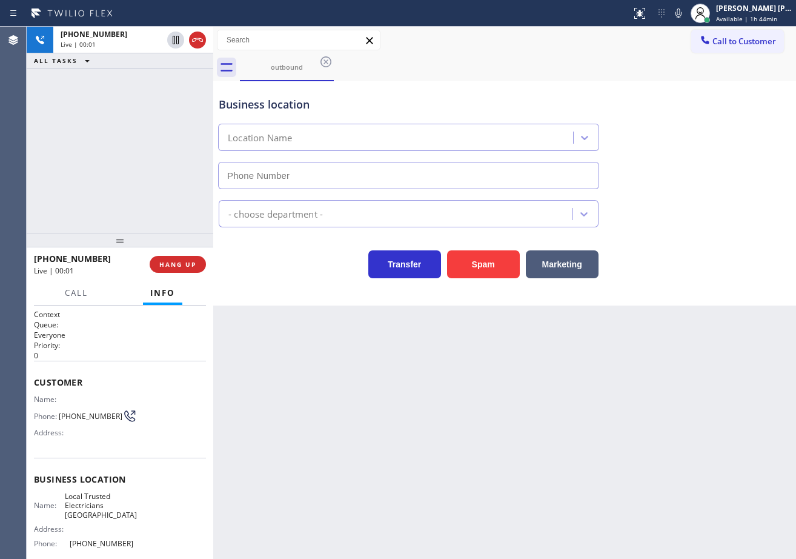
type input "[PHONE_NUMBER]"
drag, startPoint x: 397, startPoint y: 448, endPoint x: 381, endPoint y: 448, distance: 15.8
click at [397, 448] on div "Back to Dashboard Change Sender ID Customers Technicians Select a contact Outbo…" at bounding box center [504, 293] width 583 height 532
click at [166, 207] on div "[PHONE_NUMBER] Live | 00:19 ALL TASKS ALL TASKS ACTIVE TASKS TASKS IN WRAP UP" at bounding box center [120, 130] width 187 height 206
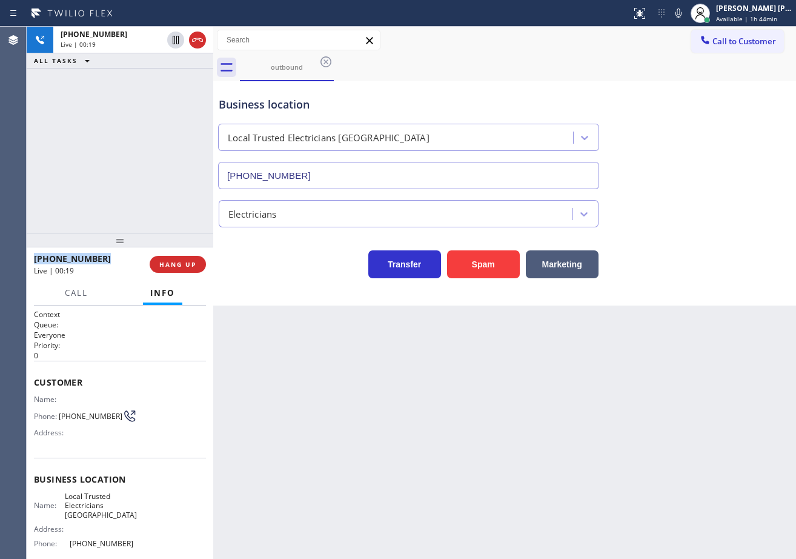
click at [166, 207] on div "[PHONE_NUMBER] Live | 00:19 ALL TASKS ALL TASKS ACTIVE TASKS TASKS IN WRAP UP" at bounding box center [120, 130] width 187 height 206
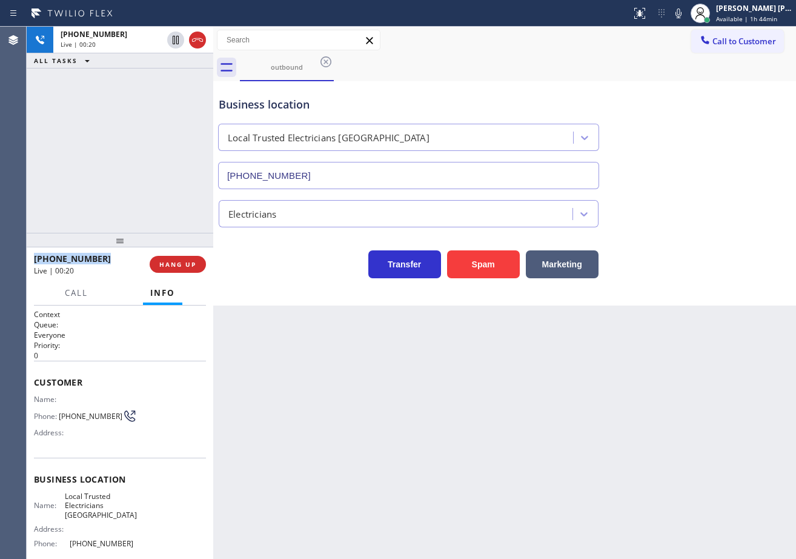
click at [166, 207] on div "[PHONE_NUMBER] Live | 00:20 ALL TASKS ALL TASKS ACTIVE TASKS TASKS IN WRAP UP" at bounding box center [120, 130] width 187 height 206
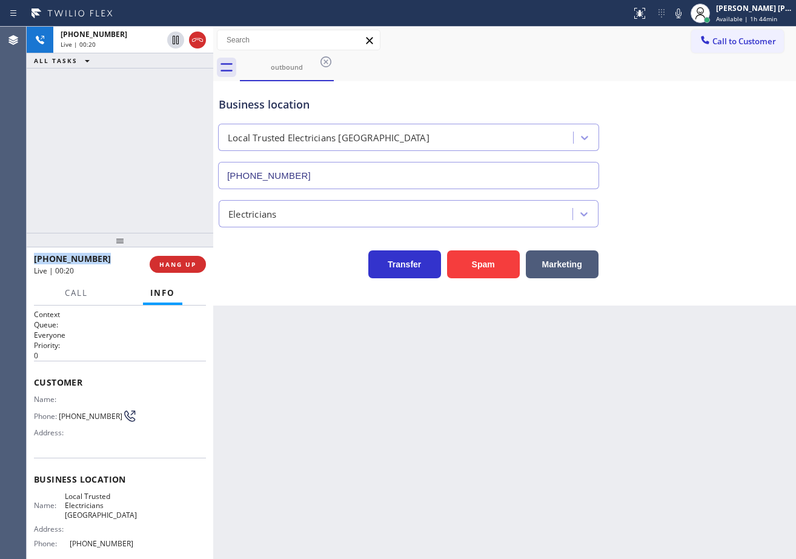
click at [166, 207] on div "[PHONE_NUMBER] Live | 00:20 ALL TASKS ALL TASKS ACTIVE TASKS TASKS IN WRAP UP" at bounding box center [120, 130] width 187 height 206
click at [166, 207] on div "[PHONE_NUMBER] Live | 00:21 ALL TASKS ALL TASKS ACTIVE TASKS TASKS IN WRAP UP" at bounding box center [120, 130] width 187 height 206
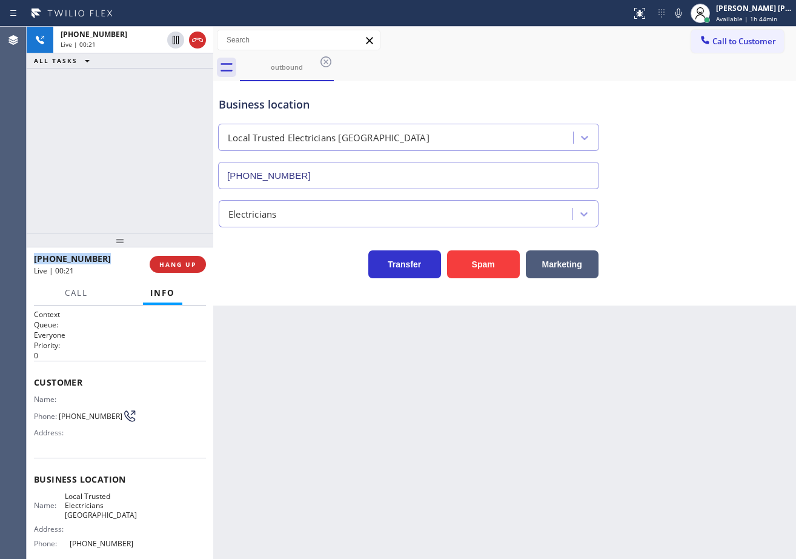
click at [166, 207] on div "[PHONE_NUMBER] Live | 00:21 ALL TASKS ALL TASKS ACTIVE TASKS TASKS IN WRAP UP" at bounding box center [120, 130] width 187 height 206
click at [166, 207] on div "[PHONE_NUMBER] Live | 00:22 ALL TASKS ALL TASKS ACTIVE TASKS TASKS IN WRAP UP" at bounding box center [120, 130] width 187 height 206
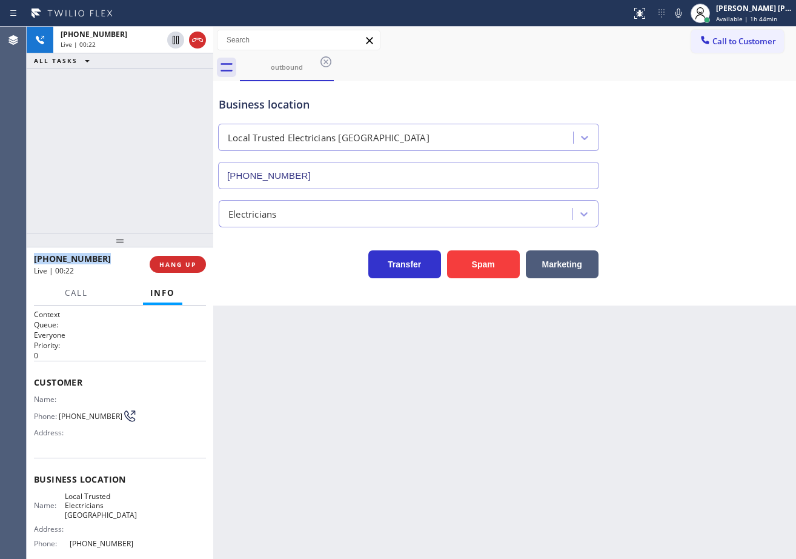
click at [166, 207] on div "[PHONE_NUMBER] Live | 00:22 ALL TASKS ALL TASKS ACTIVE TASKS TASKS IN WRAP UP" at bounding box center [120, 130] width 187 height 206
click at [166, 207] on div "[PHONE_NUMBER] Live | 00:23 ALL TASKS ALL TASKS ACTIVE TASKS TASKS IN WRAP UP" at bounding box center [120, 130] width 187 height 206
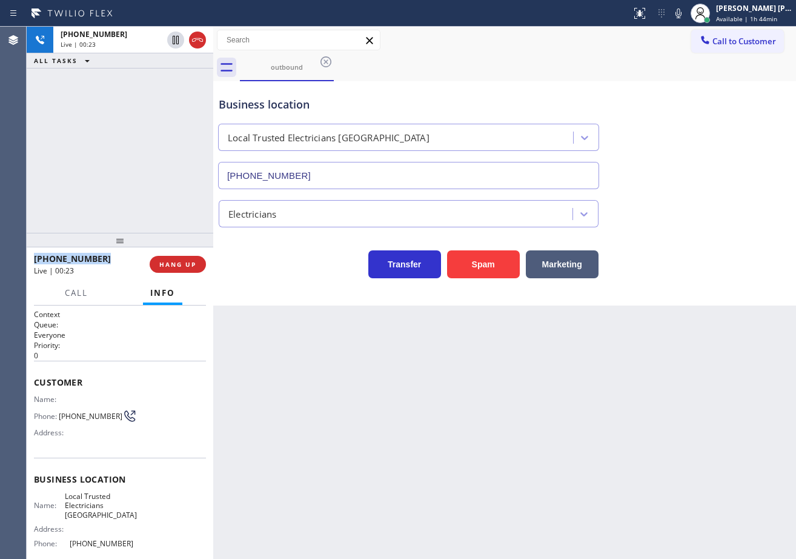
click at [166, 207] on div "[PHONE_NUMBER] Live | 00:23 ALL TASKS ALL TASKS ACTIVE TASKS TASKS IN WRAP UP" at bounding box center [120, 130] width 187 height 206
click at [173, 265] on span "HANG UP" at bounding box center [177, 264] width 37 height 8
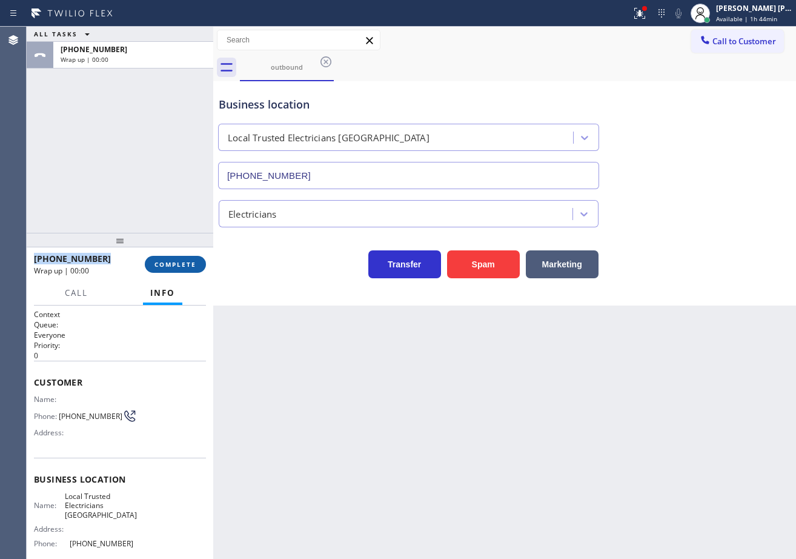
click at [172, 265] on span "COMPLETE" at bounding box center [175, 264] width 42 height 8
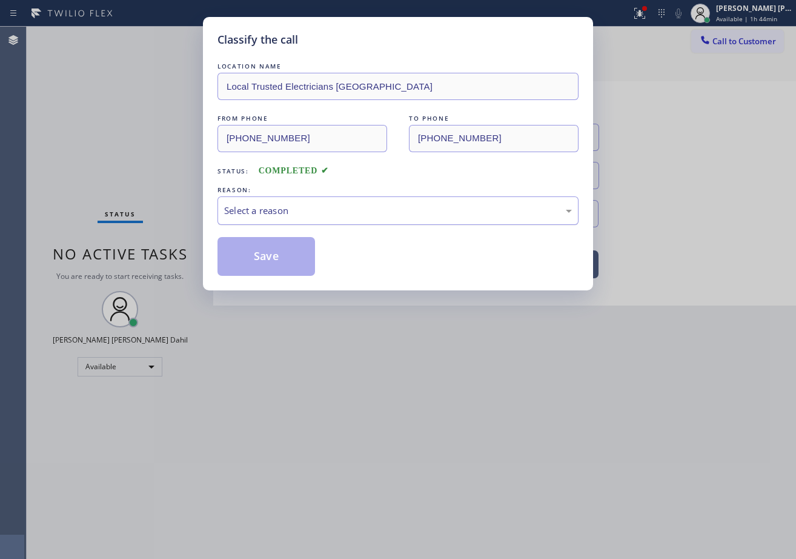
click at [247, 204] on div "Select a reason" at bounding box center [398, 211] width 348 height 14
click at [273, 254] on button "Save" at bounding box center [267, 256] width 98 height 39
drag, startPoint x: 273, startPoint y: 254, endPoint x: 246, endPoint y: 199, distance: 61.0
click at [272, 253] on button "Save" at bounding box center [267, 256] width 98 height 39
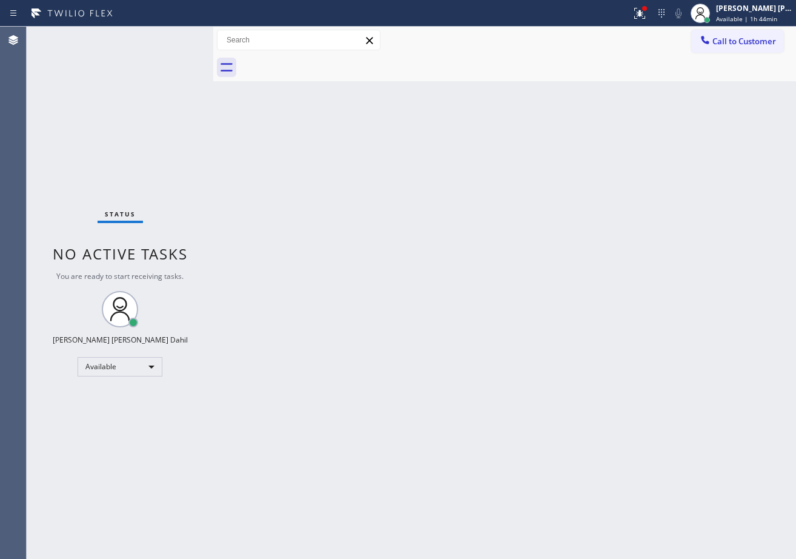
click at [178, 40] on div "Status No active tasks You are ready to start receiving tasks. [PERSON_NAME] [P…" at bounding box center [120, 293] width 187 height 532
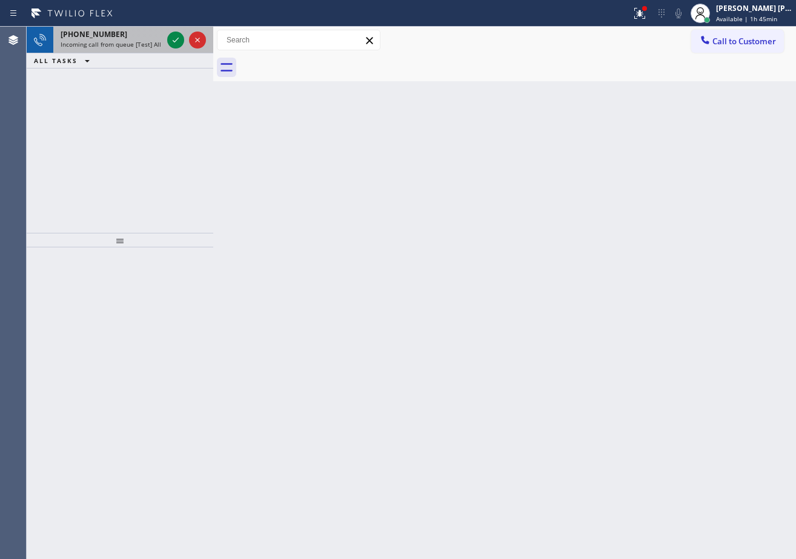
click at [155, 36] on div "[PHONE_NUMBER]" at bounding box center [112, 34] width 102 height 10
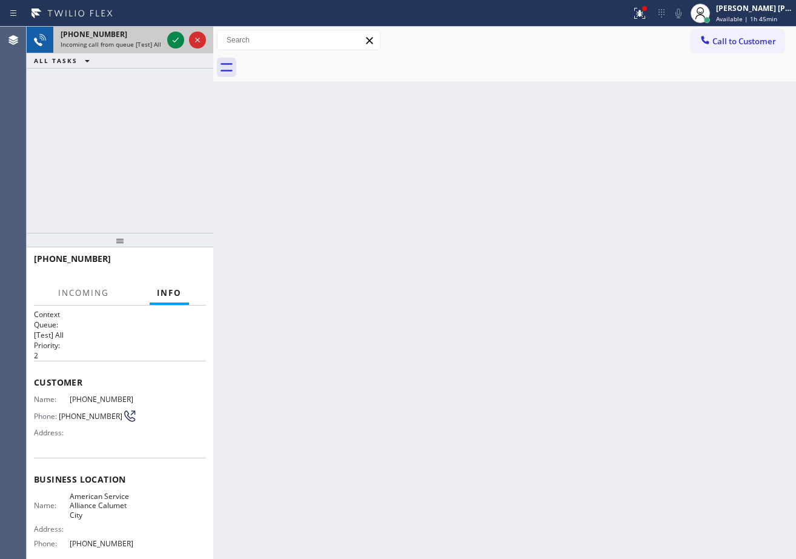
click at [155, 36] on div "[PHONE_NUMBER]" at bounding box center [112, 34] width 102 height 10
click at [156, 36] on div "[PHONE_NUMBER]" at bounding box center [112, 34] width 102 height 10
click at [173, 40] on icon at bounding box center [175, 40] width 15 height 15
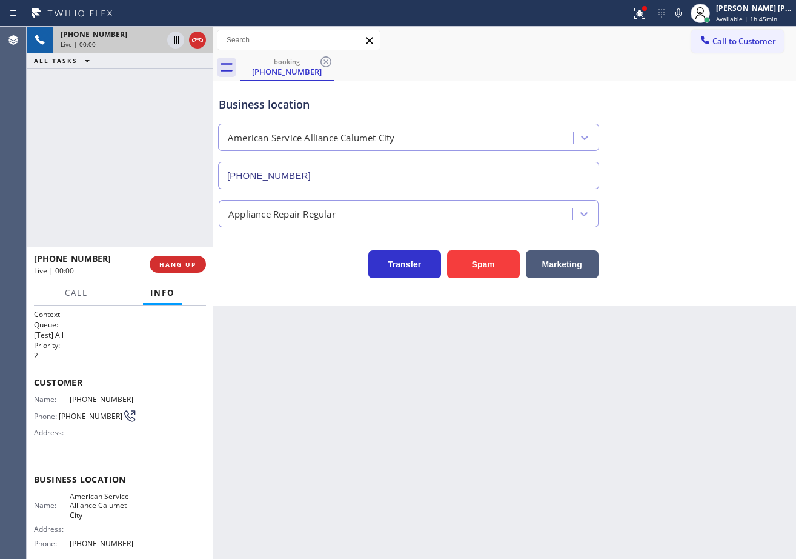
type input "[PHONE_NUMBER]"
click at [647, 9] on icon at bounding box center [640, 13] width 15 height 15
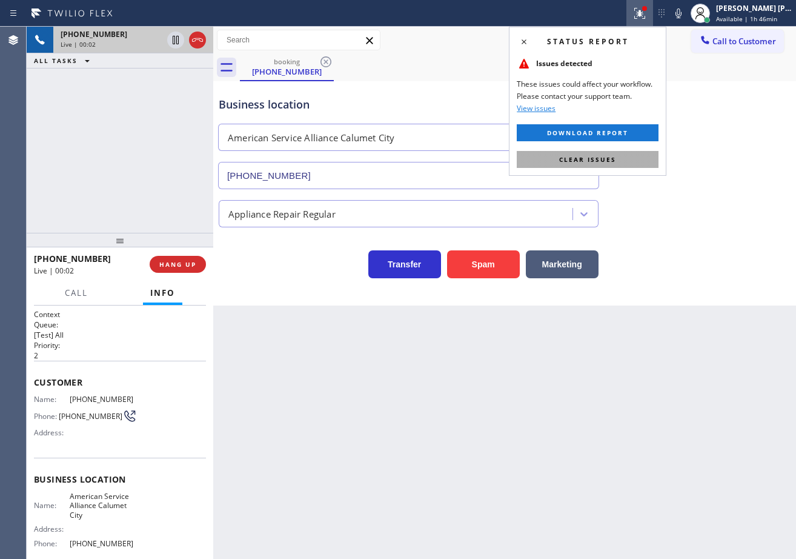
click at [639, 161] on button "Clear issues" at bounding box center [588, 159] width 142 height 17
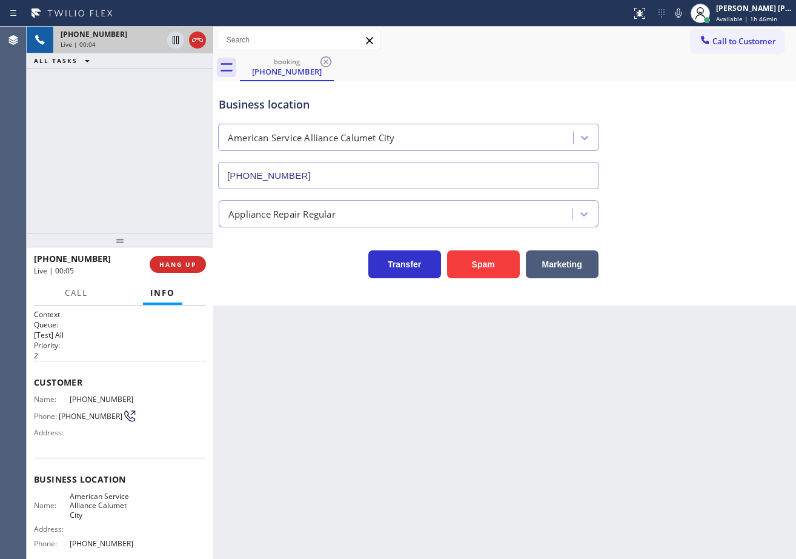
drag, startPoint x: 420, startPoint y: 466, endPoint x: 147, endPoint y: 405, distance: 280.6
click at [408, 462] on div "Back to Dashboard Change Sender ID Customers Technicians Select a contact Outbo…" at bounding box center [504, 293] width 583 height 532
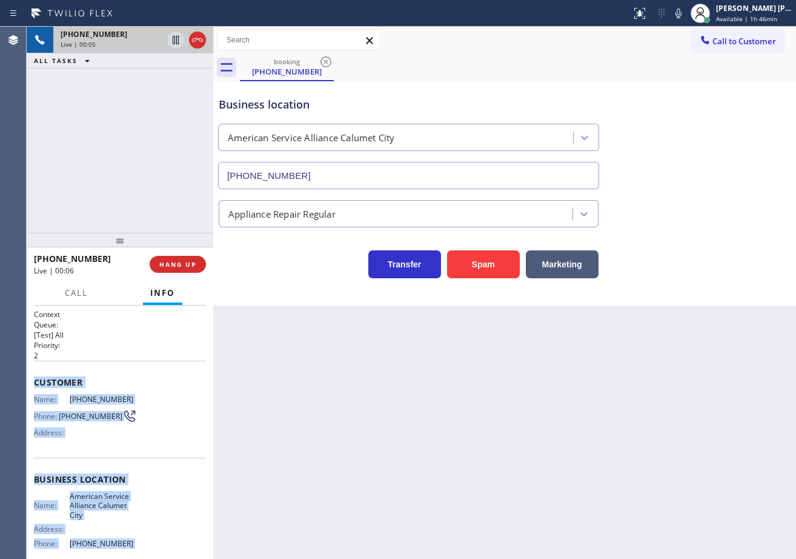
scroll to position [105, 0]
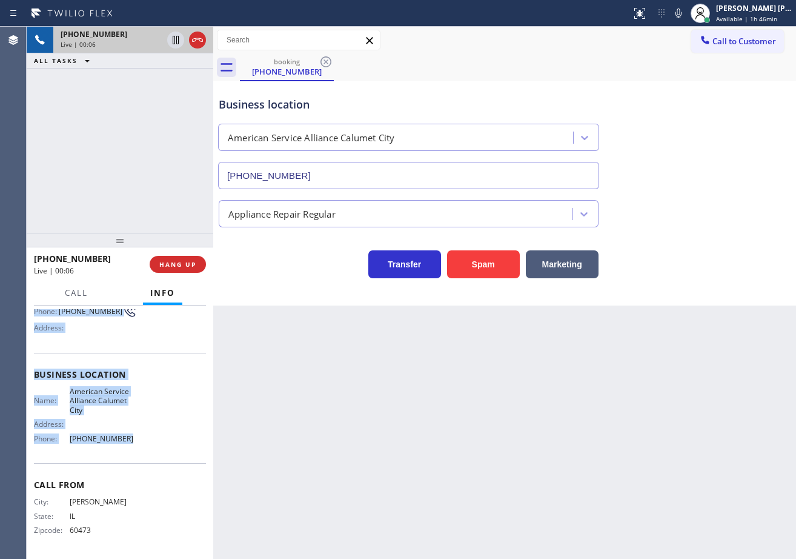
drag, startPoint x: 33, startPoint y: 383, endPoint x: 138, endPoint y: 447, distance: 122.6
click at [137, 447] on div "Context Queue: [Test] All Priority: 2 Customer Name: [PHONE_NUMBER] Phone: [PHO…" at bounding box center [120, 431] width 187 height 253
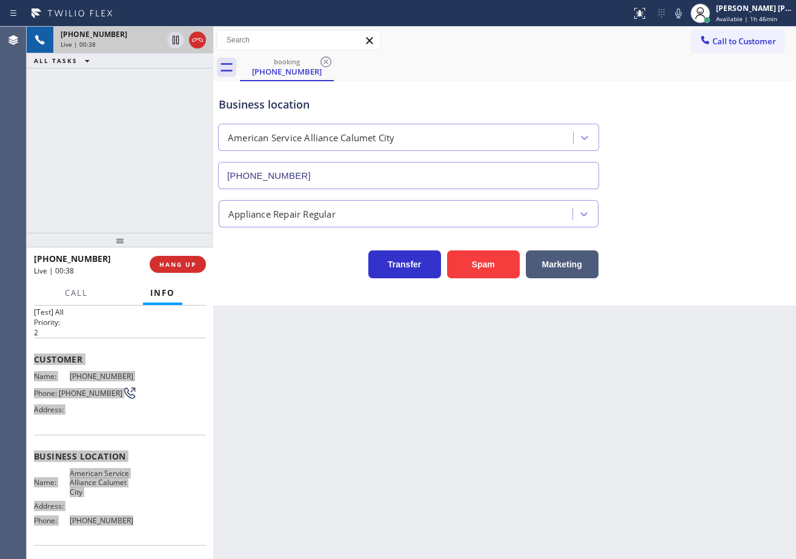
scroll to position [0, 0]
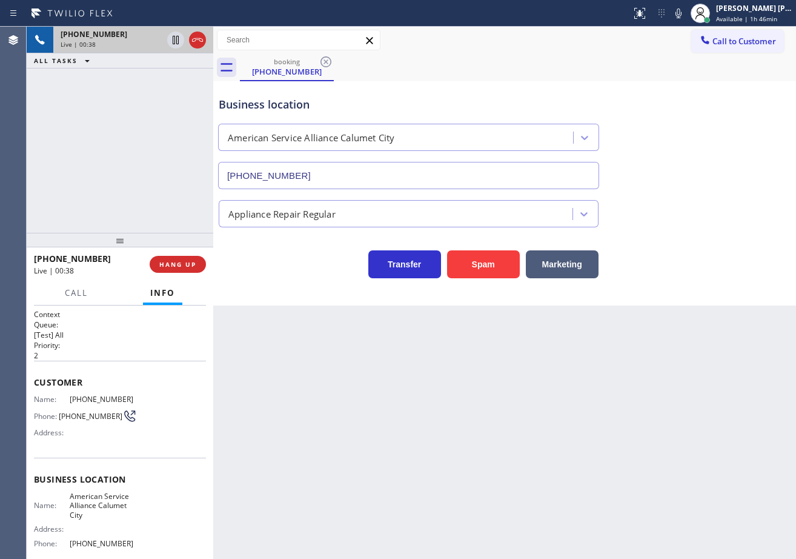
drag, startPoint x: 338, startPoint y: 403, endPoint x: 324, endPoint y: 410, distance: 15.2
click at [338, 404] on div "Back to Dashboard Change Sender ID Customers Technicians Select a contact Outbo…" at bounding box center [504, 293] width 583 height 532
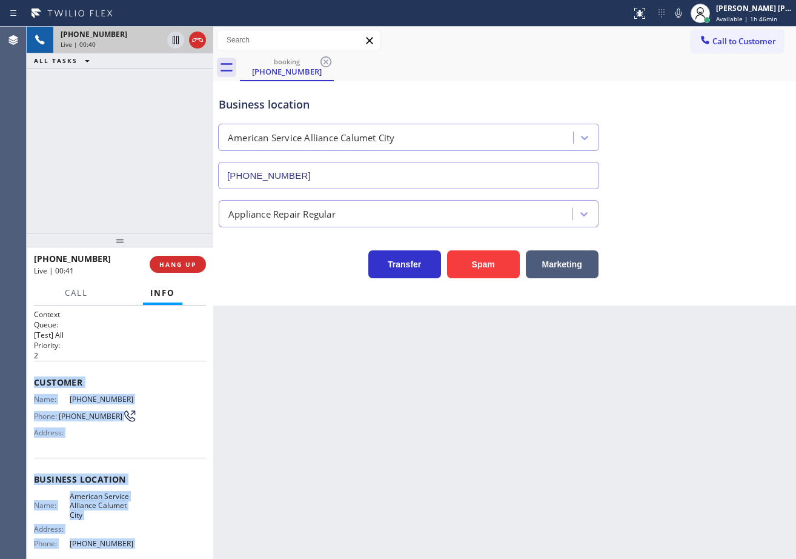
scroll to position [105, 0]
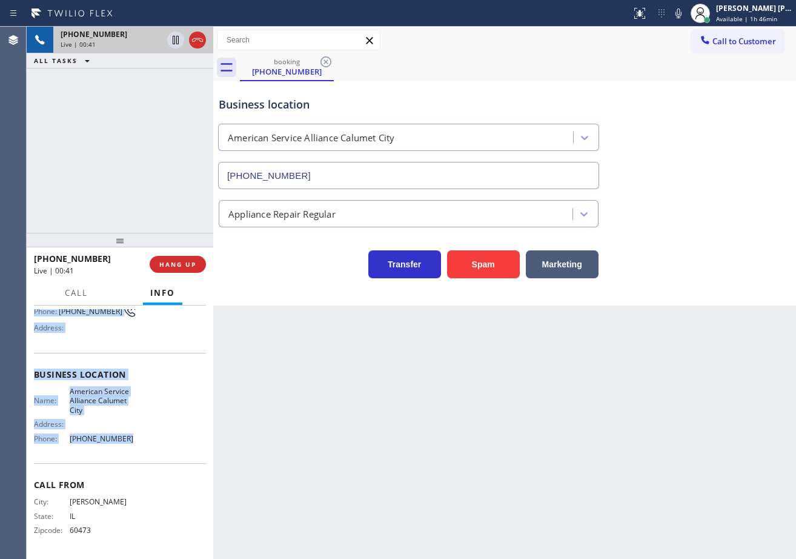
drag, startPoint x: 30, startPoint y: 378, endPoint x: 132, endPoint y: 436, distance: 116.9
click at [132, 436] on div "Context Queue: [Test] All Priority: 2 Customer Name: [PHONE_NUMBER] Phone: [PHO…" at bounding box center [120, 431] width 187 height 253
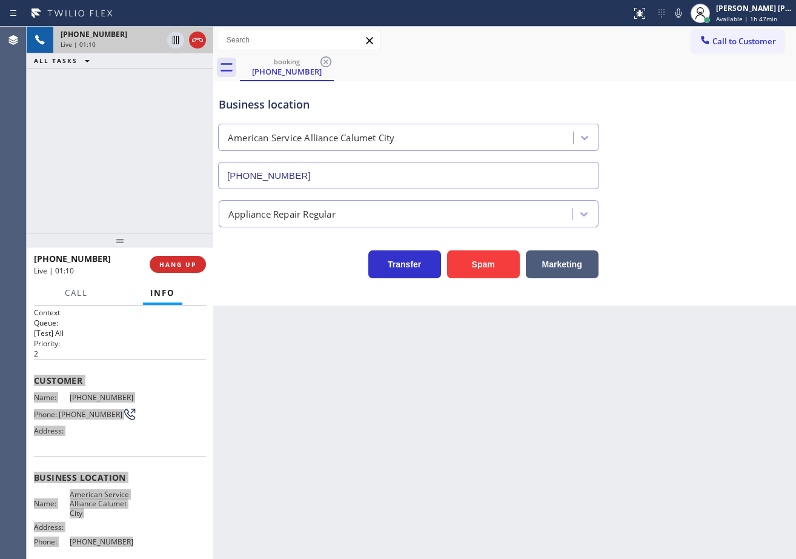
scroll to position [0, 0]
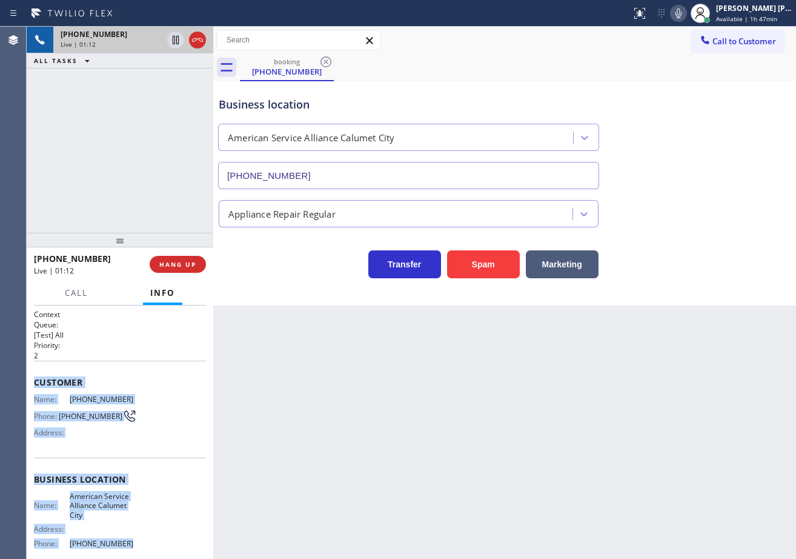
click at [686, 14] on icon at bounding box center [678, 13] width 15 height 15
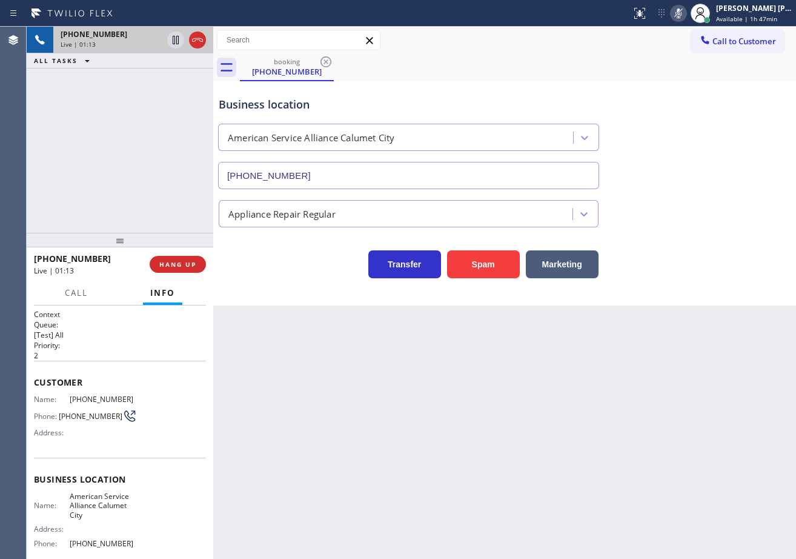
click at [689, 198] on div "Appliance Repair Regular" at bounding box center [504, 208] width 577 height 38
click at [686, 14] on icon at bounding box center [678, 13] width 15 height 15
click at [686, 15] on icon at bounding box center [678, 13] width 15 height 15
drag, startPoint x: 691, startPoint y: 138, endPoint x: 640, endPoint y: 471, distance: 337.1
click at [691, 181] on div "Business location American Service Alliance [GEOGRAPHIC_DATA] [PHONE_NUMBER]" at bounding box center [504, 134] width 577 height 110
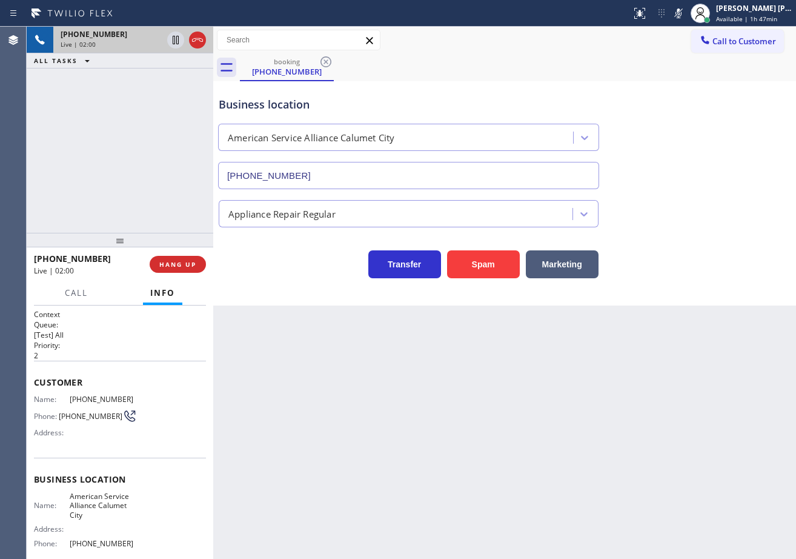
drag, startPoint x: 694, startPoint y: 16, endPoint x: 667, endPoint y: 70, distance: 60.2
click at [682, 16] on icon at bounding box center [679, 13] width 6 height 10
click at [666, 71] on div "booking [PHONE_NUMBER]" at bounding box center [518, 67] width 556 height 27
click at [158, 96] on div "[PHONE_NUMBER] Live | 02:24 ALL TASKS ALL TASKS ACTIVE TASKS TASKS IN WRAP UP" at bounding box center [120, 130] width 187 height 206
click at [381, 461] on div "Back to Dashboard Change Sender ID Customers Technicians Select a contact Outbo…" at bounding box center [504, 293] width 583 height 532
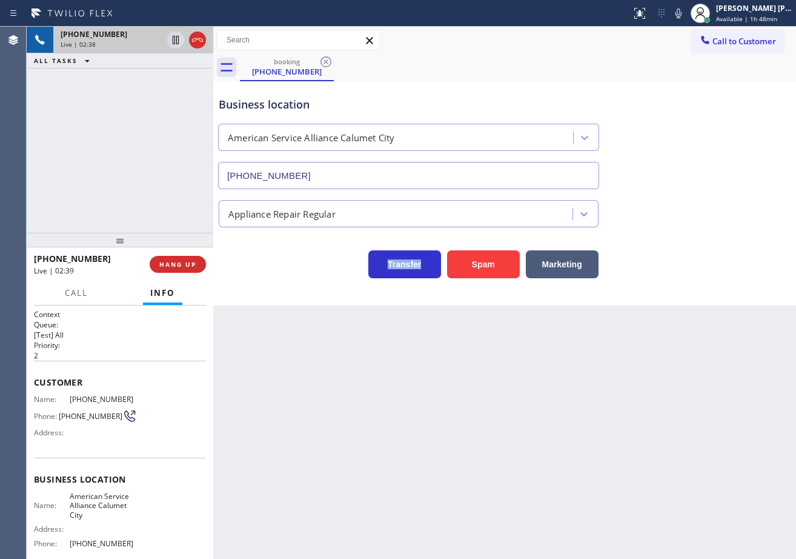
click at [381, 460] on div "Back to Dashboard Change Sender ID Customers Technicians Select a contact Outbo…" at bounding box center [504, 293] width 583 height 532
click at [383, 454] on div "Back to Dashboard Change Sender ID Customers Technicians Select a contact Outbo…" at bounding box center [504, 293] width 583 height 532
click at [383, 450] on div "Back to Dashboard Change Sender ID Customers Technicians Select a contact Outbo…" at bounding box center [504, 293] width 583 height 532
click at [382, 440] on div "Back to Dashboard Change Sender ID Customers Technicians Select a contact Outbo…" at bounding box center [504, 293] width 583 height 532
click at [379, 445] on div "Back to Dashboard Change Sender ID Customers Technicians Select a contact Outbo…" at bounding box center [504, 293] width 583 height 532
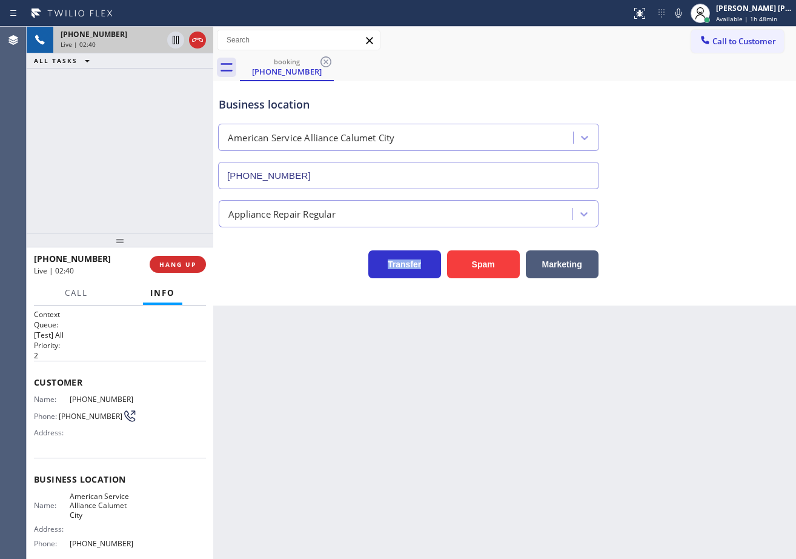
click at [385, 448] on div "Back to Dashboard Change Sender ID Customers Technicians Select a contact Outbo…" at bounding box center [504, 293] width 583 height 532
click at [390, 442] on div "Back to Dashboard Change Sender ID Customers Technicians Select a contact Outbo…" at bounding box center [504, 293] width 583 height 532
click at [390, 441] on div "Back to Dashboard Change Sender ID Customers Technicians Select a contact Outbo…" at bounding box center [504, 293] width 583 height 532
click at [195, 42] on icon at bounding box center [197, 40] width 15 height 15
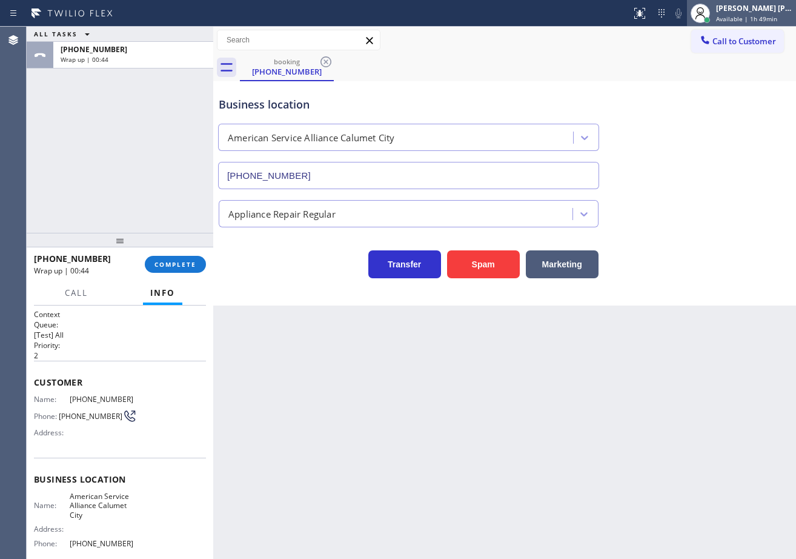
click at [739, 12] on div "[PERSON_NAME] [PERSON_NAME] Dahil" at bounding box center [754, 8] width 76 height 10
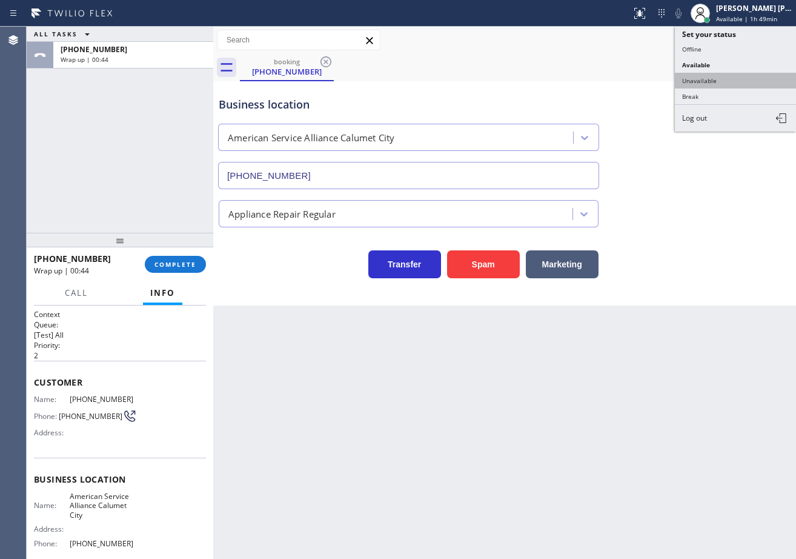
click at [716, 78] on button "Unavailable" at bounding box center [735, 81] width 121 height 16
click at [716, 78] on div "booking [PHONE_NUMBER]" at bounding box center [518, 67] width 556 height 27
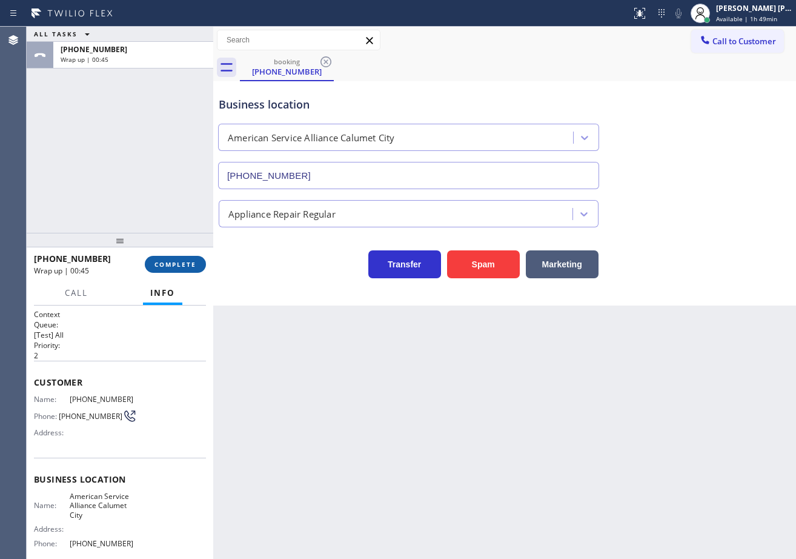
click at [175, 269] on button "COMPLETE" at bounding box center [175, 264] width 61 height 17
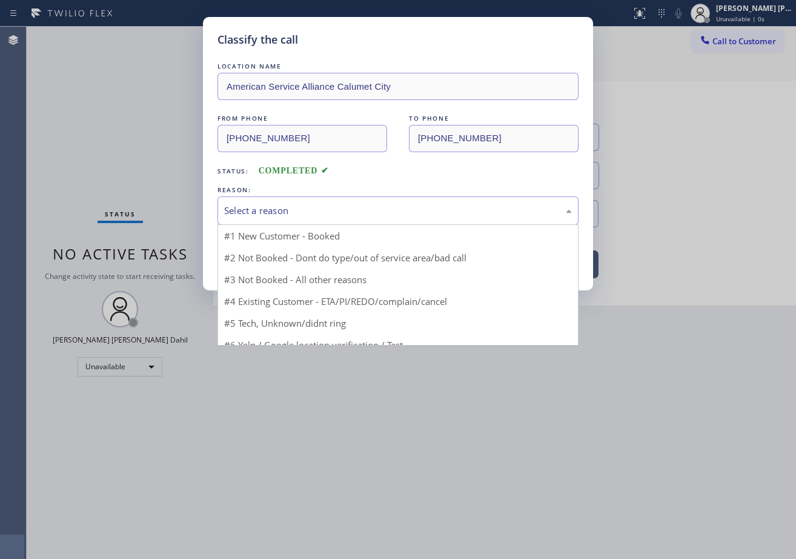
click at [273, 213] on div "Select a reason" at bounding box center [398, 211] width 348 height 14
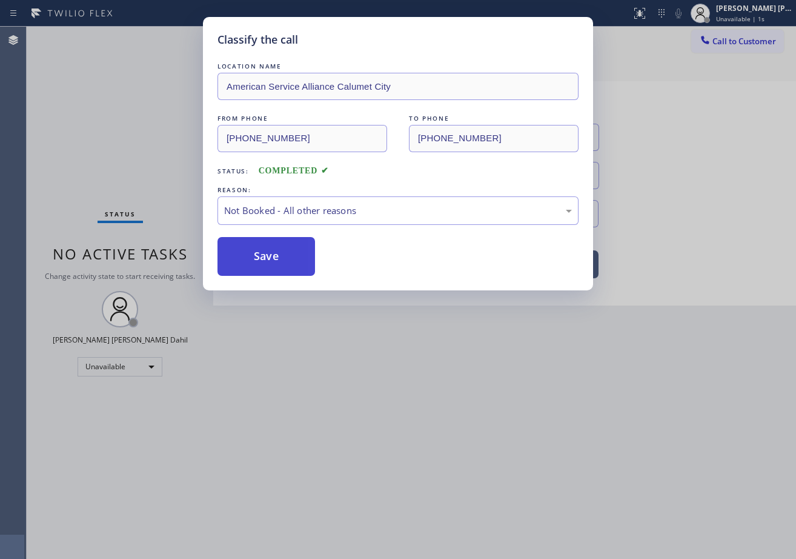
click at [270, 258] on button "Save" at bounding box center [267, 256] width 98 height 39
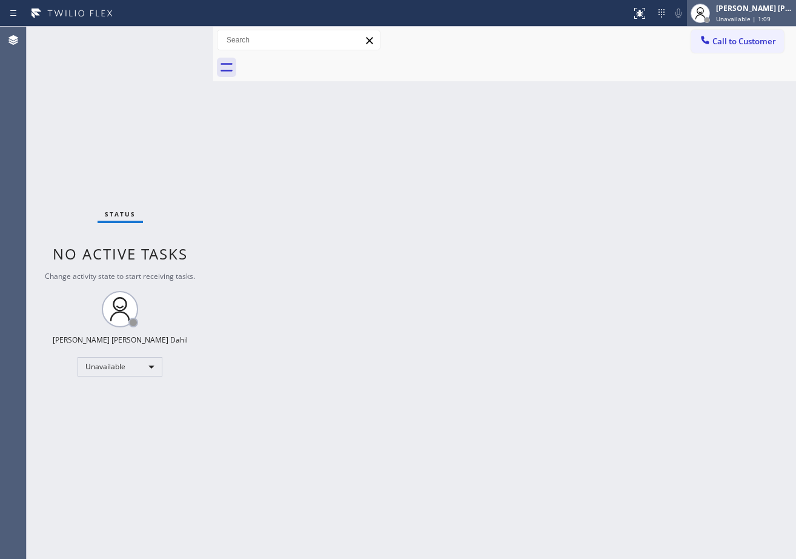
click at [708, 17] on icon at bounding box center [700, 13] width 15 height 15
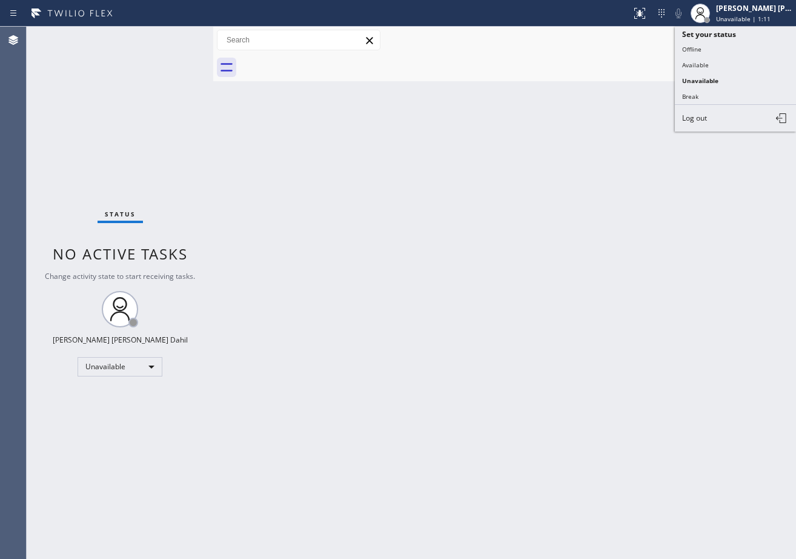
click at [558, 558] on html "Status report No issues detected If you experience an issue, please download th…" at bounding box center [398, 279] width 796 height 559
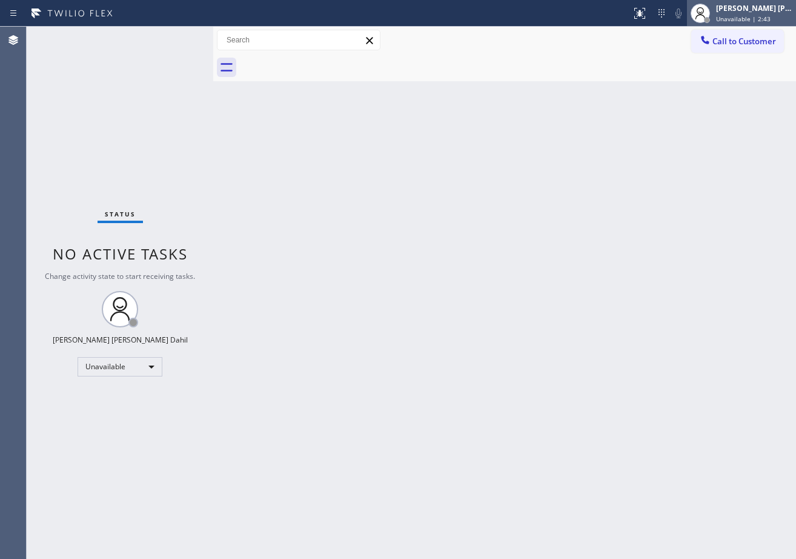
click at [735, 12] on div "[PERSON_NAME] [PERSON_NAME] Dahil" at bounding box center [754, 8] width 76 height 10
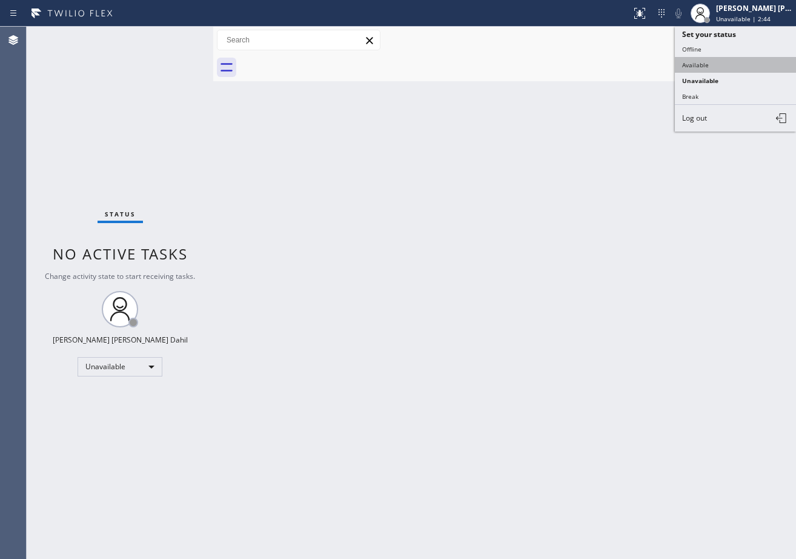
click at [710, 71] on button "Available" at bounding box center [735, 65] width 121 height 16
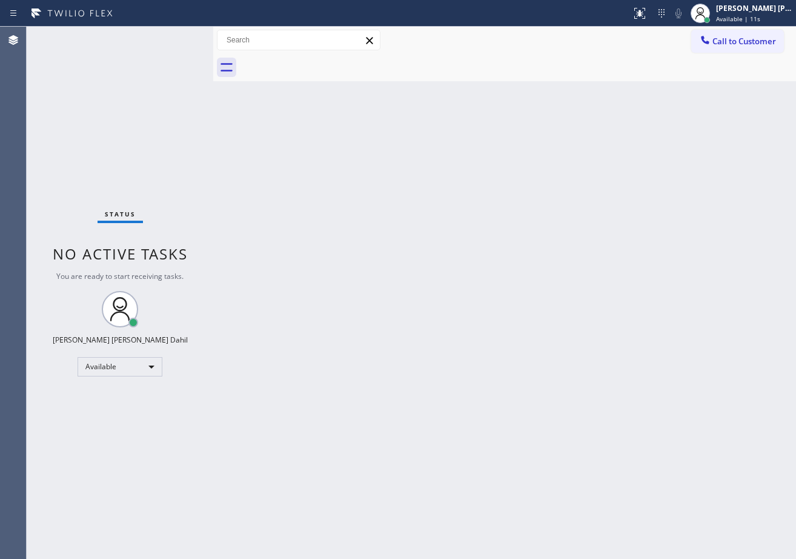
click at [578, 242] on div "Back to Dashboard Change Sender ID Customers Technicians Select a contact Outbo…" at bounding box center [504, 293] width 583 height 532
click at [577, 245] on div "Back to Dashboard Change Sender ID Customers Technicians Select a contact Outbo…" at bounding box center [504, 293] width 583 height 532
drag, startPoint x: 731, startPoint y: 43, endPoint x: 728, endPoint y: 73, distance: 30.5
click at [731, 43] on span "Call to Customer" at bounding box center [744, 41] width 64 height 11
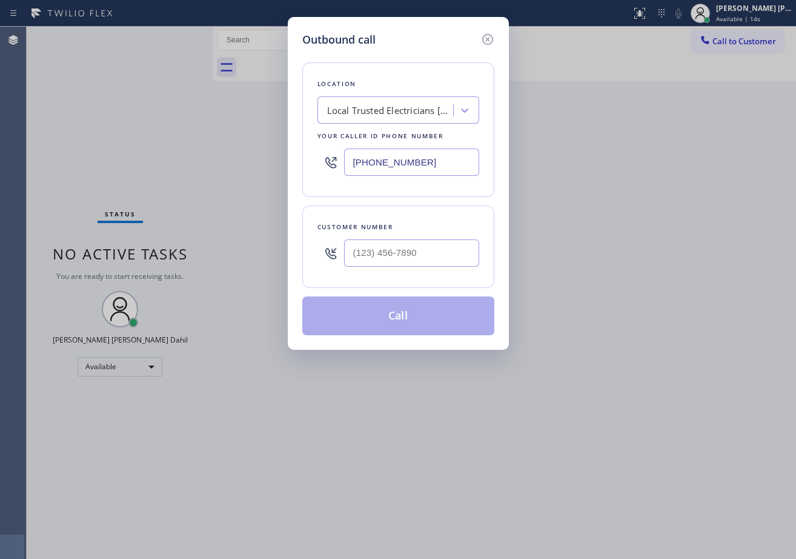
click at [699, 184] on div "Outbound call Location Local Trusted Electricians [GEOGRAPHIC_DATA] Your caller…" at bounding box center [398, 279] width 796 height 559
click at [427, 260] on input "(___) ___-____" at bounding box center [411, 252] width 135 height 27
paste input "708) 825-7852"
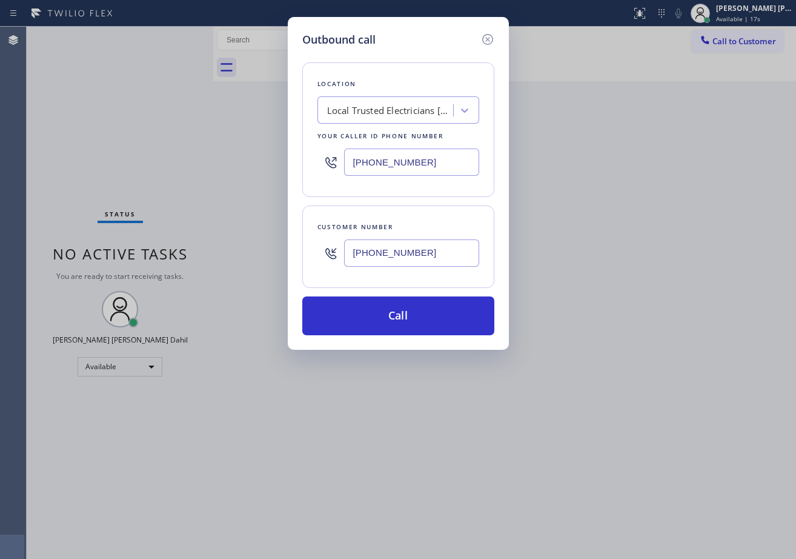
type input "[PHONE_NUMBER]"
click at [431, 162] on input "[PHONE_NUMBER]" at bounding box center [411, 161] width 135 height 27
paste input "708) 554-7898"
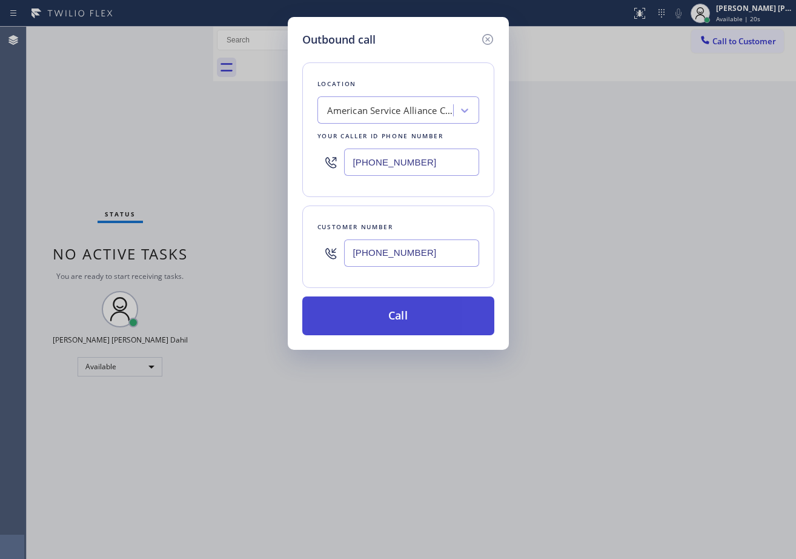
type input "[PHONE_NUMBER]"
click at [394, 316] on button "Call" at bounding box center [398, 315] width 192 height 39
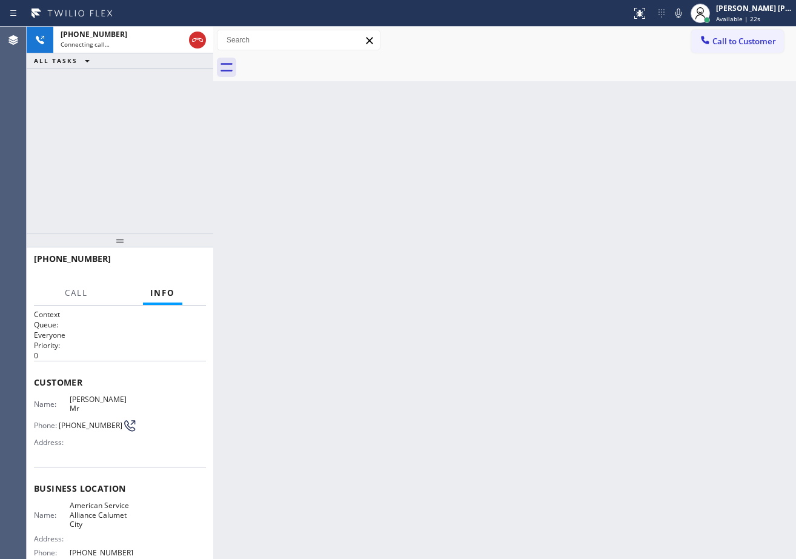
click at [564, 388] on div "Back to Dashboard Change Sender ID Customers Technicians Select a contact Outbo…" at bounding box center [504, 293] width 583 height 532
click at [135, 145] on div "[PHONE_NUMBER] Live | 00:00 ALL TASKS ALL TASKS ACTIVE TASKS TASKS IN WRAP UP" at bounding box center [120, 130] width 187 height 206
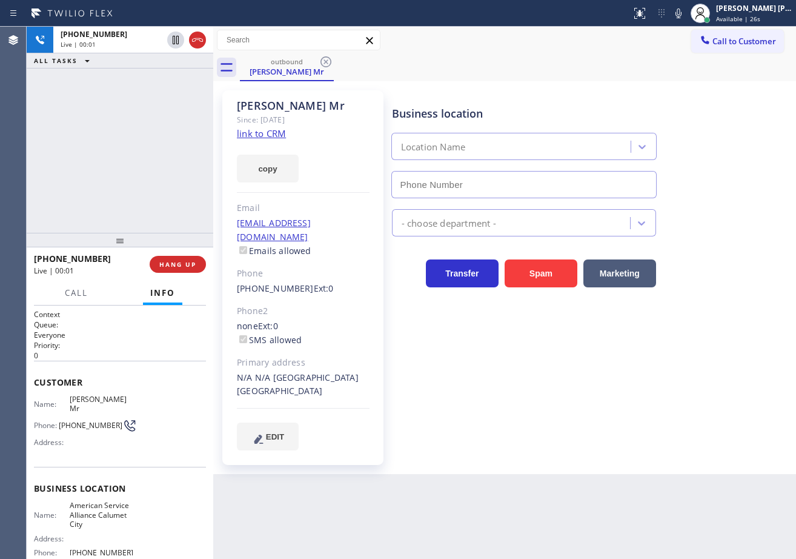
type input "[PHONE_NUMBER]"
click at [118, 174] on div "[PHONE_NUMBER] Live | 00:07 ALL TASKS ALL TASKS ACTIVE TASKS TASKS IN WRAP UP" at bounding box center [120, 130] width 187 height 206
click at [118, 174] on div "[PHONE_NUMBER] Live | 00:08 ALL TASKS ALL TASKS ACTIVE TASKS TASKS IN WRAP UP" at bounding box center [120, 130] width 187 height 206
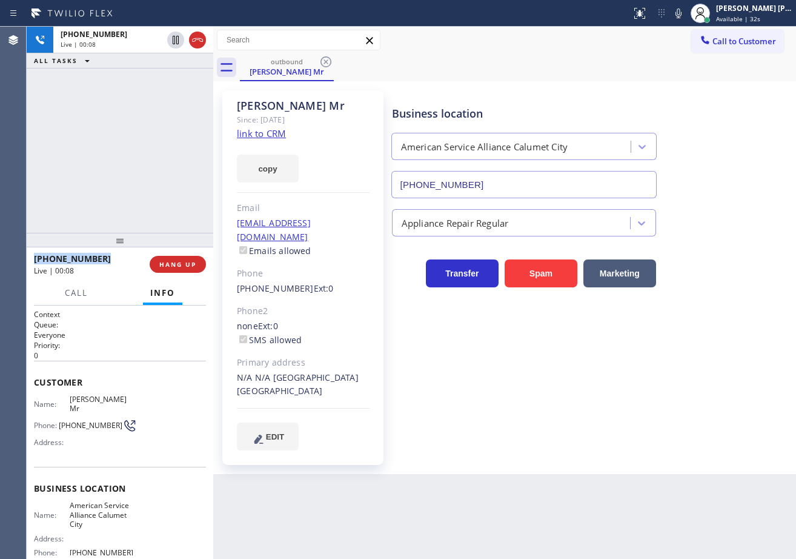
click at [118, 174] on div "[PHONE_NUMBER] Live | 00:08 ALL TASKS ALL TASKS ACTIVE TASKS TASKS IN WRAP UP" at bounding box center [120, 130] width 187 height 206
click at [118, 174] on div "[PHONE_NUMBER] Live | 00:09 ALL TASKS ALL TASKS ACTIVE TASKS TASKS IN WRAP UP" at bounding box center [120, 130] width 187 height 206
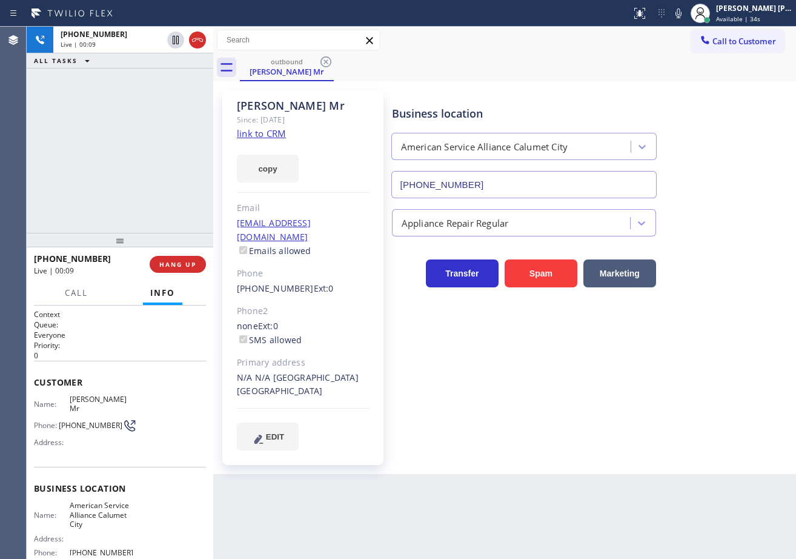
click at [165, 255] on div "[PHONE_NUMBER] Live | 00:09 HANG UP" at bounding box center [120, 264] width 172 height 32
click at [166, 257] on div "[PHONE_NUMBER] Live | 00:10 HANG UP" at bounding box center [120, 264] width 172 height 32
click at [166, 258] on button "HANG UP" at bounding box center [178, 264] width 56 height 17
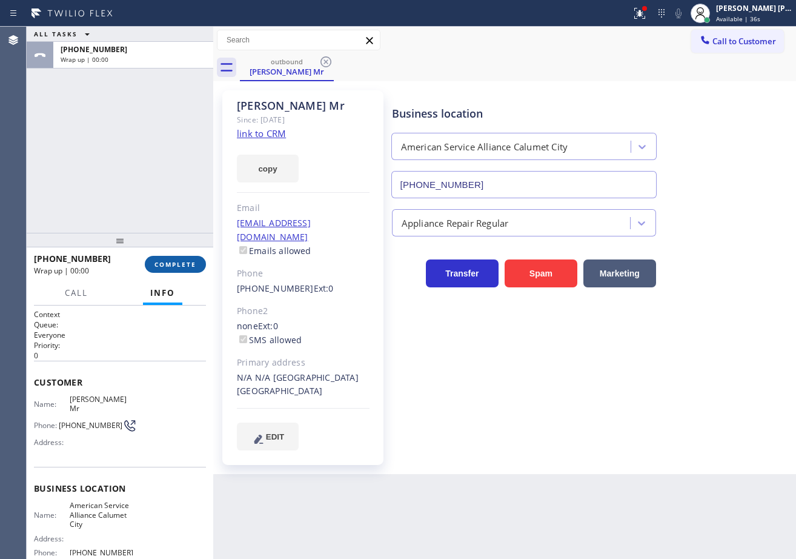
click at [171, 264] on span "COMPLETE" at bounding box center [175, 264] width 42 height 8
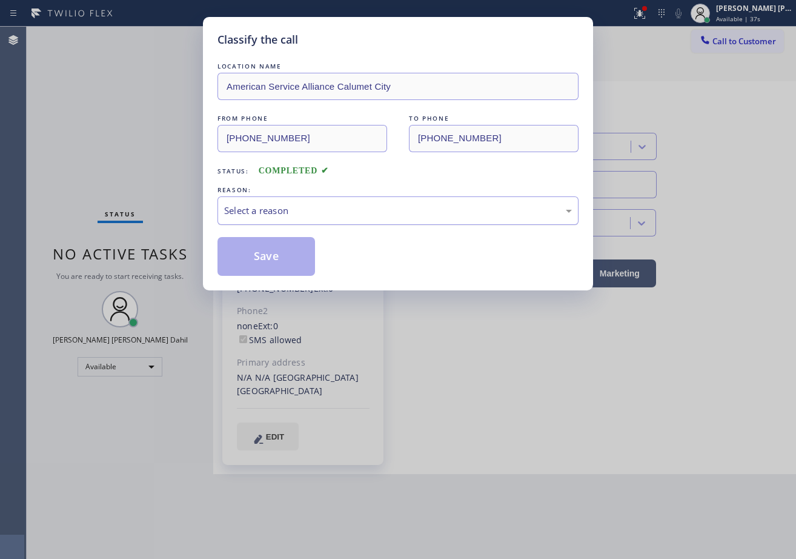
click at [255, 198] on div "Select a reason" at bounding box center [398, 210] width 361 height 28
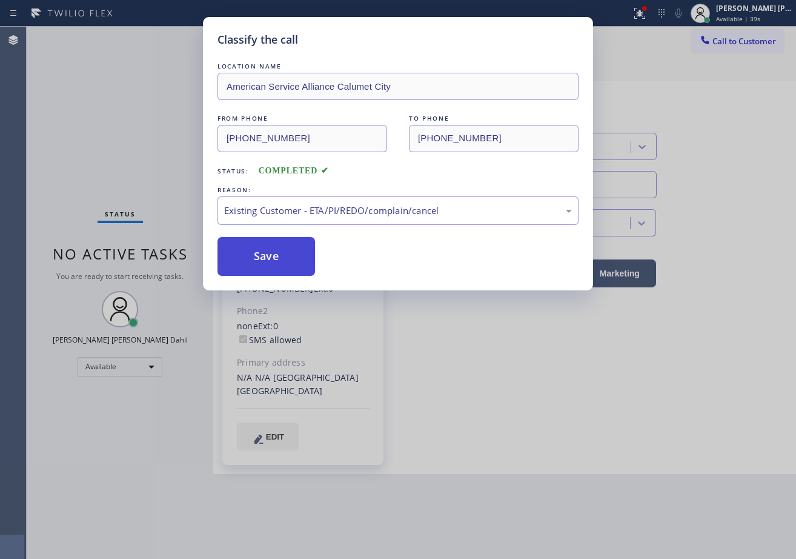
click at [238, 244] on button "Save" at bounding box center [267, 256] width 98 height 39
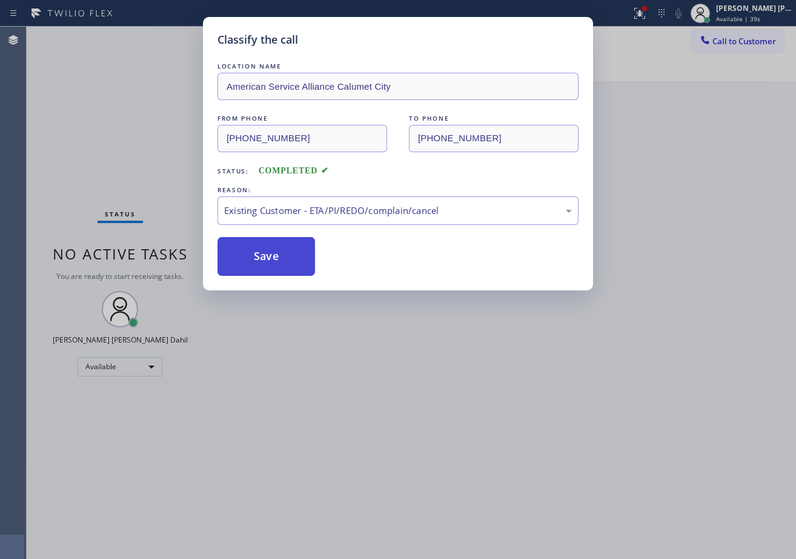
click at [248, 256] on button "Save" at bounding box center [267, 256] width 98 height 39
click at [250, 256] on button "Save" at bounding box center [267, 256] width 98 height 39
click at [543, 378] on div "Classify the call LOCATION NAME American Service Alliance Calumet City FROM PHO…" at bounding box center [398, 279] width 796 height 559
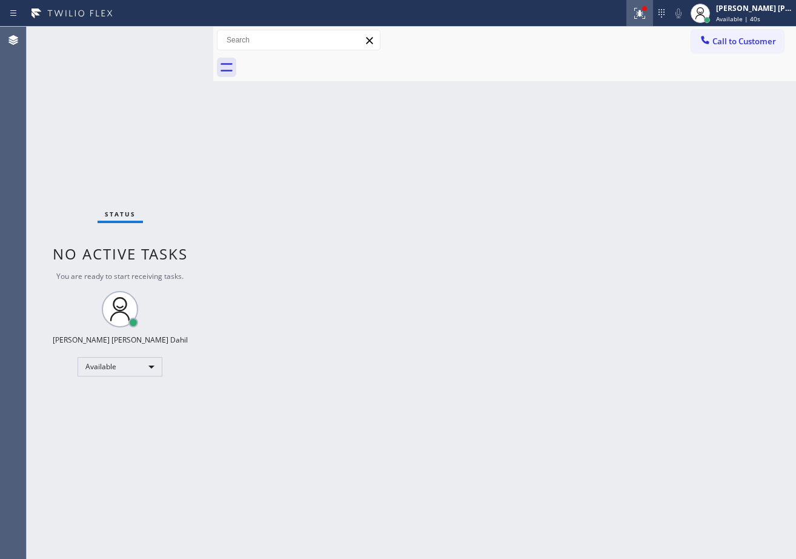
click at [647, 12] on icon at bounding box center [640, 13] width 15 height 15
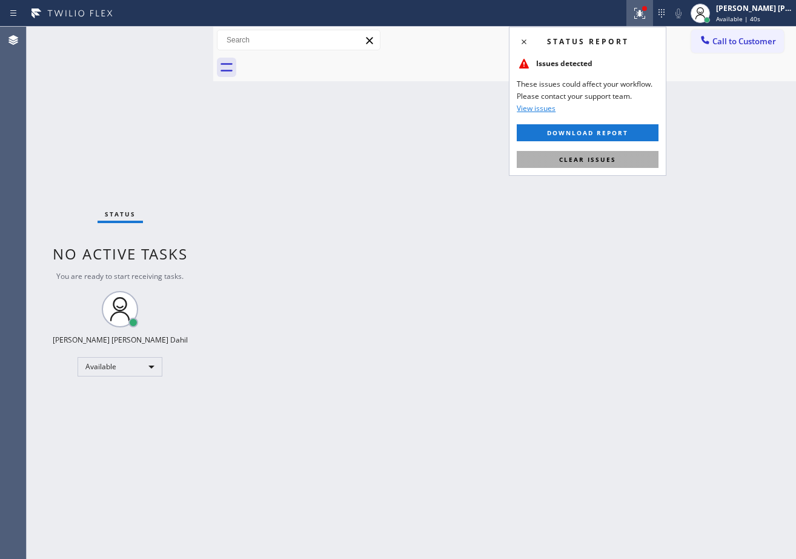
click at [622, 152] on button "Clear issues" at bounding box center [588, 159] width 142 height 17
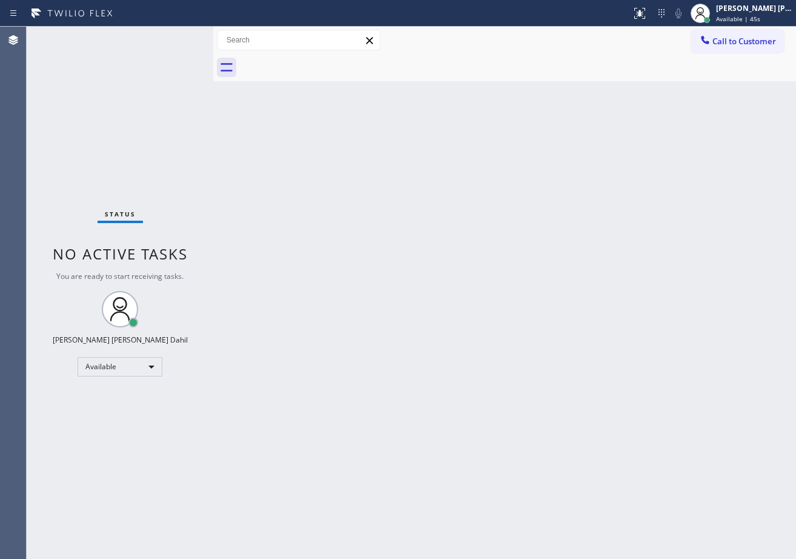
drag, startPoint x: 622, startPoint y: 201, endPoint x: 682, endPoint y: 239, distance: 70.8
click at [623, 201] on div "Back to Dashboard Change Sender ID Customers Technicians Select a contact Outbo…" at bounding box center [504, 293] width 583 height 532
click at [173, 65] on div "Status No active tasks You are ready to start receiving tasks. [PERSON_NAME] [P…" at bounding box center [120, 293] width 187 height 532
click at [472, 289] on div "Back to Dashboard Change Sender ID Customers Technicians Select a contact Outbo…" at bounding box center [504, 293] width 583 height 532
click at [168, 36] on div "Status No active tasks You are ready to start receiving tasks. [PERSON_NAME] [P…" at bounding box center [120, 293] width 187 height 532
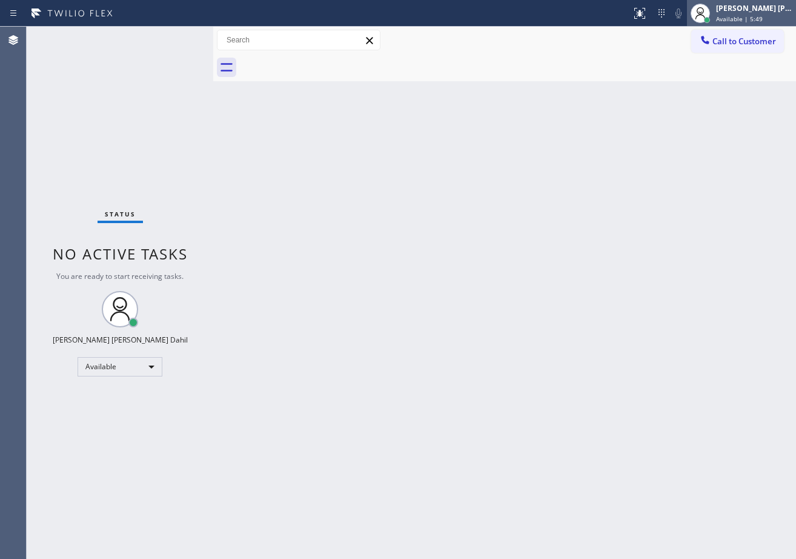
drag, startPoint x: 739, startPoint y: 11, endPoint x: 738, endPoint y: 25, distance: 14.0
click at [739, 11] on div "[PERSON_NAME] [PERSON_NAME] Dahil" at bounding box center [754, 8] width 76 height 10
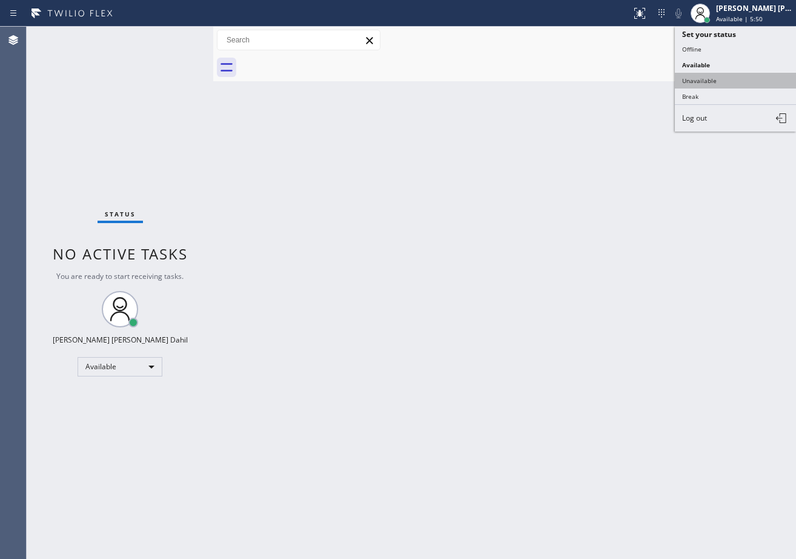
click at [725, 78] on button "Unavailable" at bounding box center [735, 81] width 121 height 16
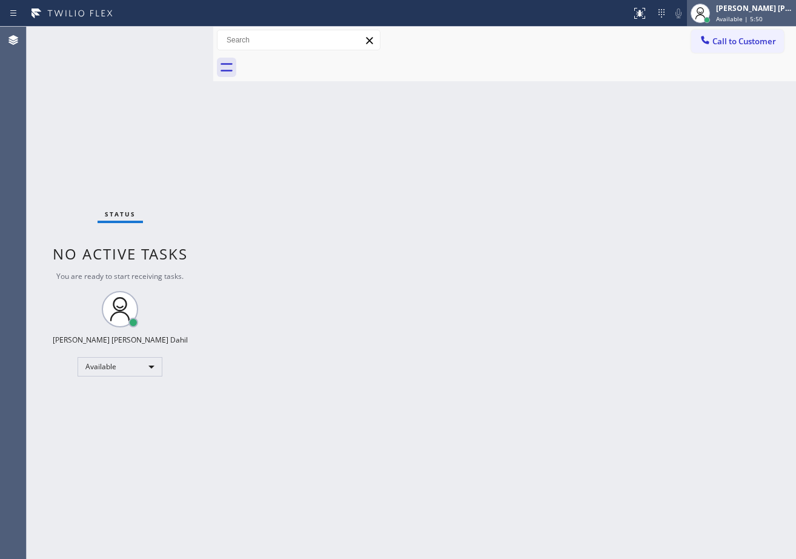
click at [739, 15] on span "Available | 5:50" at bounding box center [739, 19] width 47 height 8
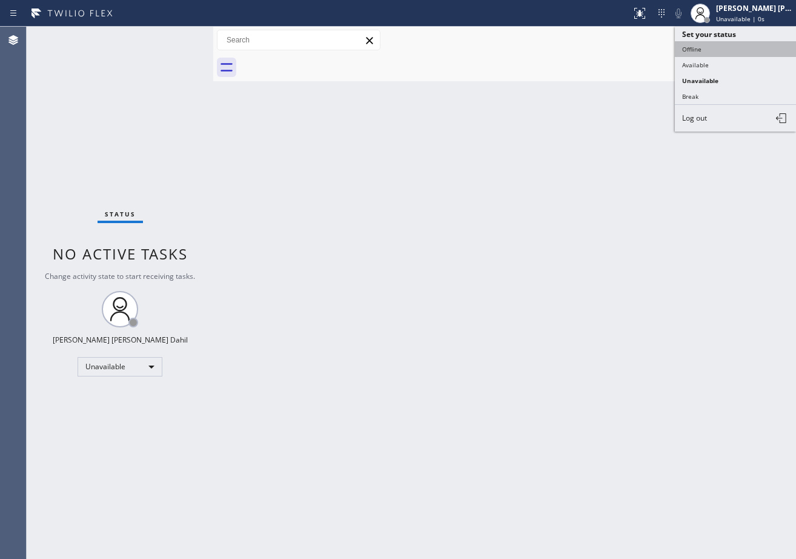
click at [728, 51] on button "Offline" at bounding box center [735, 49] width 121 height 16
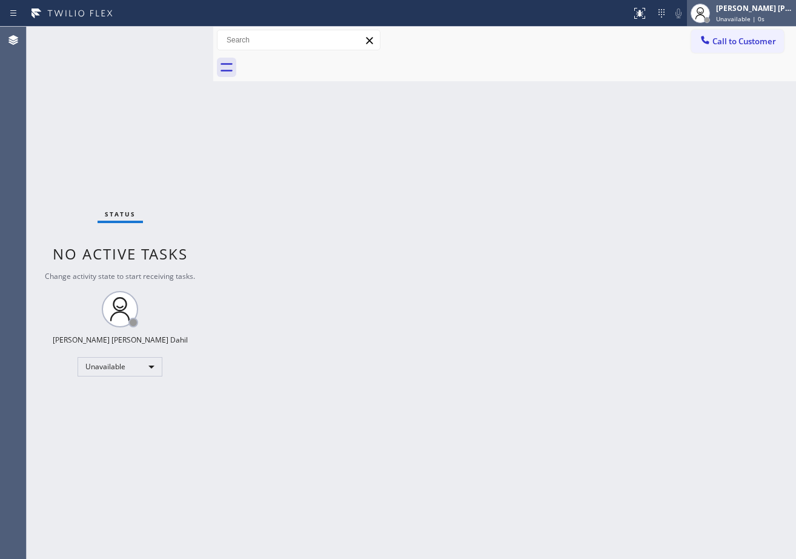
click at [739, 11] on div "[PERSON_NAME] [PERSON_NAME] Dahil" at bounding box center [754, 8] width 76 height 10
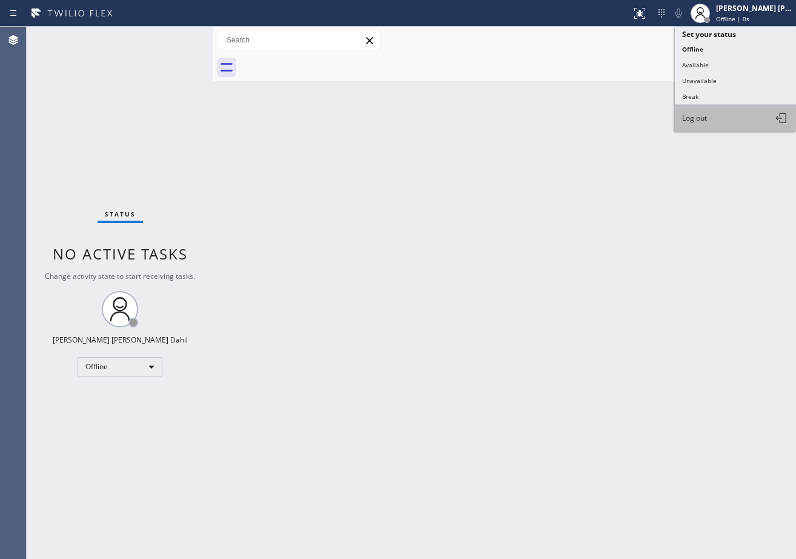
click at [717, 118] on button "Log out" at bounding box center [735, 118] width 121 height 27
